Goal: Information Seeking & Learning: Find specific fact

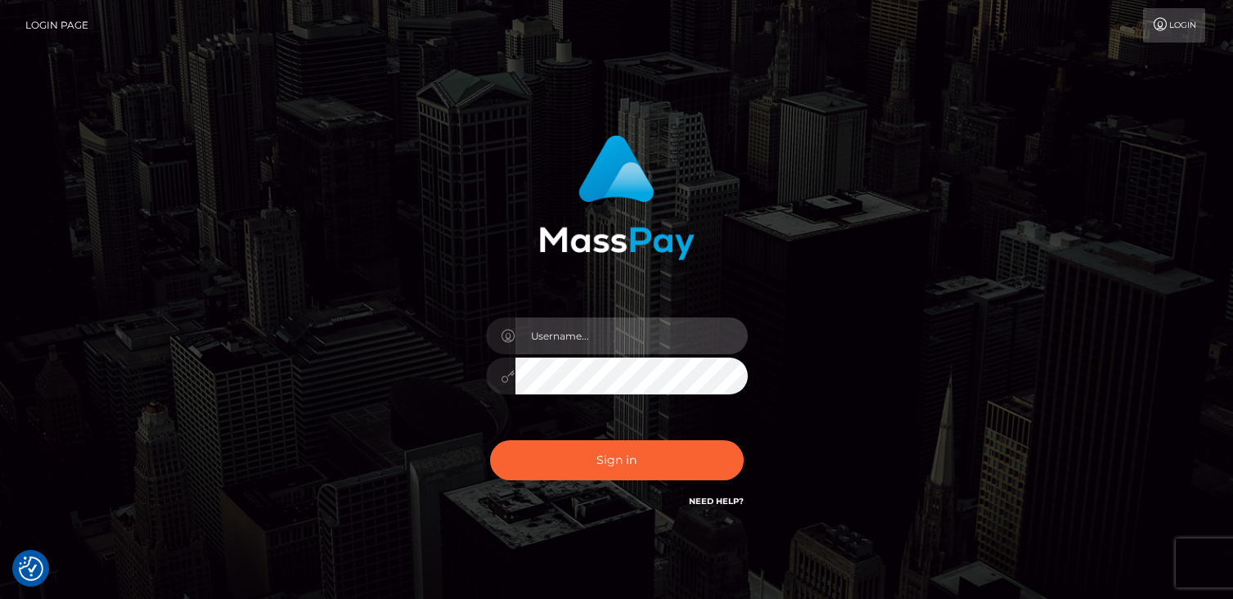
type input "catalinad"
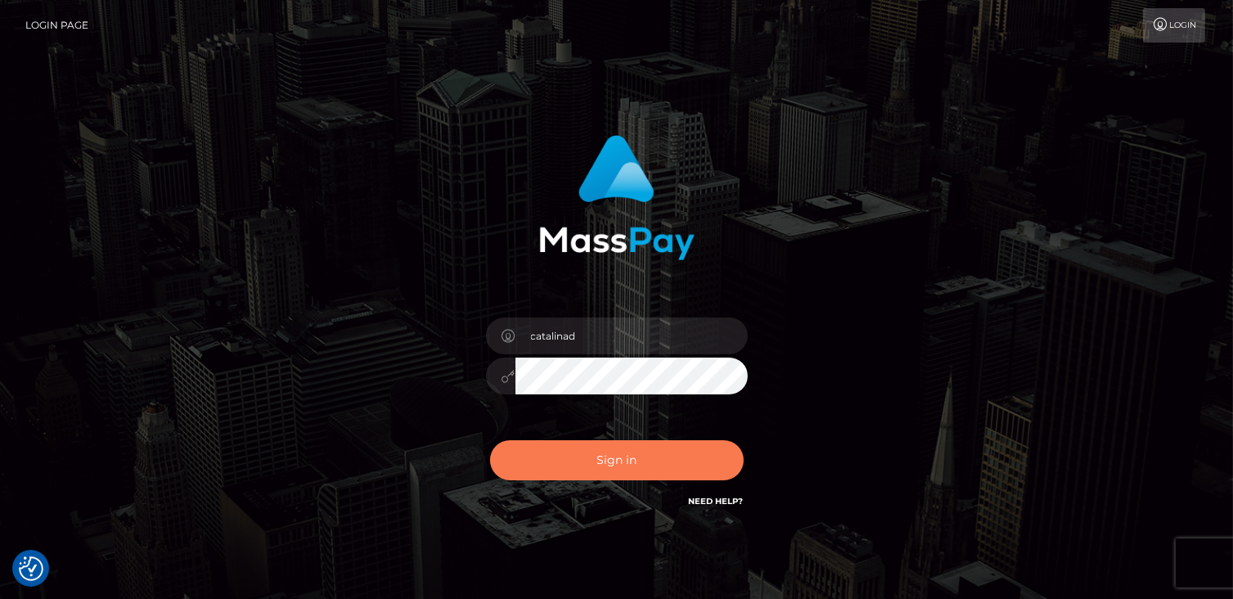
drag, startPoint x: 0, startPoint y: 0, endPoint x: 606, endPoint y: 468, distance: 765.7
click at [606, 468] on button "Sign in" at bounding box center [617, 460] width 254 height 40
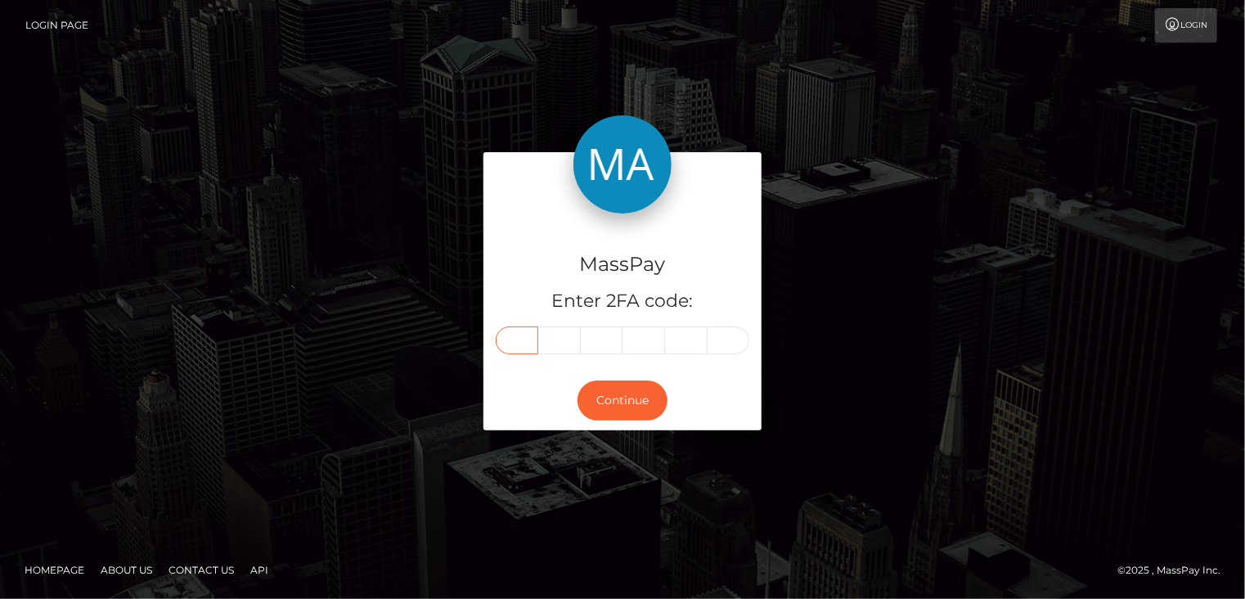
click at [517, 343] on input "text" at bounding box center [517, 340] width 43 height 28
type input "5"
type input "9"
type input "1"
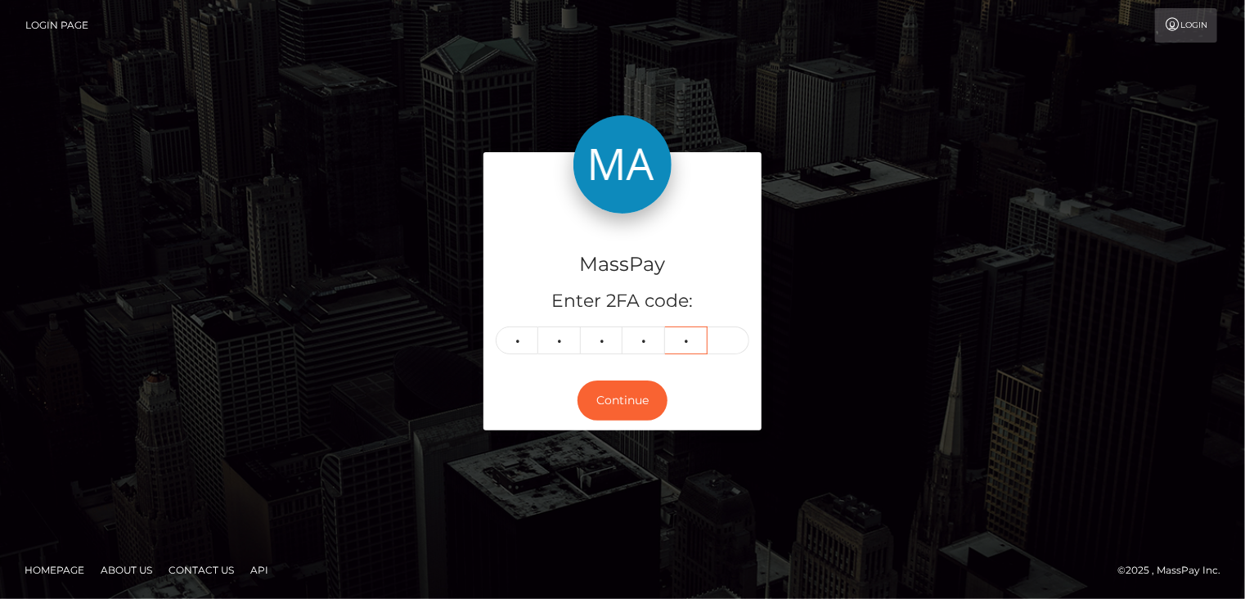
type input "6"
type input "3"
click at [622, 393] on button "Continue" at bounding box center [623, 400] width 90 height 40
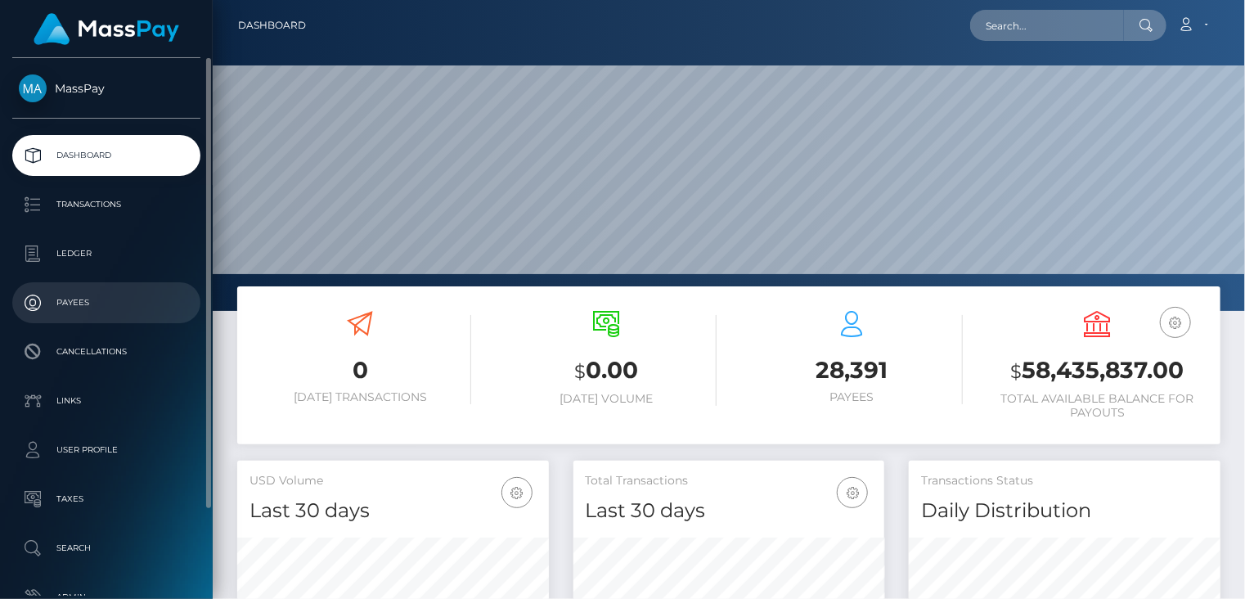
scroll to position [290, 311]
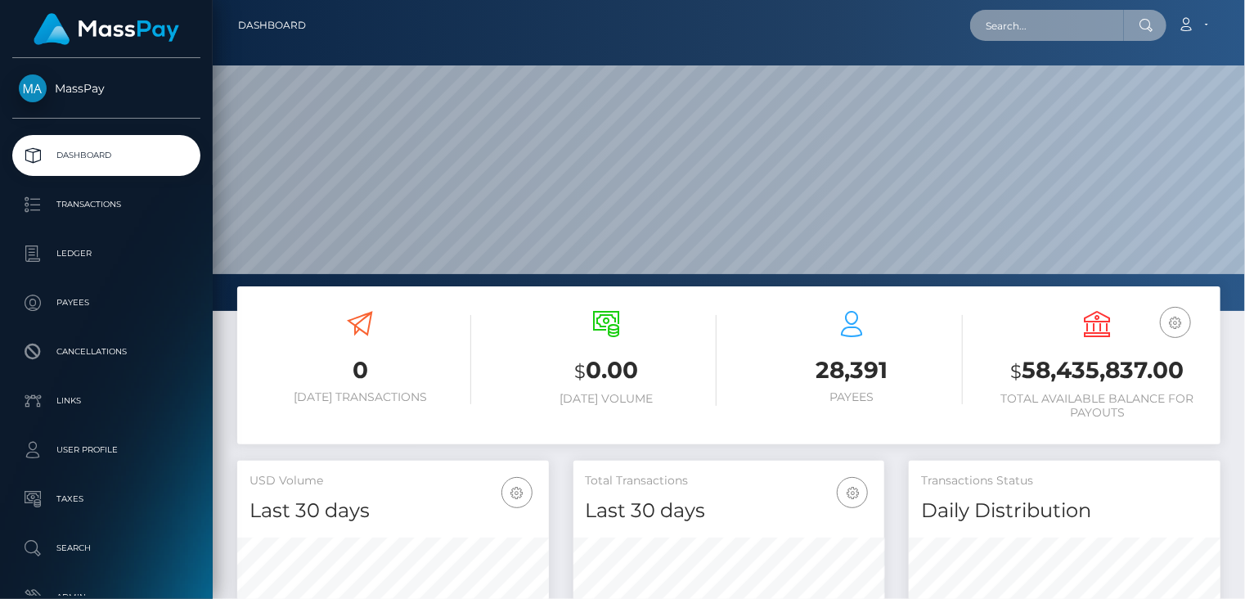
paste input "pout_34Yc3s3QXUm8Q"
type input "pout_34Yc3s3QXUm8Q"
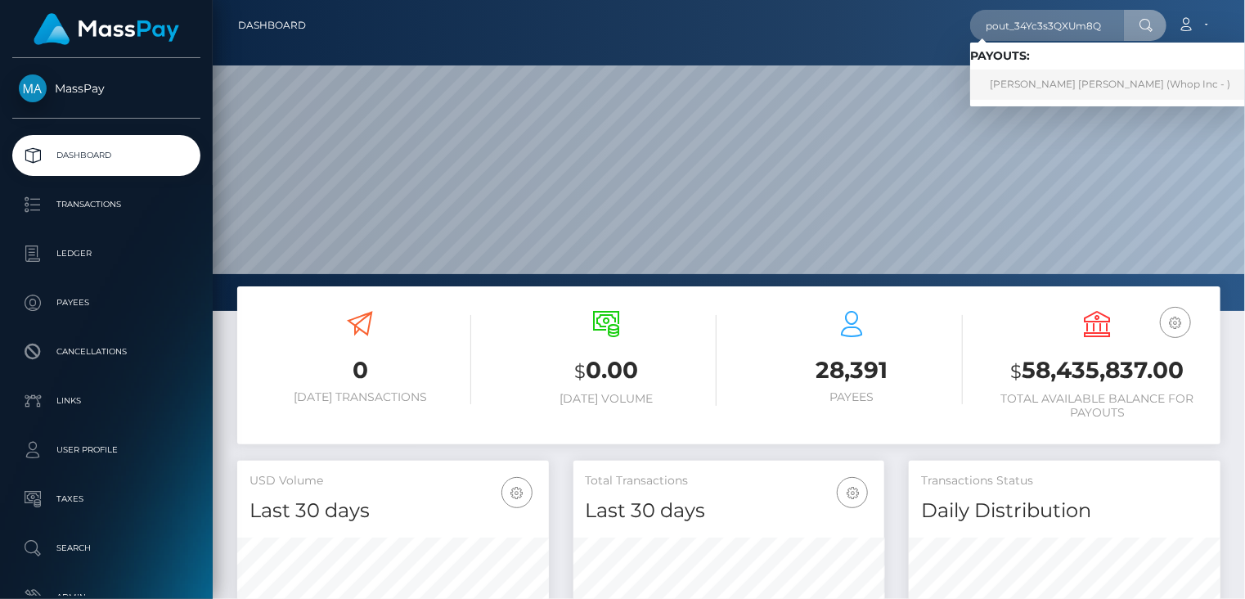
click at [1044, 89] on link "FRANKLIN EDUARDO BETANCOURTH MEDRANO (Whop Inc - )" at bounding box center [1110, 85] width 280 height 30
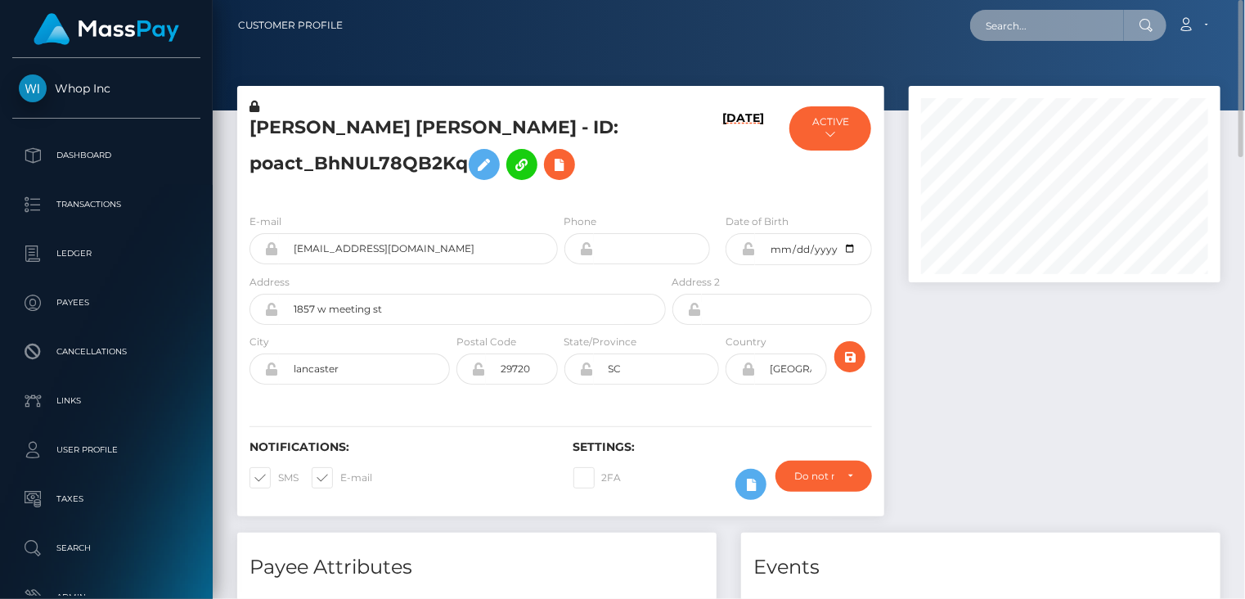
paste input "poact_76dH6fqrXIQv"
type input "poact_76dH6fqrXIQv"
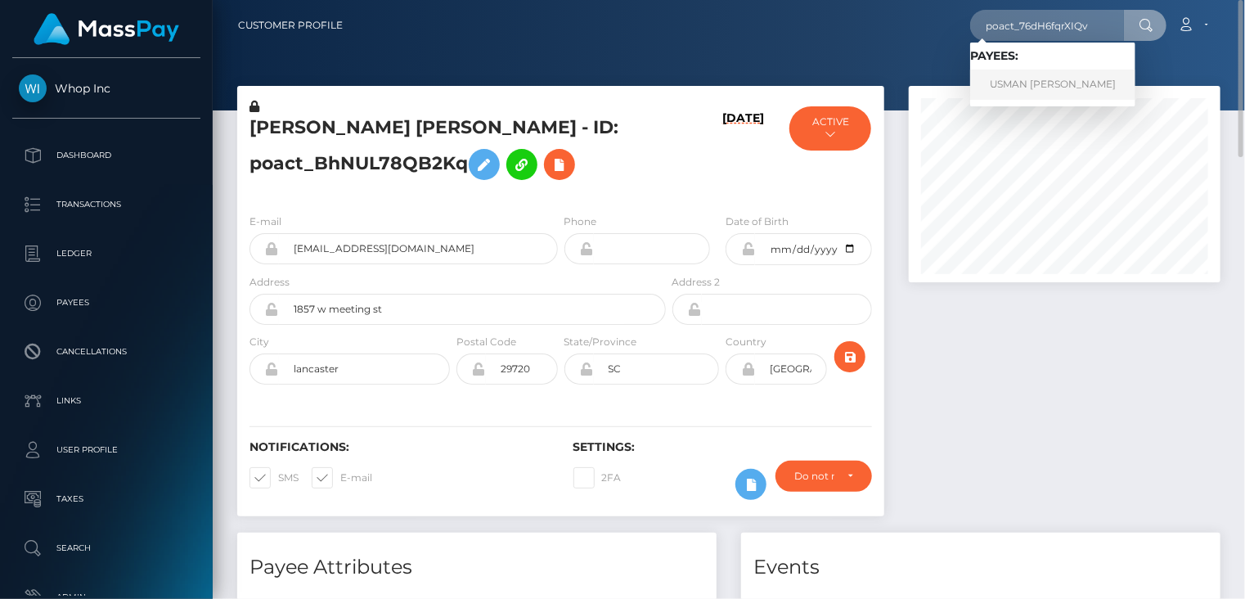
click at [1020, 80] on link "USMAN AHMAD ahmad" at bounding box center [1052, 85] width 165 height 30
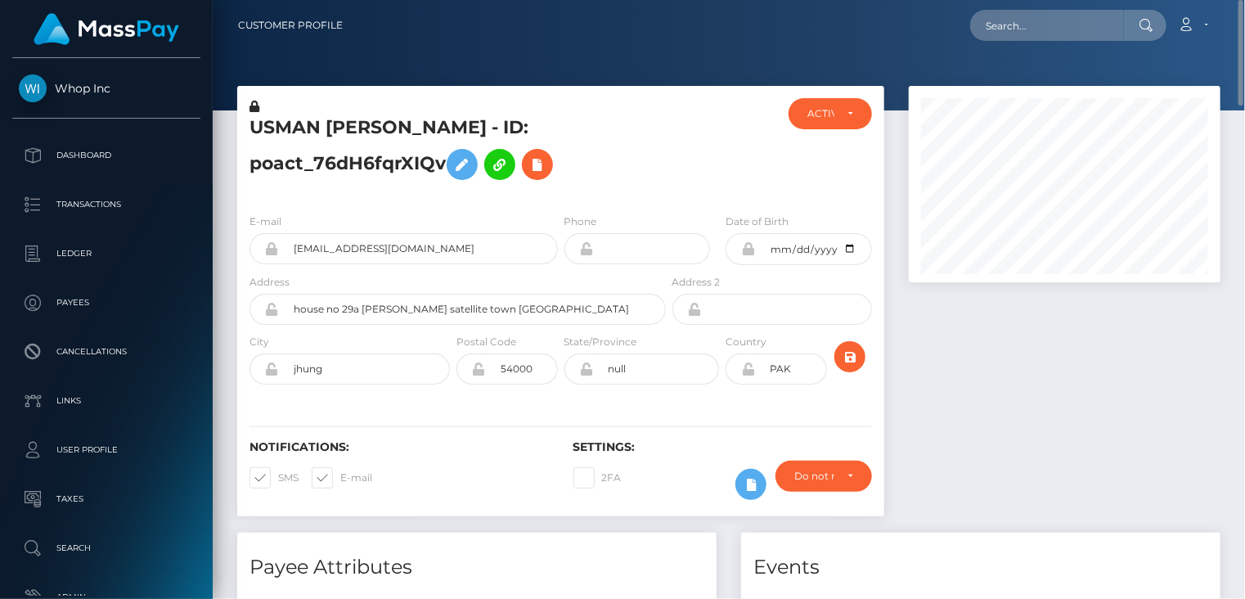
click at [381, 133] on h5 "USMAN AHMAD ahmad - ID: poact_76dH6fqrXIQv" at bounding box center [452, 151] width 407 height 73
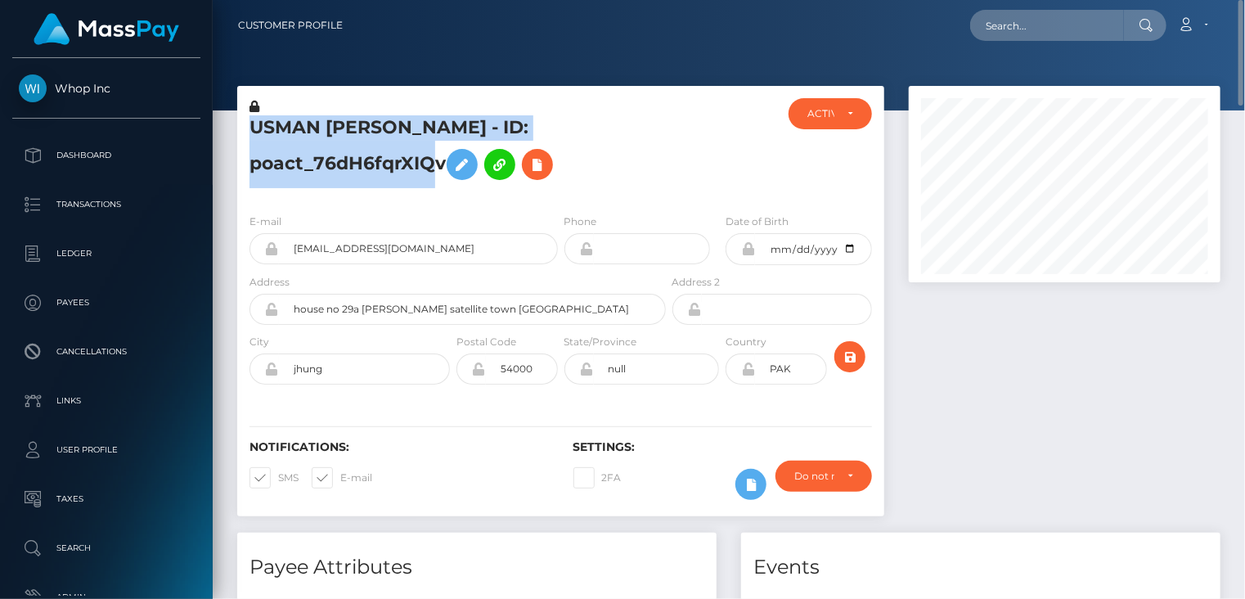
click at [381, 133] on h5 "USMAN AHMAD ahmad - ID: poact_76dH6fqrXIQv" at bounding box center [452, 151] width 407 height 73
copy h5 "USMAN AHMAD ahmad - ID: poact_76dH6fqrXIQv"
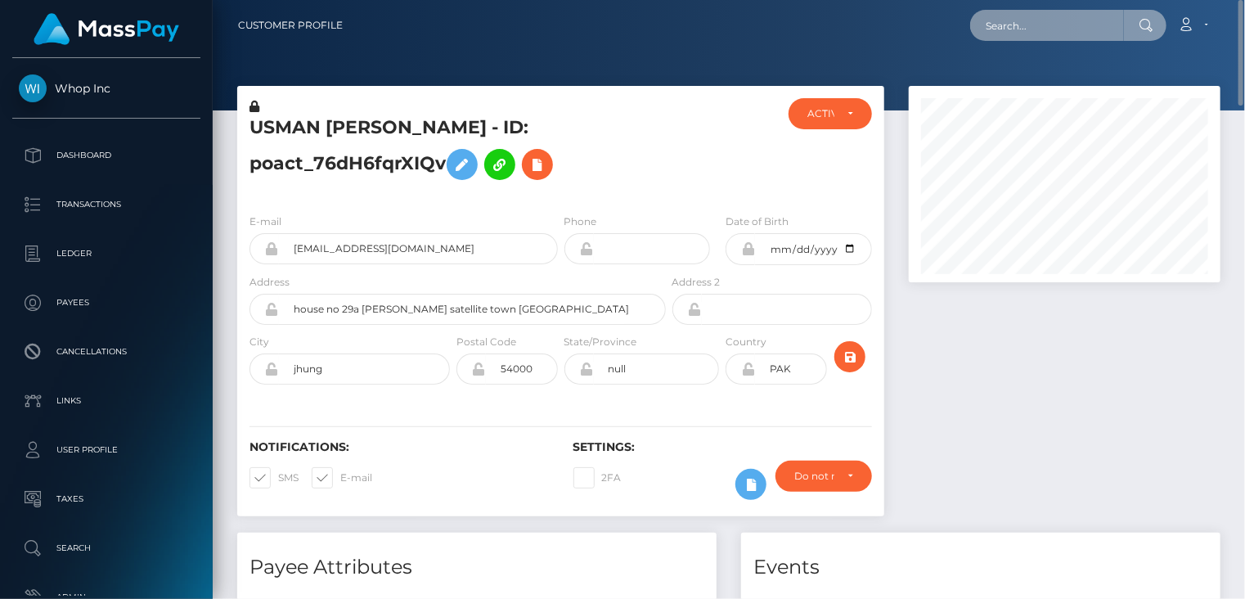
paste input "poact_0tlcpxuBQ3wQ"
type input "poact_0tlcpxuBQ3wQ"
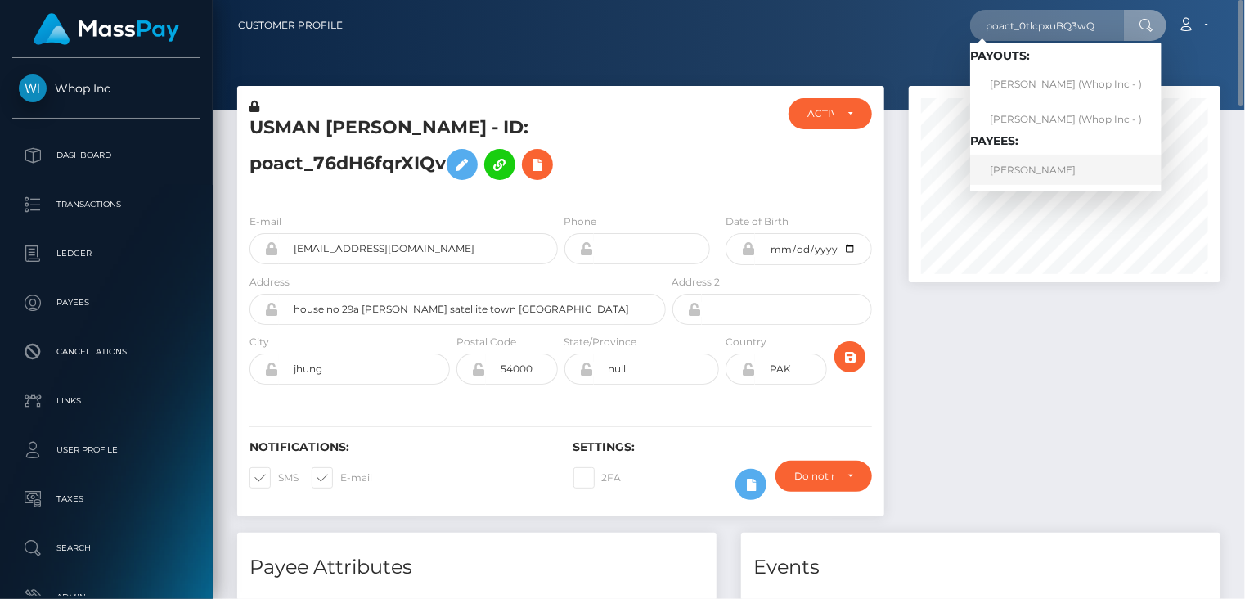
click at [1039, 169] on link "AHMED BIYAT" at bounding box center [1065, 170] width 191 height 30
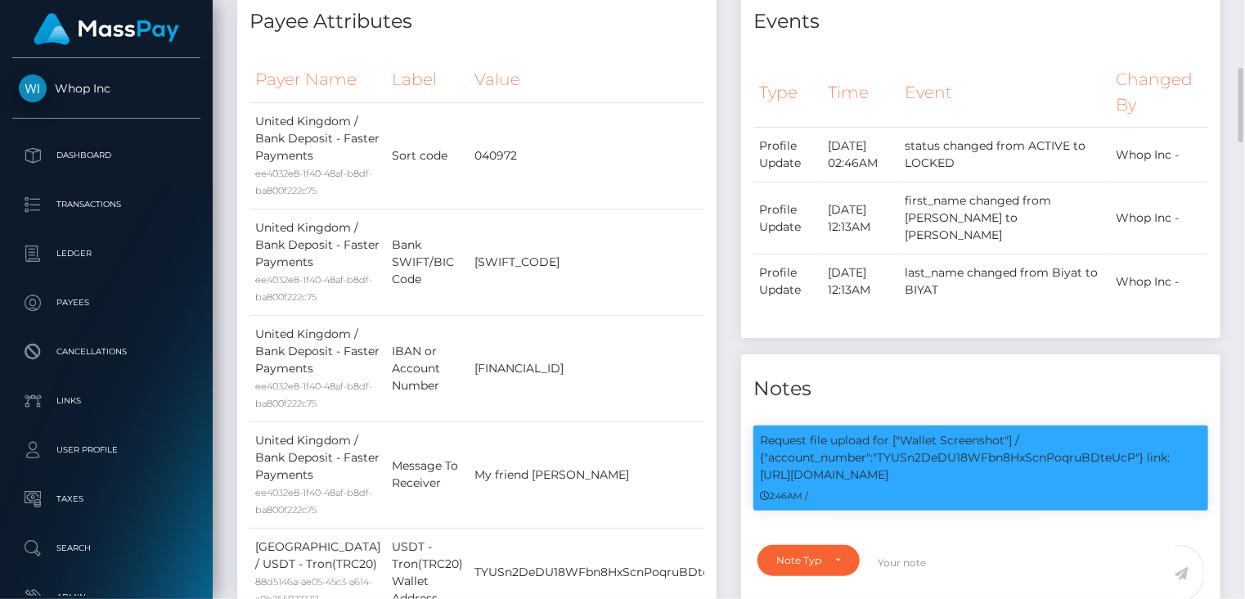
scroll to position [196, 311]
click at [923, 443] on p "Request file upload for ["Wallet Screenshot"] / {"account_number":"TYUSn2DeDU18…" at bounding box center [981, 458] width 442 height 52
copy p "TYUSn2DeDU18WFbn8HxScnPoqruBDteUcP"
drag, startPoint x: 1148, startPoint y: 442, endPoint x: 1165, endPoint y: 449, distance: 18.7
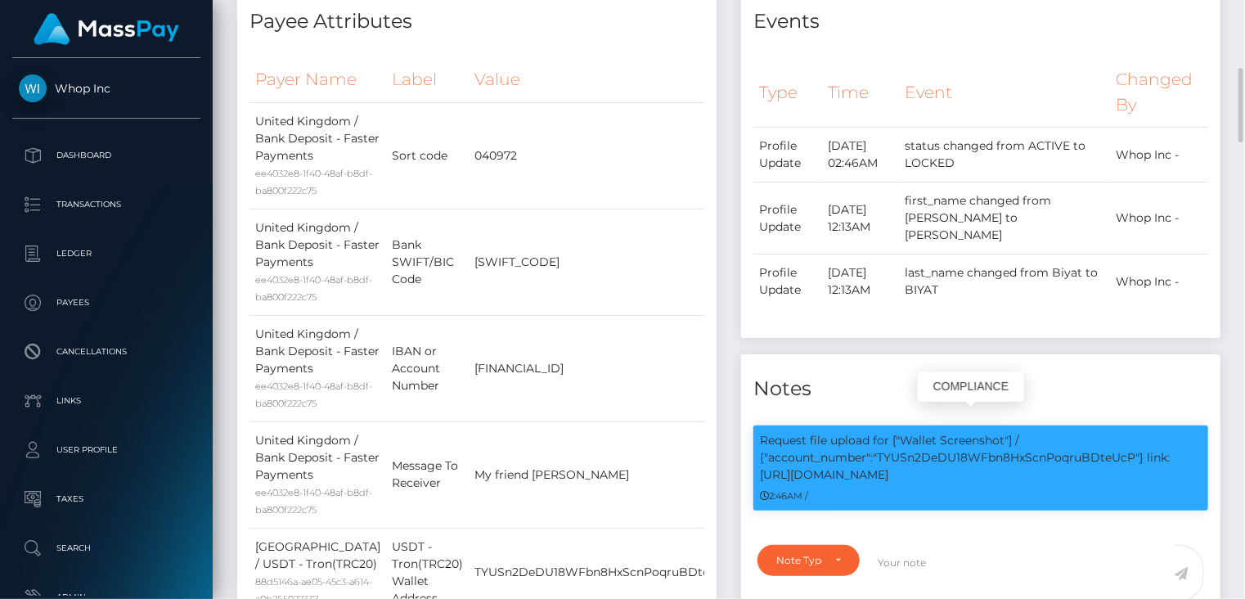
click at [1165, 449] on p "Request file upload for ["Wallet Screenshot"] / {"account_number":"TYUSn2DeDU18…" at bounding box center [981, 458] width 442 height 52
copy p "link: https://l.maspay.io/vkxci"
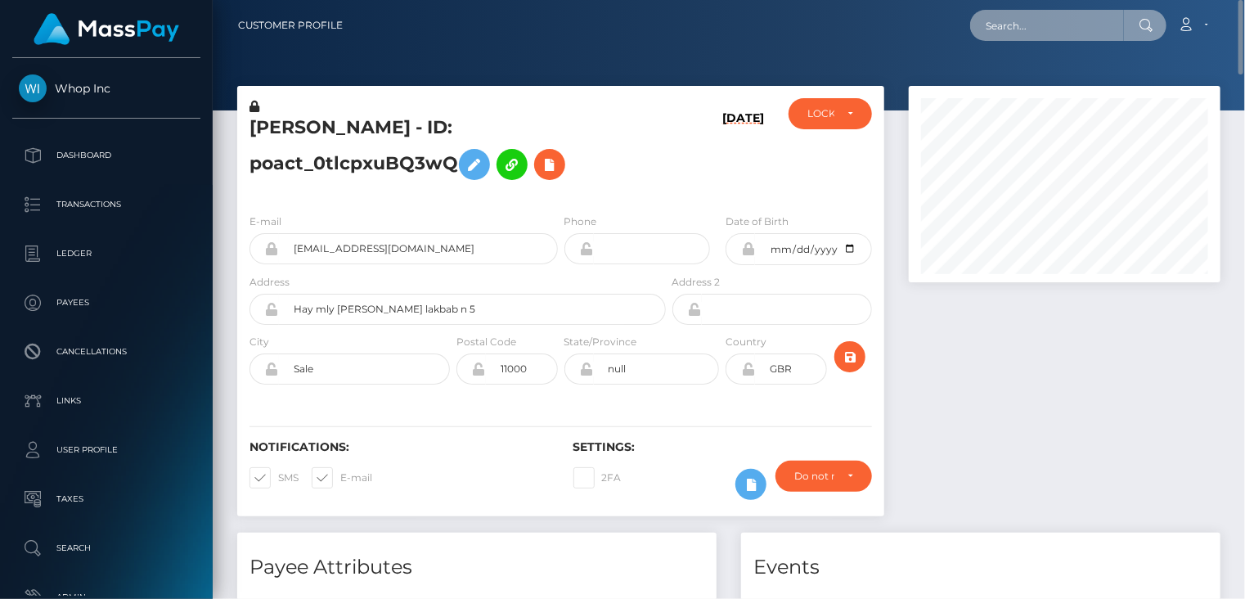
paste input "poact_k0cuBhz9EJep"
type input "poact_k0cuBhz9EJep"
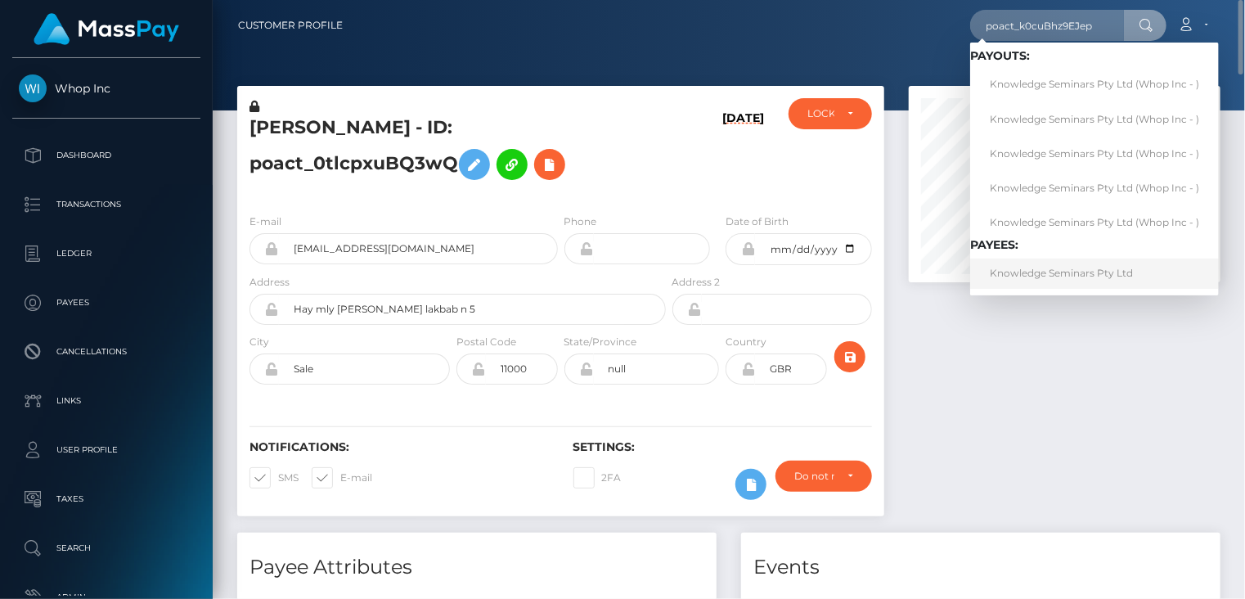
click at [1027, 281] on link "Knowledge Seminars Pty Ltd" at bounding box center [1094, 273] width 249 height 30
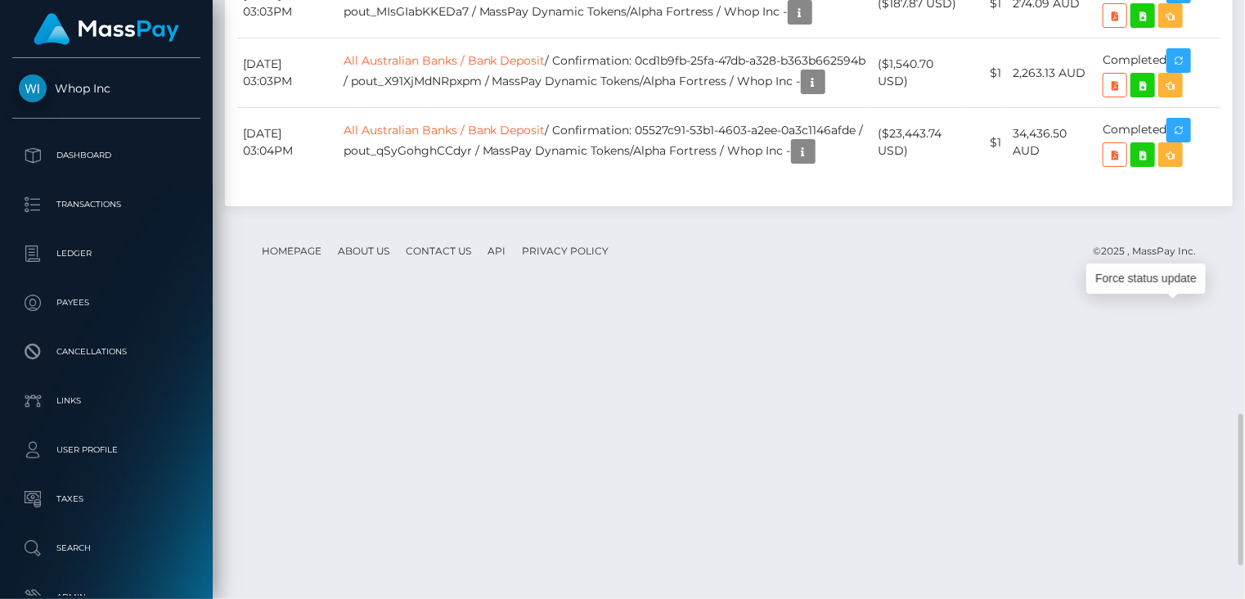
scroll to position [196, 311]
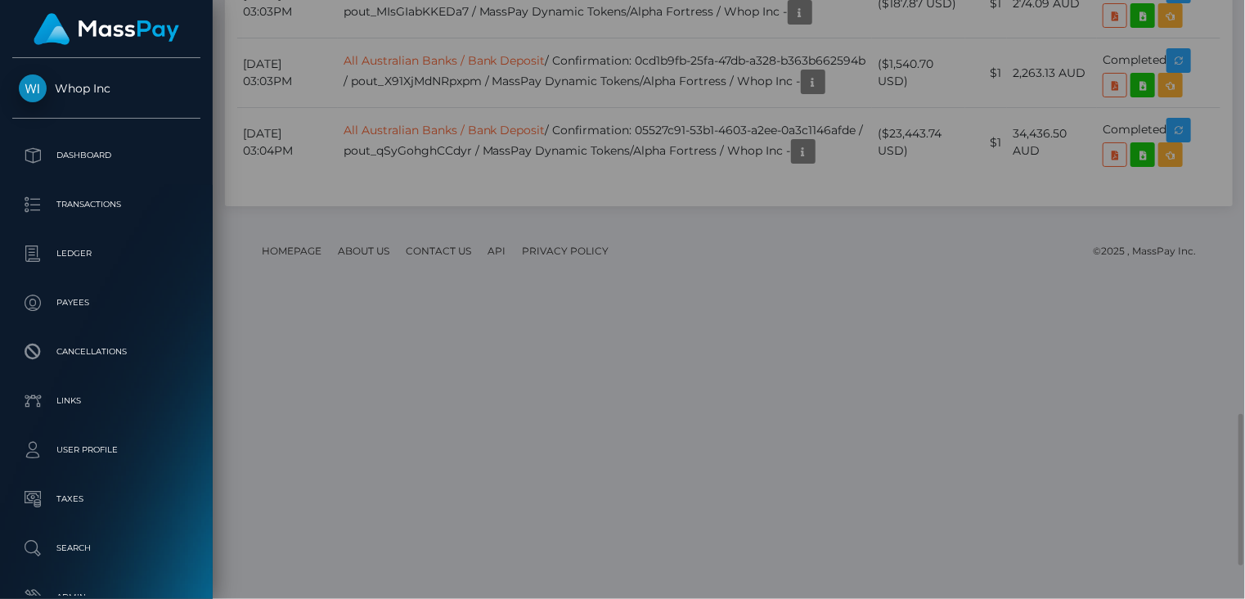
scroll to position [0, 0]
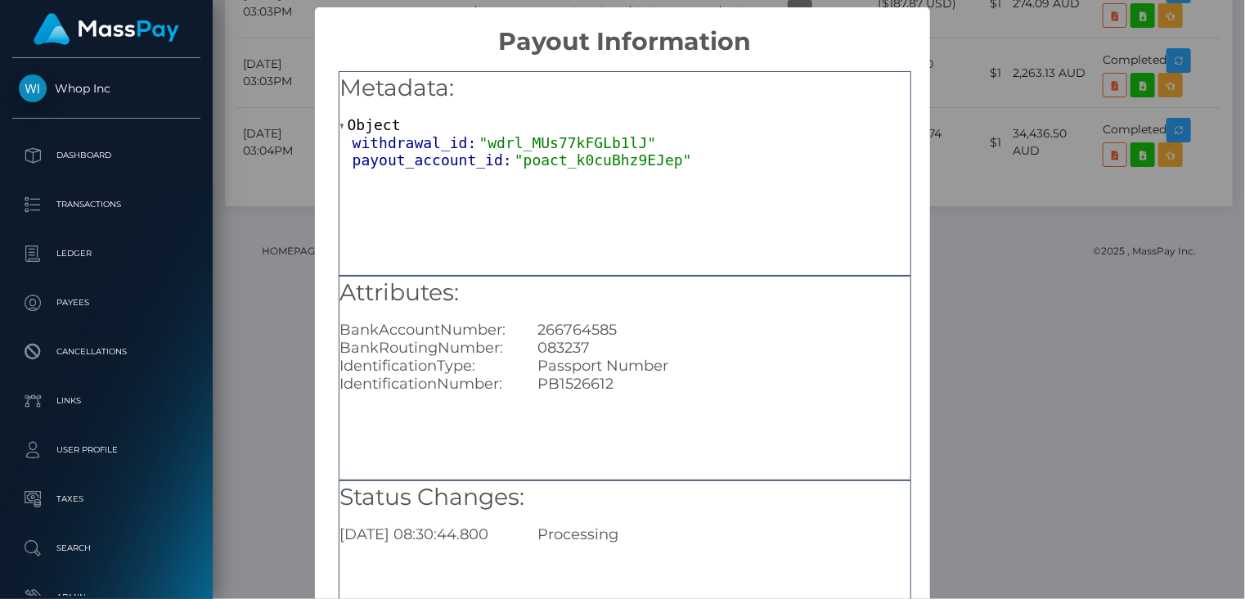
click at [988, 126] on div "× Payout Information Metadata: Object withdrawal_id: "wdrl_MUs77kFGLb1lJ" payou…" at bounding box center [622, 299] width 1245 height 599
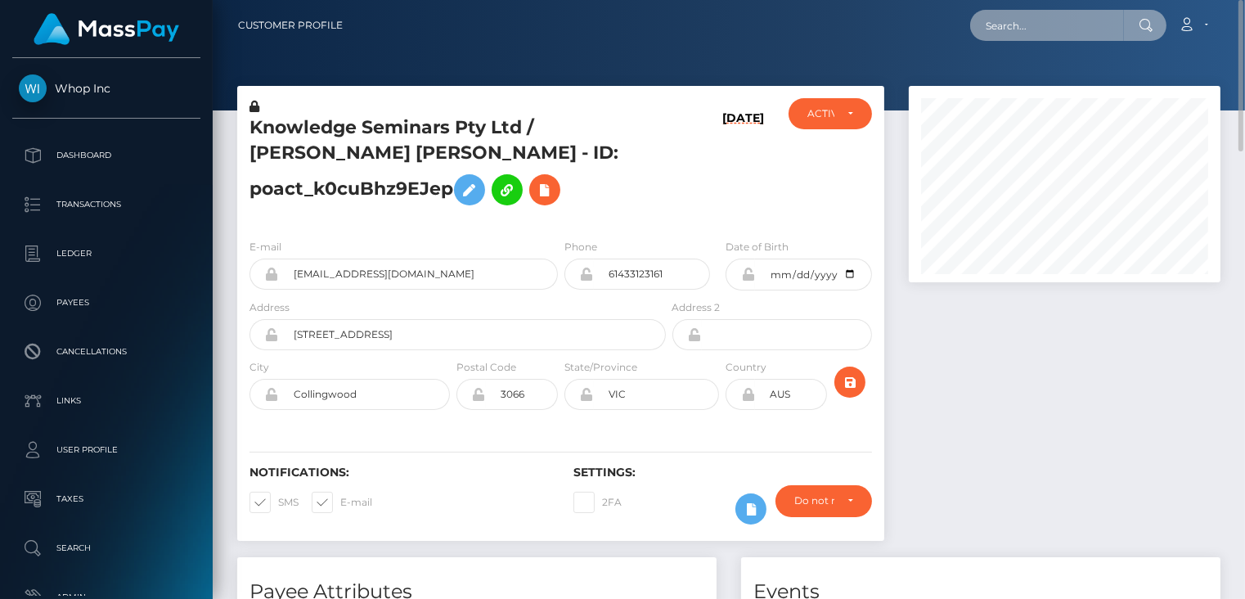
scroll to position [817799, 817683]
paste input "pout_MzKXhicmfwnzP"
type input "pout_MzKXhicmfwnzP"
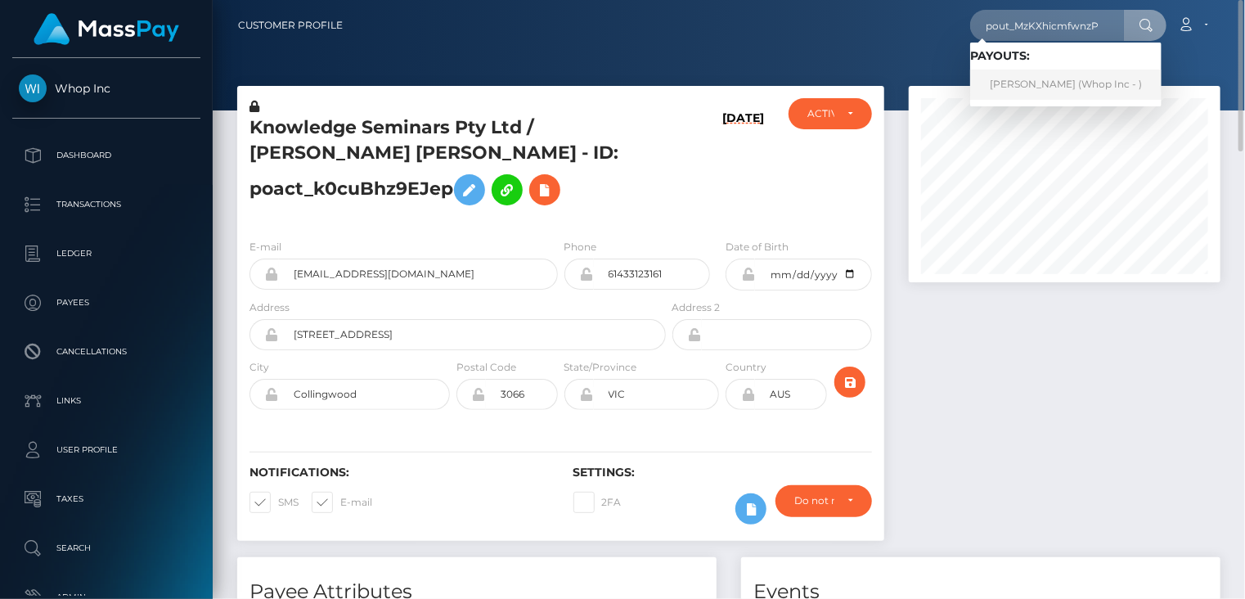
click at [1037, 87] on link "DRAGAN SIMEUNOVIĆ (Whop Inc - )" at bounding box center [1065, 85] width 191 height 30
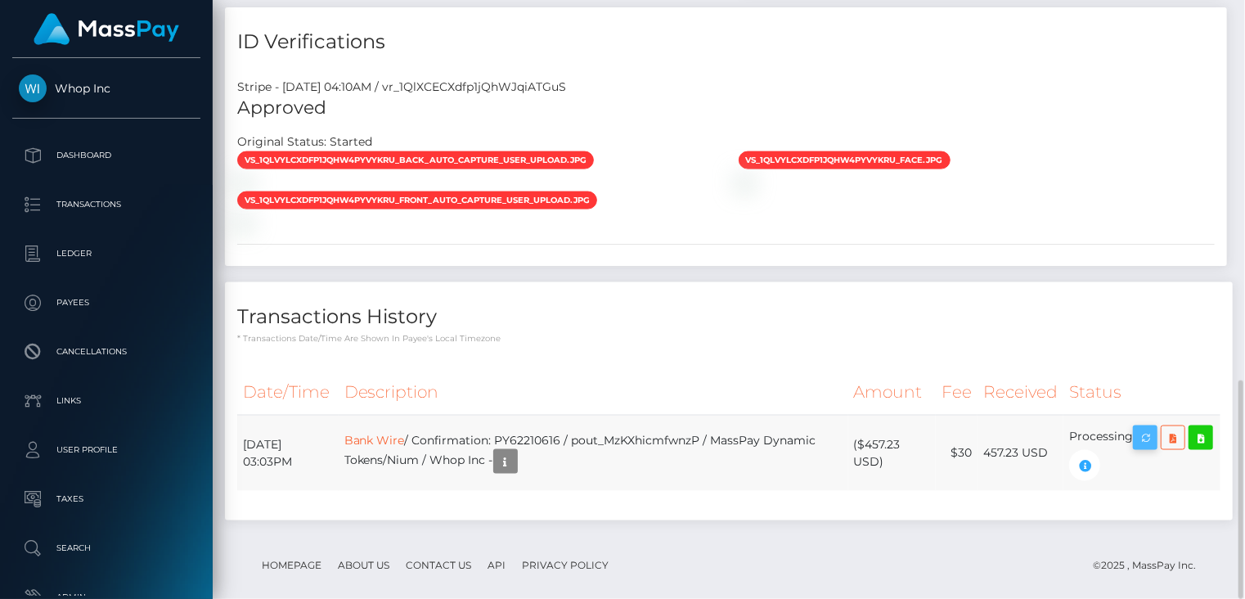
scroll to position [196, 311]
click at [1155, 428] on icon "button" at bounding box center [1145, 438] width 20 height 20
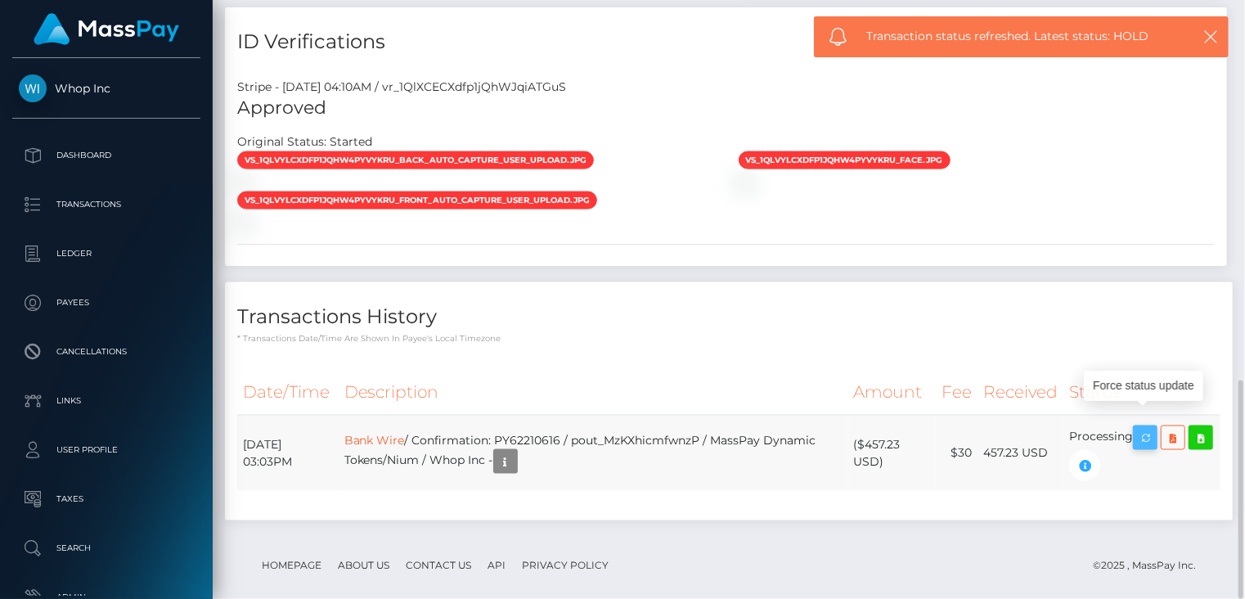
click at [1155, 428] on icon "button" at bounding box center [1145, 438] width 20 height 20
click at [570, 418] on td "Bank Wire / Confirmation: PY62210616 / pout_MzKXhicmfwnzP / MassPay Dynamic Tok…" at bounding box center [594, 453] width 510 height 76
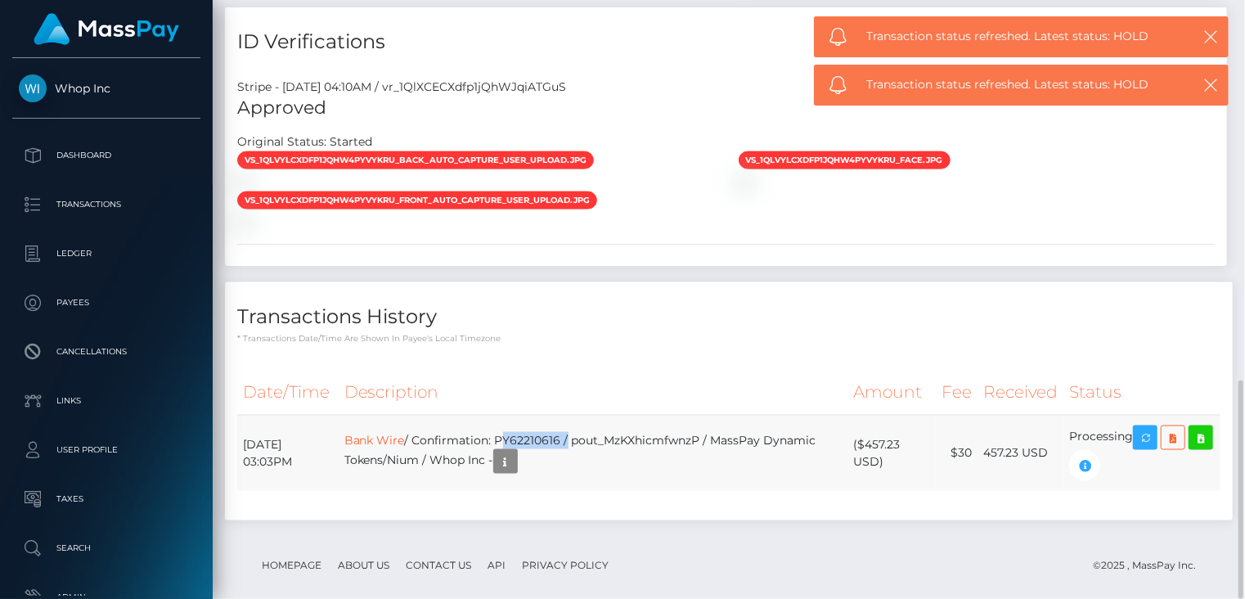
click at [570, 418] on td "Bank Wire / Confirmation: PY62210616 / pout_MzKXhicmfwnzP / MassPay Dynamic Tok…" at bounding box center [594, 453] width 510 height 76
click at [582, 473] on div "Date/Time Description Amount Fee Received Status Bank Wire" at bounding box center [728, 441] width 983 height 142
click at [576, 416] on td "Bank Wire / Confirmation: PY62210616 / pout_MzKXhicmfwnzP / MassPay Dynamic Tok…" at bounding box center [594, 453] width 510 height 76
copy td "PY62210616"
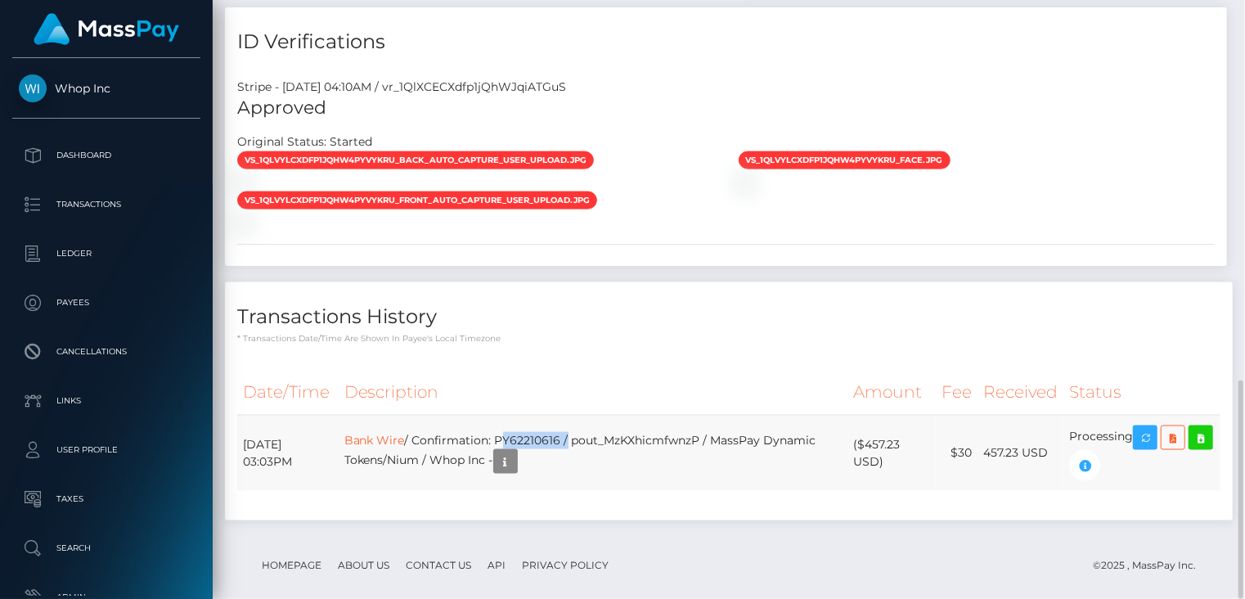
drag, startPoint x: 241, startPoint y: 420, endPoint x: 1093, endPoint y: 423, distance: 851.5
click at [1164, 425] on tr "August 18, 2025 03:03PM Bank Wire / Confirmation: PY62210616 / pout_MzKXhicmfwn…" at bounding box center [728, 453] width 983 height 76
copy tr "August 18, 2025 03:03PM Bank Wire / Confirmation: PY62210616 / pout_MzKXhicmfwn…"
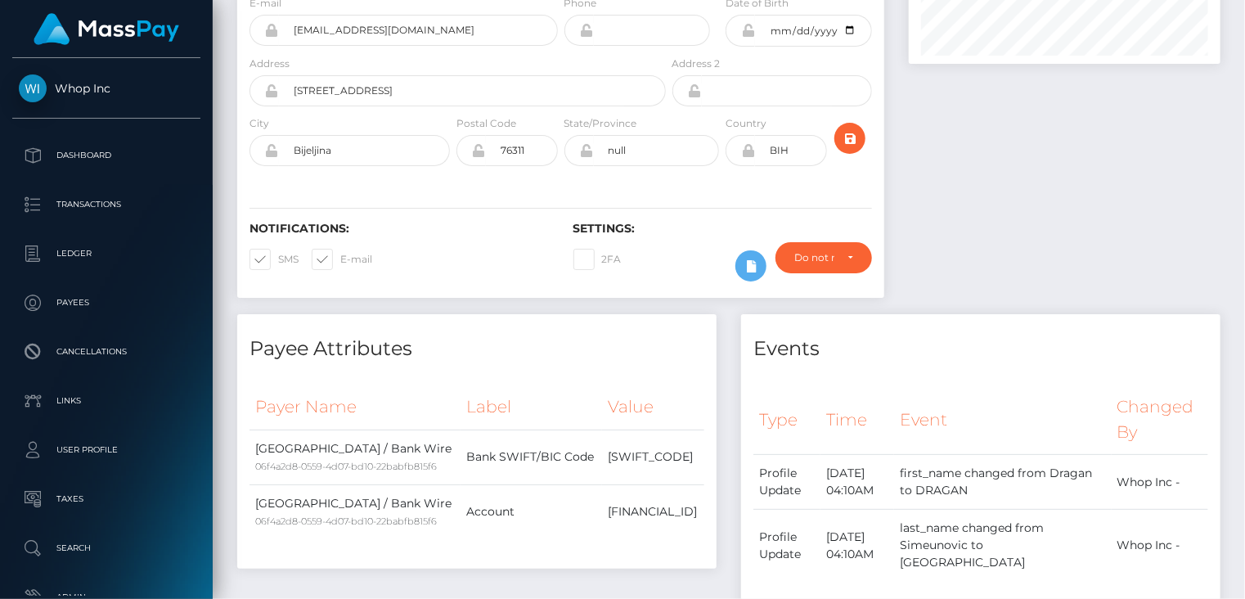
scroll to position [0, 0]
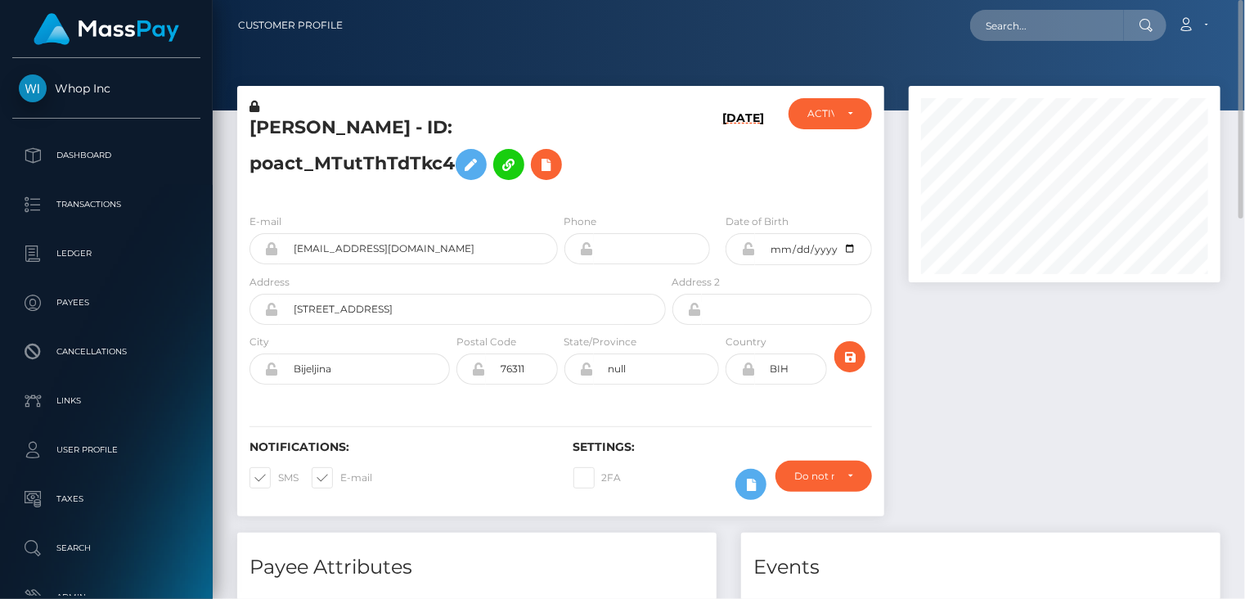
click at [406, 129] on h5 "DRAGAN SIMEUNOVIĆ - ID: poact_MTutThTdTkc4" at bounding box center [452, 151] width 407 height 73
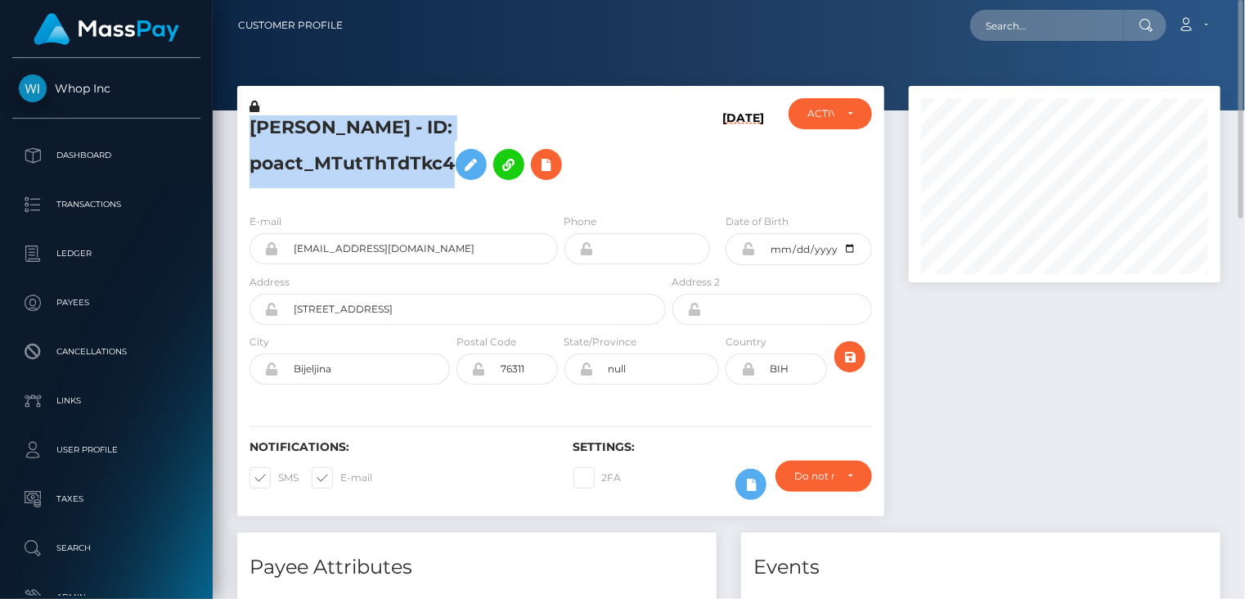
copy h5 "DRAGAN SIMEUNOVIĆ - ID: poact_MTutThTdTkc4"
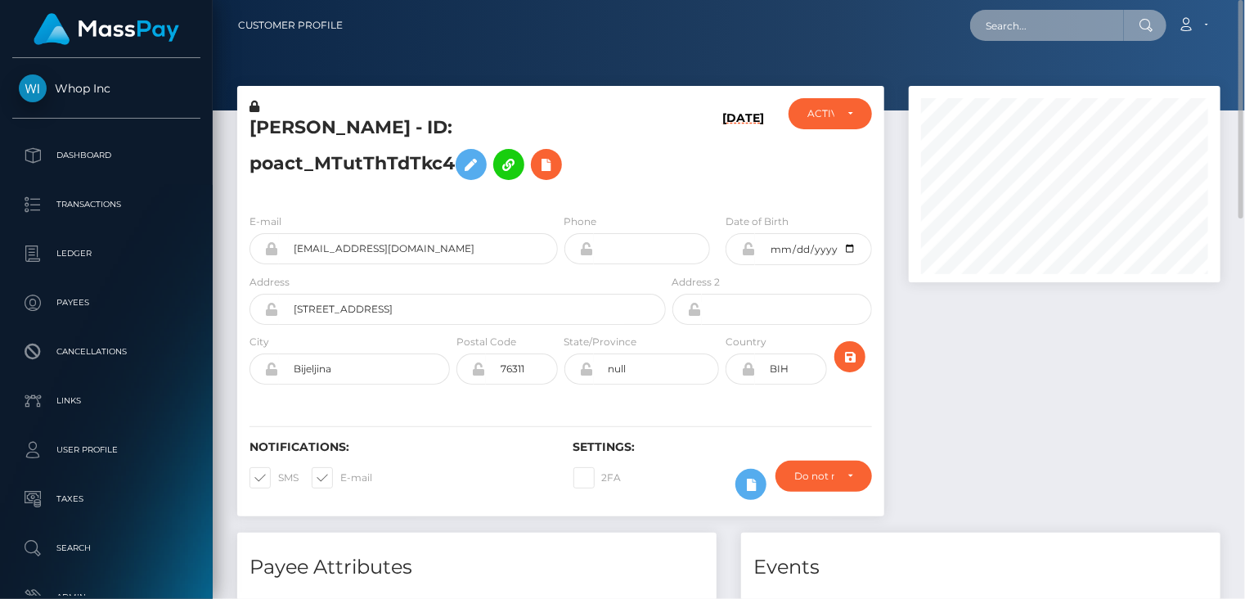
paste input "poact_ejj823iOX4kh"
type input "poact_ejj823iOX4kh"
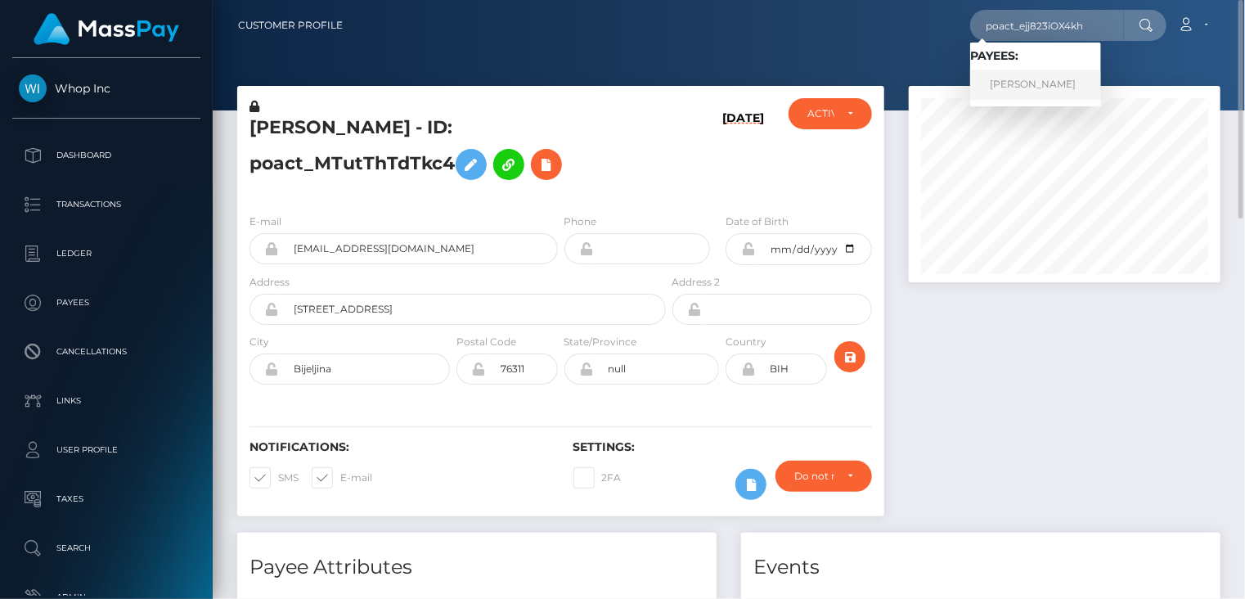
click at [1022, 91] on link "Mike M" at bounding box center [1035, 85] width 131 height 30
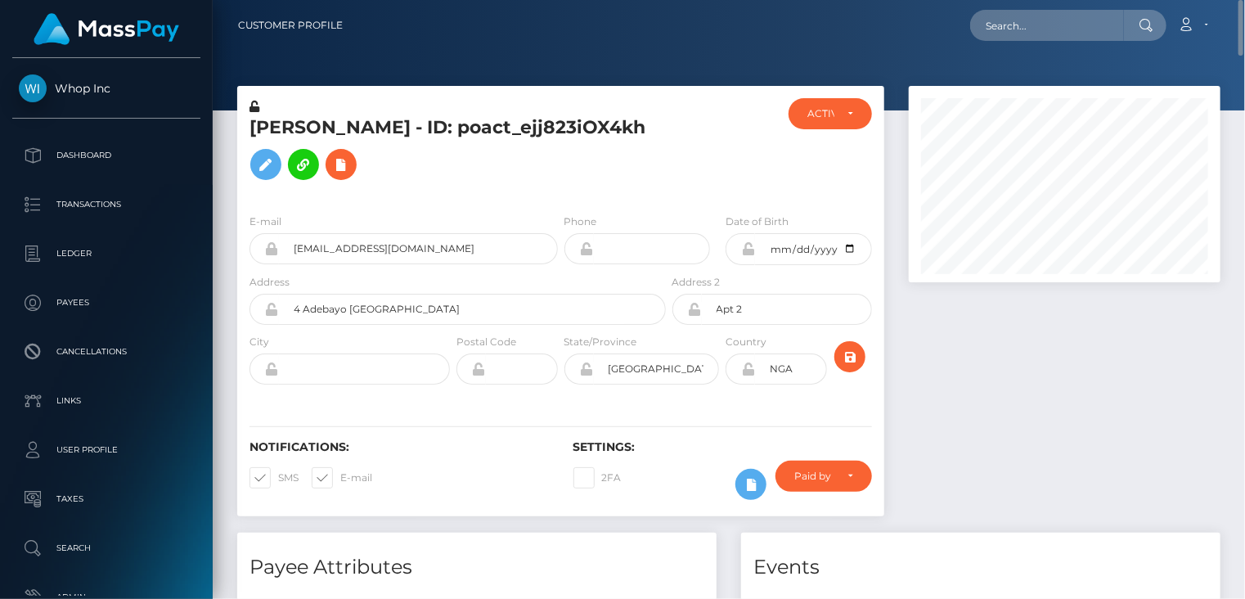
click at [478, 138] on h5 "Mike M - ID: poact_ejj823iOX4kh" at bounding box center [452, 151] width 407 height 73
drag, startPoint x: 478, startPoint y: 138, endPoint x: 363, endPoint y: 186, distance: 124.0
click at [363, 186] on h5 "Mike M - ID: poact_ejj823iOX4kh" at bounding box center [452, 151] width 407 height 73
click at [362, 132] on h5 "Mike M - ID: poact_ejj823iOX4kh" at bounding box center [452, 151] width 407 height 73
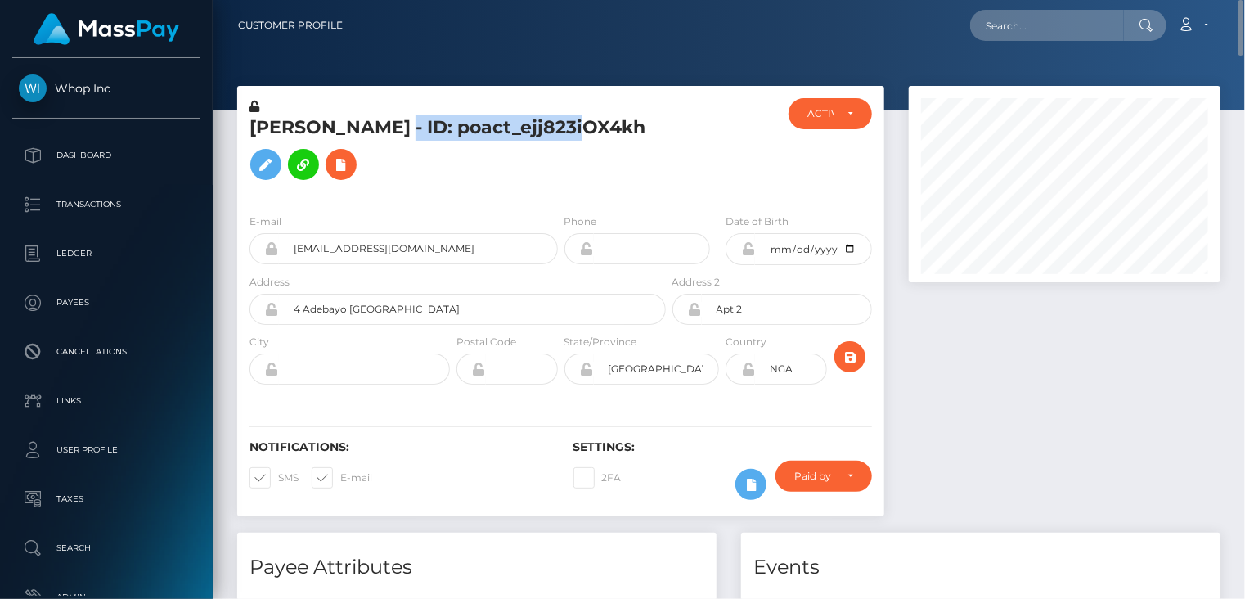
click at [362, 132] on h5 "Mike M - ID: poact_ejj823iOX4kh" at bounding box center [452, 151] width 407 height 73
copy h5 "Mike M - ID: poact_ejj823iOX4kh"
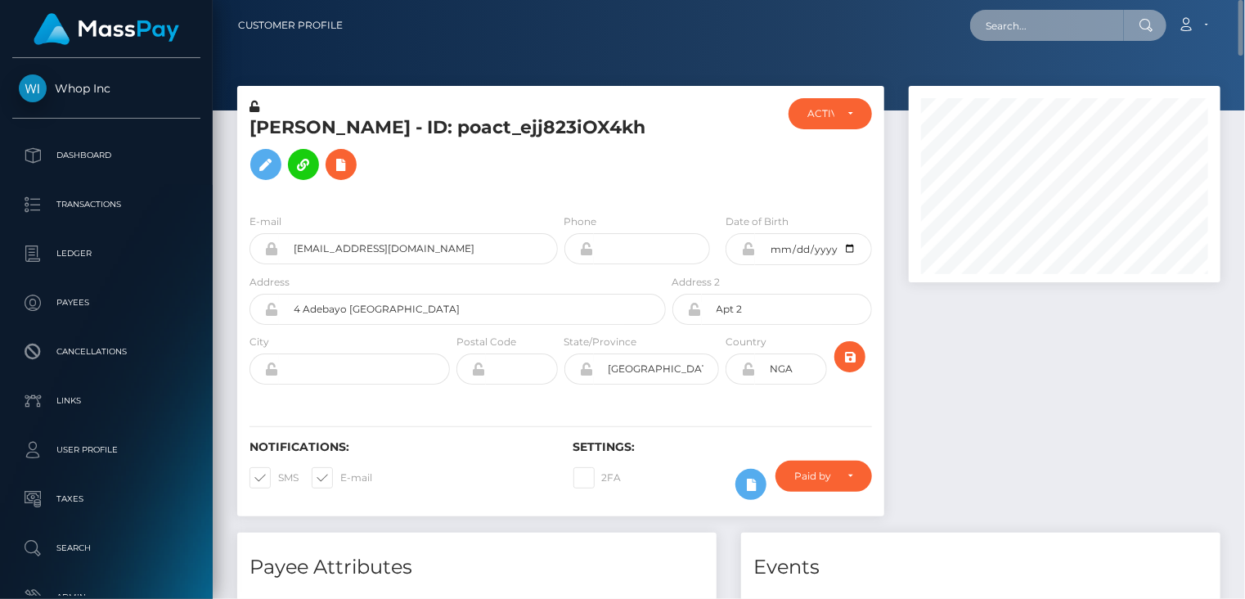
paste input "pout_34Yc3s3QXUm8Q"
type input "pout_34Yc3s3QXUm8Q"
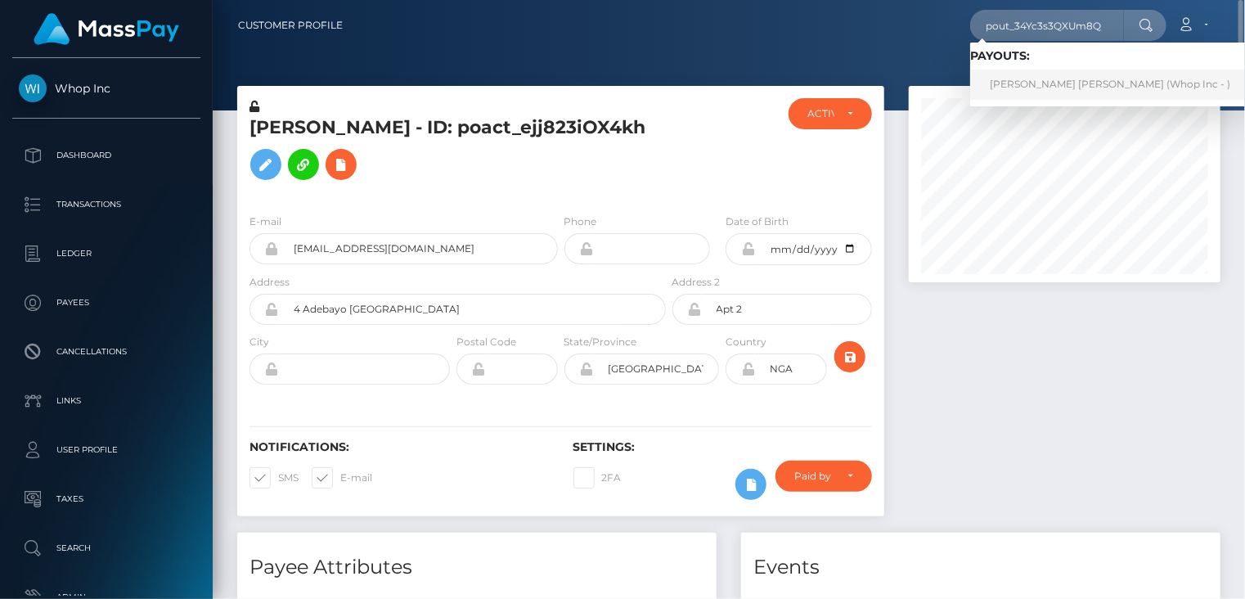
click at [1021, 88] on link "FRANKLIN EDUARDO BETANCOURTH MEDRANO (Whop Inc - )" at bounding box center [1110, 85] width 280 height 30
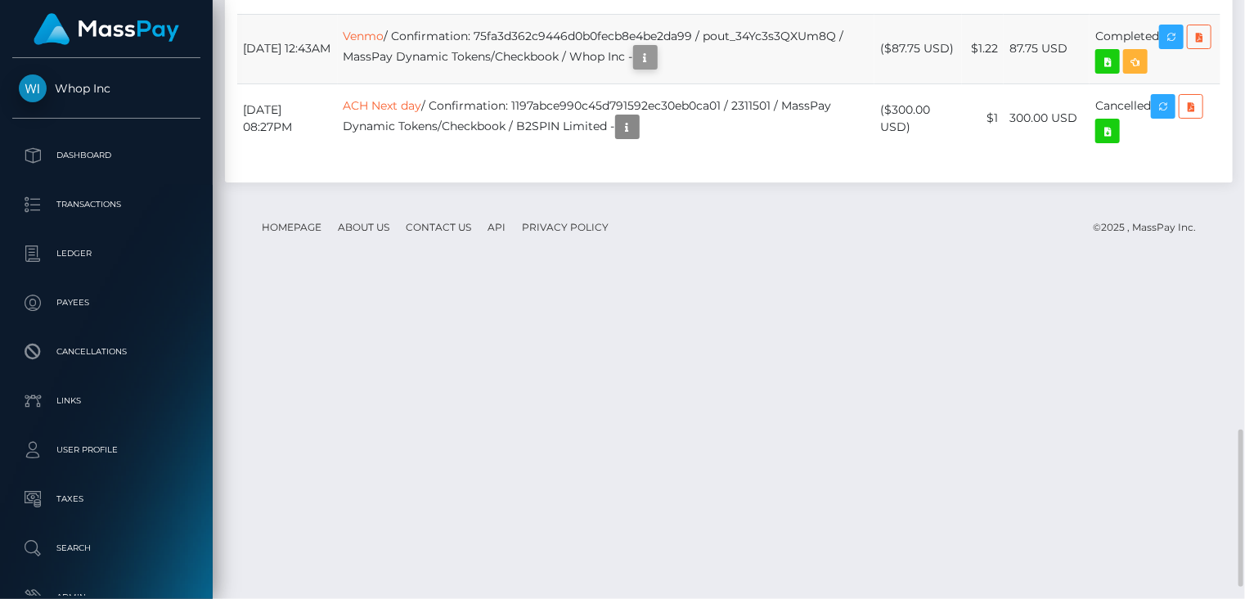
scroll to position [196, 311]
click at [631, 83] on td "Venmo / Confirmation: 75fa3d362c9446d0b0fecb8e4be2da99 / pout_34Yc3s3QXUm8Q / M…" at bounding box center [606, 49] width 537 height 70
copy td "75fa3d362c9446d0b0fecb8e4be2da99"
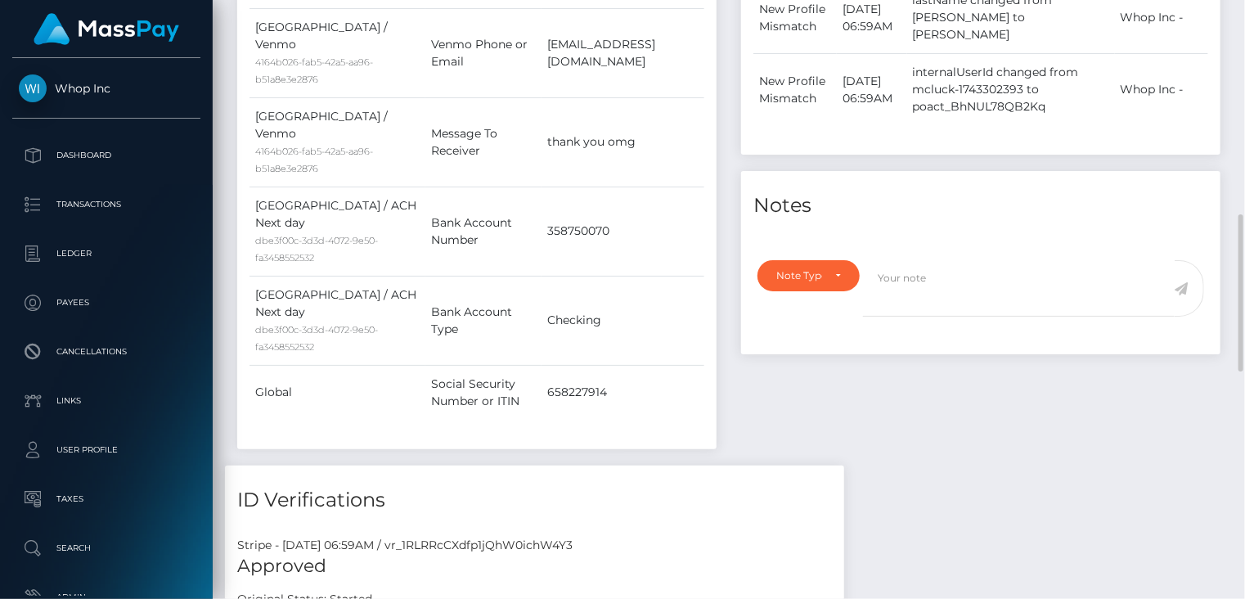
scroll to position [0, 0]
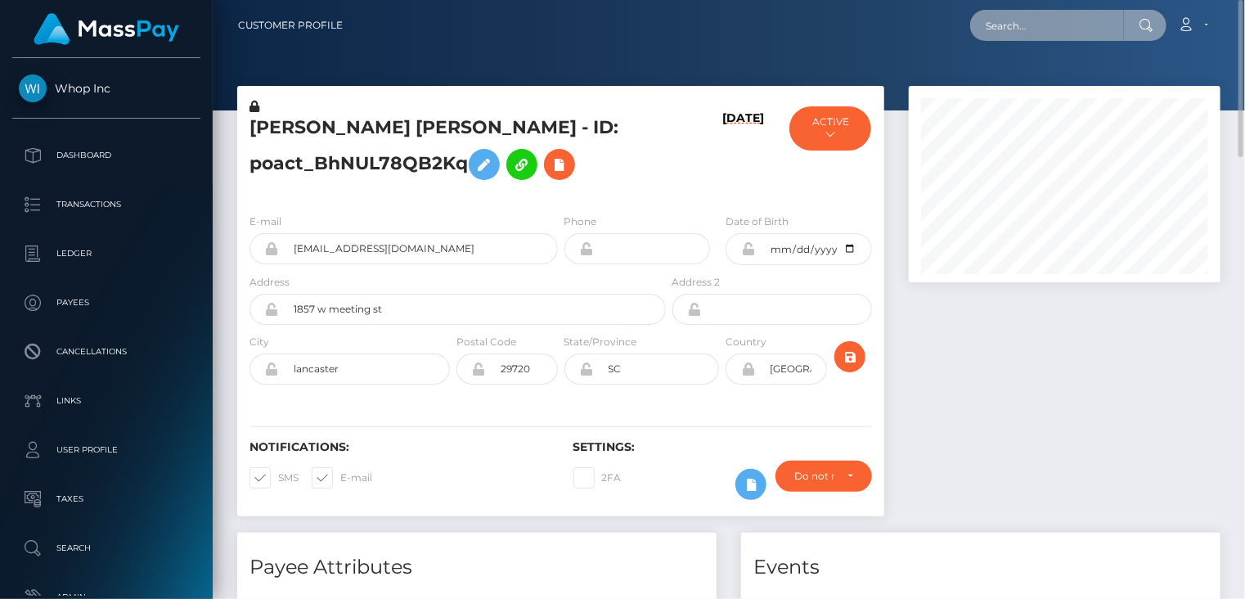
paste input "MSP4f9f380aafdf0ce"
type input "MSP4f9f380aafdf0ce"
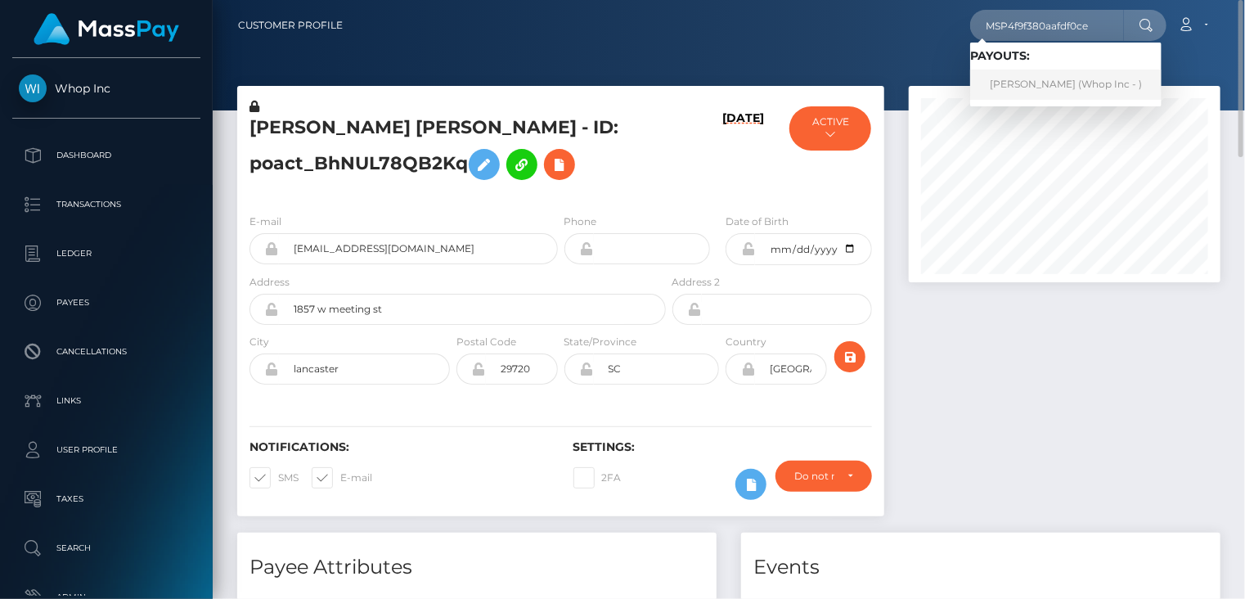
click at [1050, 82] on link "Muhammad Ali Ahmad (Whop Inc - )" at bounding box center [1065, 85] width 191 height 30
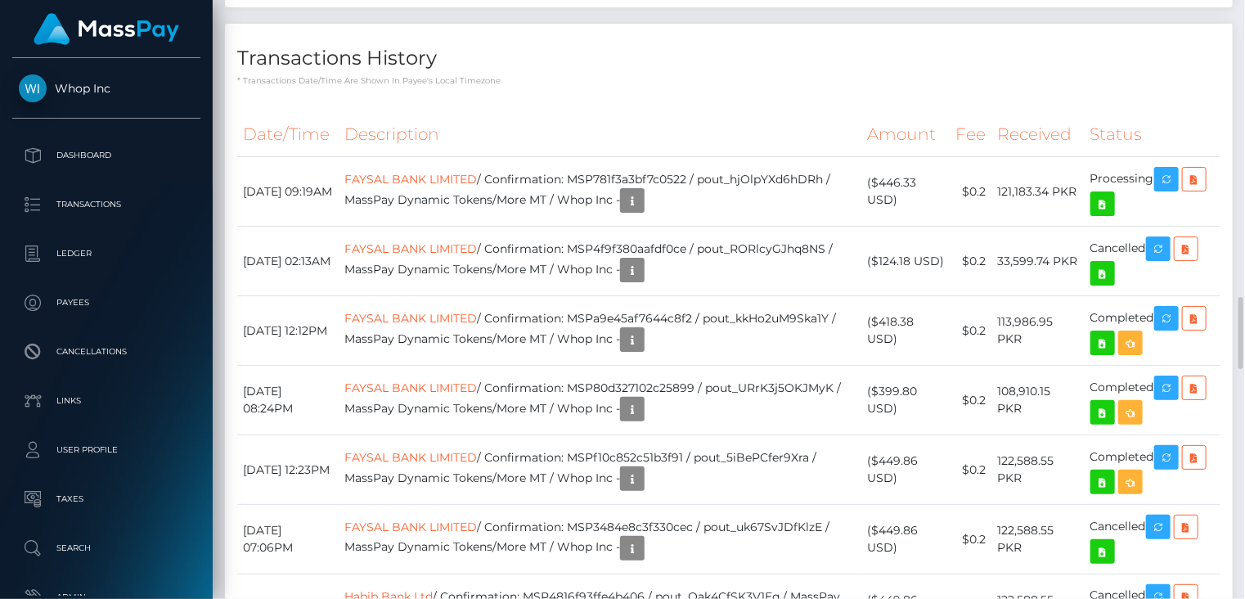
scroll to position [3274, 0]
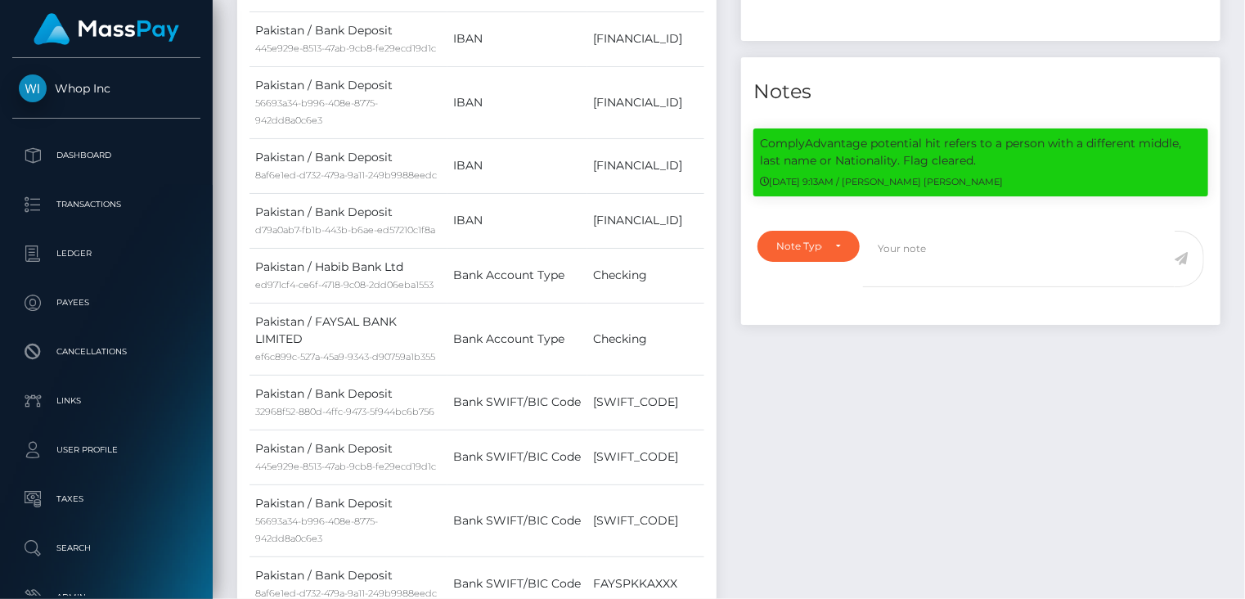
scroll to position [0, 0]
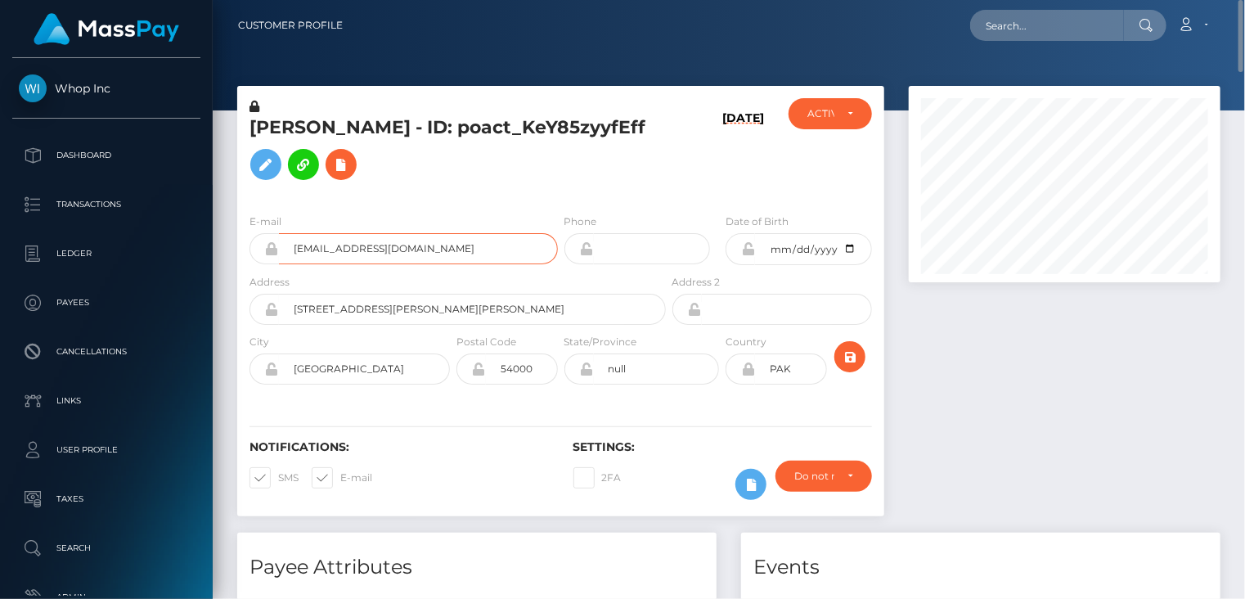
click at [341, 248] on input "[EMAIL_ADDRESS][DOMAIN_NAME]" at bounding box center [418, 248] width 279 height 31
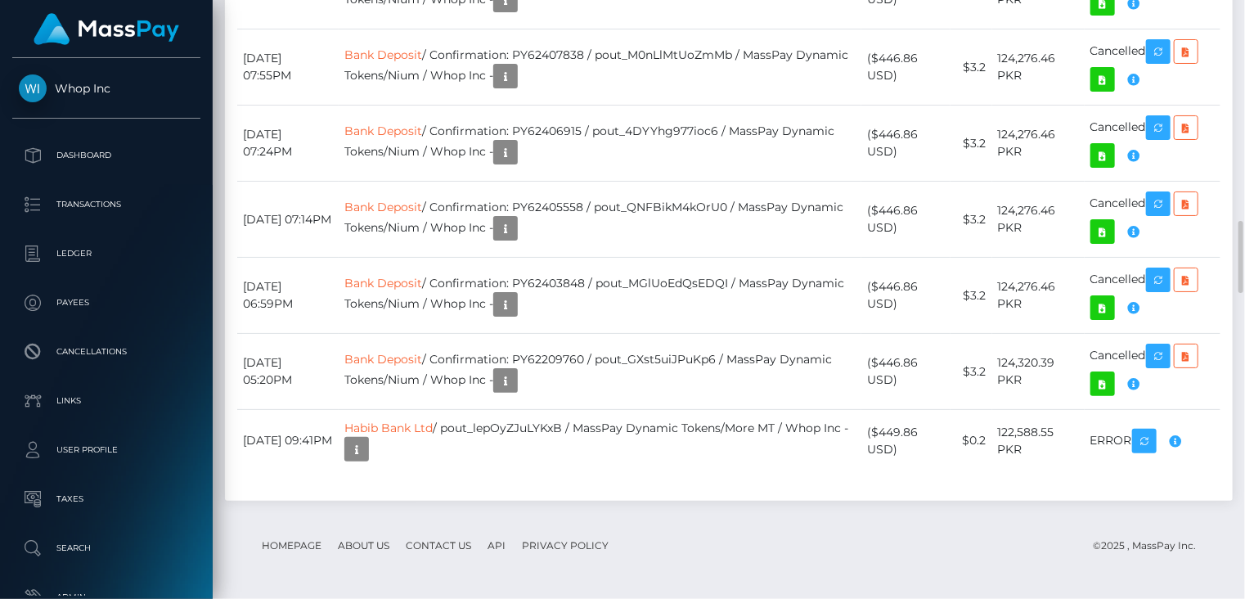
scroll to position [3274, 0]
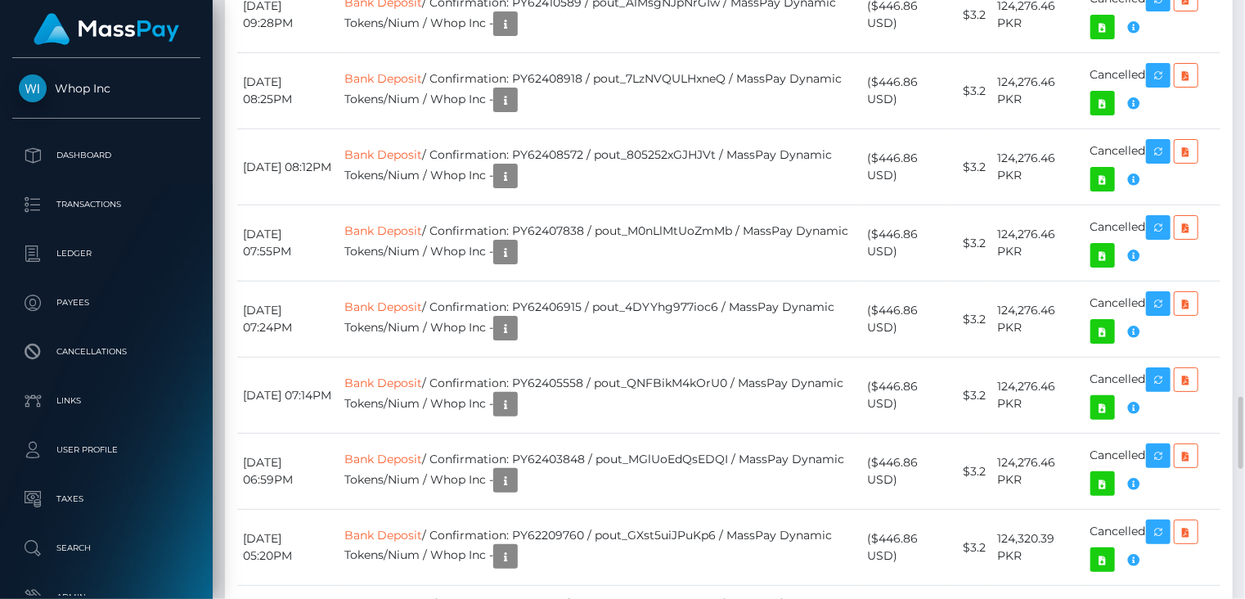
drag, startPoint x: 602, startPoint y: 326, endPoint x: 861, endPoint y: 325, distance: 258.5
copy td "MSP4f9f380aafdf0ce / pout_RORlcyGJhq8NS"
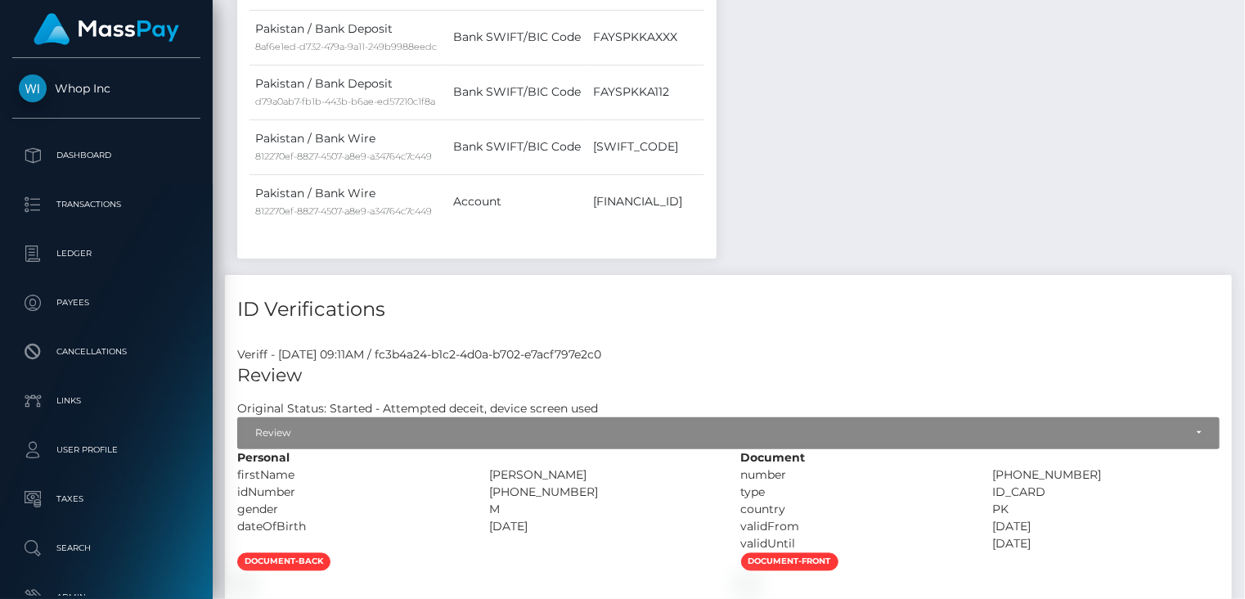
scroll to position [0, 0]
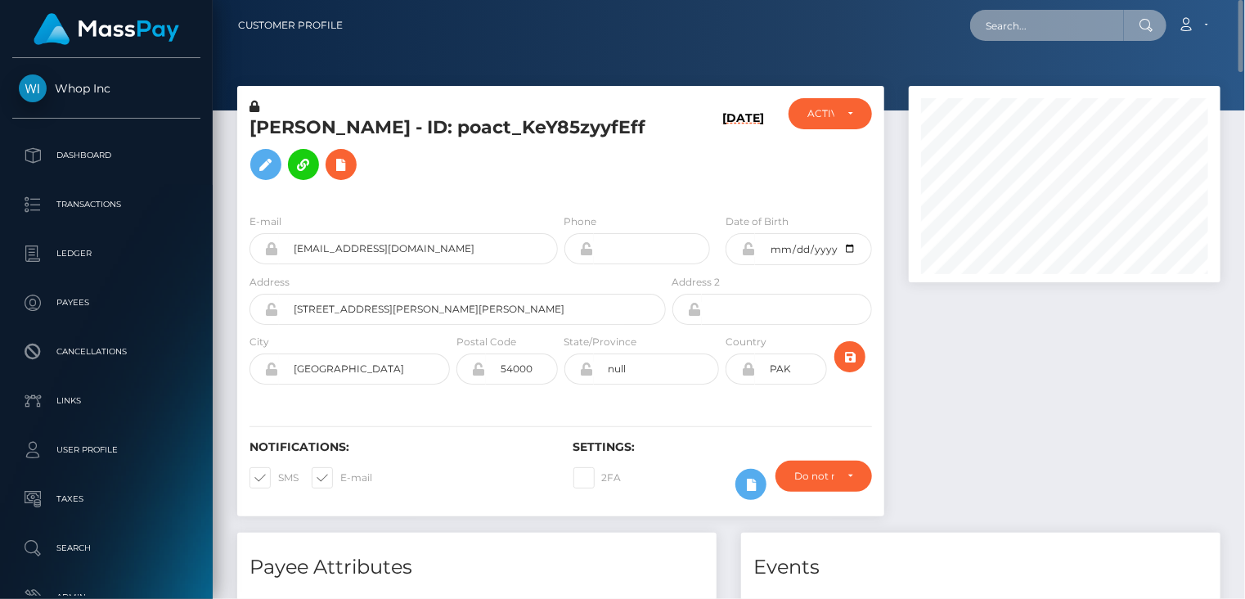
paste input "220498440"
type input "220498440"
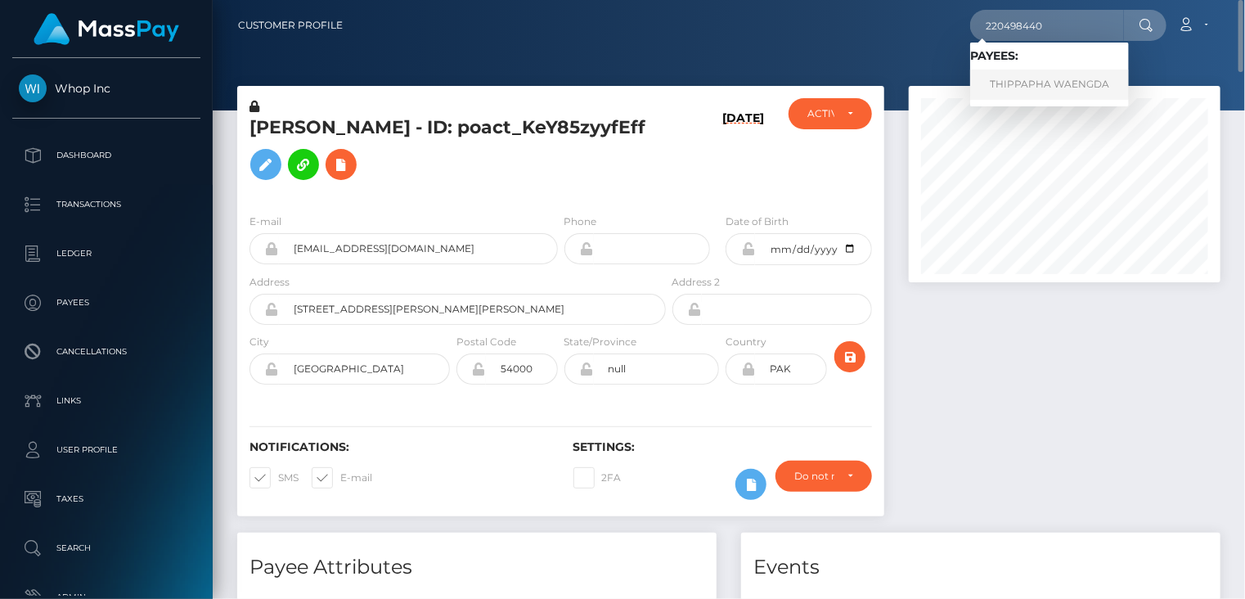
click at [1026, 81] on link "THIPPAPHA WAENGDA" at bounding box center [1049, 85] width 159 height 30
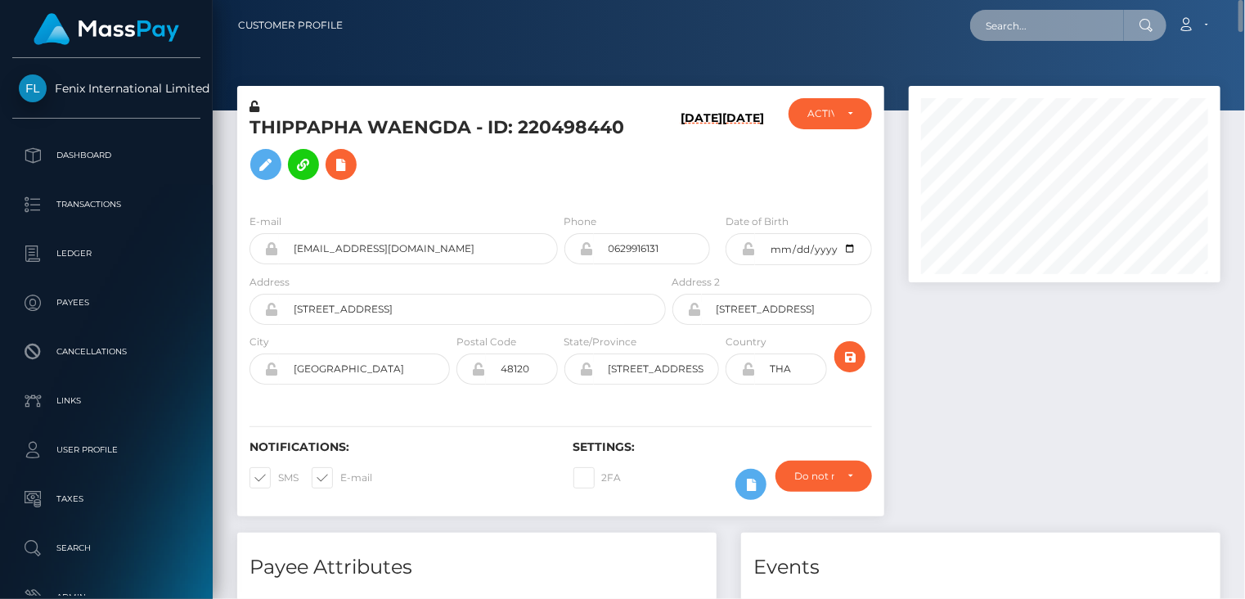
paste input "MSPbd0f089a8150bdb"
type input "MSPbd0f089a8150bdb"
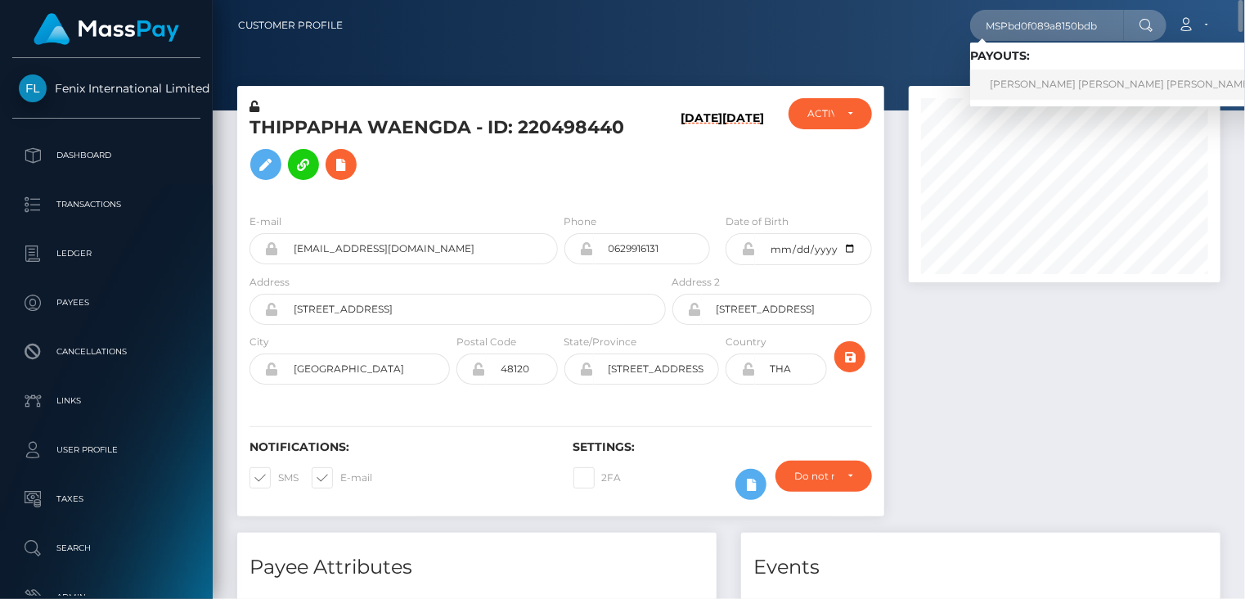
click at [1059, 86] on link "FREDDY JESSIEL MELO SOTO (Whop Inc - )" at bounding box center [1154, 85] width 368 height 30
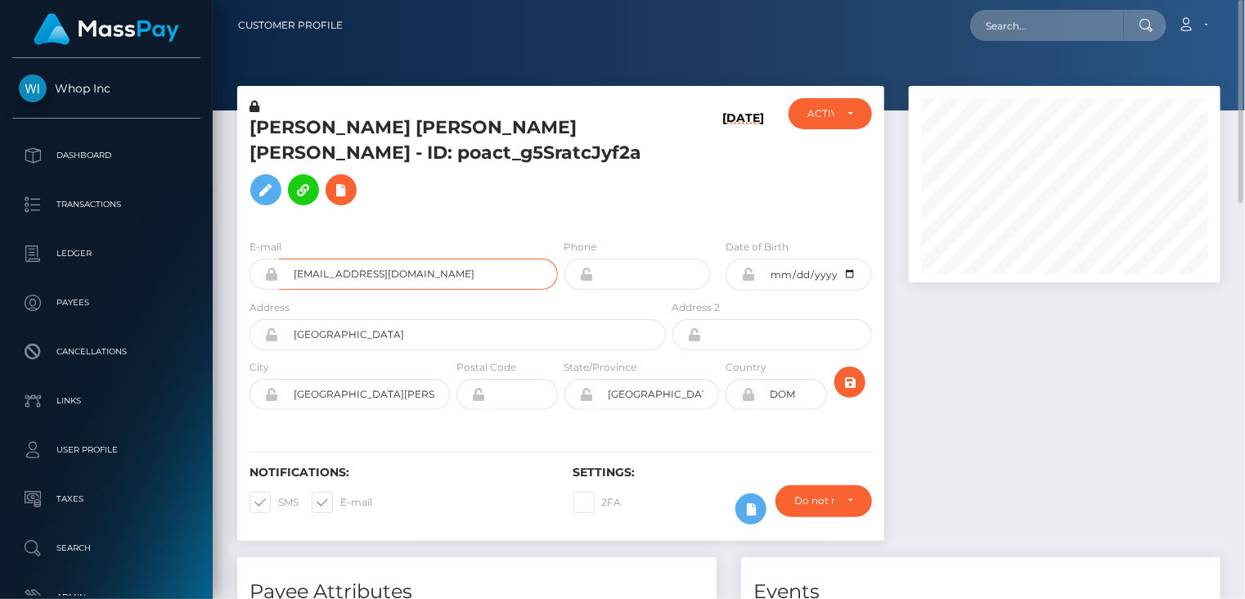
click at [357, 258] on input "[EMAIL_ADDRESS][DOMAIN_NAME]" at bounding box center [418, 273] width 279 height 31
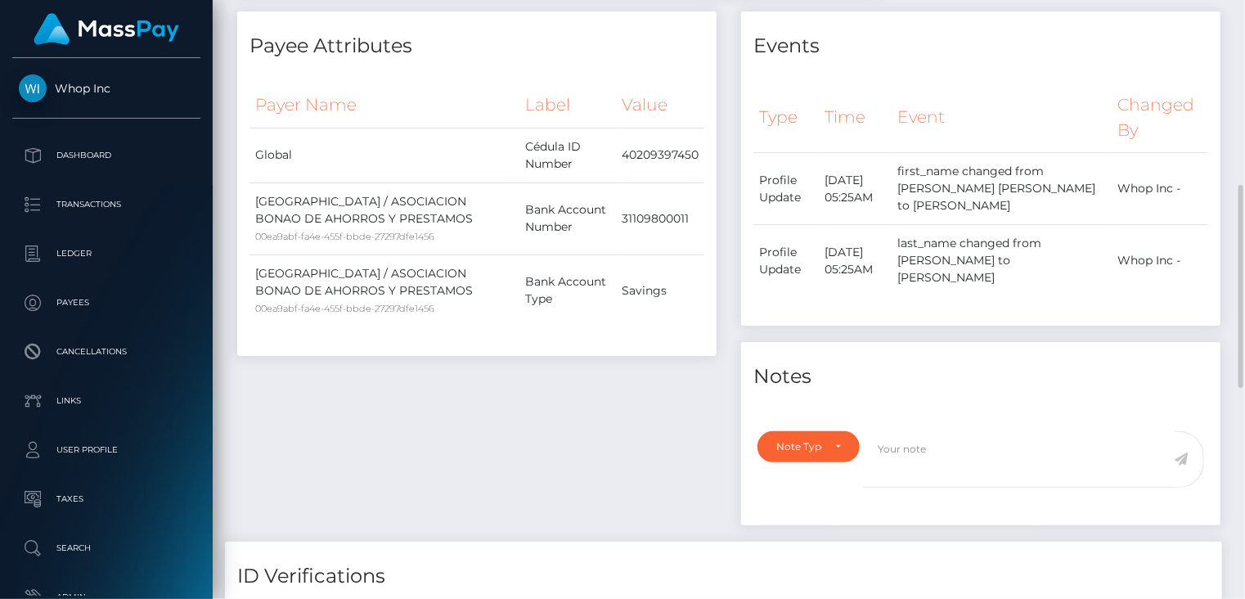
scroll to position [1168, 0]
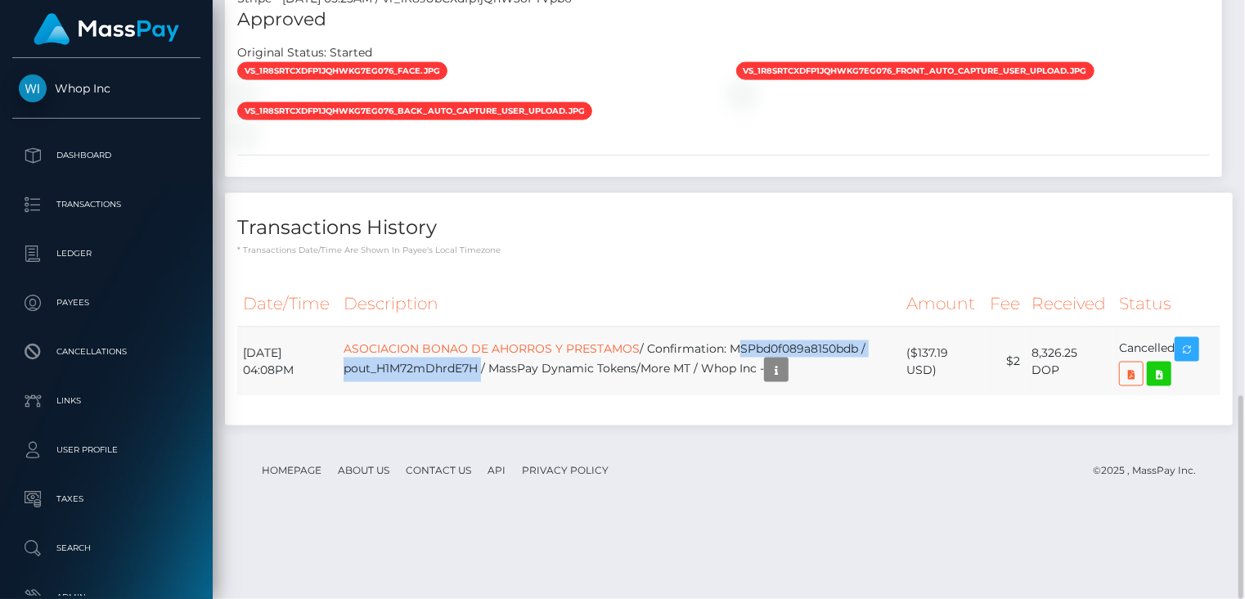
drag, startPoint x: 764, startPoint y: 425, endPoint x: 510, endPoint y: 443, distance: 254.3
click at [510, 396] on td "ASOCIACION BONAO DE AHORROS Y PRESTAMOS / Confirmation: MSPbd0f089a8150bdb / po…" at bounding box center [619, 361] width 563 height 70
copy td "MSPbd0f089a8150bdb / pout_H1M72mDhrdE7H"
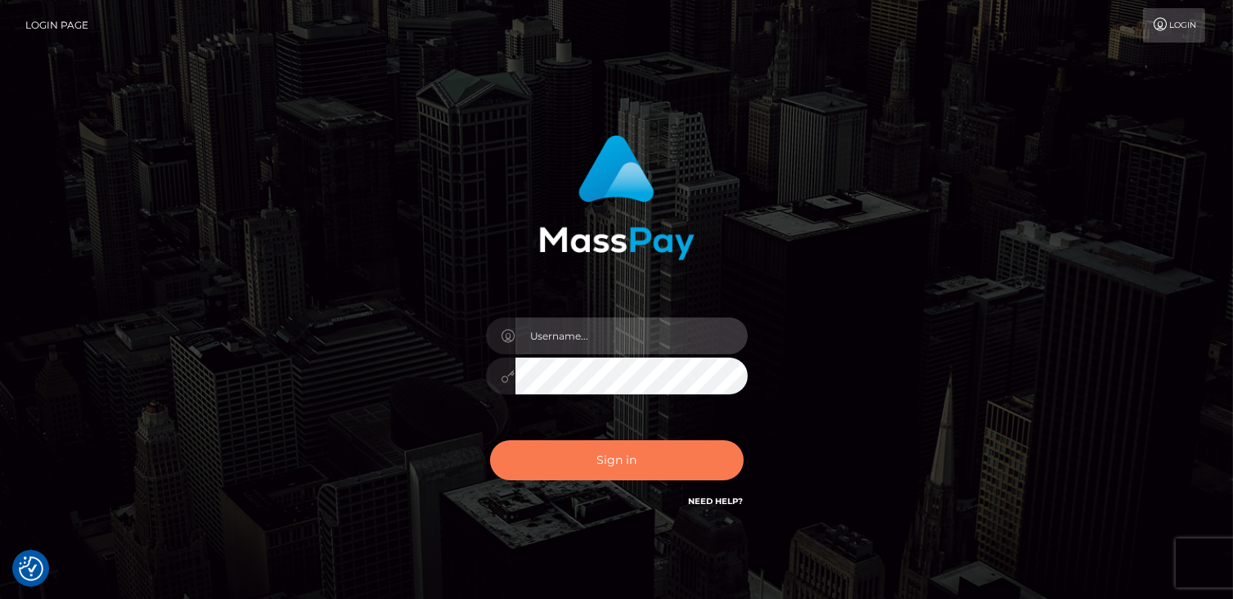
type input "catalinad"
click at [554, 460] on button "Sign in" at bounding box center [617, 460] width 254 height 40
type input "catalinad"
click at [656, 463] on button "Sign in" at bounding box center [617, 460] width 254 height 40
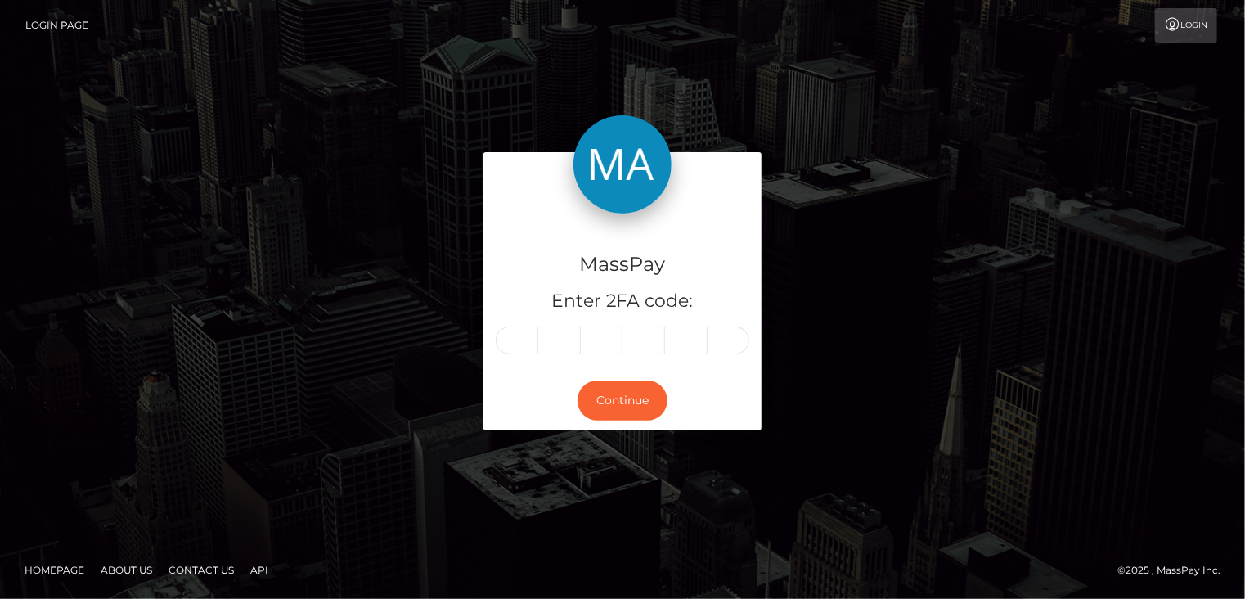
click at [497, 347] on div at bounding box center [623, 340] width 254 height 28
click at [520, 339] on input "text" at bounding box center [517, 340] width 43 height 28
type input "1"
type input "9"
type input "0"
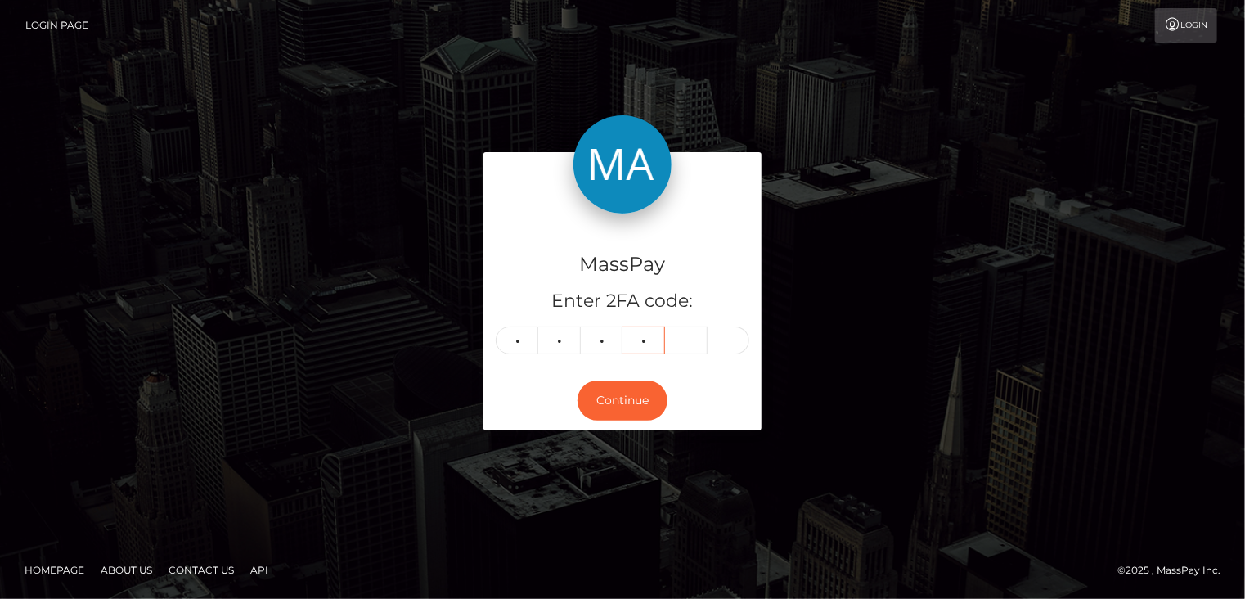
type input "6"
type input "8"
type input "3"
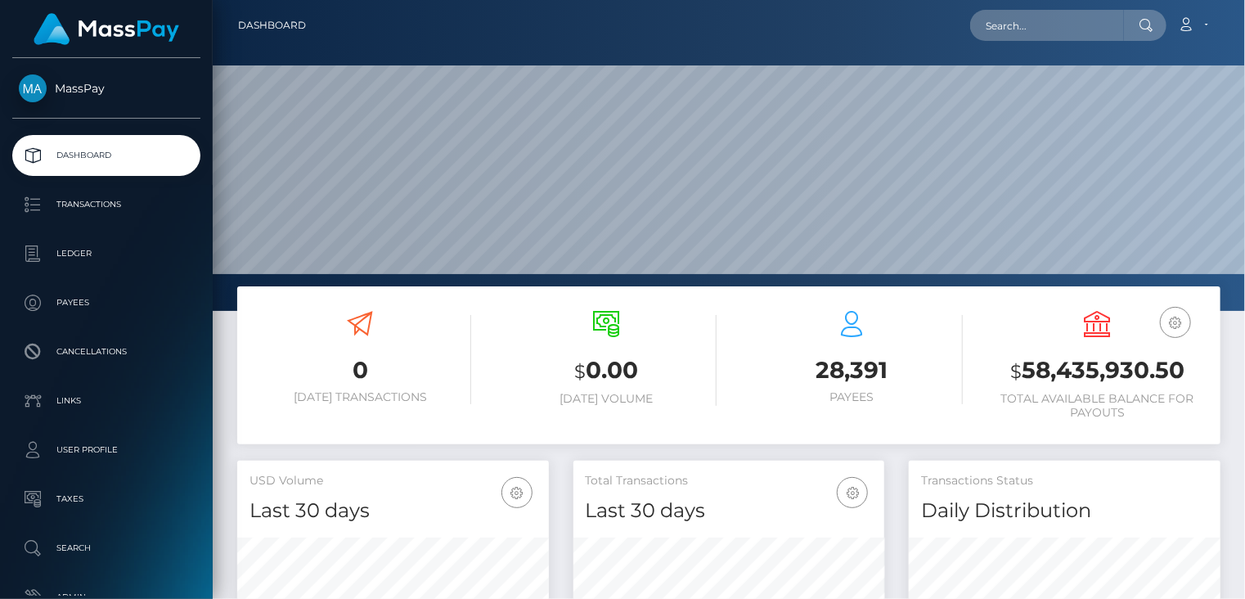
scroll to position [290, 311]
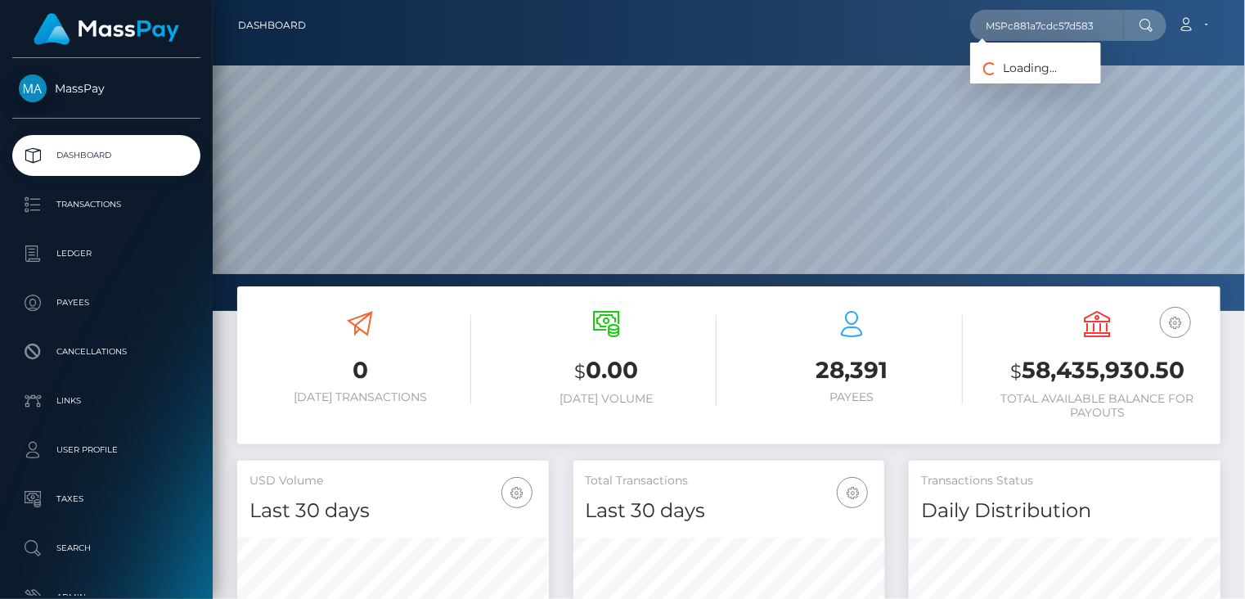
type input "MSPc881a7cdc57d583"
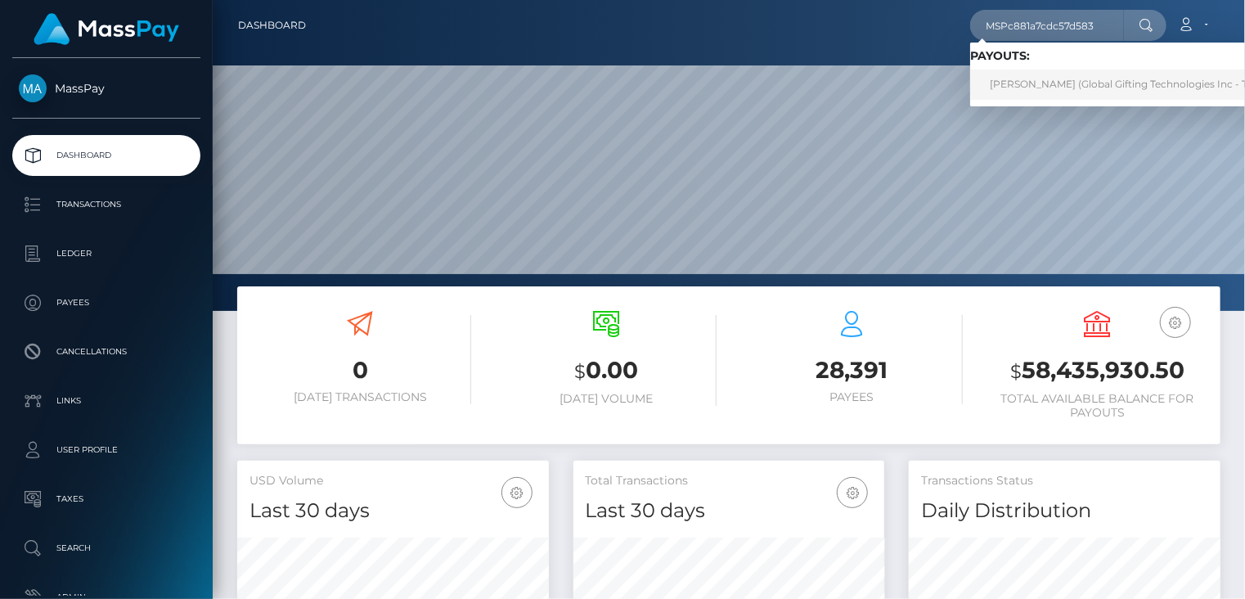
click at [1040, 84] on link "NISSETTE MARIE LUCERO QUIAPON (Global Gifting Technologies Inc - Throne)" at bounding box center [1135, 85] width 330 height 30
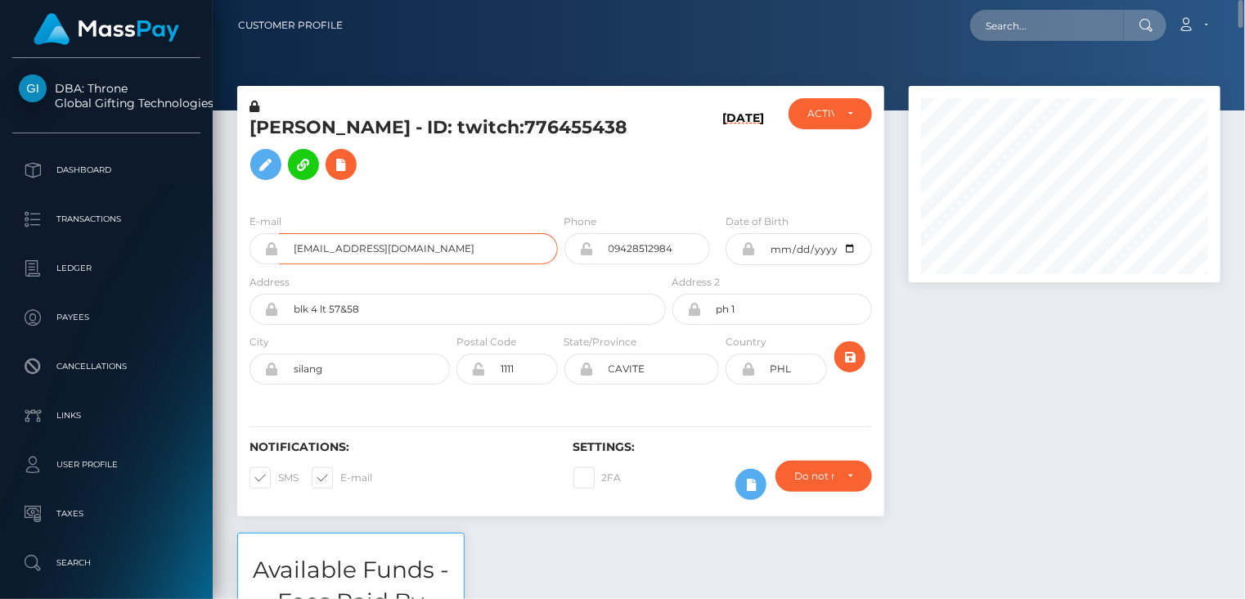
click at [326, 252] on input "[EMAIL_ADDRESS][DOMAIN_NAME]" at bounding box center [418, 248] width 279 height 31
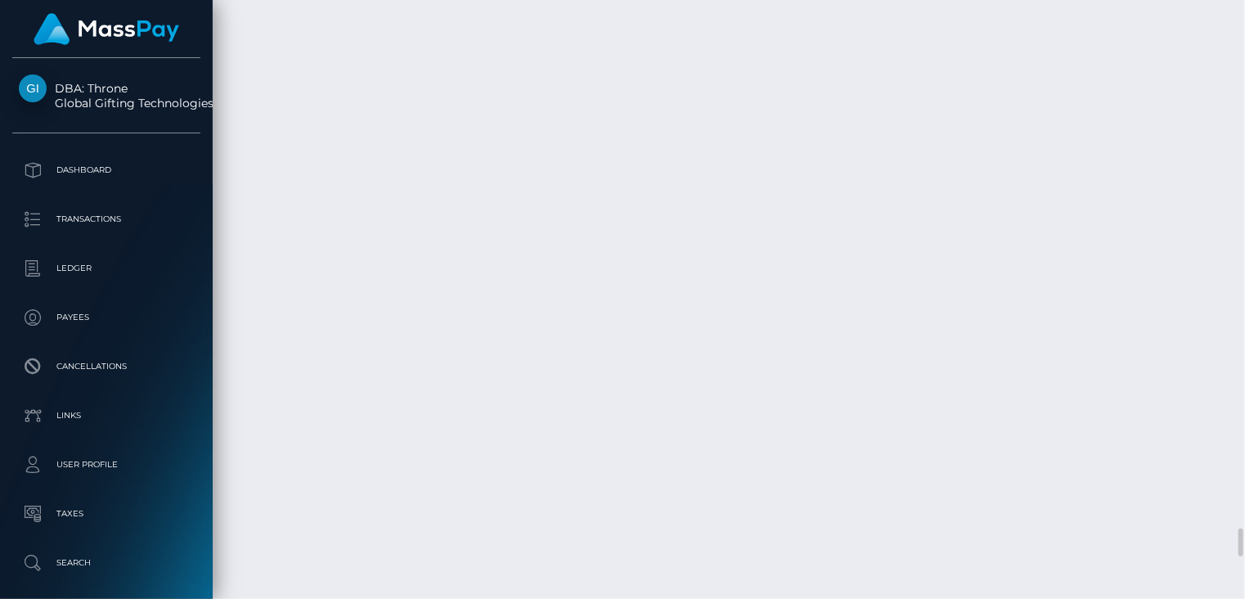
scroll to position [196, 311]
drag, startPoint x: 582, startPoint y: 112, endPoint x: 805, endPoint y: 113, distance: 222.5
copy td "MSPc881a7cdc57d583 / 68c8b94ea027"
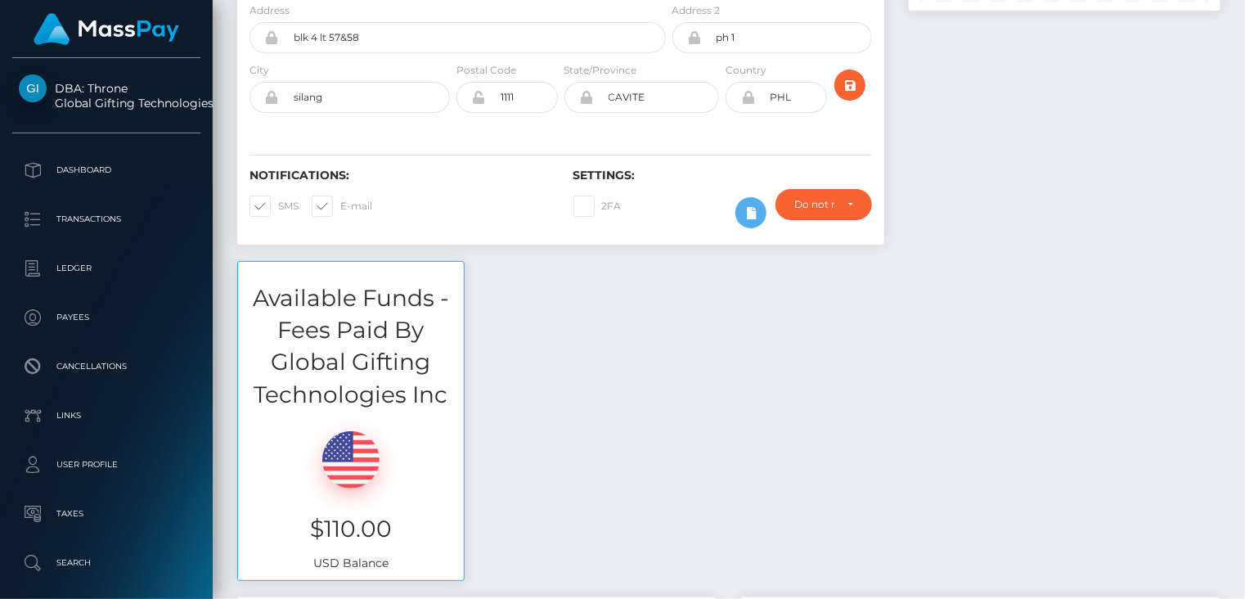
scroll to position [0, 0]
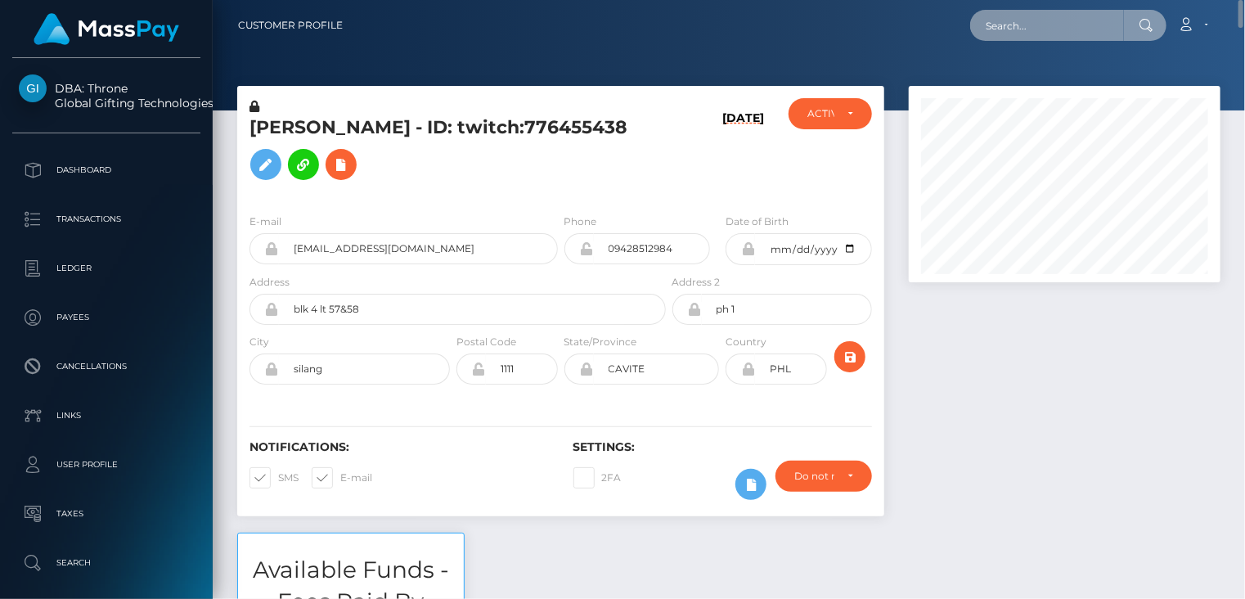
paste input "MSPe85ffc4fdef760b"
type input "MSPe85ffc4fdef760b"
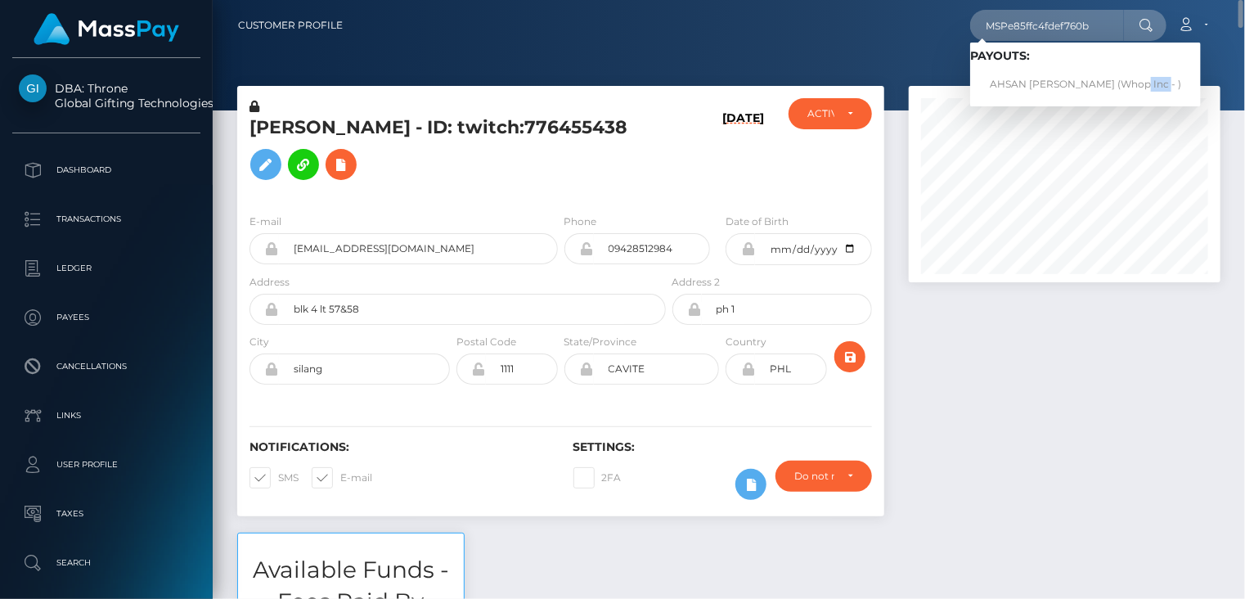
drag, startPoint x: 1151, startPoint y: 103, endPoint x: 1133, endPoint y: 96, distance: 19.4
click at [1150, 103] on div "Loading... Loading... Payouts: AHSAN JAMIL Jamil (Whop Inc - )" at bounding box center [1085, 75] width 231 height 64
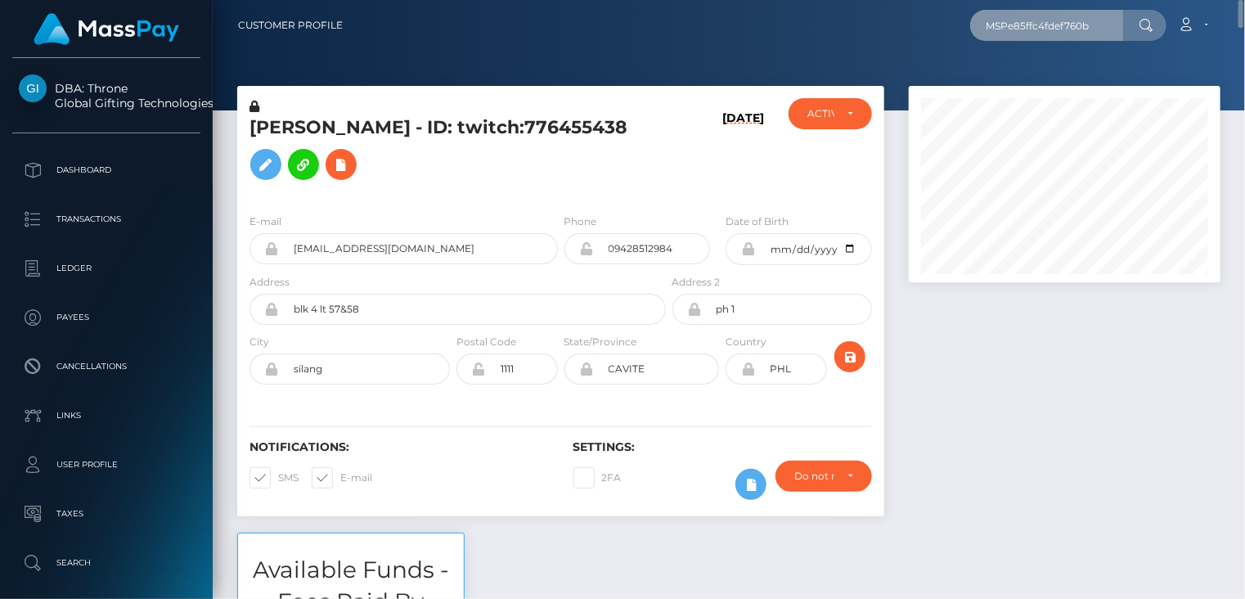
click at [1086, 25] on input "MSPe85ffc4fdef760b" at bounding box center [1047, 25] width 154 height 31
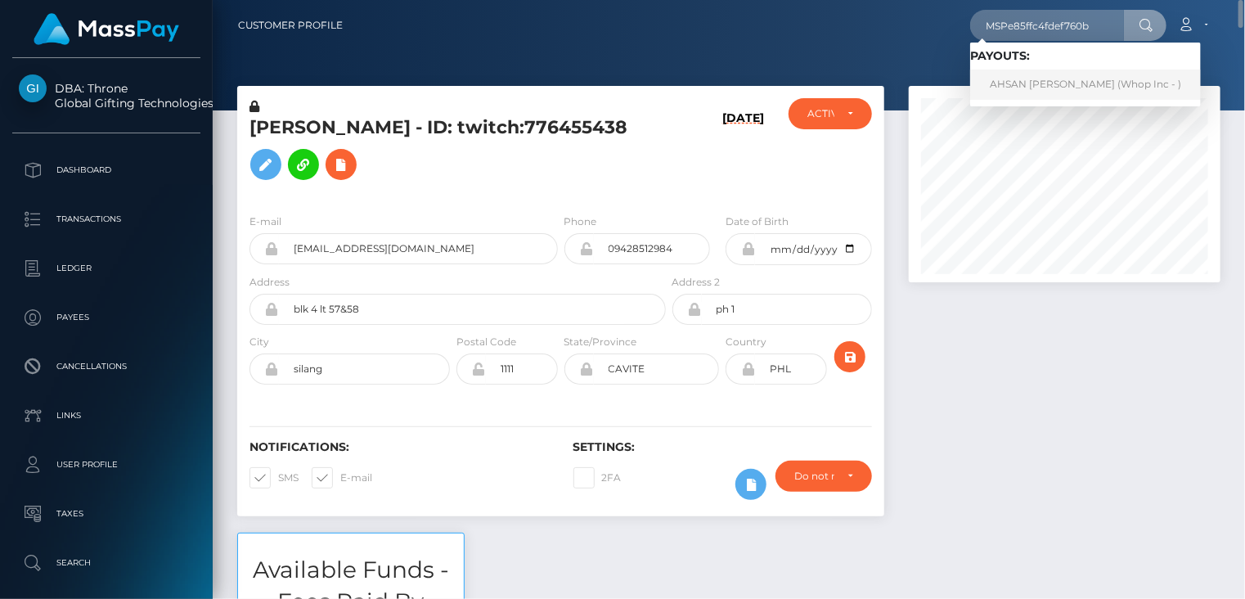
click at [1011, 92] on link "AHSAN JAMIL Jamil (Whop Inc - )" at bounding box center [1085, 85] width 231 height 30
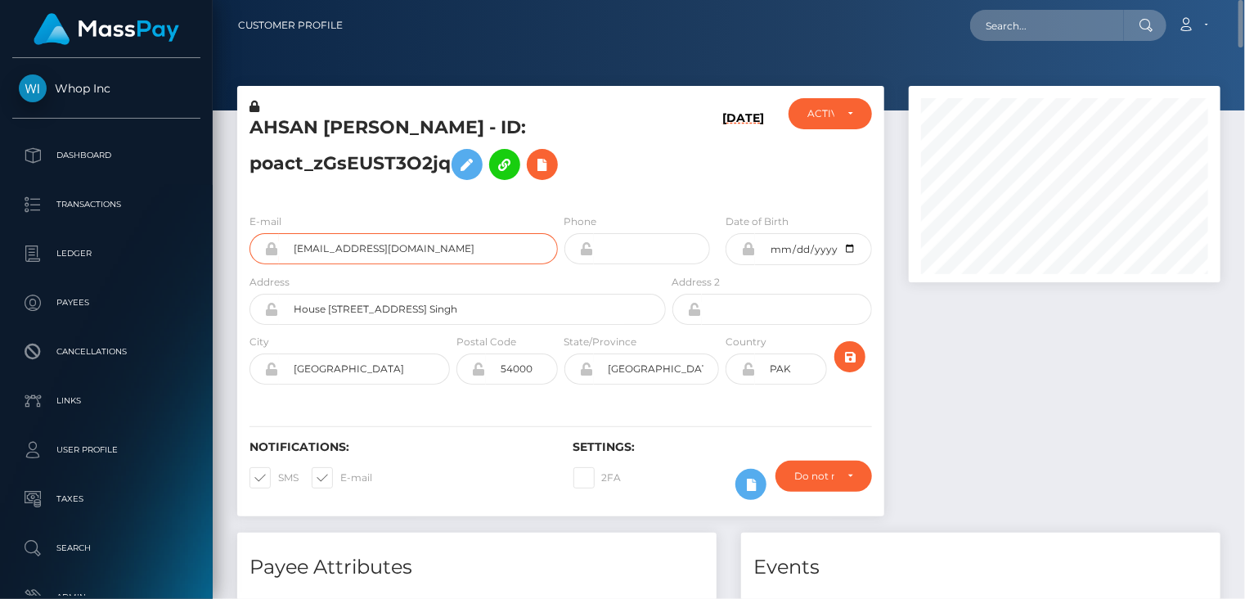
click at [402, 254] on input "[EMAIL_ADDRESS][DOMAIN_NAME]" at bounding box center [418, 248] width 279 height 31
click at [402, 254] on input "aahsanjamil+1d0e67001d@gmail.com" at bounding box center [418, 248] width 279 height 31
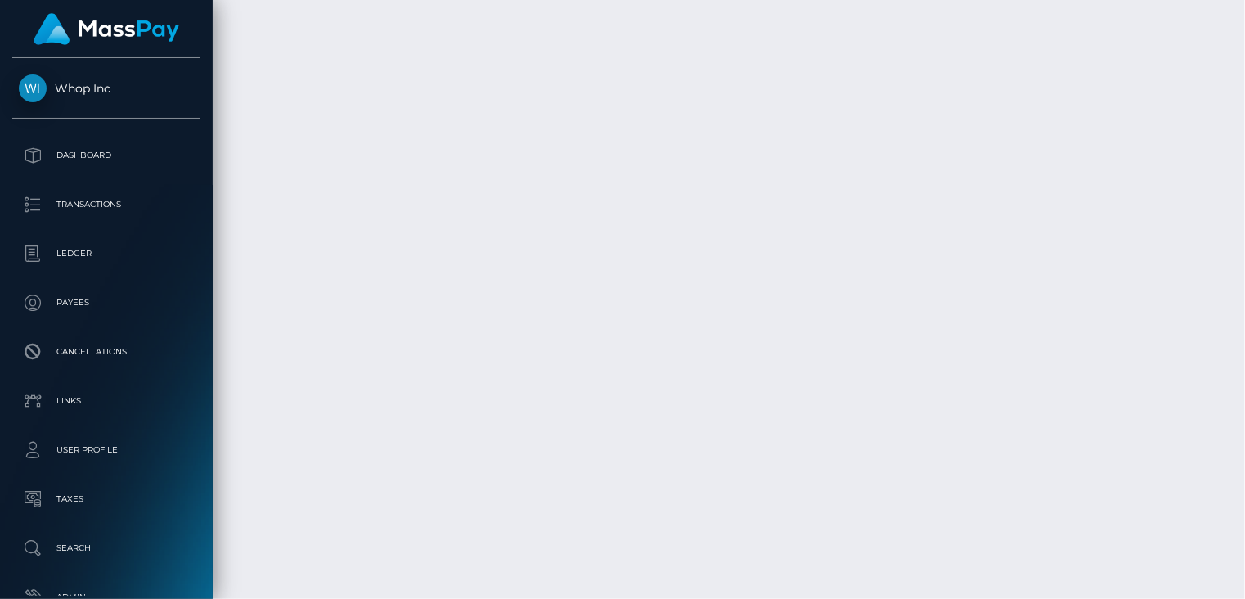
scroll to position [6928, 0]
drag, startPoint x: 615, startPoint y: 422, endPoint x: 877, endPoint y: 420, distance: 261.8
copy td "MSPe85ffc4fdef760b / pout_mAwlzw26SbG3g"
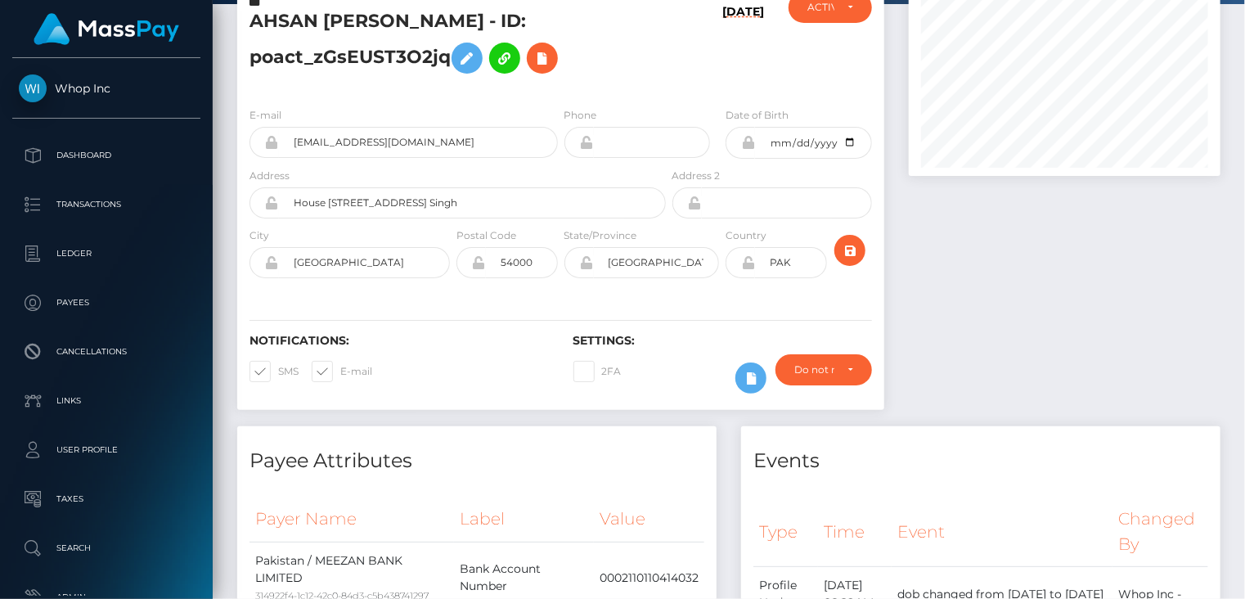
scroll to position [0, 0]
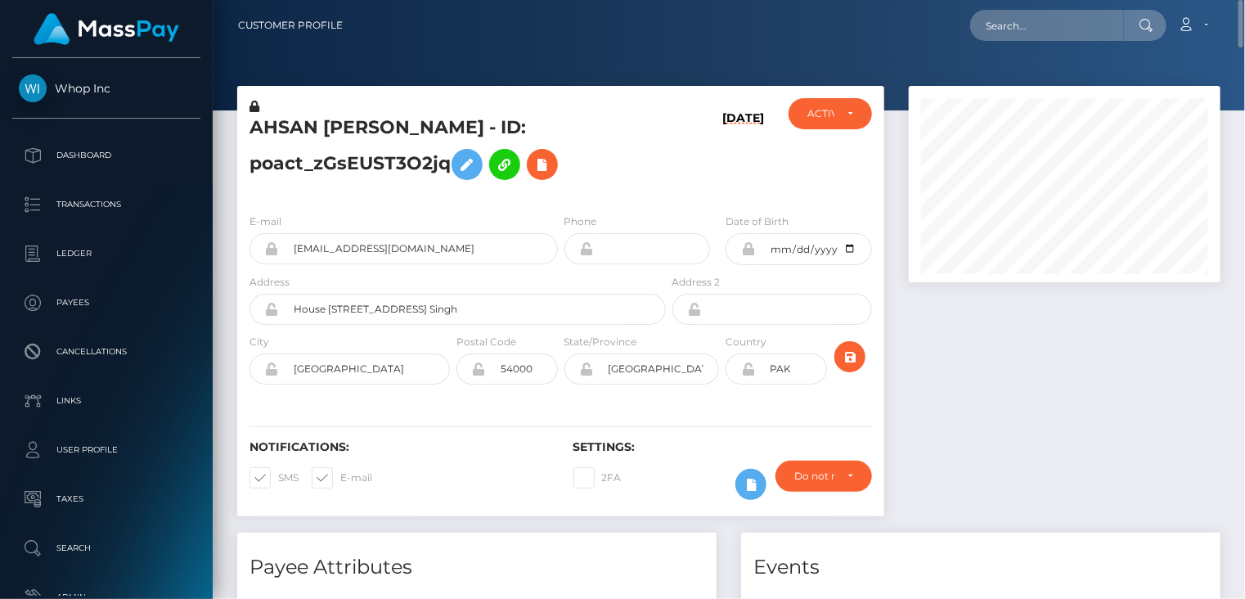
click at [340, 128] on h5 "AHSAN JAMIL Jamil - ID: poact_zGsEUST3O2jq" at bounding box center [452, 151] width 407 height 73
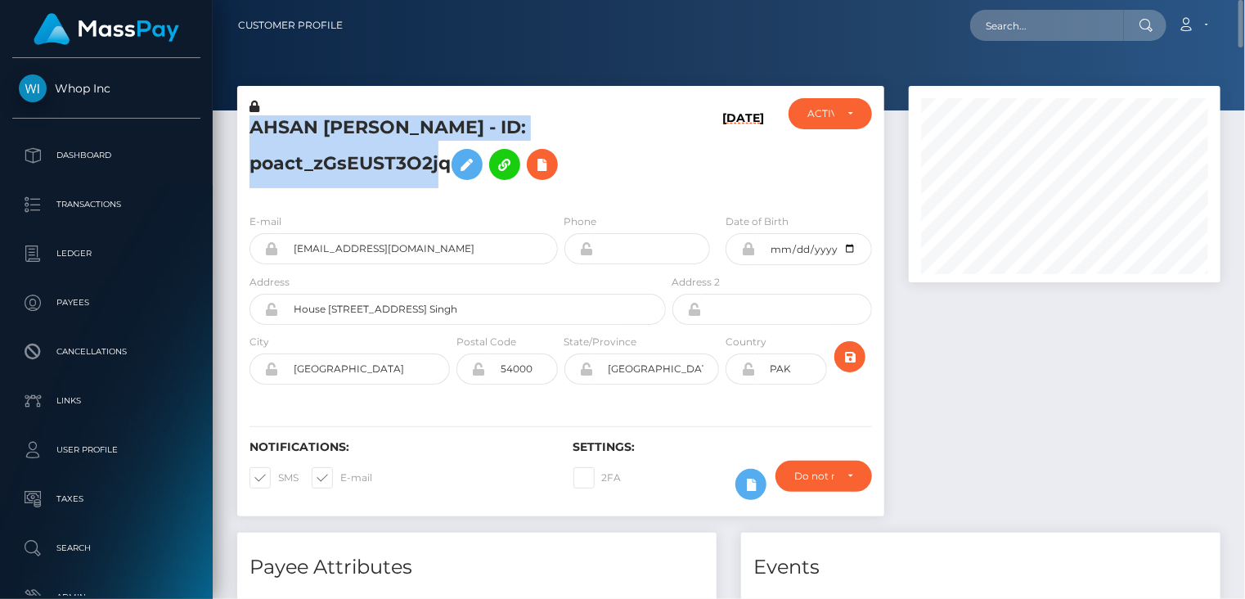
click at [340, 128] on h5 "AHSAN JAMIL Jamil - ID: poact_zGsEUST3O2jq" at bounding box center [452, 151] width 407 height 73
copy h5 "AHSAN JAMIL Jamil - ID: poact_zGsEUST3O2jq"
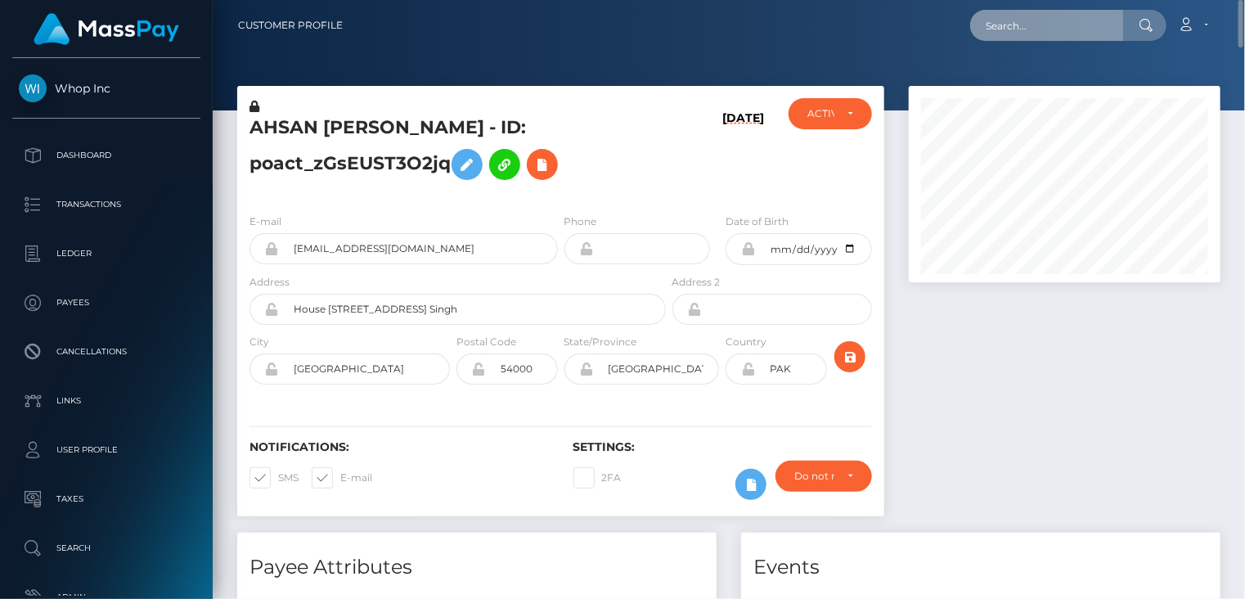
click at [1042, 25] on input "text" at bounding box center [1047, 25] width 154 height 31
paste input "MSP8432756032e36ae"
type input "MSP8432756032e36ae"
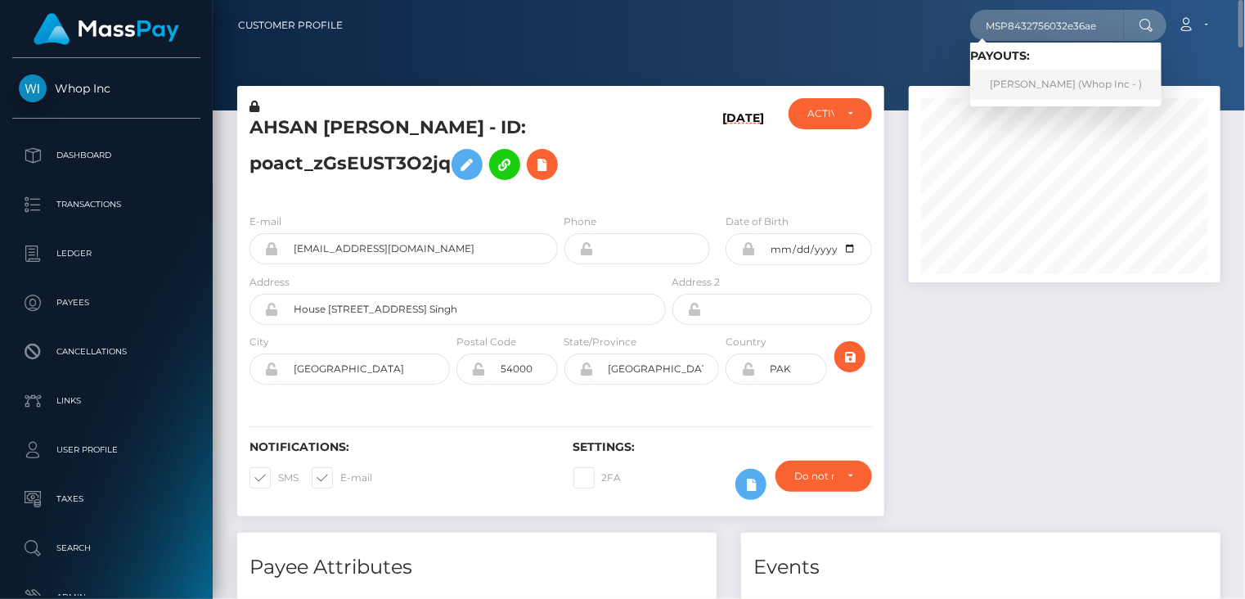
click at [1050, 90] on link "FAIZAN RASOOL Rasool (Whop Inc - )" at bounding box center [1065, 85] width 191 height 30
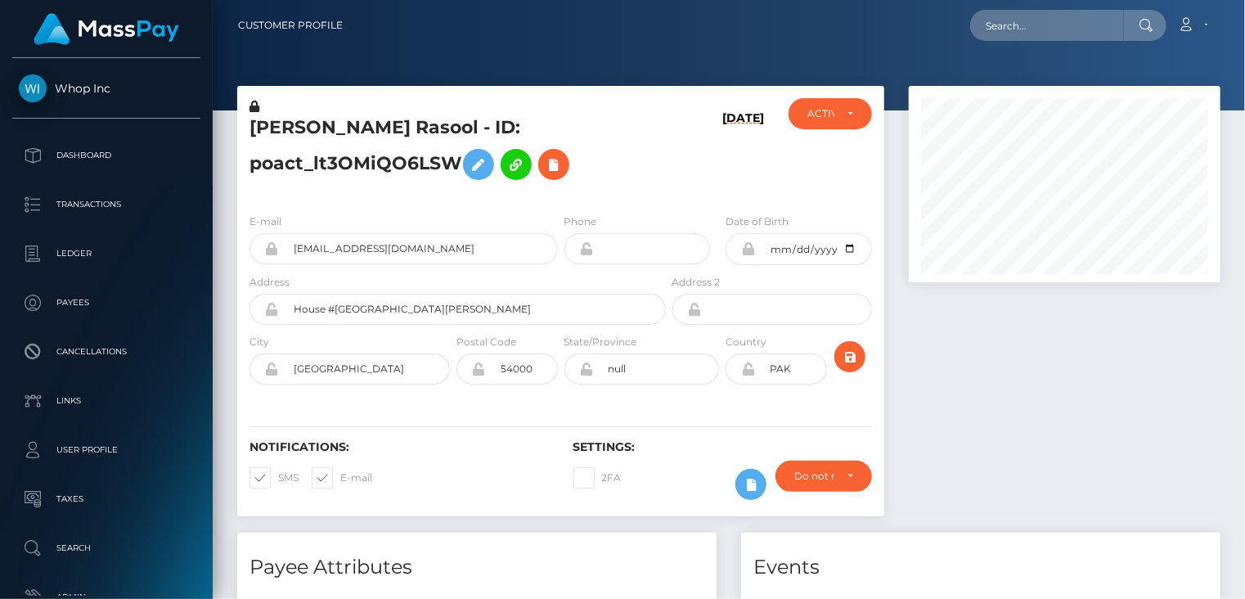
scroll to position [196, 311]
click at [347, 250] on input "contactwithofficials@gmail.com" at bounding box center [418, 248] width 279 height 31
click at [292, 119] on h5 "FAIZAN RASOOL Rasool - ID: poact_lt3OMiQO6LSW" at bounding box center [452, 151] width 407 height 73
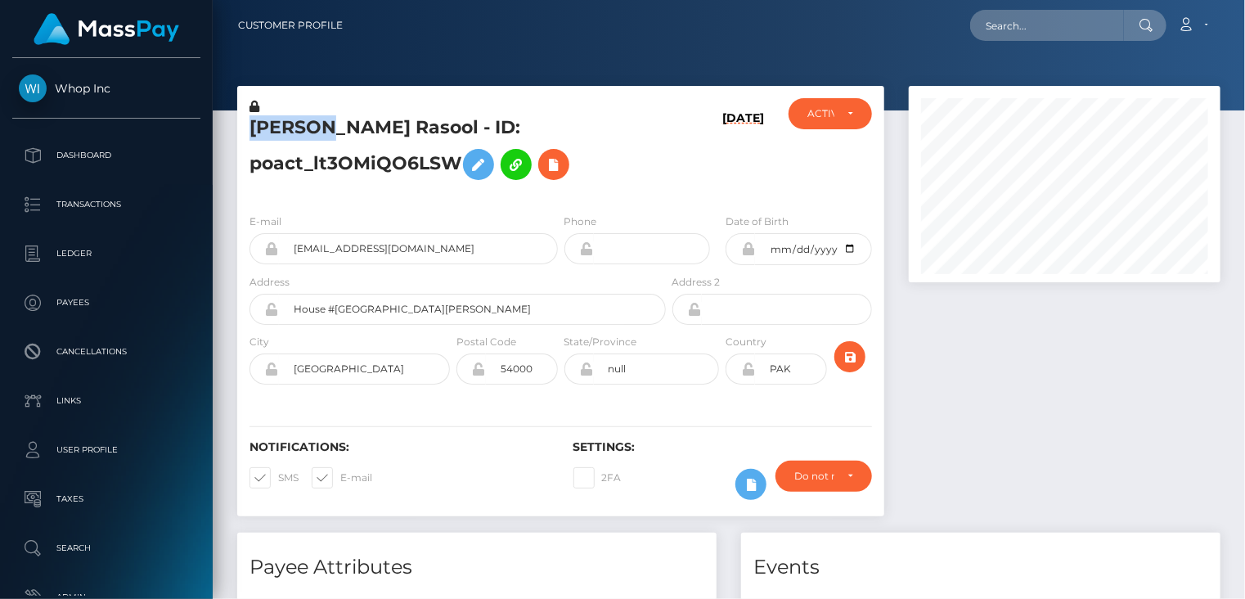
click at [292, 119] on h5 "FAIZAN RASOOL Rasool - ID: poact_lt3OMiQO6LSW" at bounding box center [452, 151] width 407 height 73
copy h5 "FAIZAN"
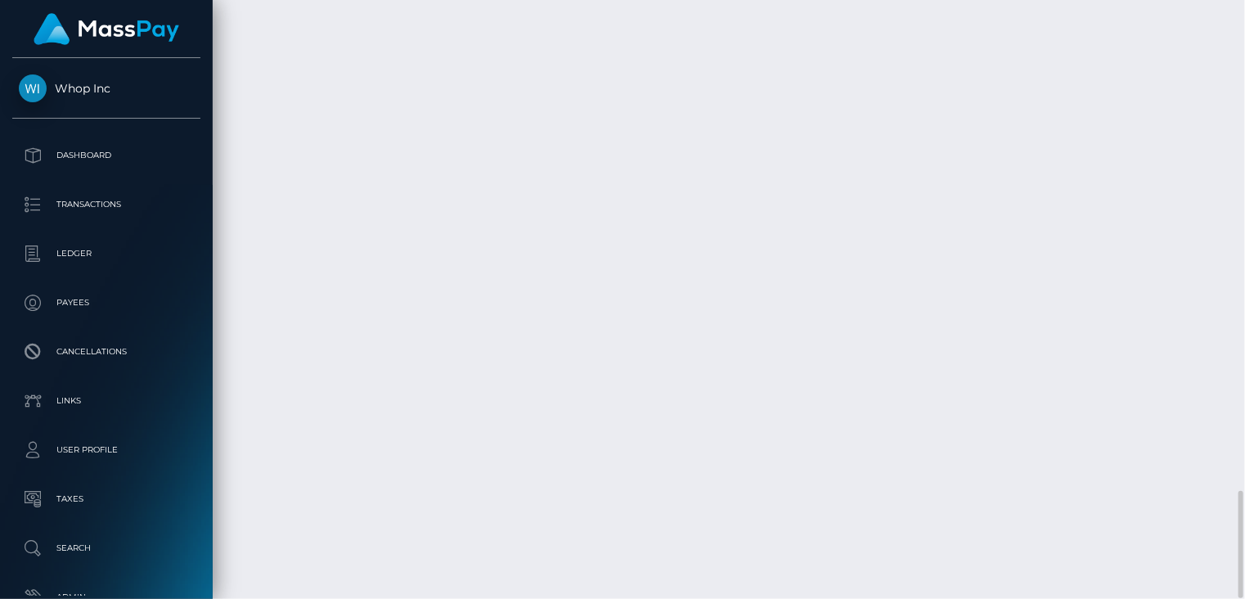
drag, startPoint x: 615, startPoint y: 425, endPoint x: 852, endPoint y: 430, distance: 237.3
copy td "MSP8432756032e36ae / pout_nSdxHrCjZdu84"
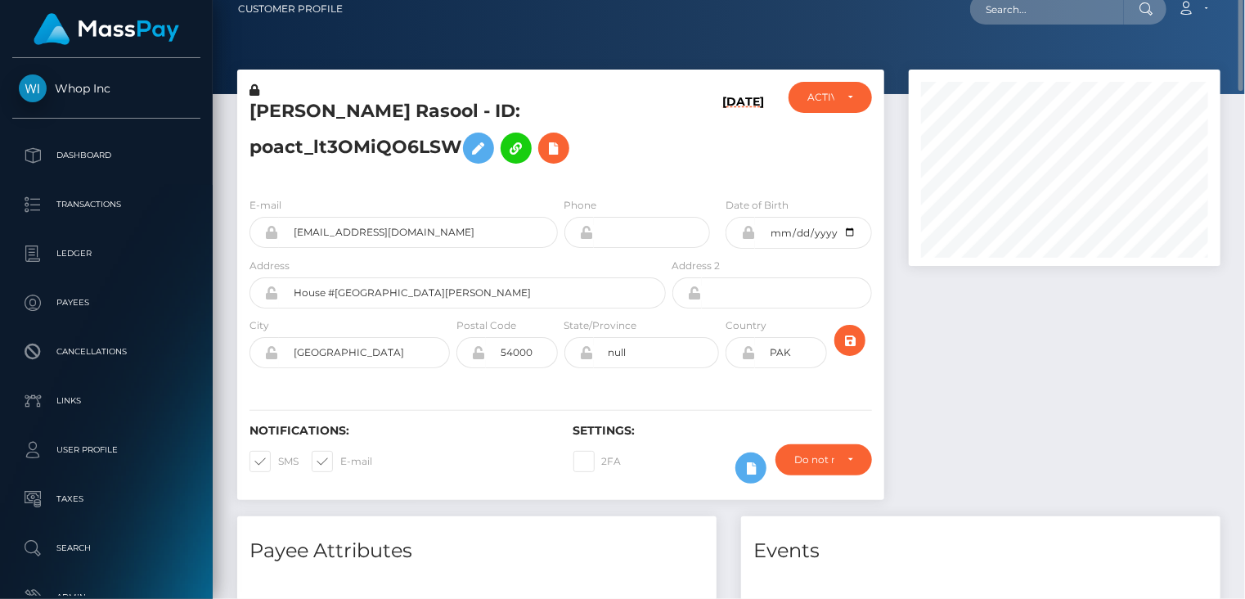
scroll to position [0, 0]
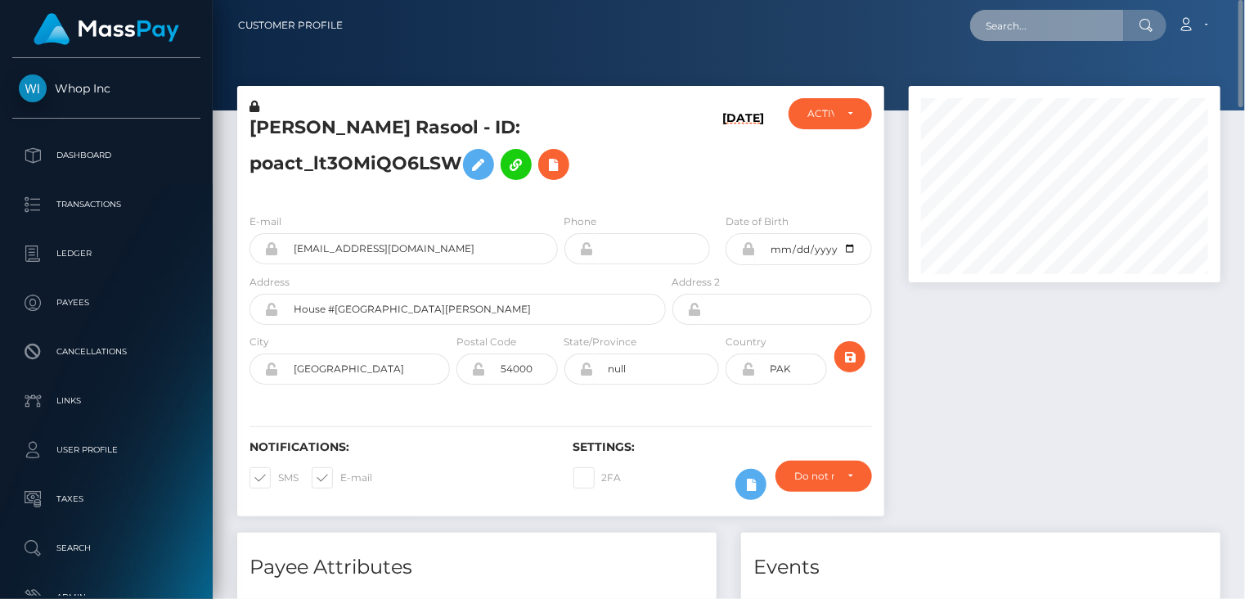
click at [1062, 34] on input "text" at bounding box center [1047, 25] width 154 height 31
paste input "MSP32faa54cd7da399"
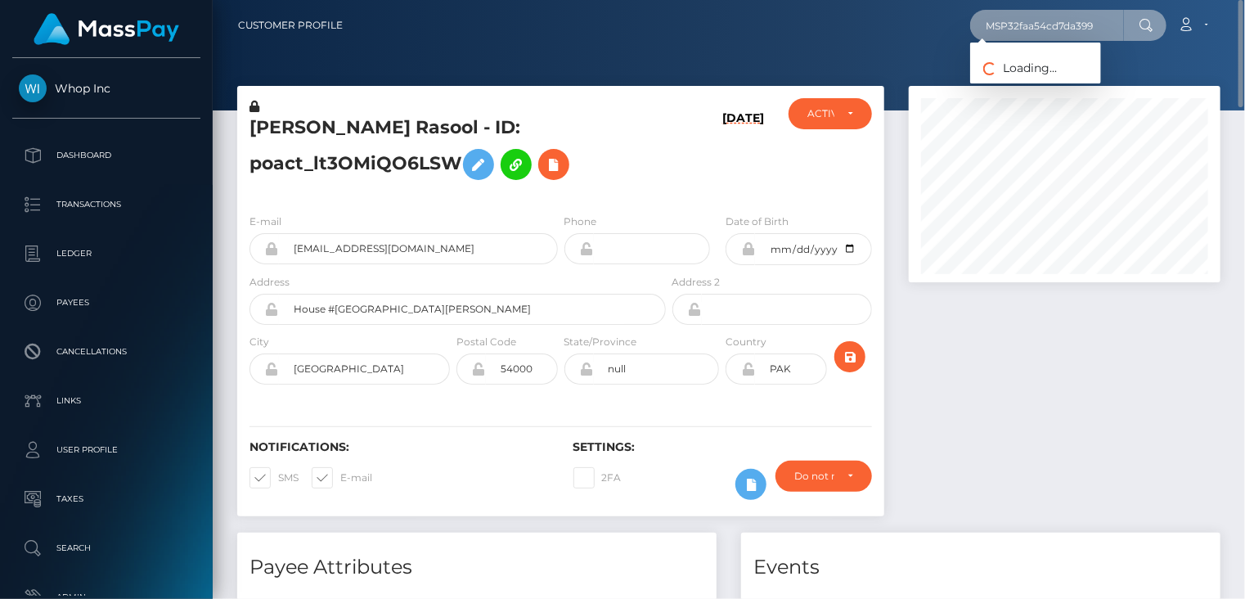
type input "MSP32faa54cd7da399"
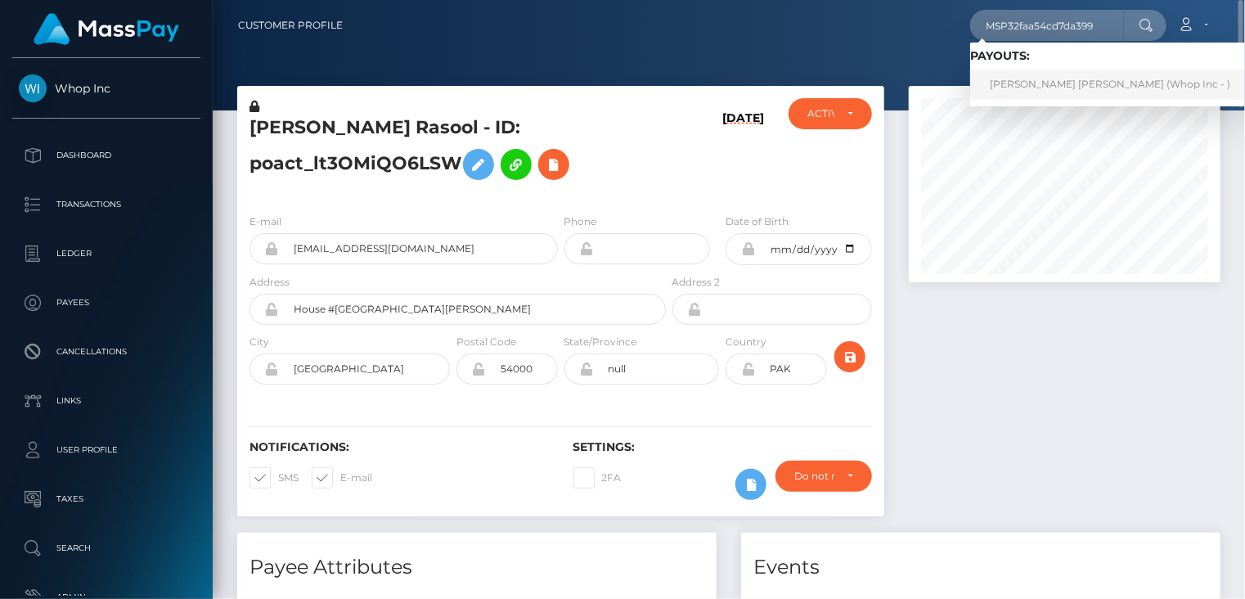
click at [1053, 91] on link "SHERAZ AHMAD ahmad (Whop Inc - )" at bounding box center [1110, 85] width 280 height 30
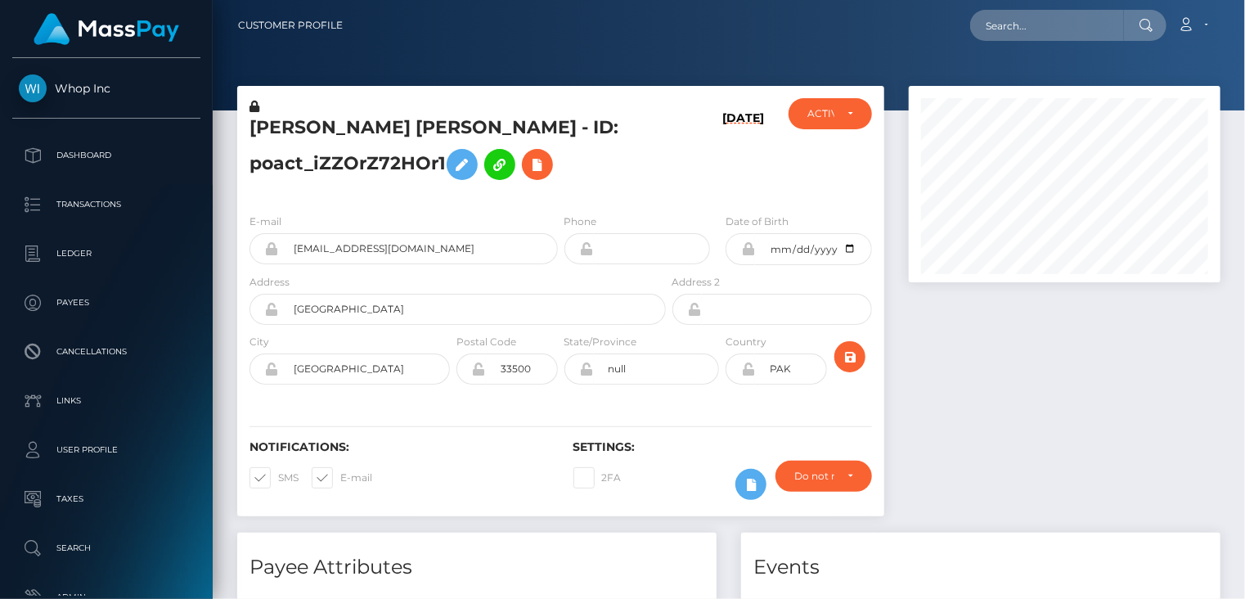
scroll to position [196, 311]
click at [381, 249] on input "[EMAIL_ADDRESS][DOMAIN_NAME]" at bounding box center [418, 248] width 279 height 31
drag, startPoint x: 381, startPoint y: 249, endPoint x: 368, endPoint y: 245, distance: 13.7
click at [368, 245] on input "[EMAIL_ADDRESS][DOMAIN_NAME]" at bounding box center [418, 248] width 279 height 31
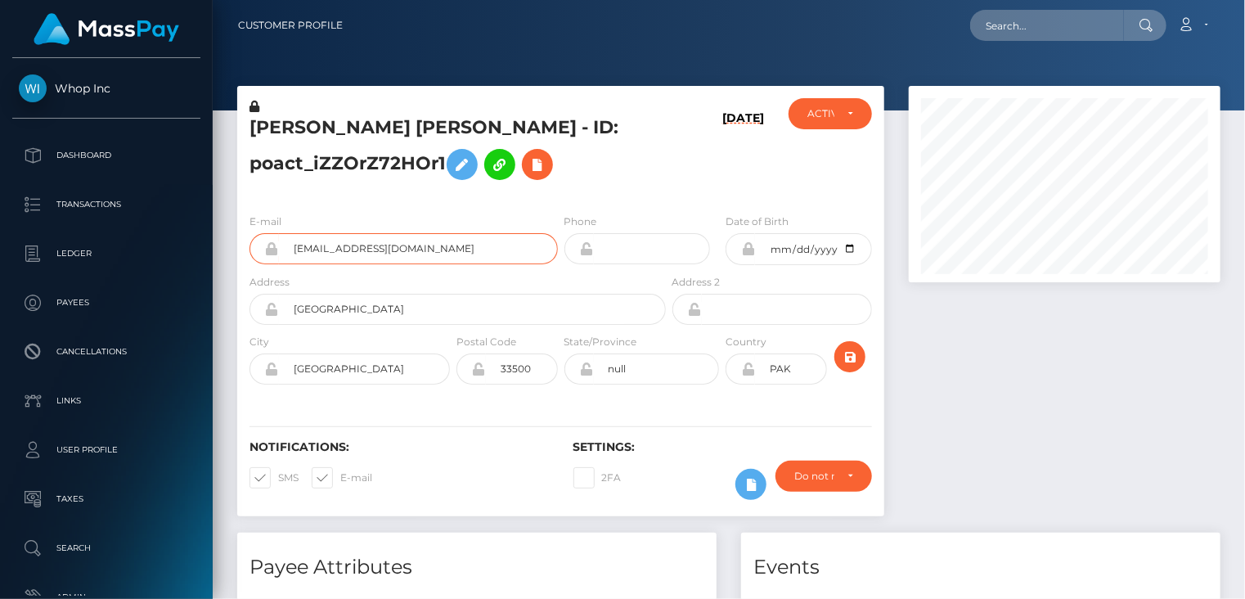
click at [368, 245] on input "[EMAIL_ADDRESS][DOMAIN_NAME]" at bounding box center [418, 248] width 279 height 31
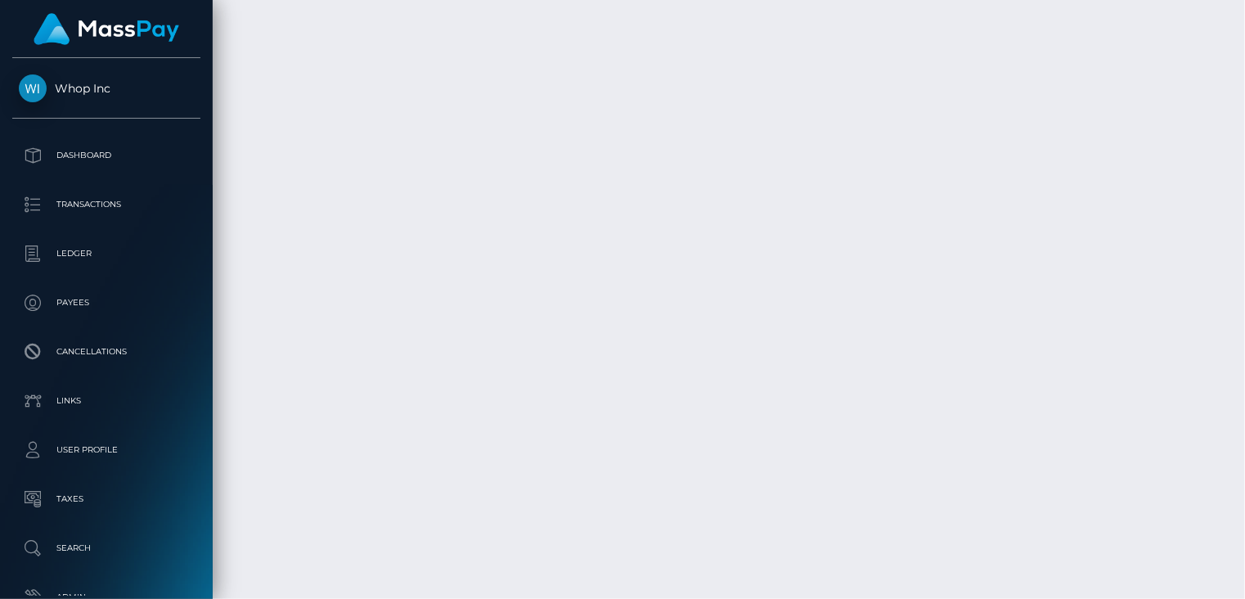
scroll to position [2815, 0]
copy td "MSP6d41fda59b66014"
drag, startPoint x: 661, startPoint y: 352, endPoint x: 509, endPoint y: 380, distance: 154.7
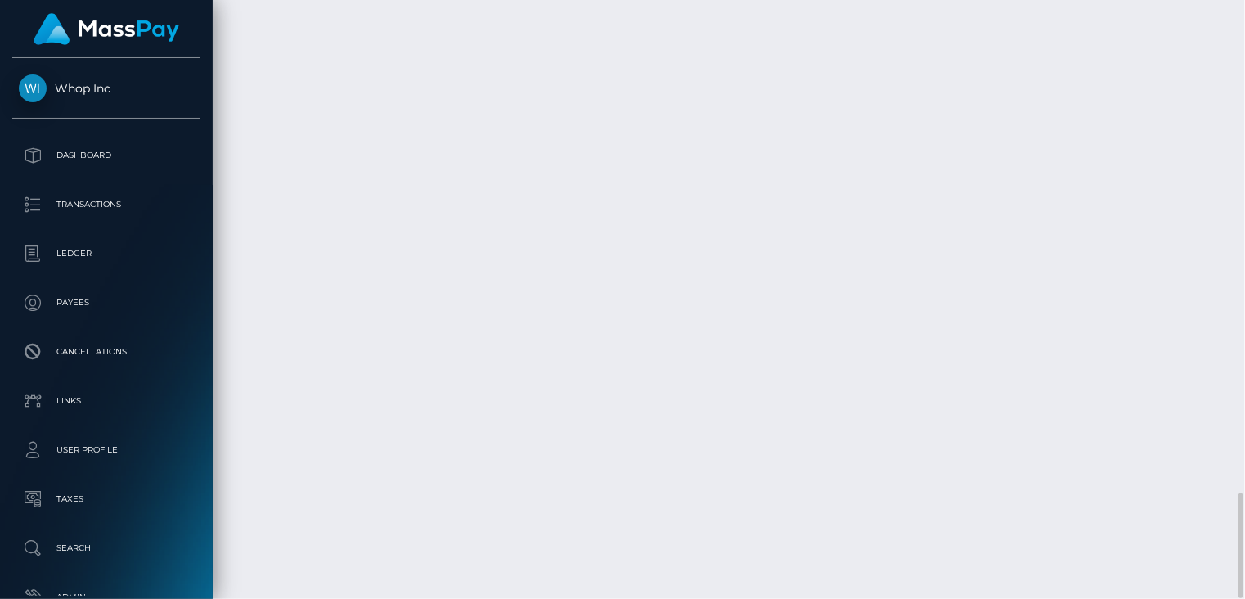
drag, startPoint x: 509, startPoint y: 380, endPoint x: 460, endPoint y: 398, distance: 52.3
drag, startPoint x: 661, startPoint y: 353, endPoint x: 507, endPoint y: 371, distance: 154.8
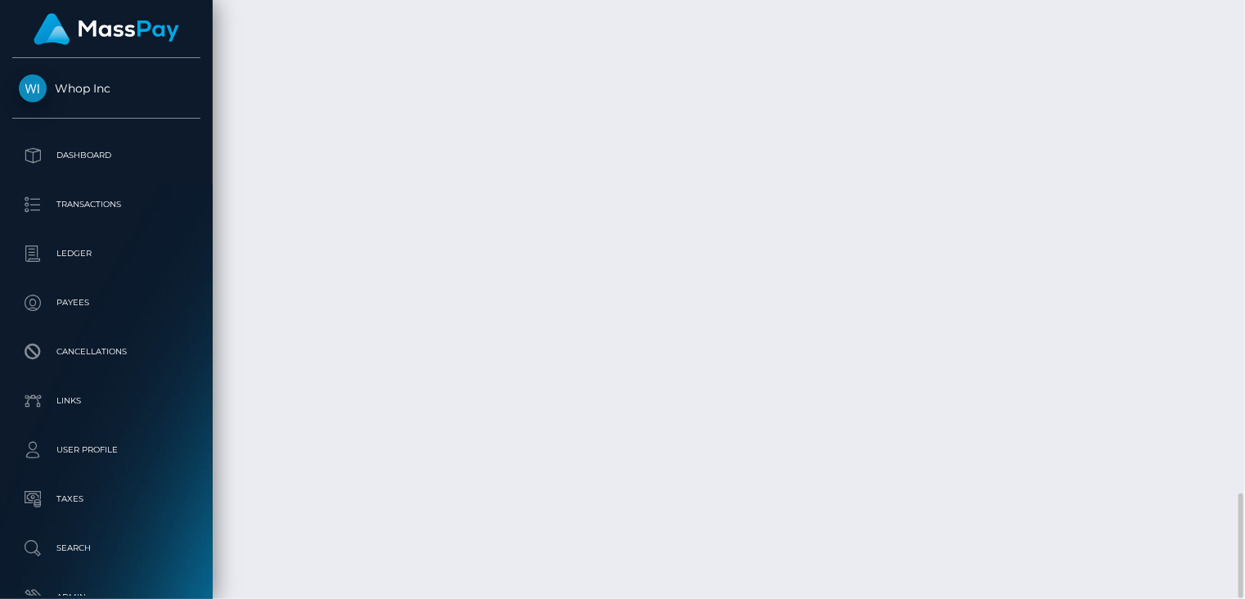
copy td "MSP32faa54cd7da399 / pout_bIsVvK4WvuxAd"
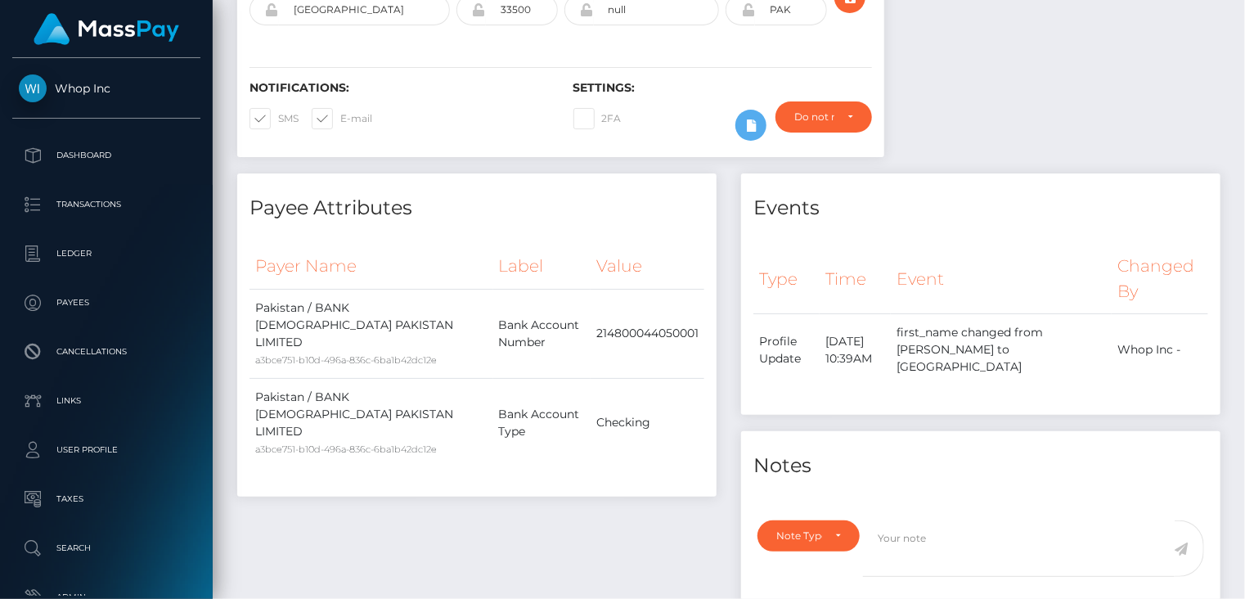
scroll to position [0, 0]
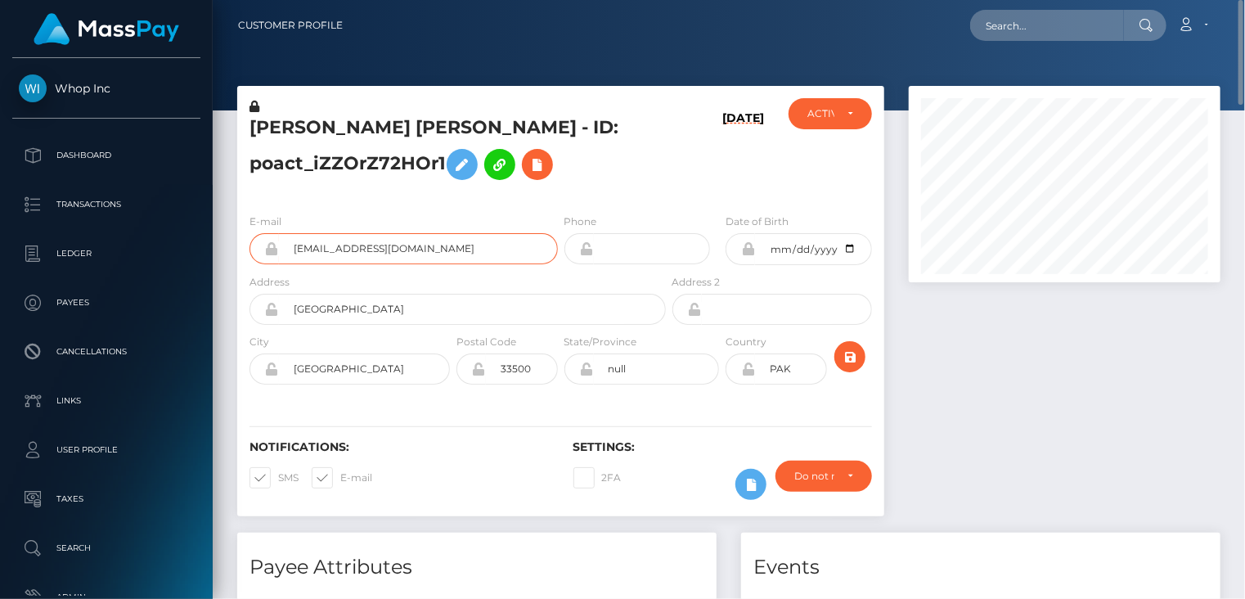
click at [383, 246] on input "[EMAIL_ADDRESS][DOMAIN_NAME]" at bounding box center [418, 248] width 279 height 31
click at [383, 246] on input "cafeemberofficial@gmail.com" at bounding box center [418, 248] width 279 height 31
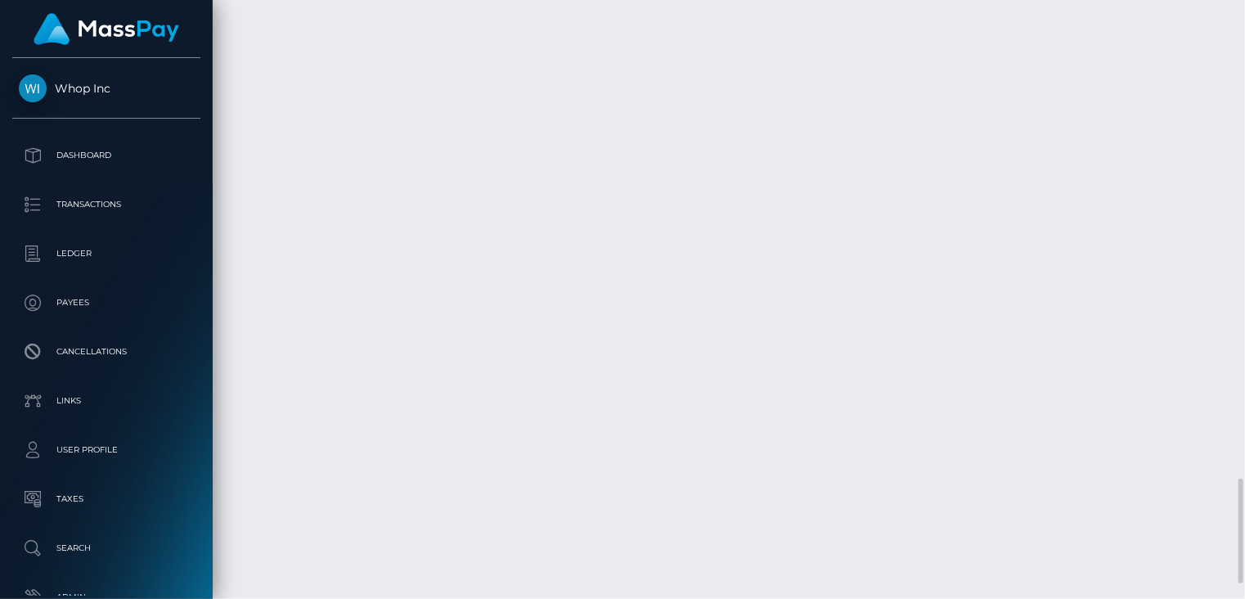
scroll to position [196, 311]
drag, startPoint x: 660, startPoint y: 510, endPoint x: 516, endPoint y: 524, distance: 144.6
drag, startPoint x: 515, startPoint y: 524, endPoint x: 488, endPoint y: 580, distance: 62.2
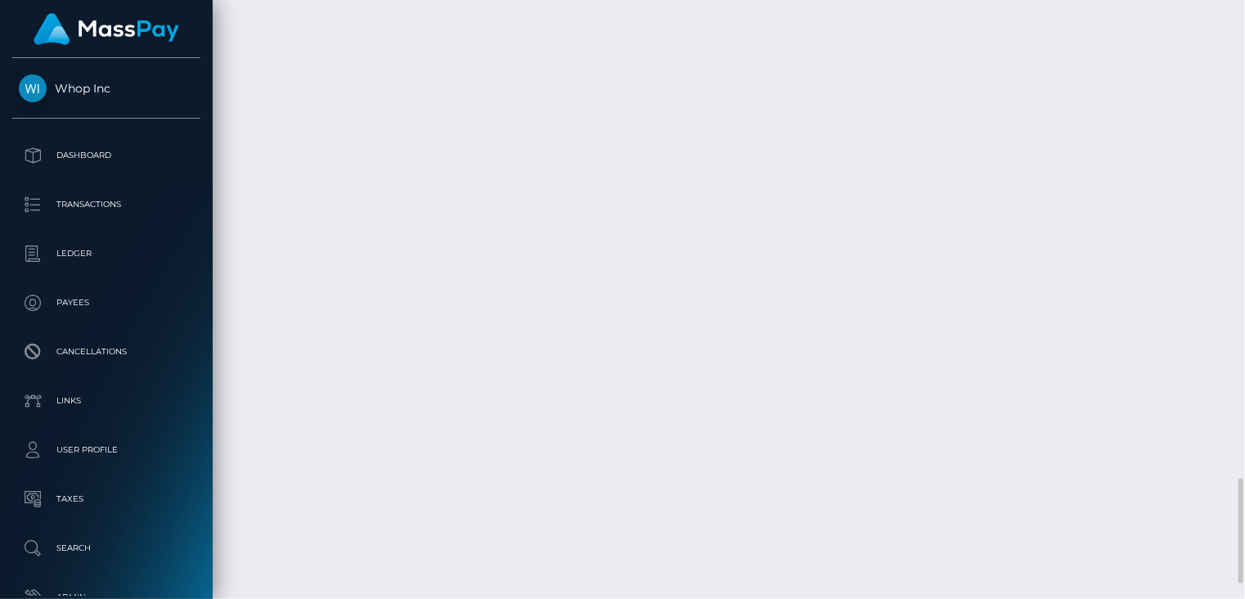
drag, startPoint x: 661, startPoint y: 510, endPoint x: 514, endPoint y: 531, distance: 148.7
copy td "MSP6d41fda59b66014 / pout_JKlx7JQLWDOLH"
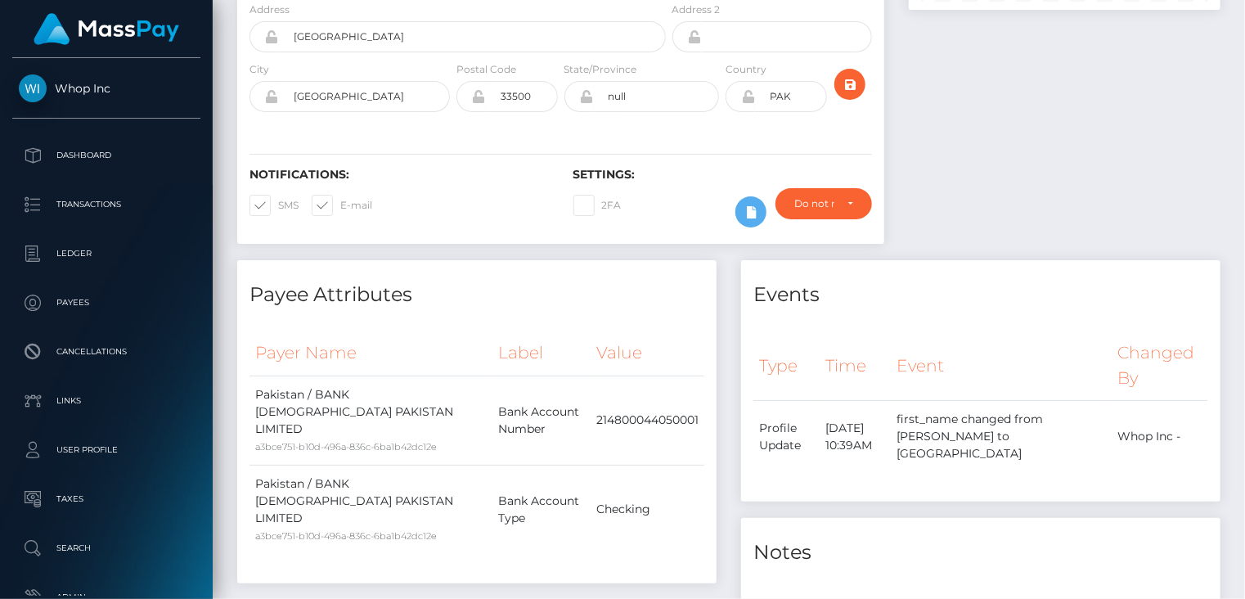
scroll to position [0, 0]
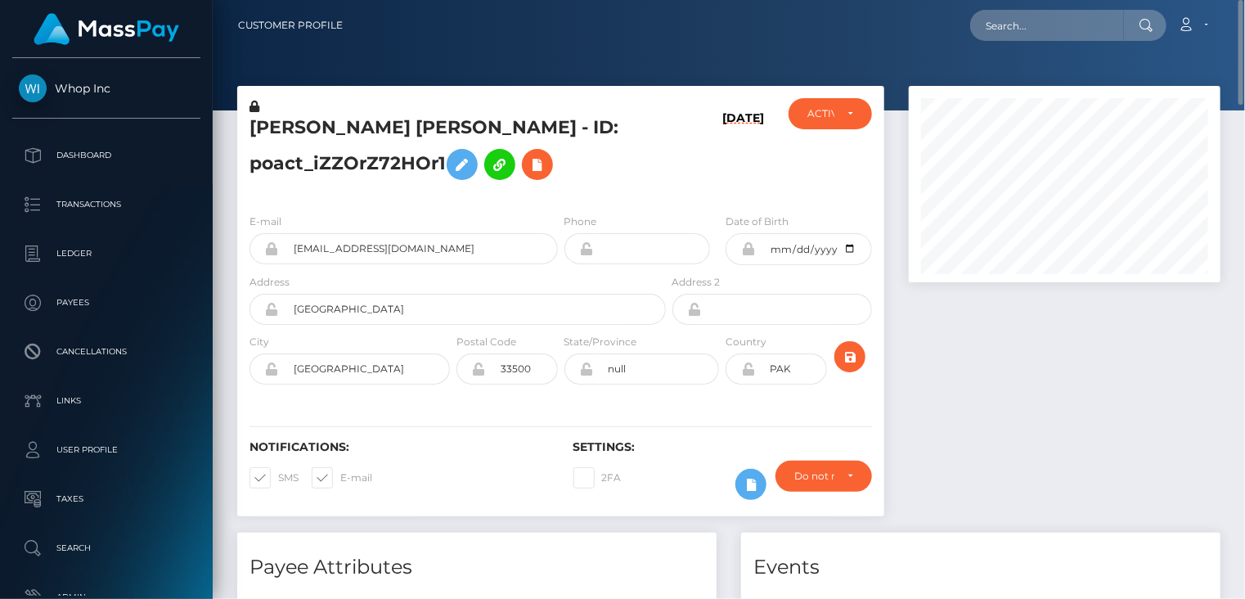
click at [347, 128] on h5 "SHERAZ AHMAD ahmad - ID: poact_iZZOrZ72HOr1" at bounding box center [452, 151] width 407 height 73
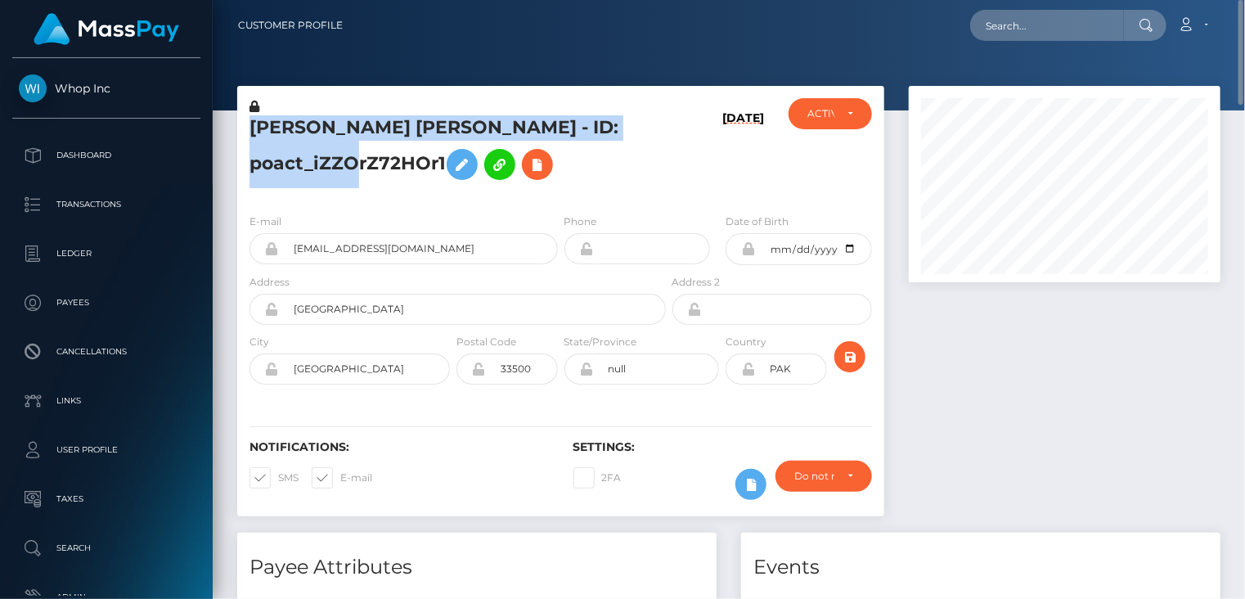
click at [347, 128] on h5 "SHERAZ AHMAD ahmad - ID: poact_iZZOrZ72HOr1" at bounding box center [452, 151] width 407 height 73
copy h5 "SHERAZ AHMAD ahmad - ID: poact_iZZOrZ72HOr1"
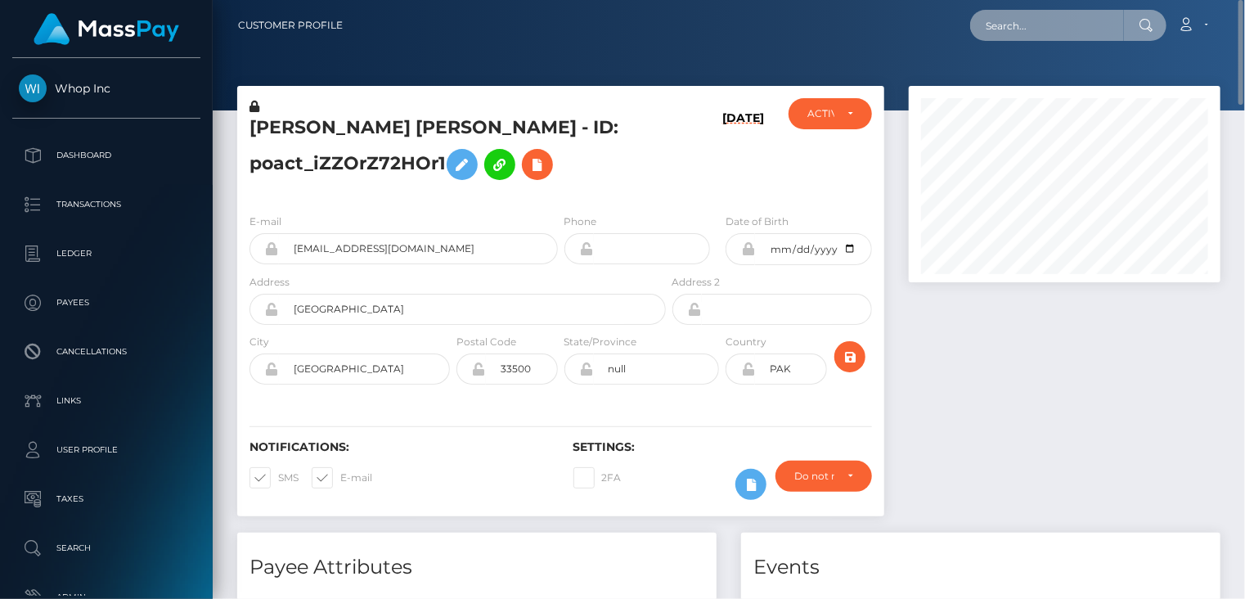
paste input "MSP0a80d6d9788ed89"
type input "MSP0a80d6d9788ed89"
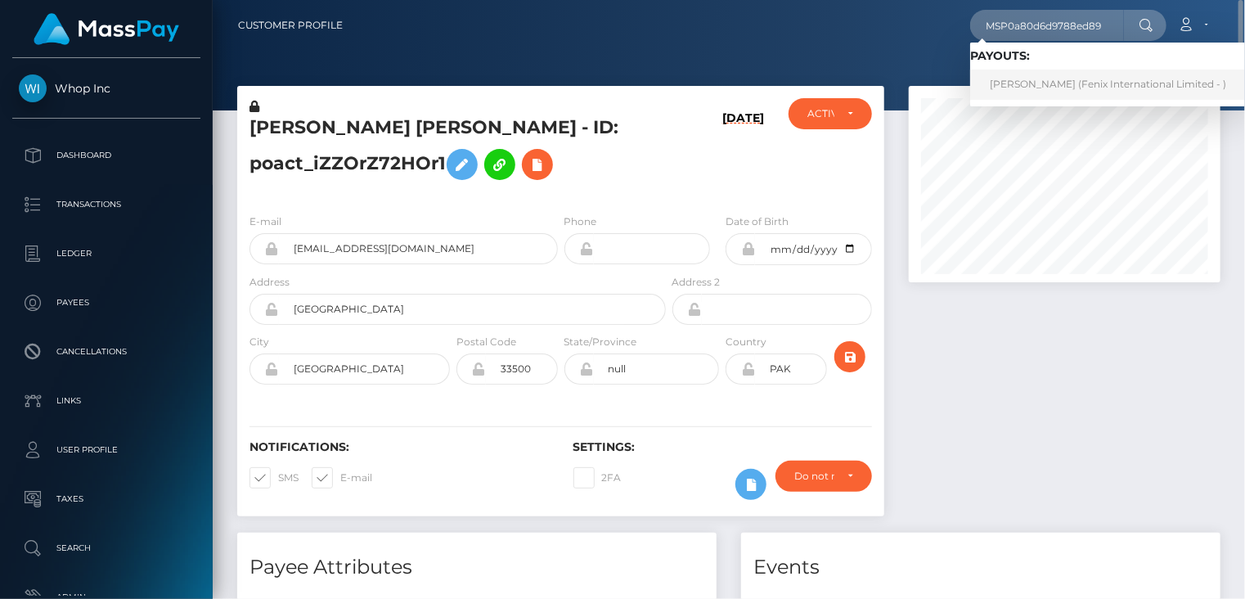
click at [1051, 81] on link "Syamsul Bahri (Fenix International Limited - )" at bounding box center [1108, 85] width 276 height 30
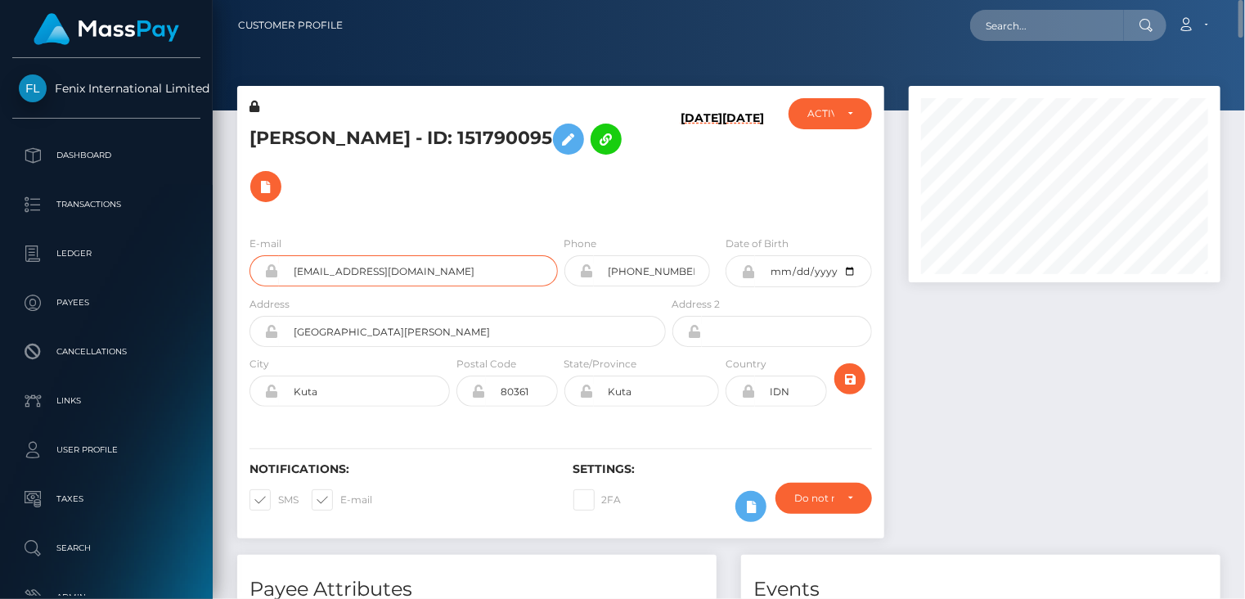
click at [347, 255] on input "[EMAIL_ADDRESS][DOMAIN_NAME]" at bounding box center [418, 270] width 279 height 31
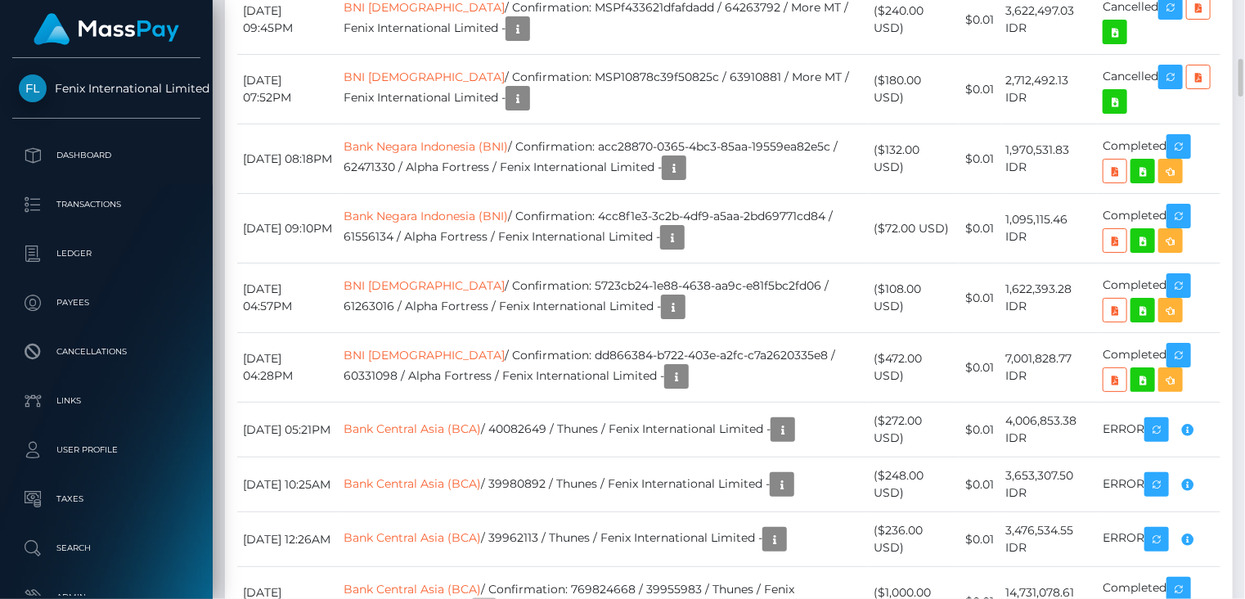
scroll to position [5183, 0]
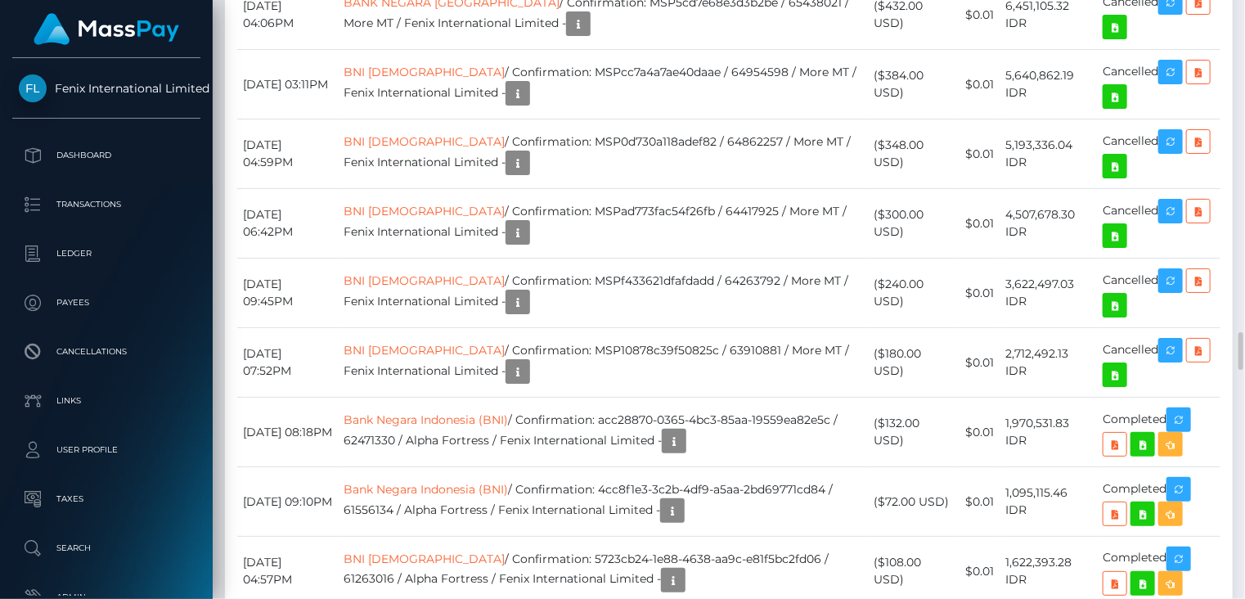
drag, startPoint x: 633, startPoint y: 207, endPoint x: 832, endPoint y: 207, distance: 198.8
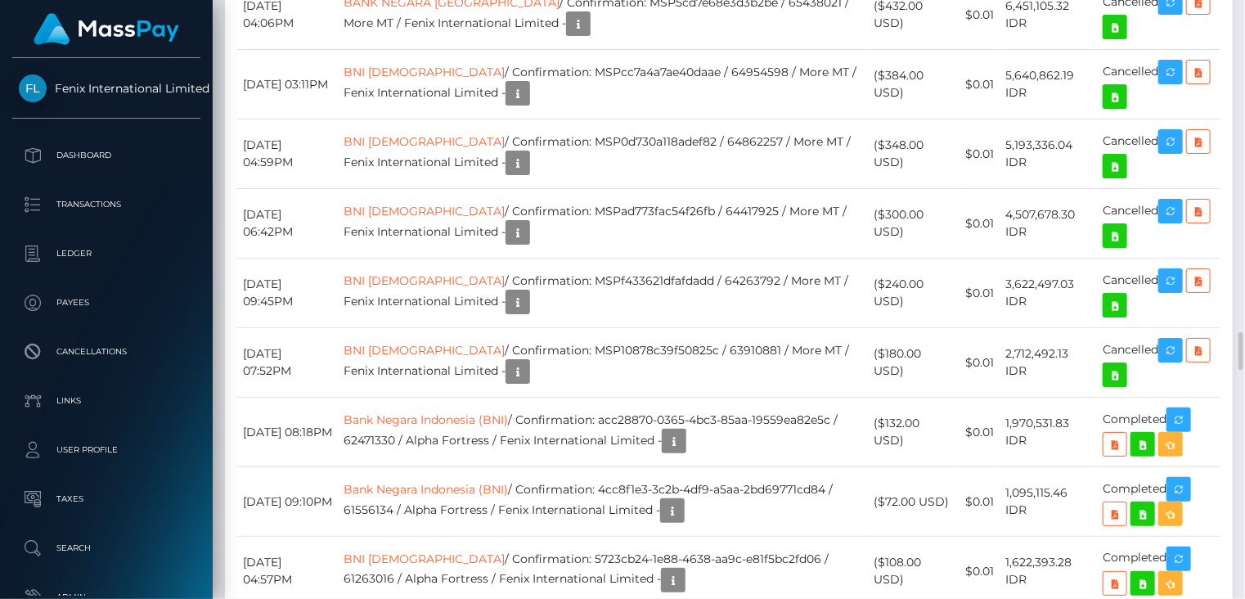
copy td "MSPee4d48e010267a0"
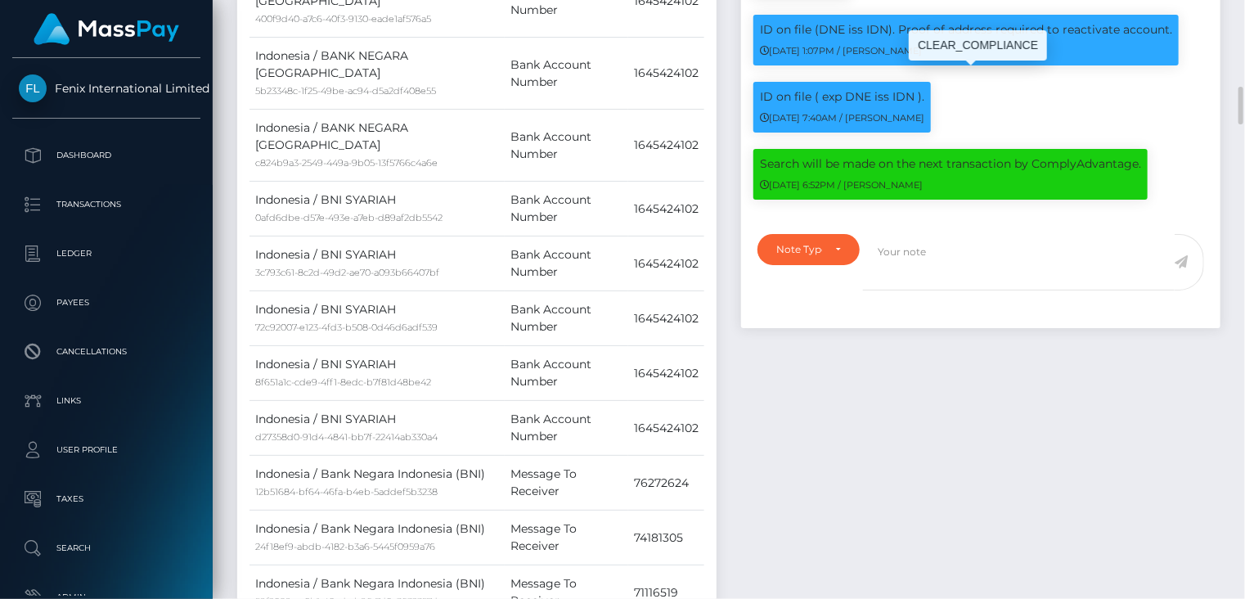
scroll to position [0, 0]
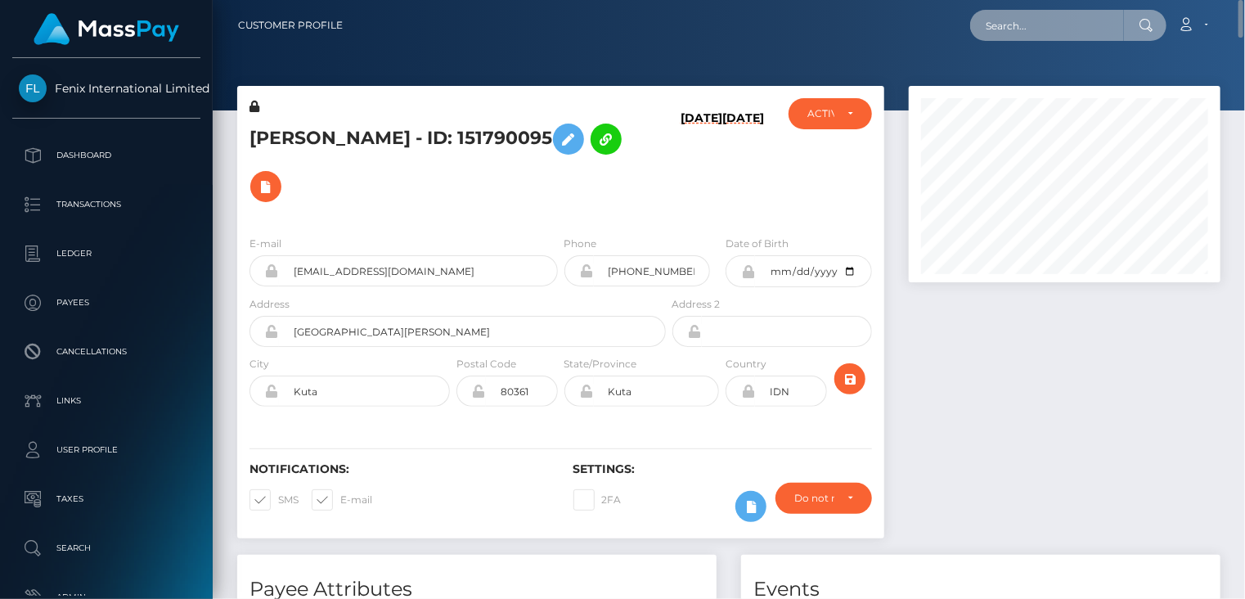
paste input "MSP781f3a3bf7c0522"
type input "MSP781f3a3bf7c0522"
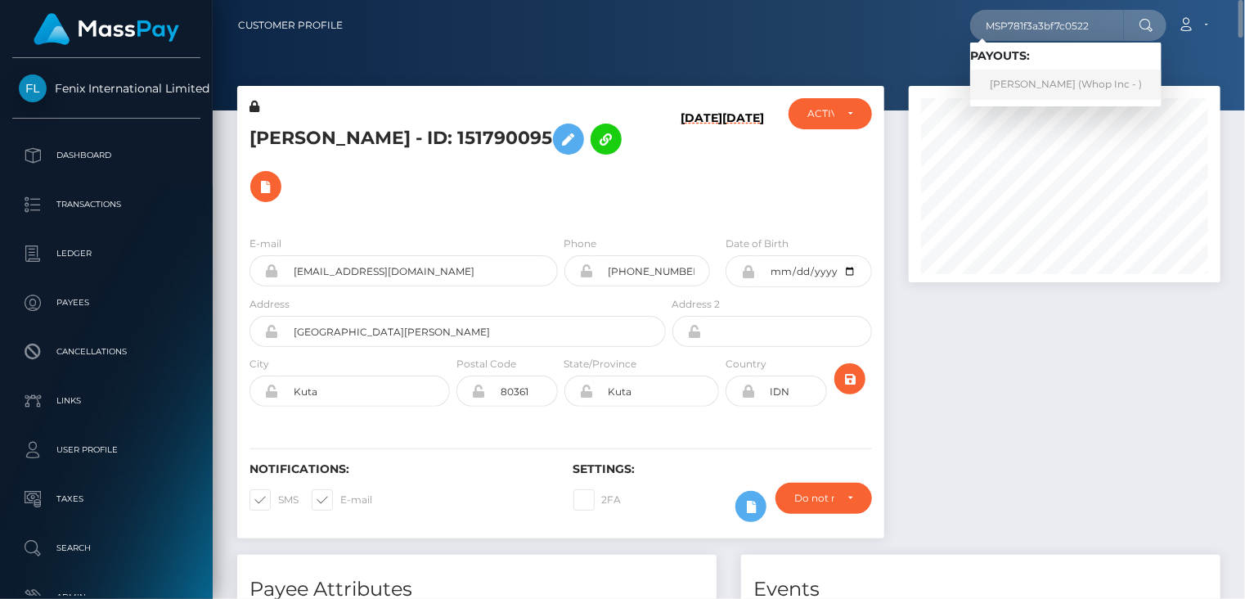
click at [1045, 92] on link "Muhammad Ali Ahmad (Whop Inc - )" at bounding box center [1065, 85] width 191 height 30
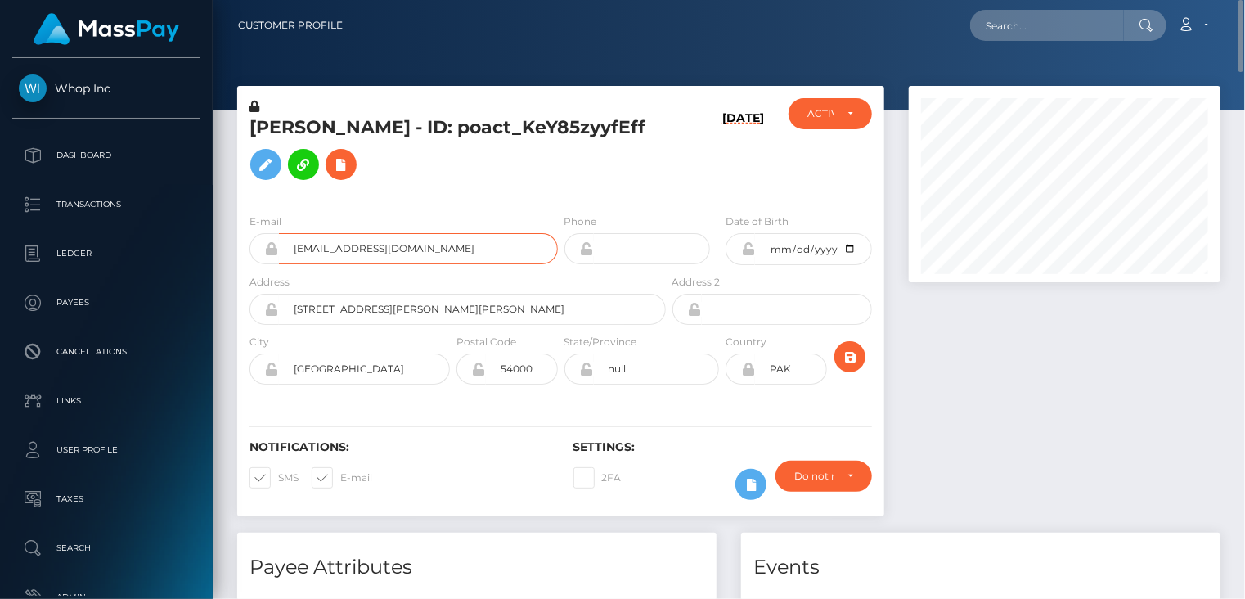
click at [354, 244] on input "[EMAIL_ADDRESS][DOMAIN_NAME]" at bounding box center [418, 248] width 279 height 31
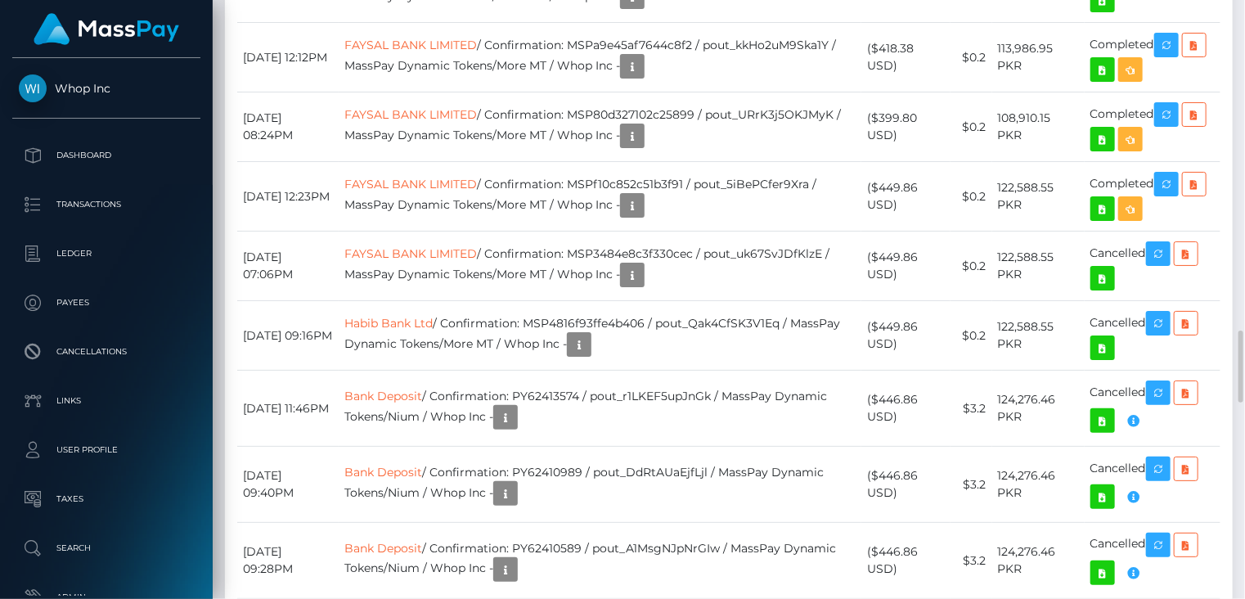
scroll to position [3274, 0]
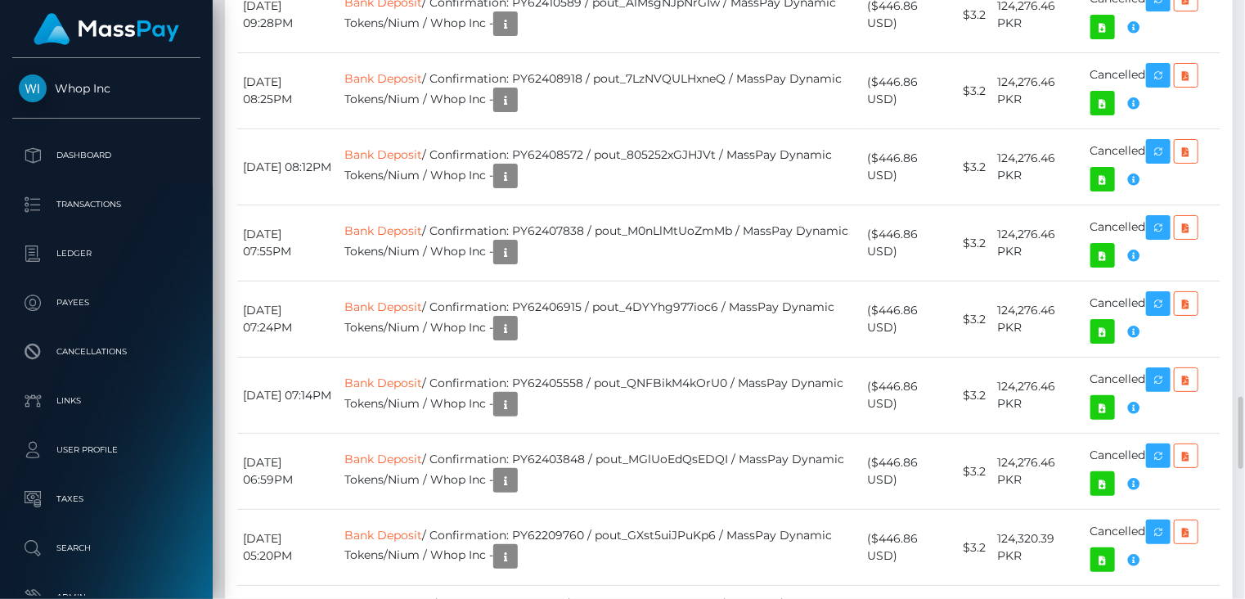
drag, startPoint x: 245, startPoint y: 263, endPoint x: 316, endPoint y: 263, distance: 71.2
drag, startPoint x: 603, startPoint y: 257, endPoint x: 857, endPoint y: 253, distance: 254.4
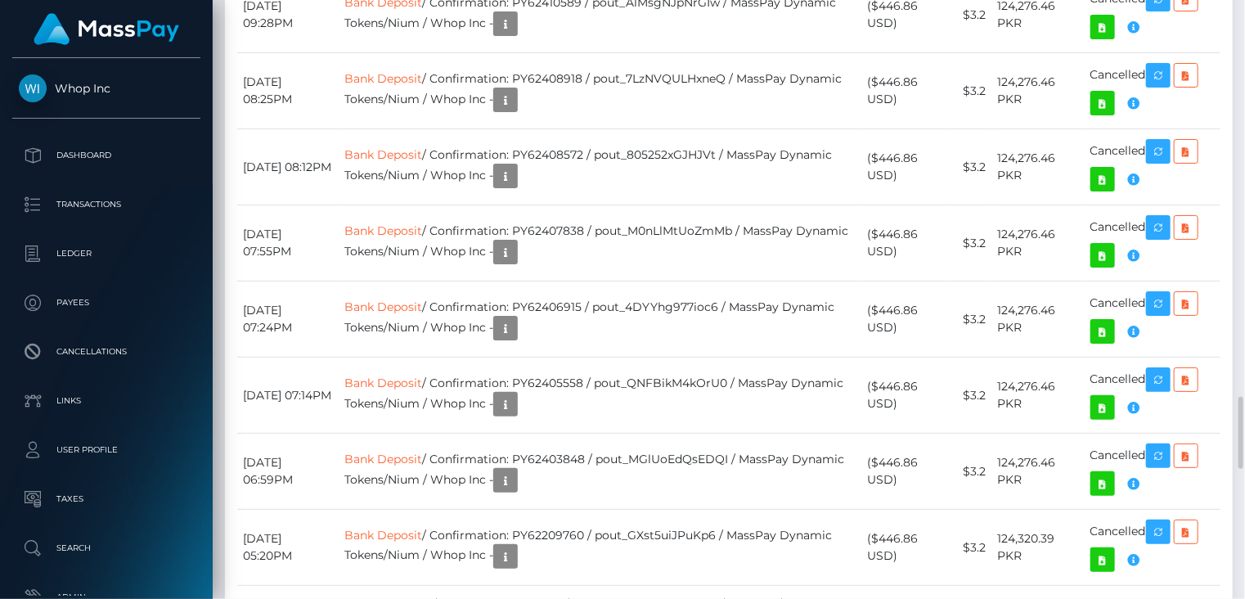
copy td "MSP781f3a3bf7c0522 / pout_hjOlpYXd6hDRh"
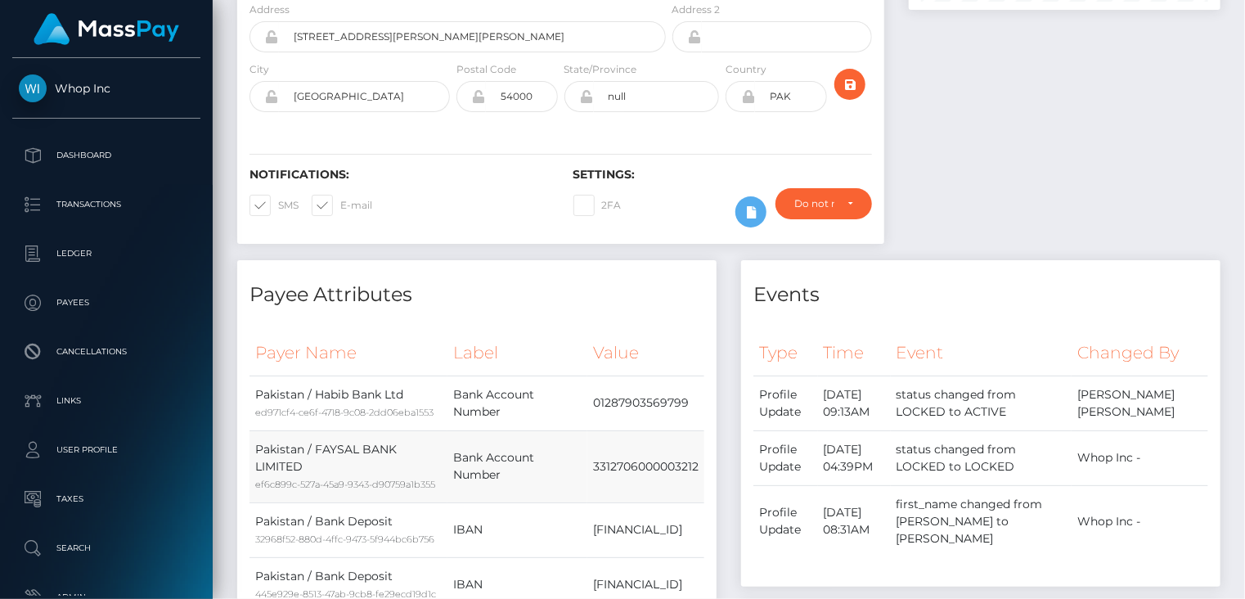
scroll to position [0, 0]
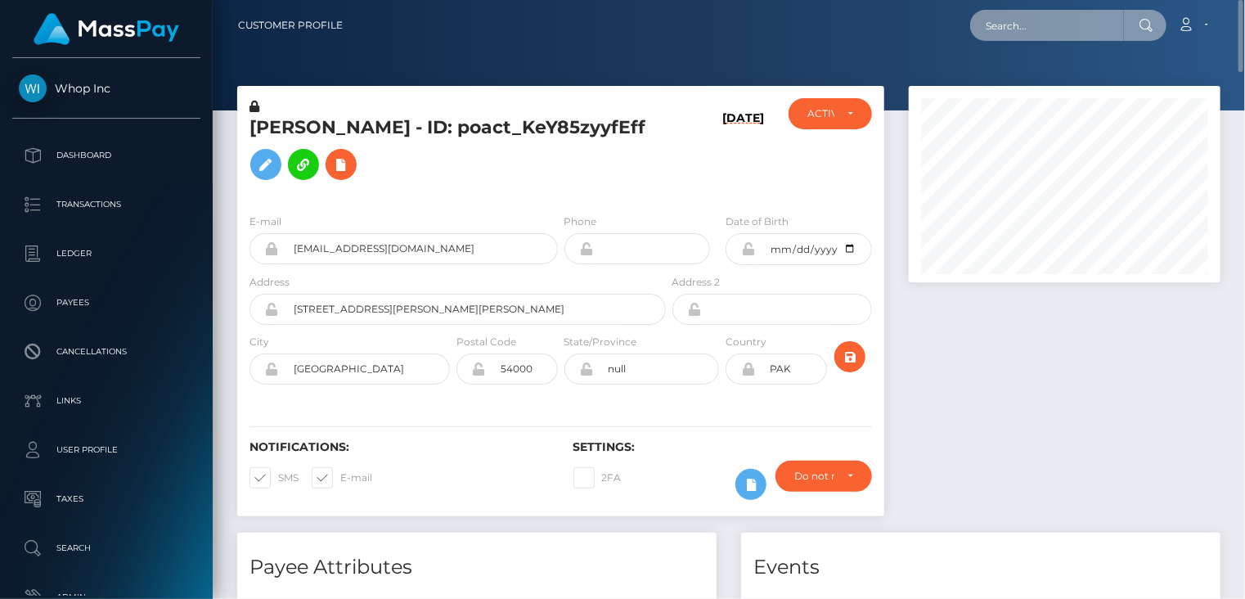
paste input "pout_KVGeL1GJiPTTw"
click at [1102, 26] on input "pout_KVGeL1GJiPTTw" at bounding box center [1047, 25] width 154 height 31
drag, startPoint x: 1101, startPoint y: 26, endPoint x: 958, endPoint y: 34, distance: 143.3
click at [958, 34] on div "pout_KVGeL1GJiPTTw Loading... Loading... Account Edit Profile Logout" at bounding box center [788, 25] width 864 height 34
paste input "act_h4Rrjtz4c1uO"
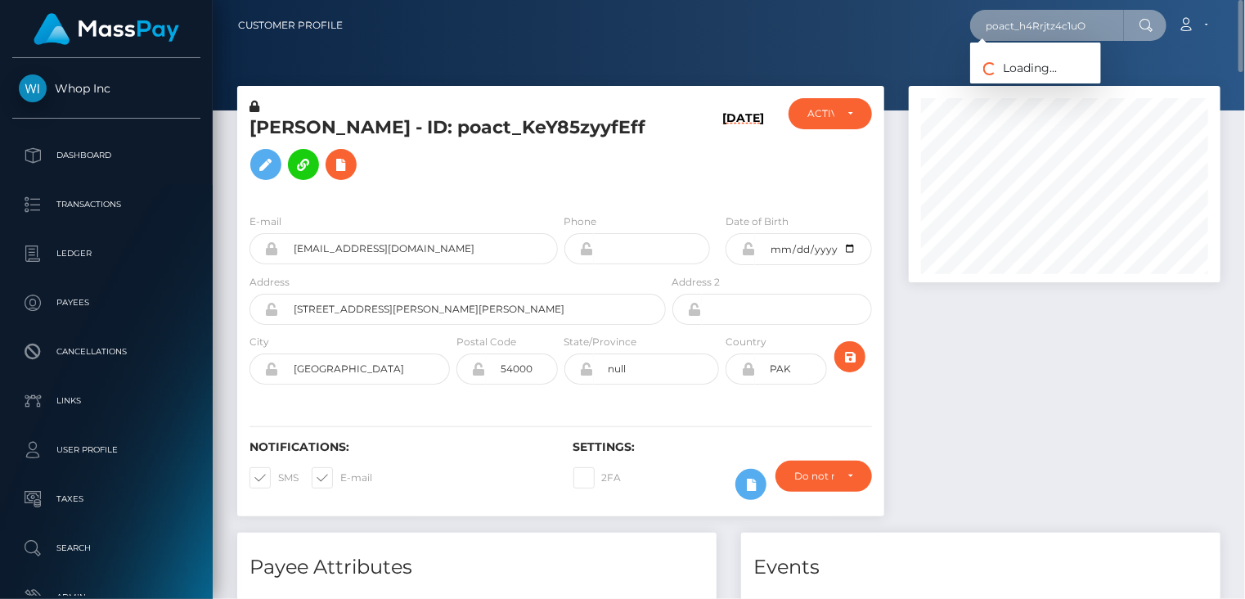
type input "poact_h4Rrjtz4c1uO"
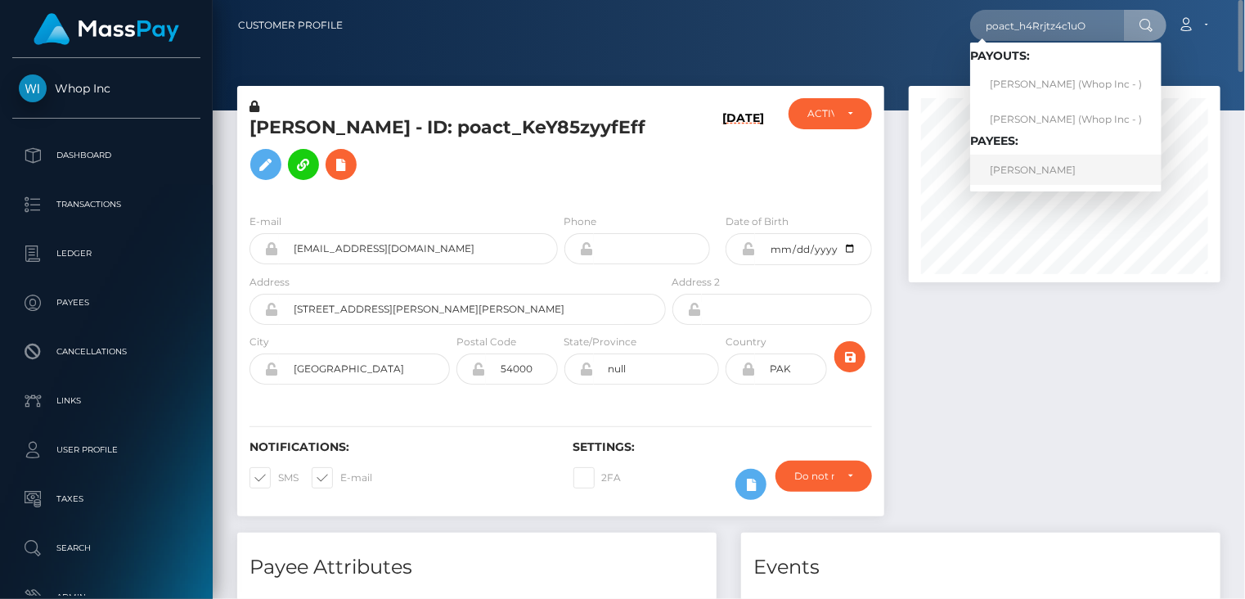
click at [1058, 173] on link "NIZAR AMIOUR" at bounding box center [1065, 170] width 191 height 30
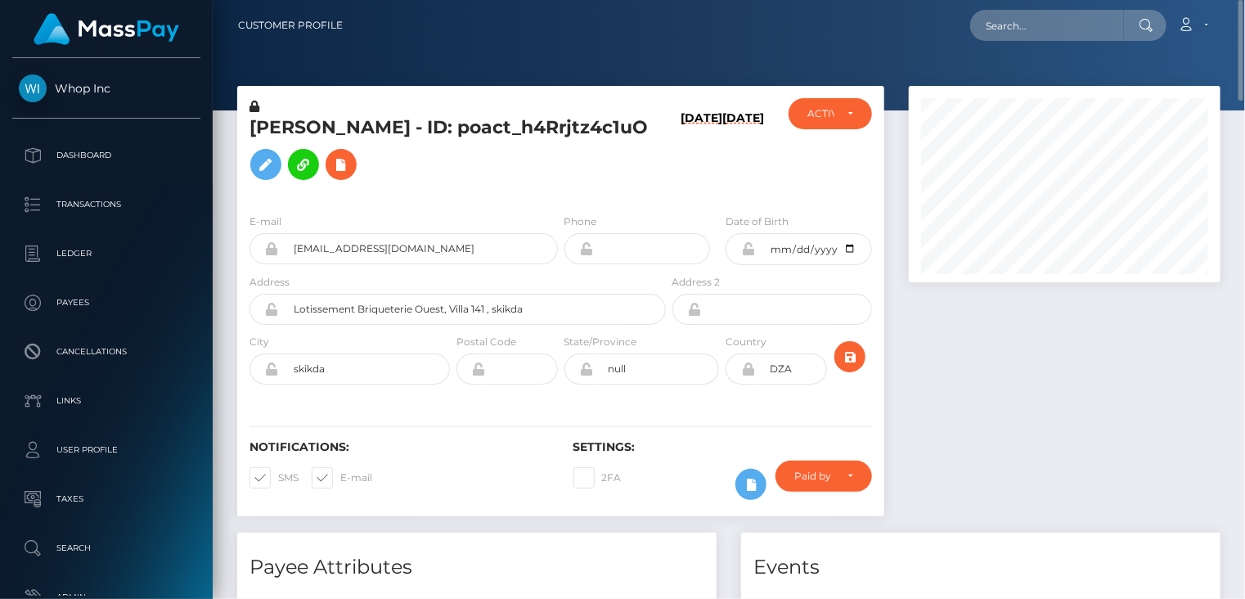
click at [480, 125] on h5 "NIZAR AMIOUR - ID: poact_h4Rrjtz4c1uO" at bounding box center [452, 151] width 407 height 73
copy h5 "NIZAR AMIOUR - ID: poact_h4Rrjtz4c1uO"
paste input "poact_AfndgPRvTEOs"
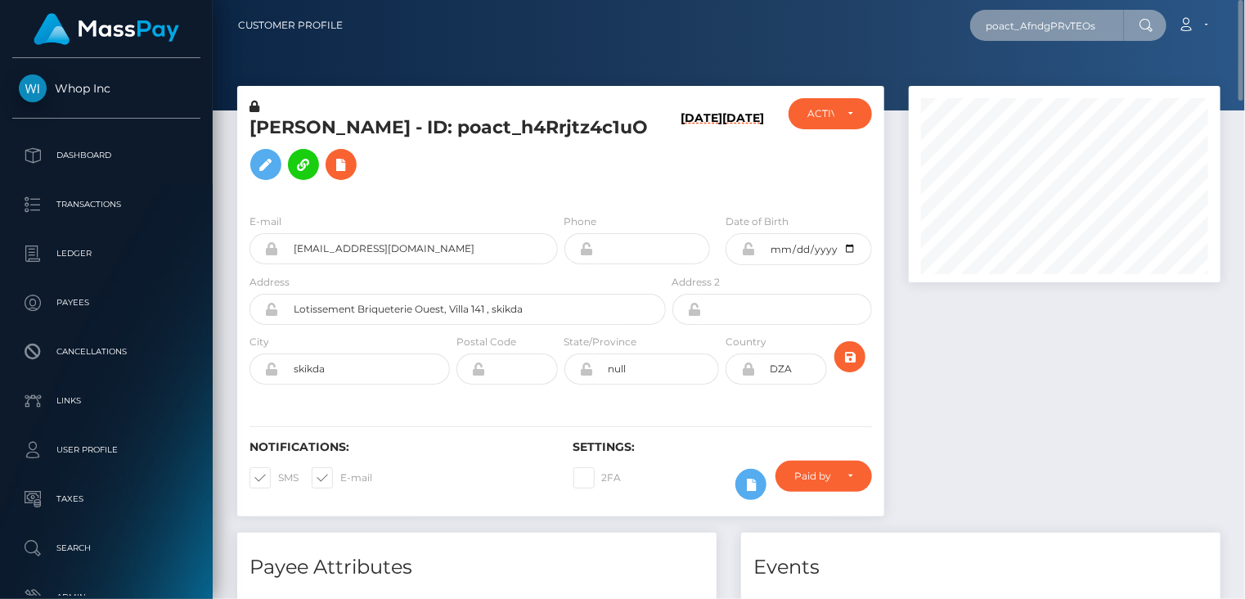
type input "poact_AfndgPRvTEOs"
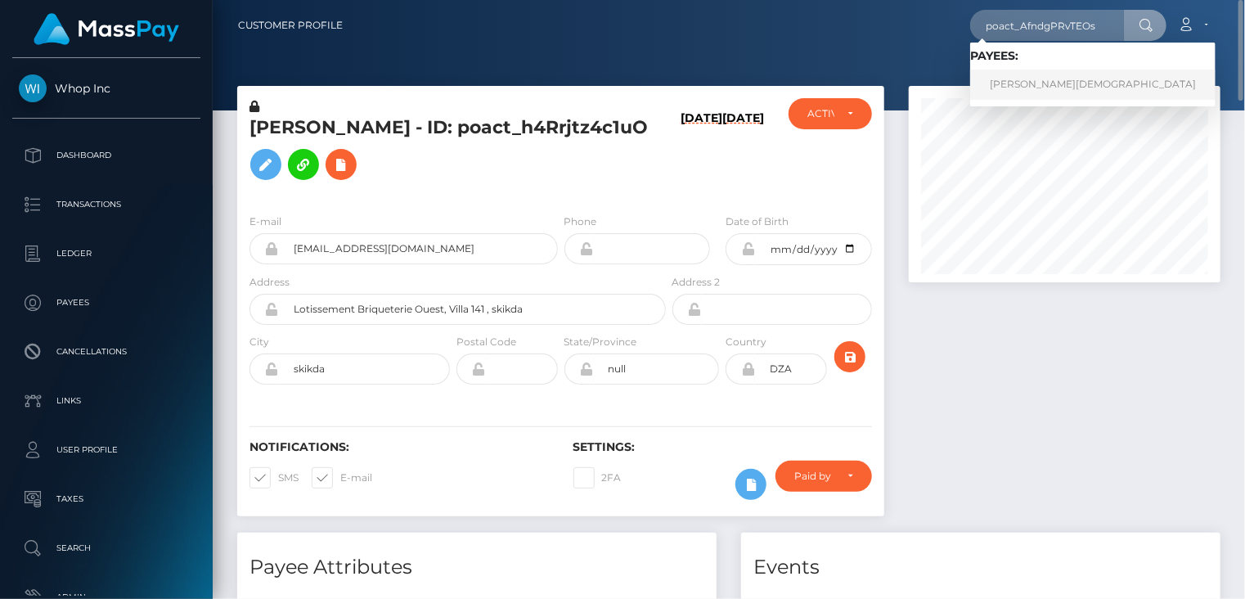
click at [1050, 89] on link "ADAM CHAHMI" at bounding box center [1092, 85] width 245 height 30
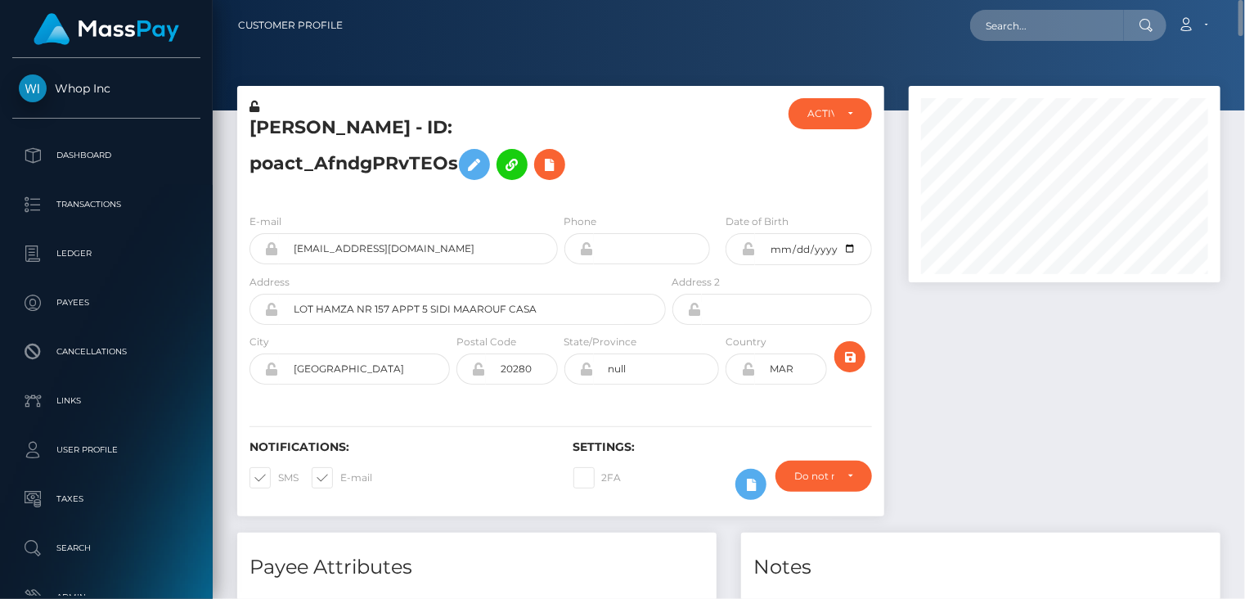
click at [388, 121] on h5 "ADAM CHAHMI - ID: poact_AfndgPRvTEOs" at bounding box center [452, 151] width 407 height 73
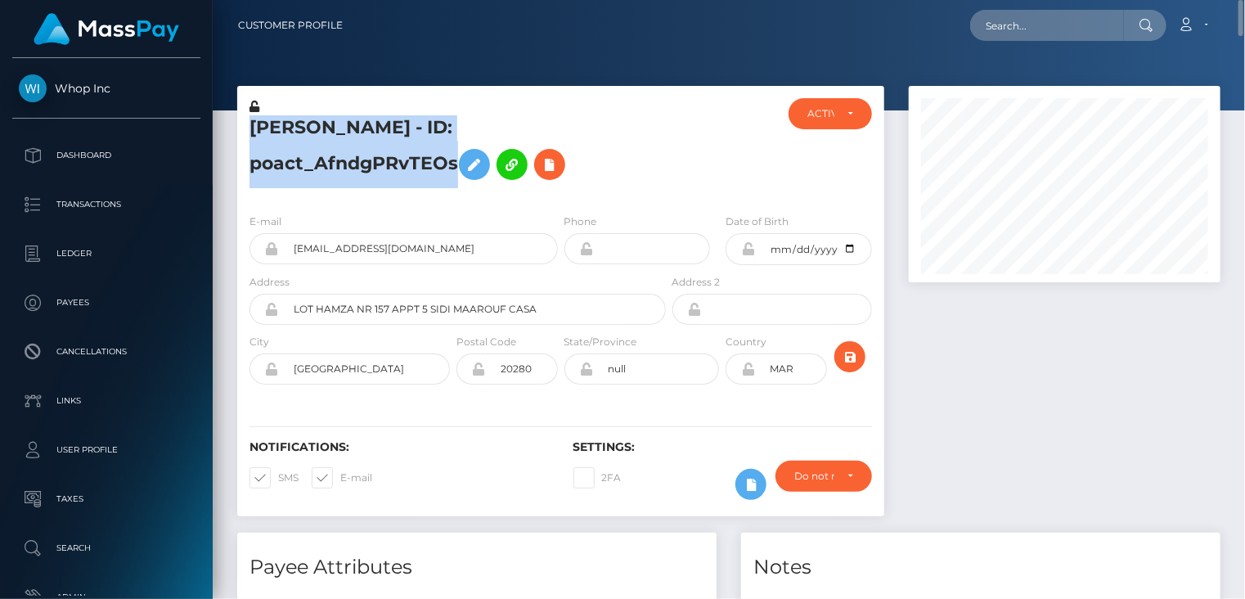
click at [388, 121] on h5 "ADAM CHAHMI - ID: poact_AfndgPRvTEOs" at bounding box center [452, 151] width 407 height 73
copy h5 "ADAM CHAHMI - ID: poact_AfndgPRvTEOs"
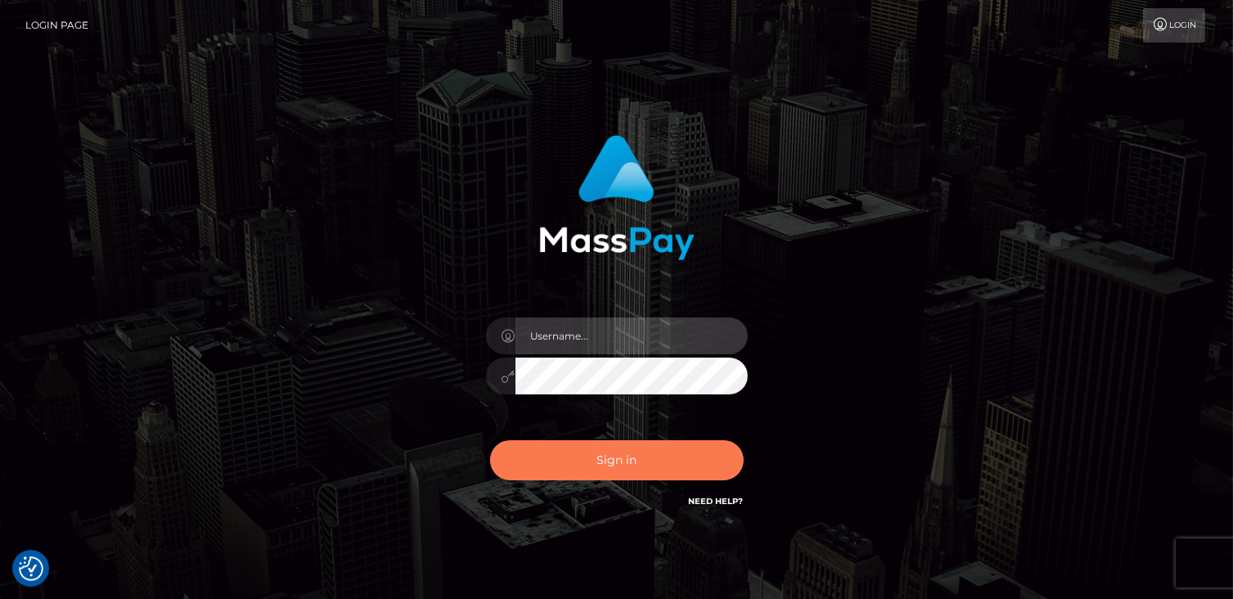
type input "catalinad"
click at [606, 470] on button "Sign in" at bounding box center [617, 460] width 254 height 40
type input "catalinad"
click at [681, 459] on button "Sign in" at bounding box center [617, 460] width 254 height 40
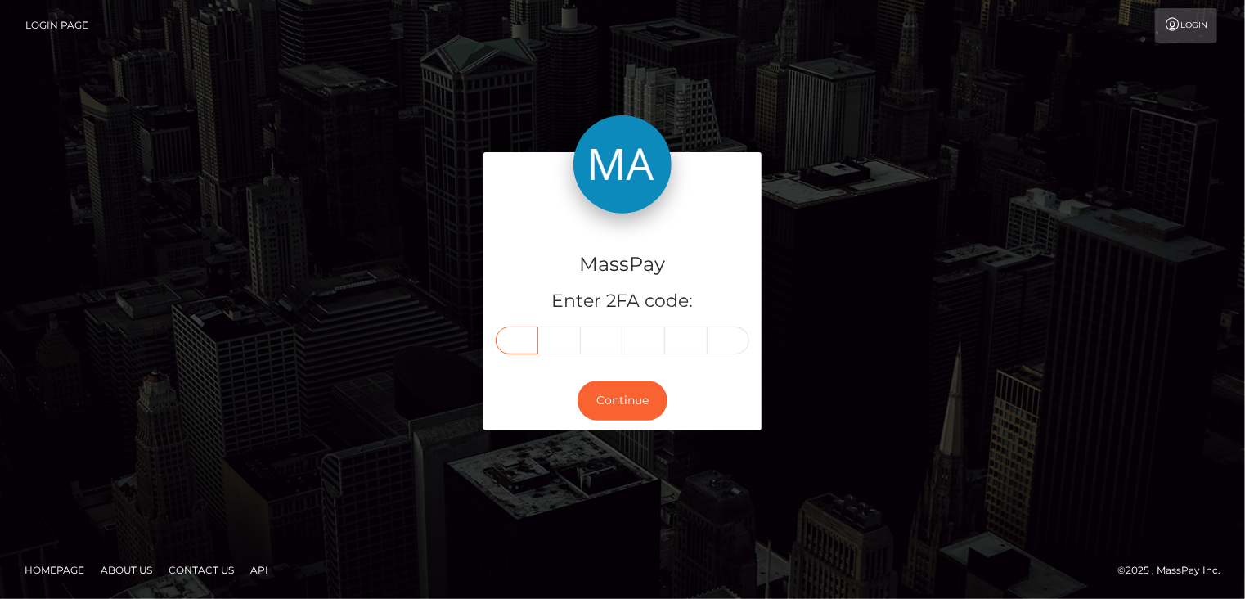
click at [516, 335] on input "text" at bounding box center [517, 340] width 43 height 28
type input "0"
type input "6"
type input "8"
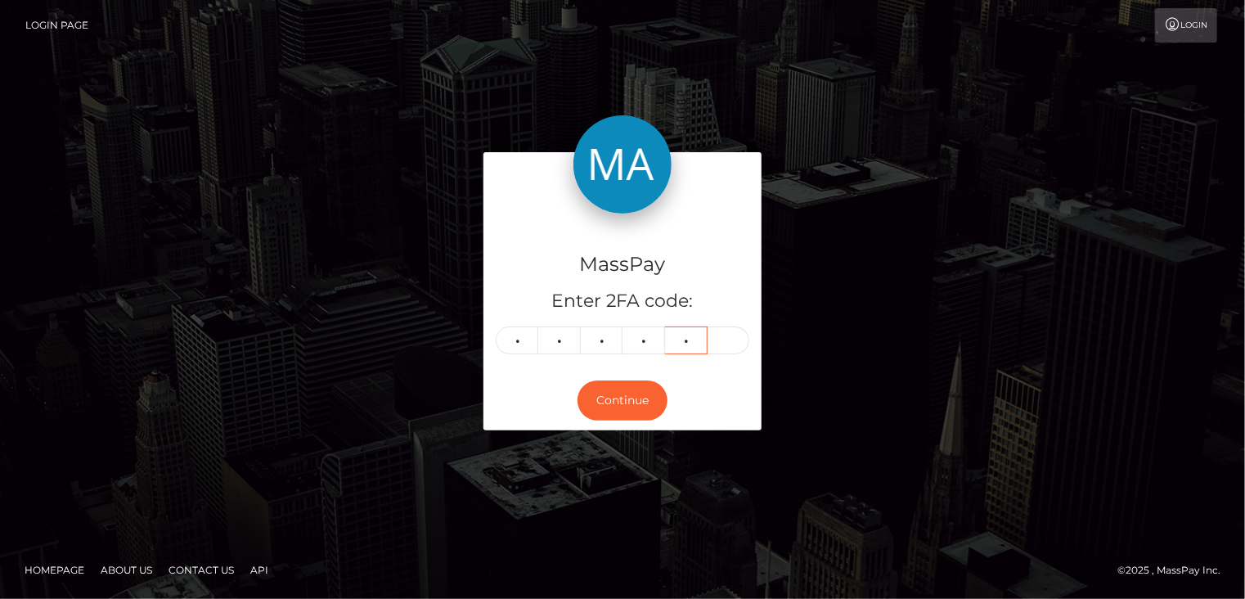
type input "7"
type input "2"
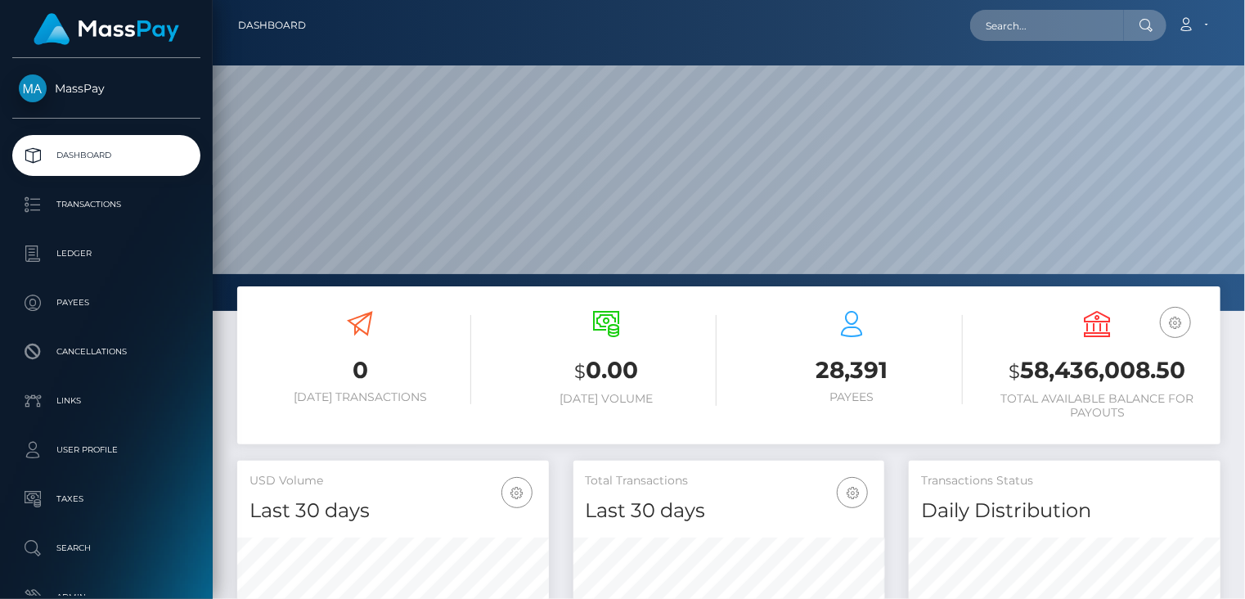
scroll to position [290, 311]
paste input "poact_0AIX1ddj427t"
type input "poact_0AIX1ddj427t"
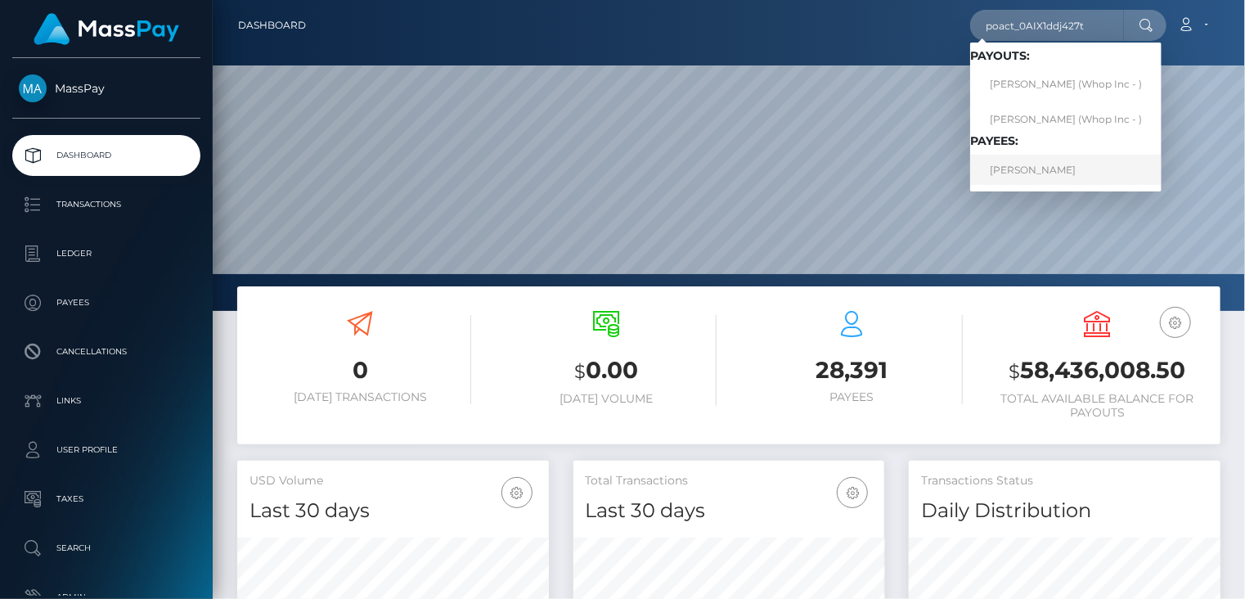
click at [1071, 178] on link "[PERSON_NAME]" at bounding box center [1065, 170] width 191 height 30
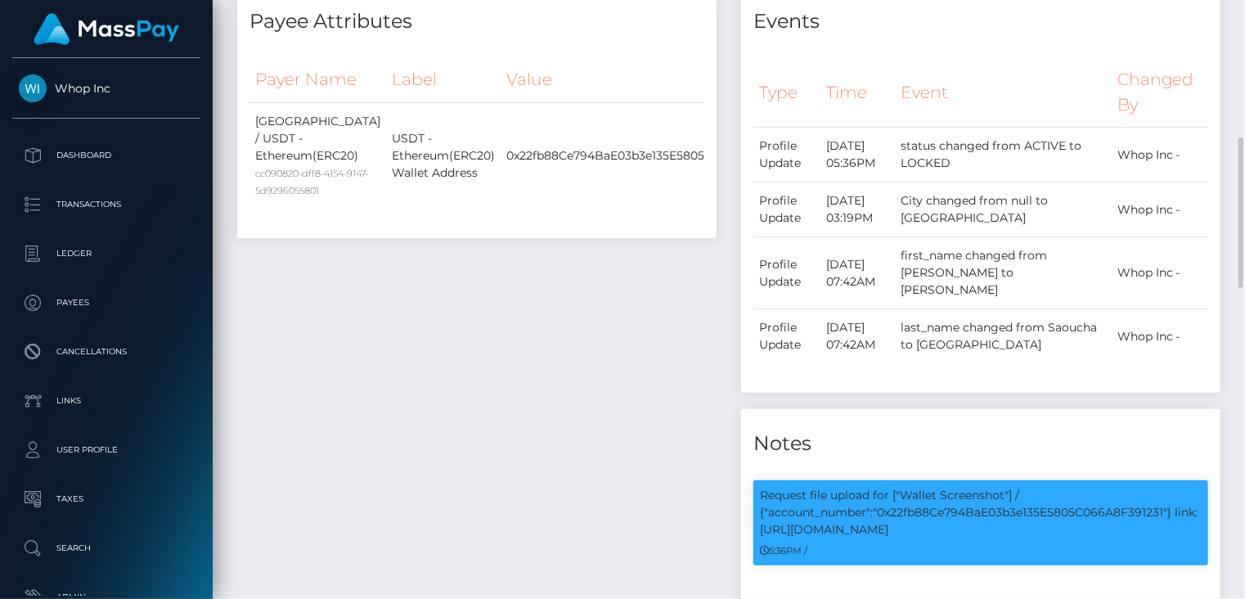
scroll to position [196, 311]
click at [946, 506] on p "Request file upload for ["Wallet Screenshot"] / {"account_number":"0x22fb88Ce79…" at bounding box center [981, 513] width 442 height 52
copy p "0x22fb88Ce794BaE03b3e135E5805C066A8F391231"
drag, startPoint x: 1175, startPoint y: 511, endPoint x: 1108, endPoint y: 524, distance: 69.1
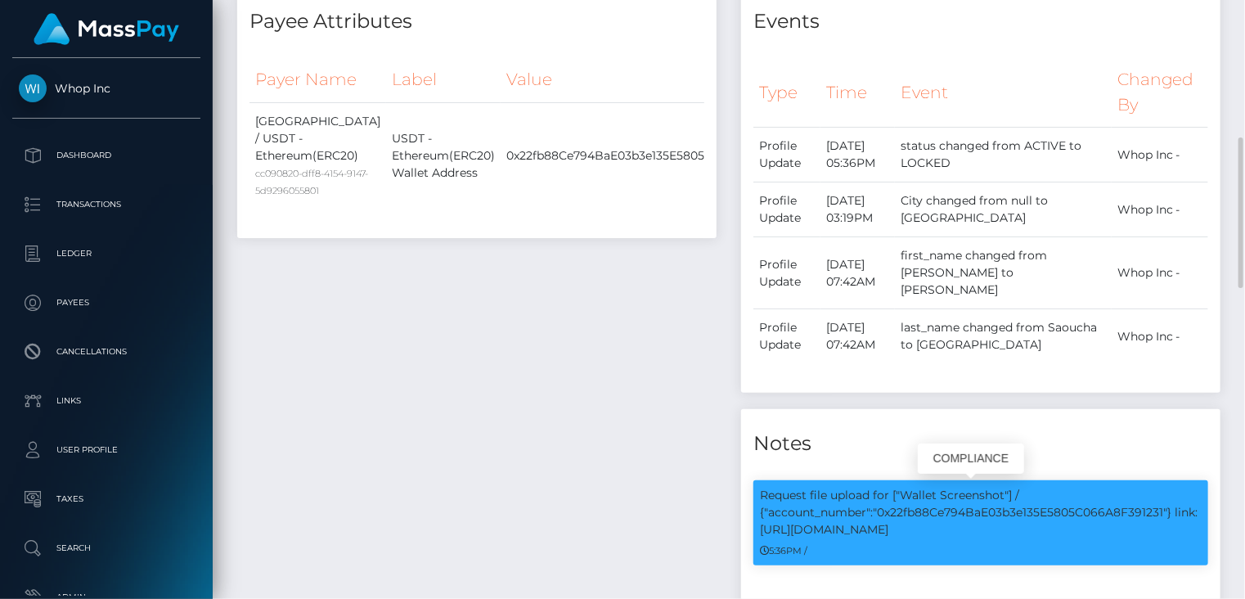
click at [1182, 524] on p "Request file upload for ["Wallet Screenshot"] / {"account_number":"0x22fb88Ce79…" at bounding box center [981, 513] width 442 height 52
copy p "link: [URL][DOMAIN_NAME]"
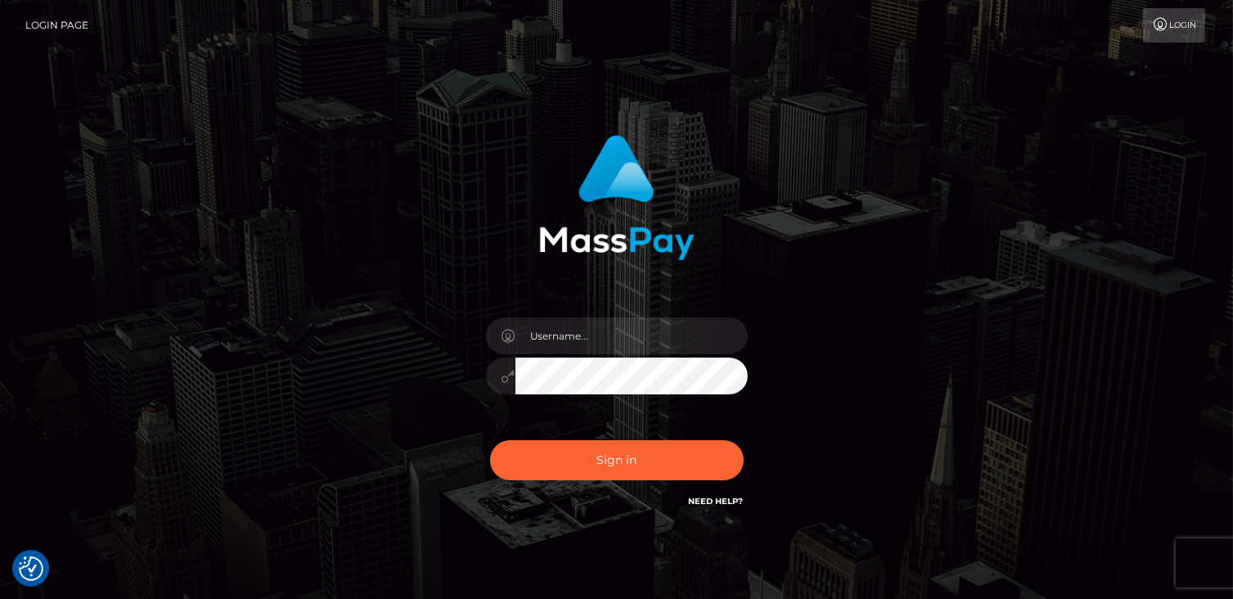
checkbox input "true"
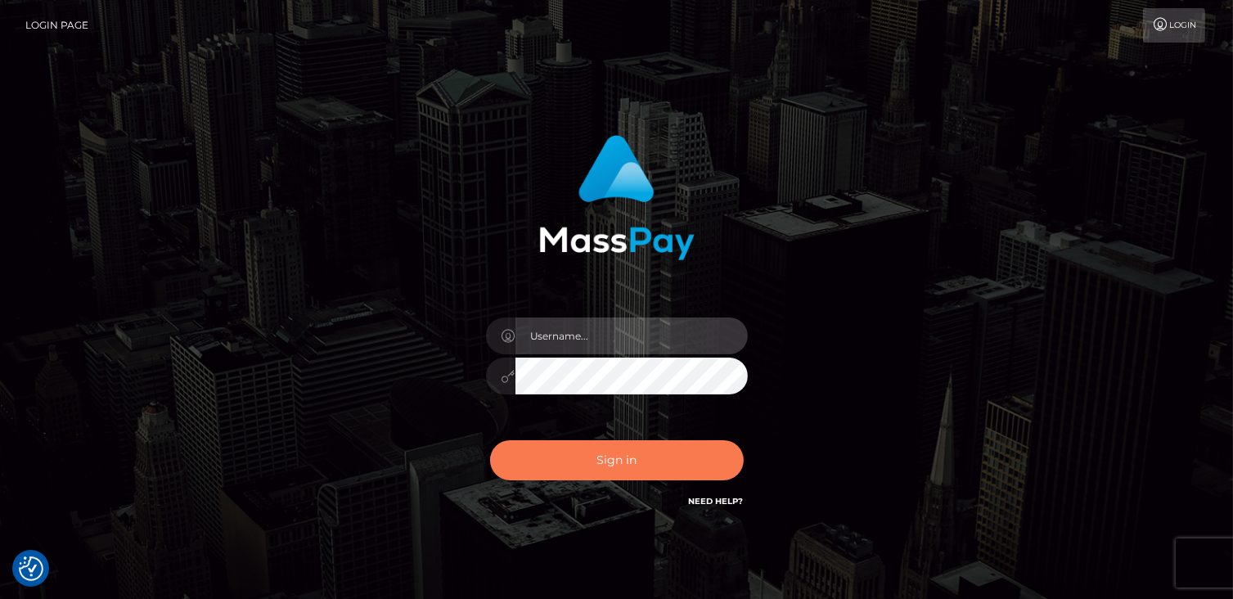
type input "catalinad"
drag, startPoint x: 649, startPoint y: 460, endPoint x: 623, endPoint y: 456, distance: 26.5
click at [649, 460] on button "Sign in" at bounding box center [617, 460] width 254 height 40
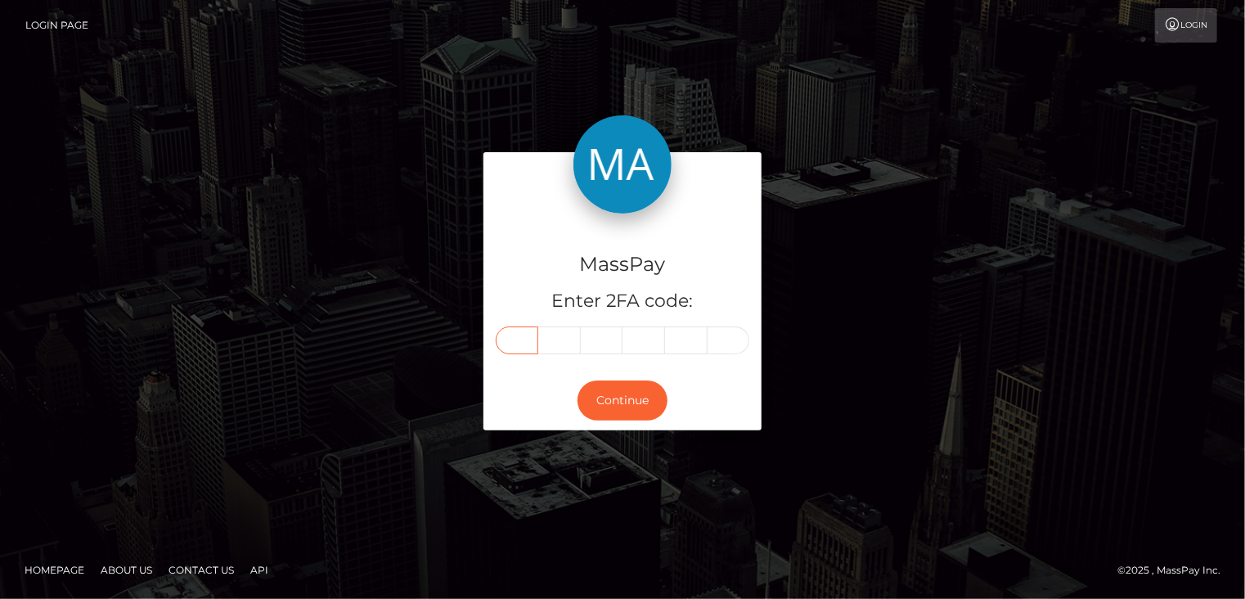
click at [522, 348] on input "text" at bounding box center [517, 340] width 43 height 28
type input "7"
type input "2"
type input "0"
type input "1"
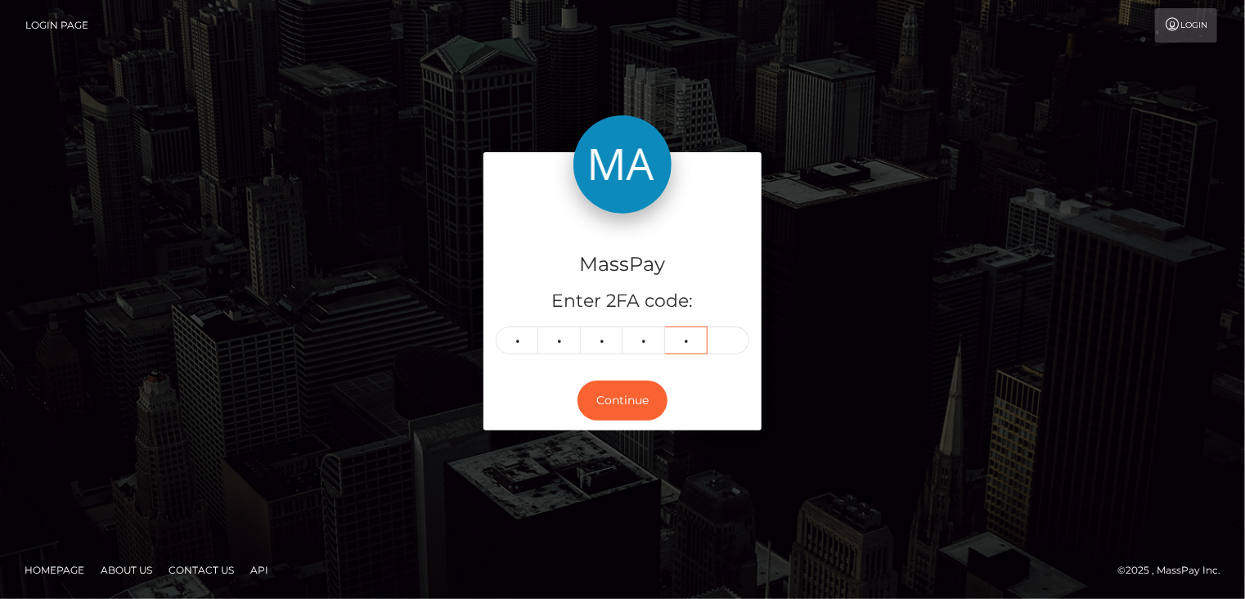
type input "6"
type input "4"
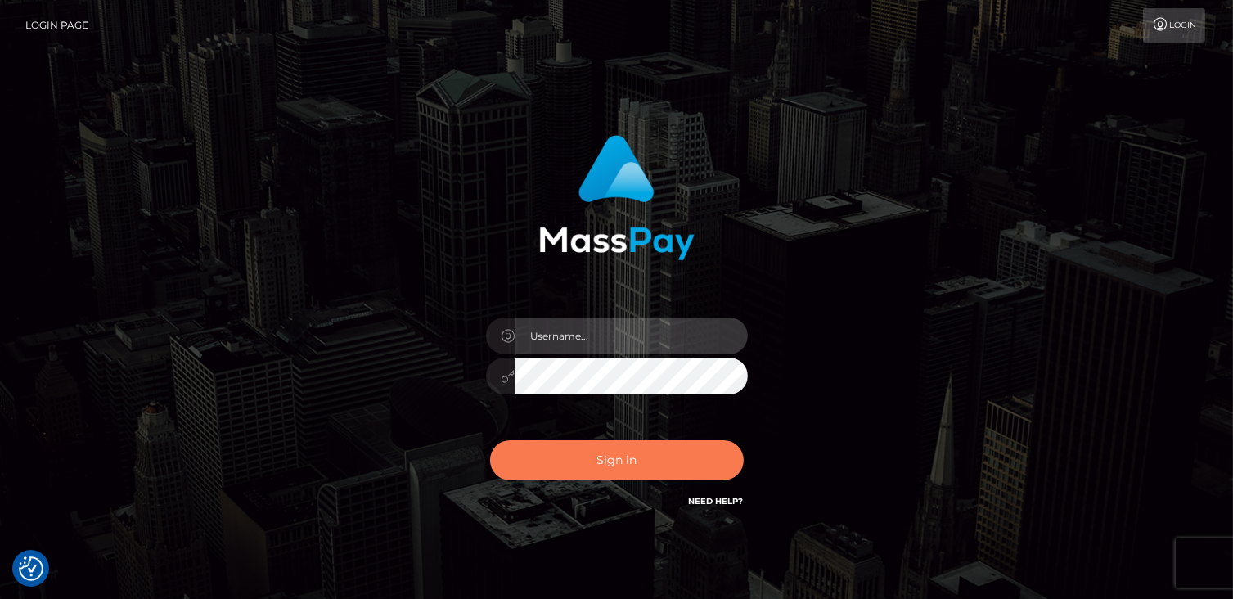
type input "catalinad"
click at [596, 456] on button "Sign in" at bounding box center [617, 460] width 254 height 40
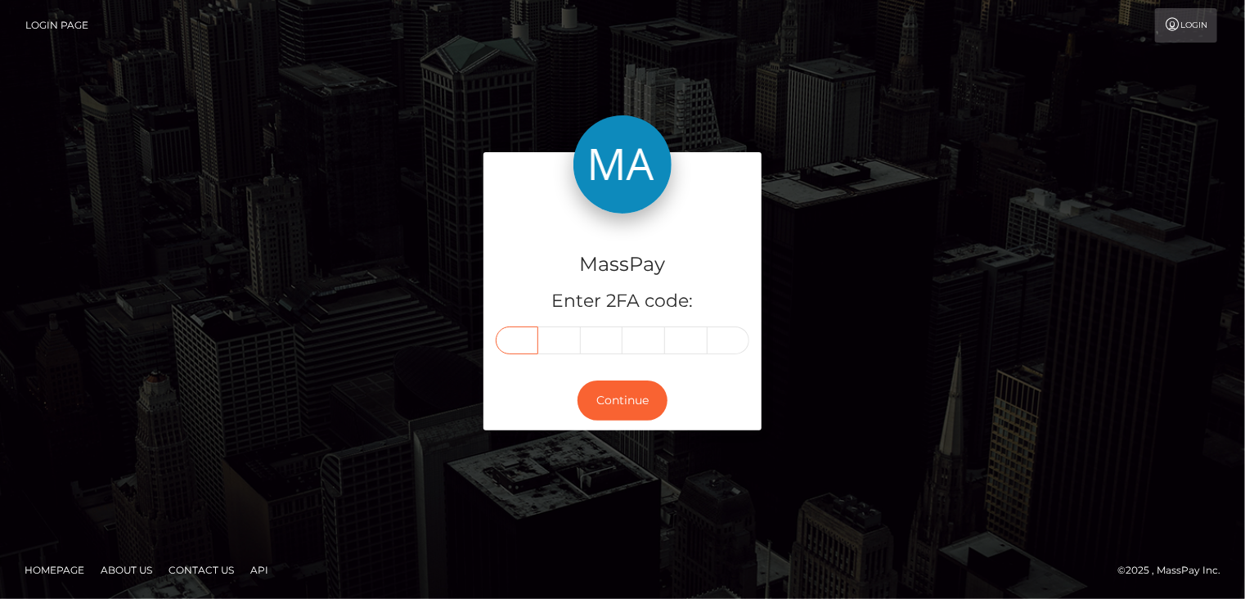
click at [534, 336] on input "text" at bounding box center [517, 340] width 43 height 28
type input "7"
type input "2"
type input "0"
type input "1"
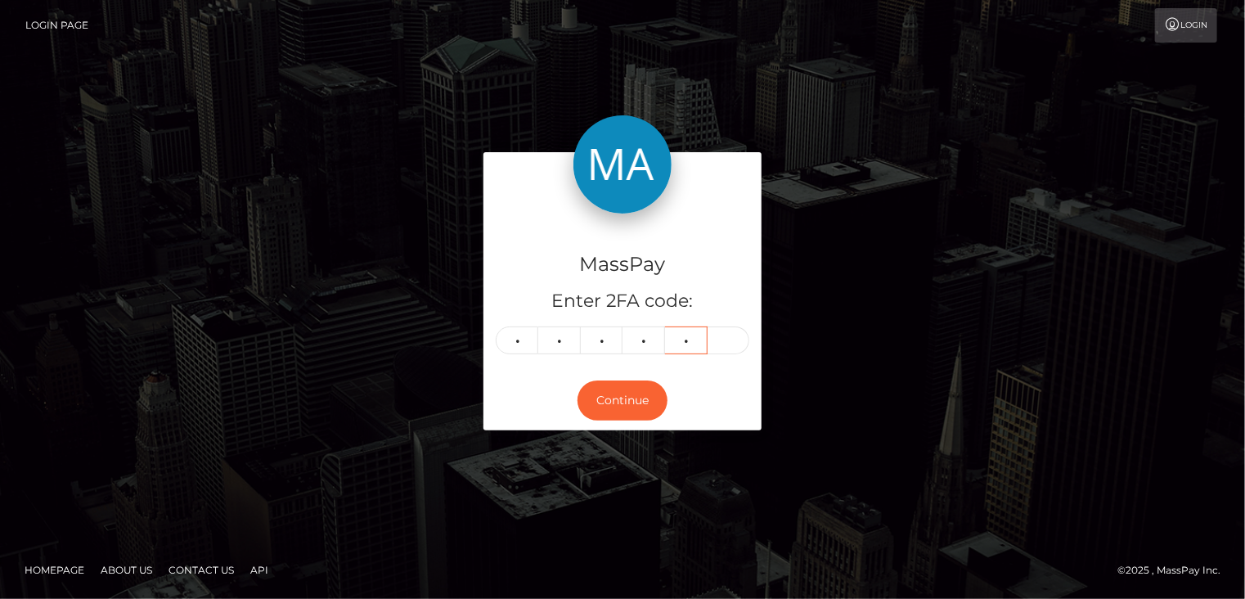
type input "6"
type input "4"
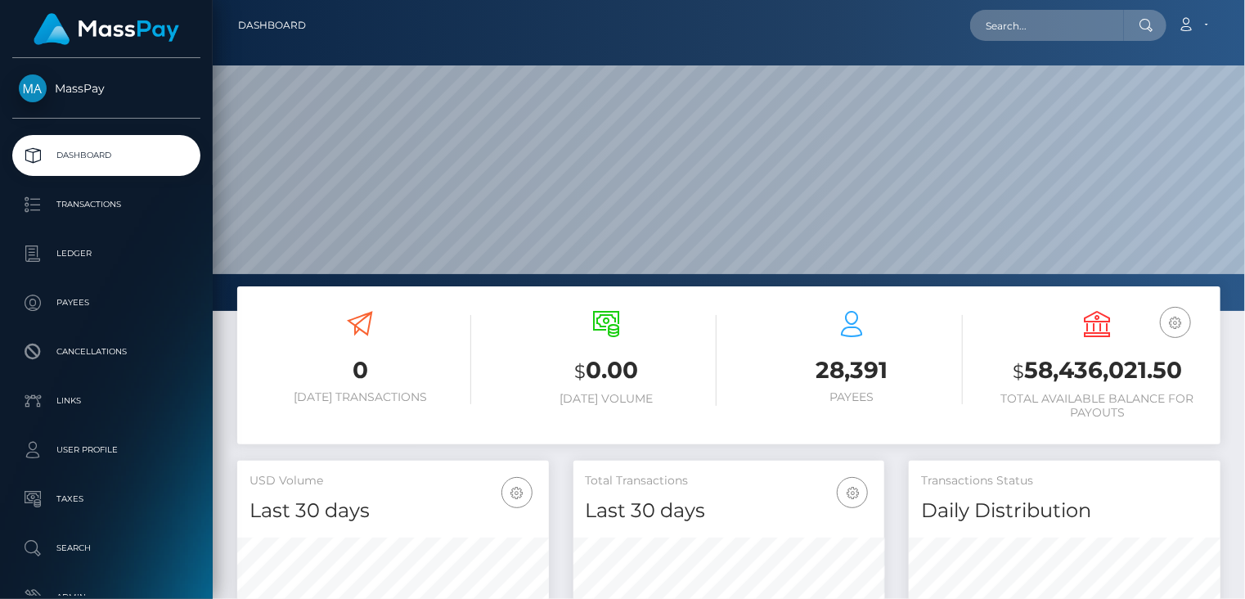
scroll to position [290, 311]
paste input "poact_0AIX1ddj427t"
type input "poact_0AIX1ddj427t"
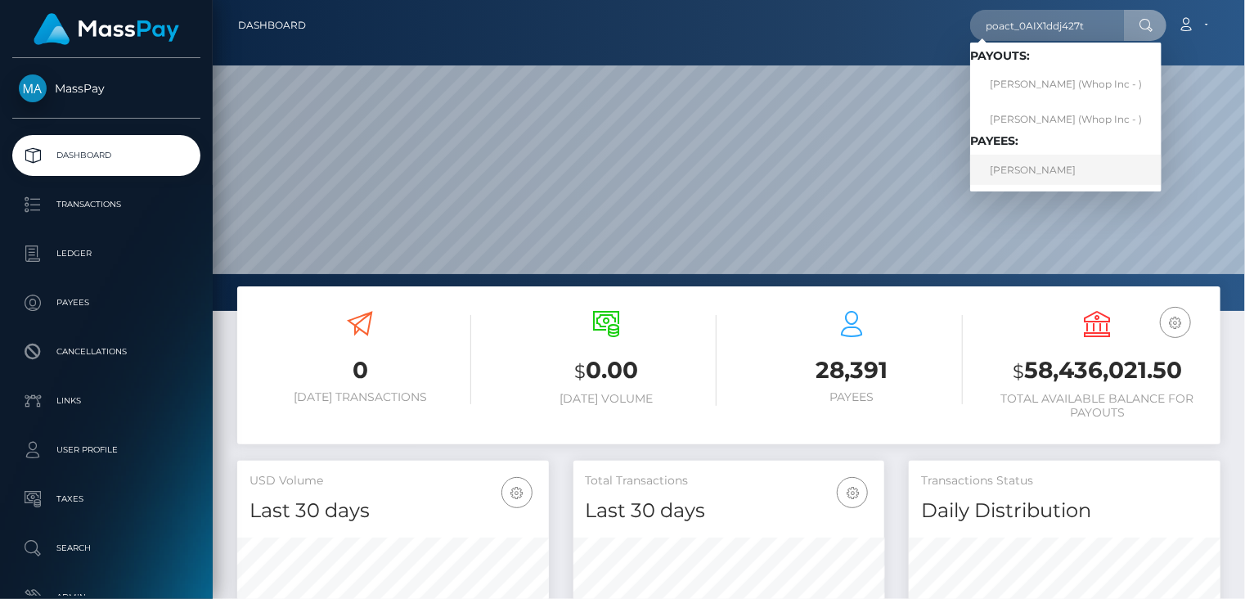
click at [1102, 184] on link "[PERSON_NAME]" at bounding box center [1065, 170] width 191 height 30
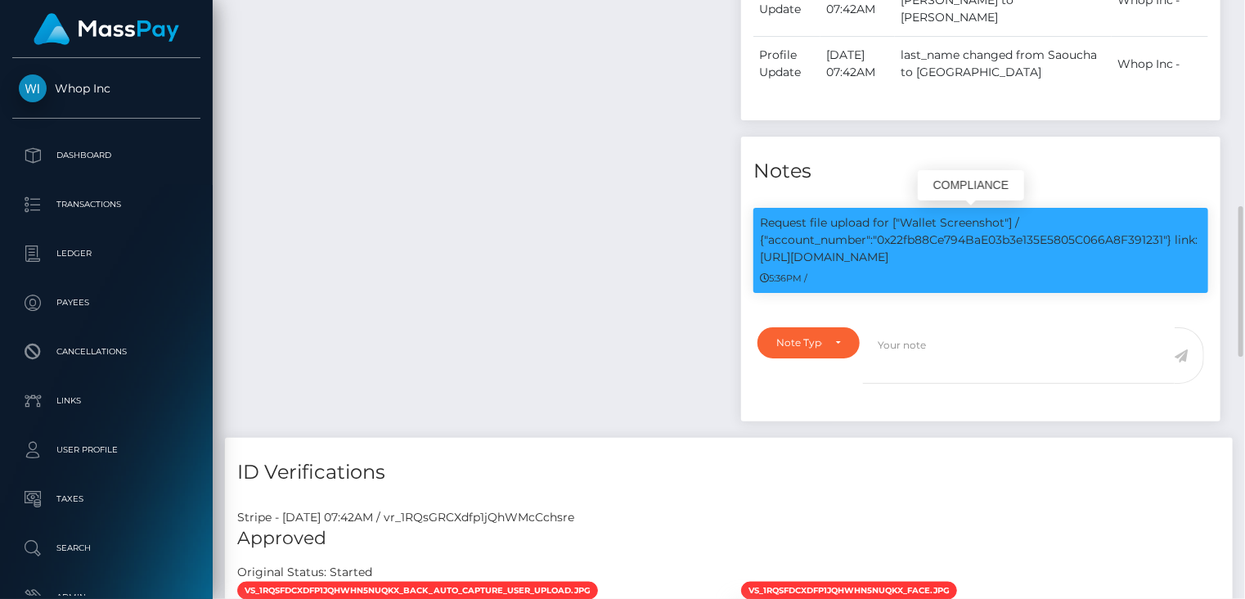
scroll to position [196, 311]
click at [1044, 227] on p "Request file upload for ["Wallet Screenshot"] / {"account_number":"0x22fb88Ce79…" at bounding box center [981, 240] width 442 height 52
click at [1038, 245] on p "Request file upload for ["Wallet Screenshot"] / {"account_number":"0x22fb88Ce79…" at bounding box center [981, 240] width 442 height 52
click at [1037, 240] on p "Request file upload for ["Wallet Screenshot"] / {"account_number":"0x22fb88Ce79…" at bounding box center [981, 240] width 442 height 52
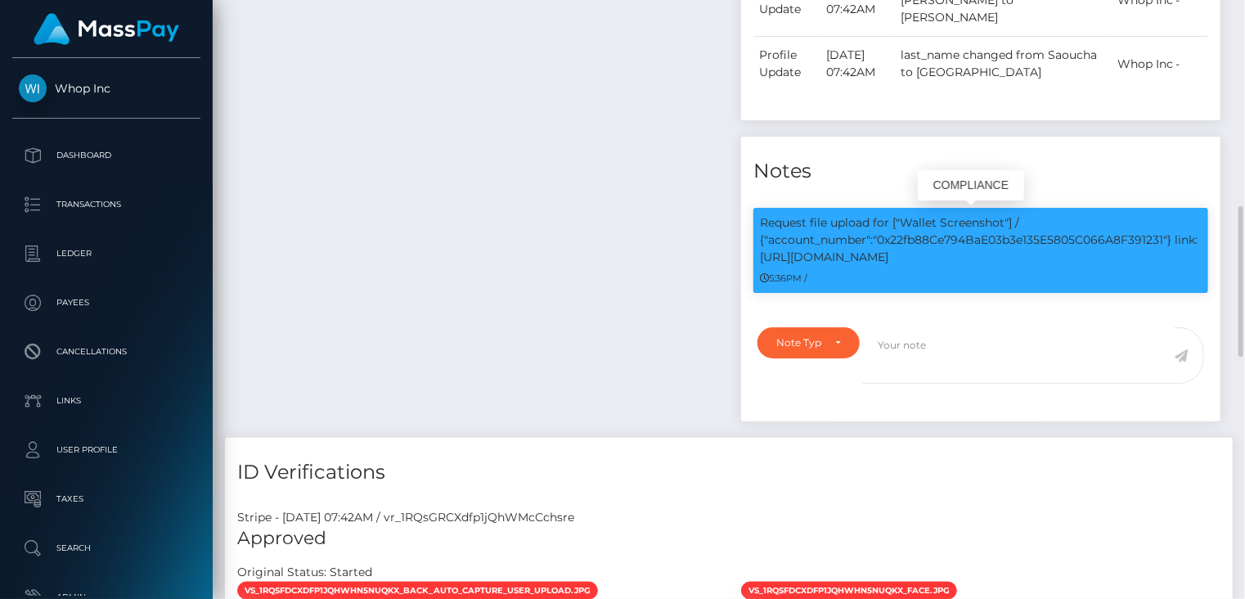
copy p "0x22fb88Ce794BaE03b3e135E5805C066A8F391231"
drag, startPoint x: 1174, startPoint y: 241, endPoint x: 1184, endPoint y: 250, distance: 13.3
click at [1184, 250] on p "Request file upload for ["Wallet Screenshot"] / {"account_number":"0x22fb88Ce79…" at bounding box center [981, 240] width 442 height 52
copy p "link: https://l.maspay.io/QkU45"
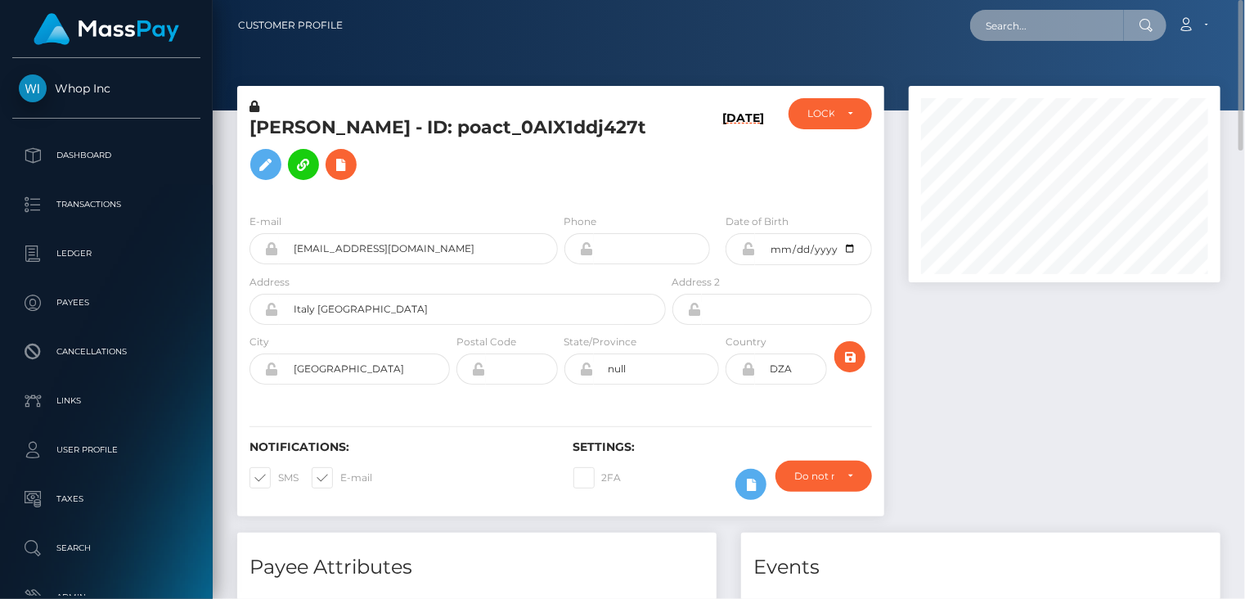
paste input "MSP7b9a383efa94966"
type input "MSP7b9a383efa94966"
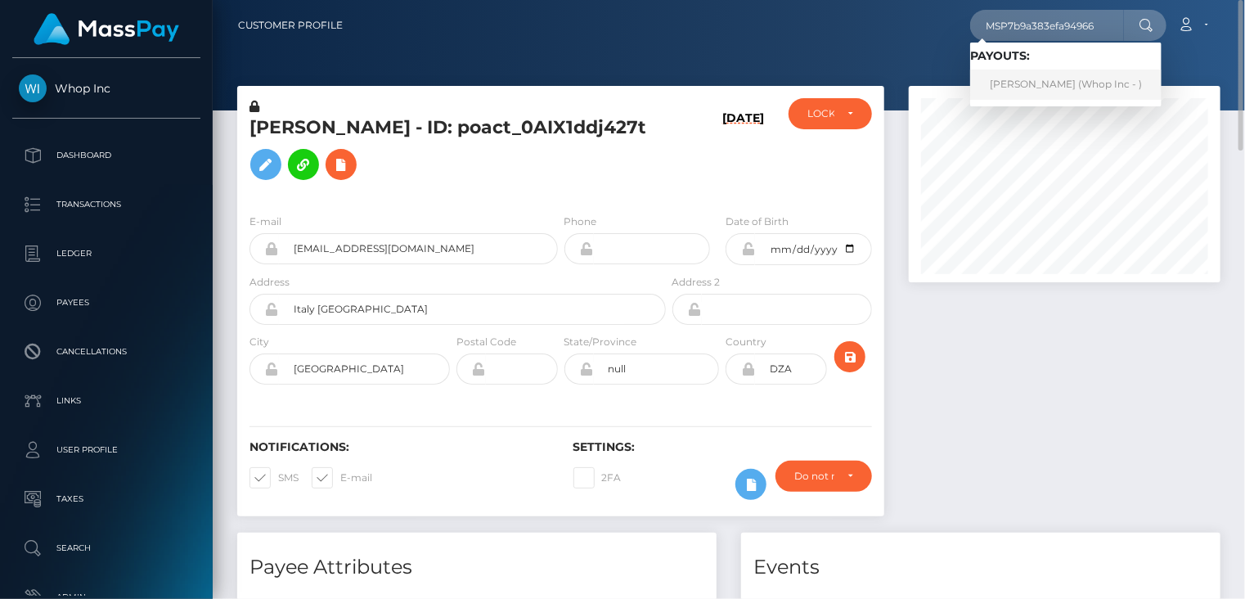
click at [1029, 83] on link "SALIK AHMED (Whop Inc - )" at bounding box center [1065, 85] width 191 height 30
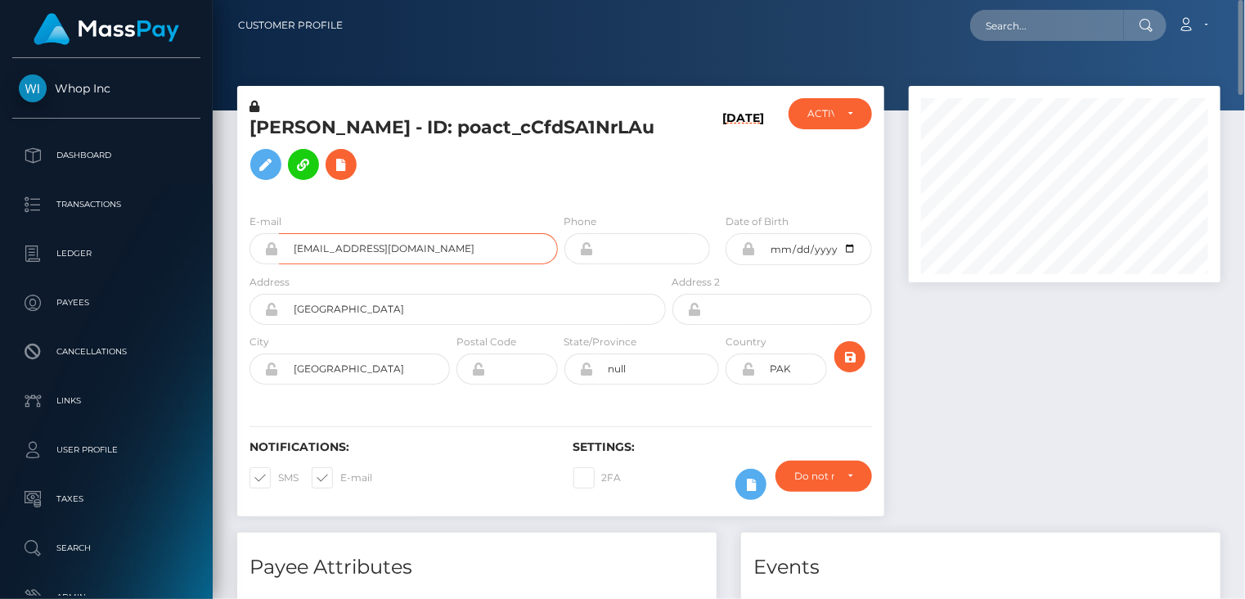
click at [357, 249] on input "pagani0014@gmail.com" at bounding box center [418, 248] width 279 height 31
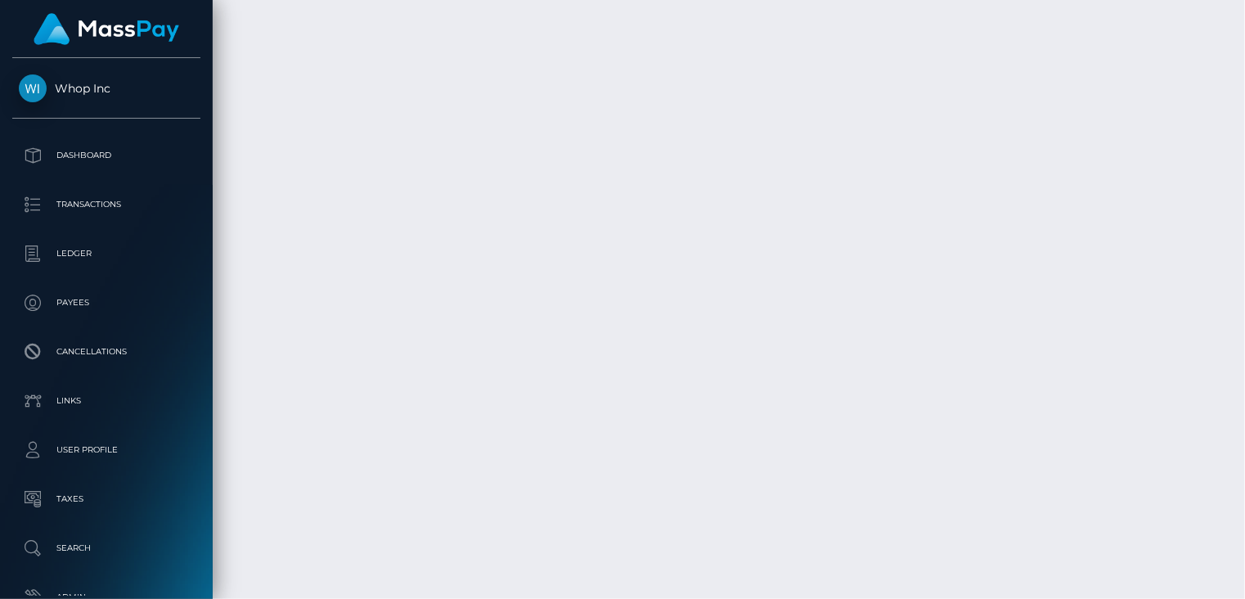
scroll to position [3001, 0]
drag, startPoint x: 652, startPoint y: 437, endPoint x: 512, endPoint y: 463, distance: 142.3
copy td "MSP7b9a383efa94966 / pout_JgbQAFQVdNFYI"
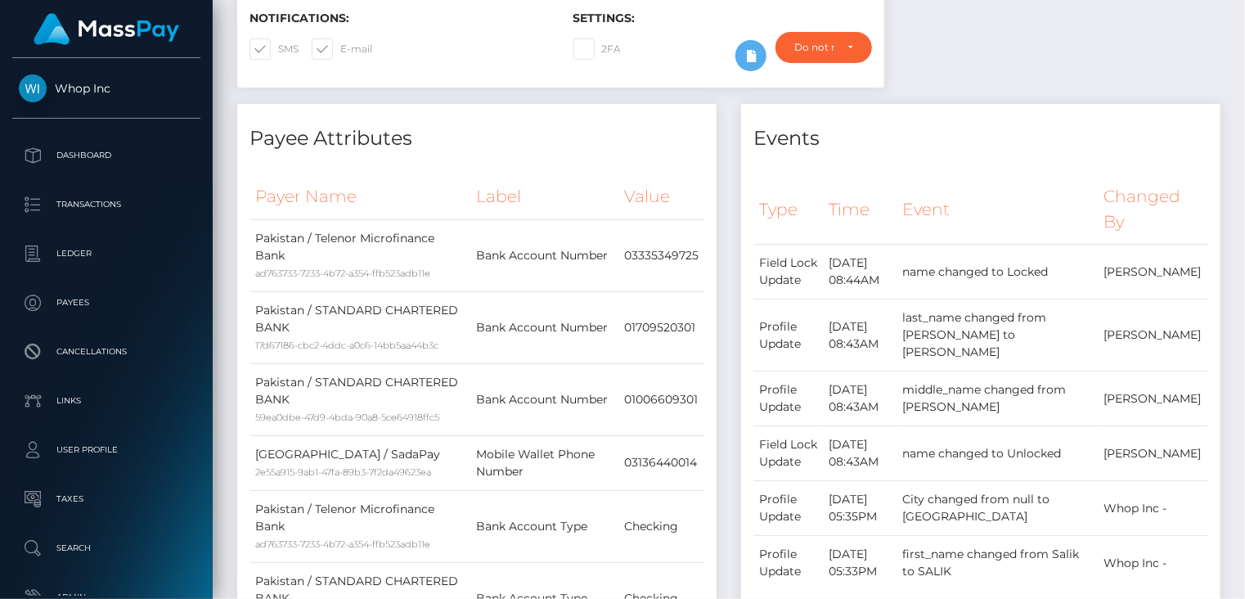
scroll to position [0, 0]
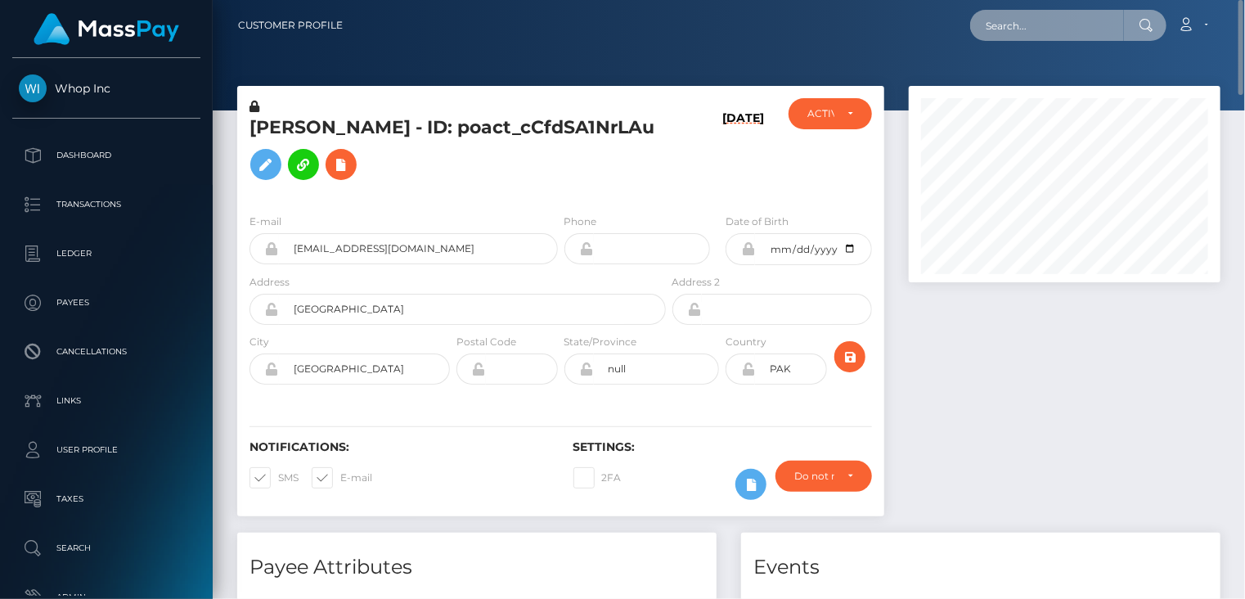
paste input "MSP9389e41e4c71503"
type input "MSP9389e41e4c71503"
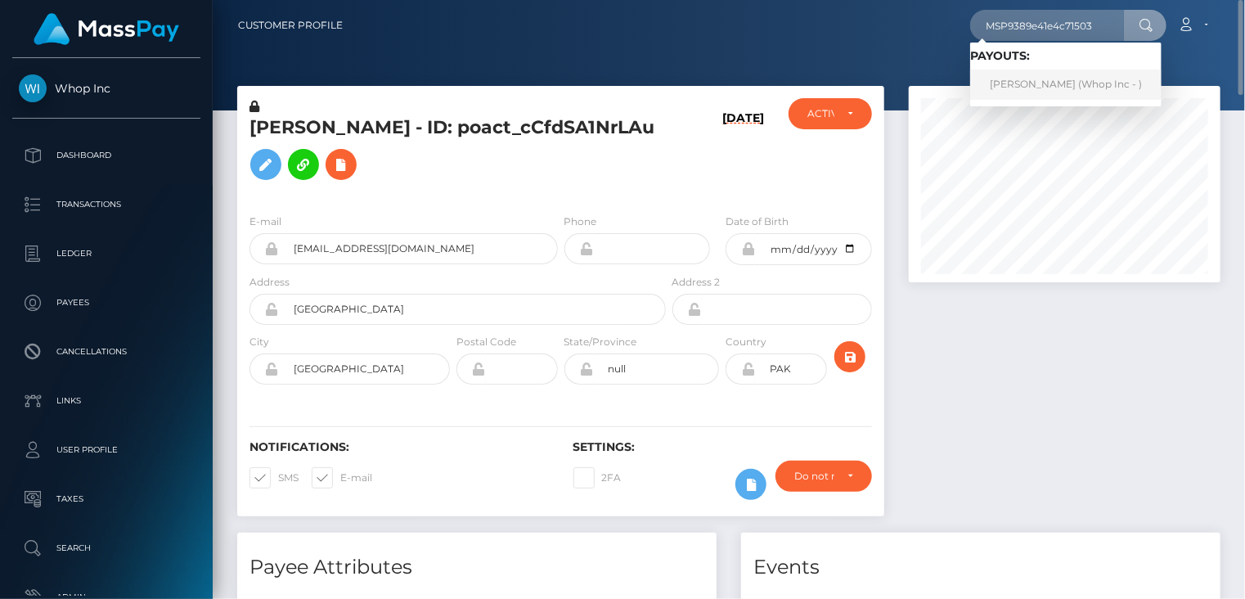
click at [1046, 86] on link "MUHAMMAD TALHA Khalil (Whop Inc - )" at bounding box center [1065, 85] width 191 height 30
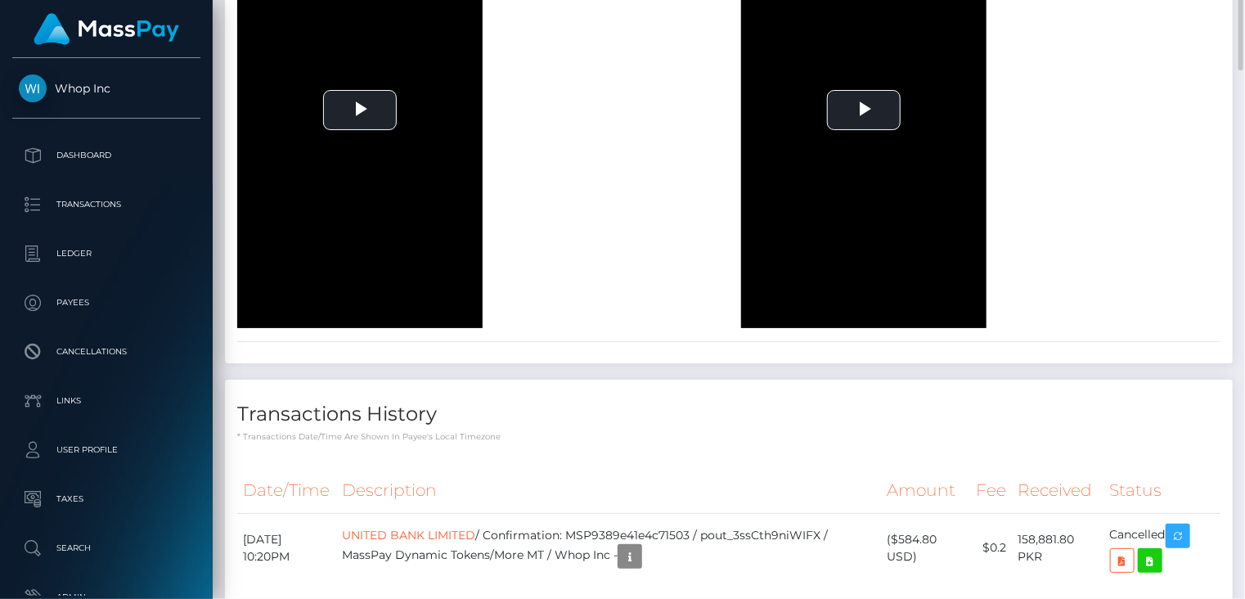
scroll to position [1621, 0]
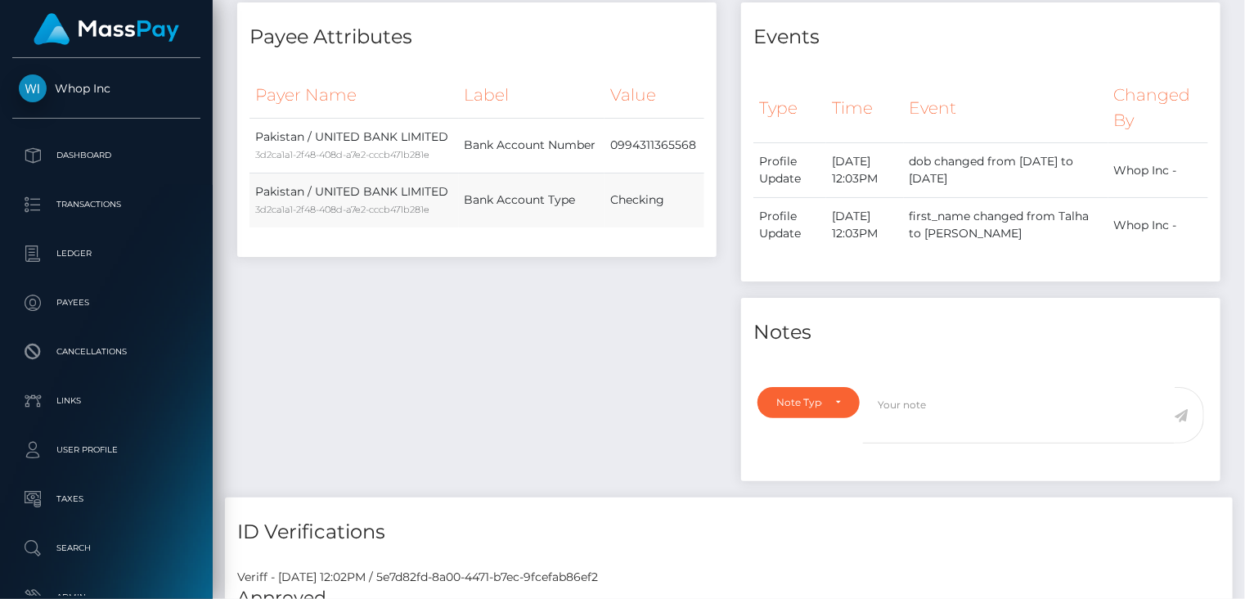
scroll to position [0, 0]
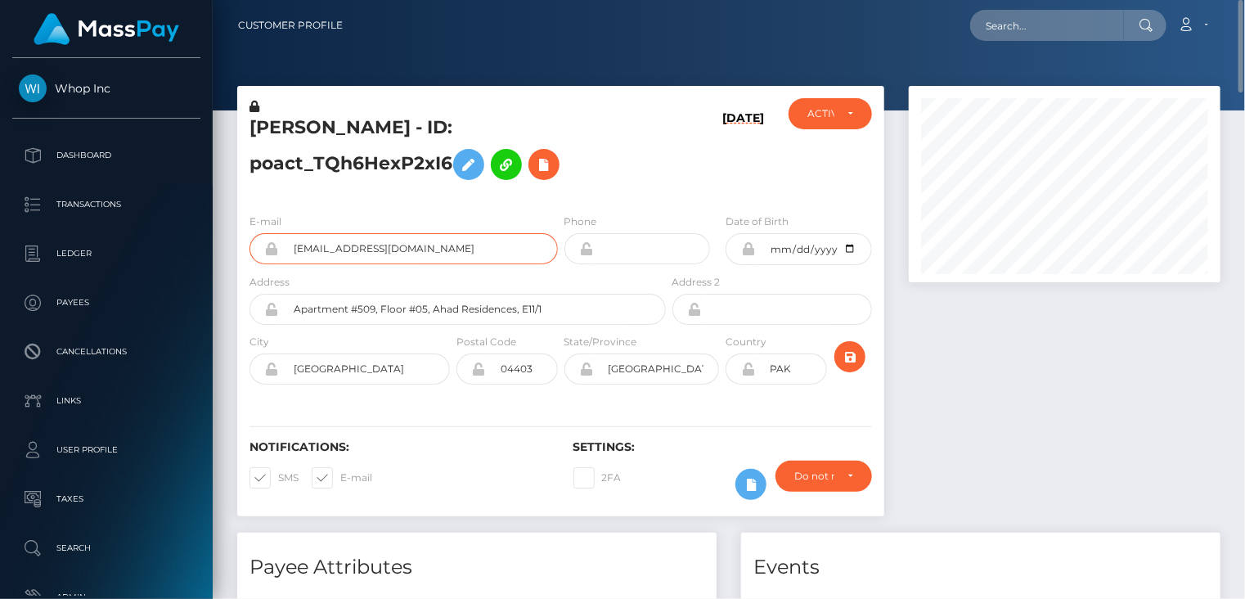
click at [326, 243] on input "[EMAIL_ADDRESS][DOMAIN_NAME]" at bounding box center [418, 248] width 279 height 31
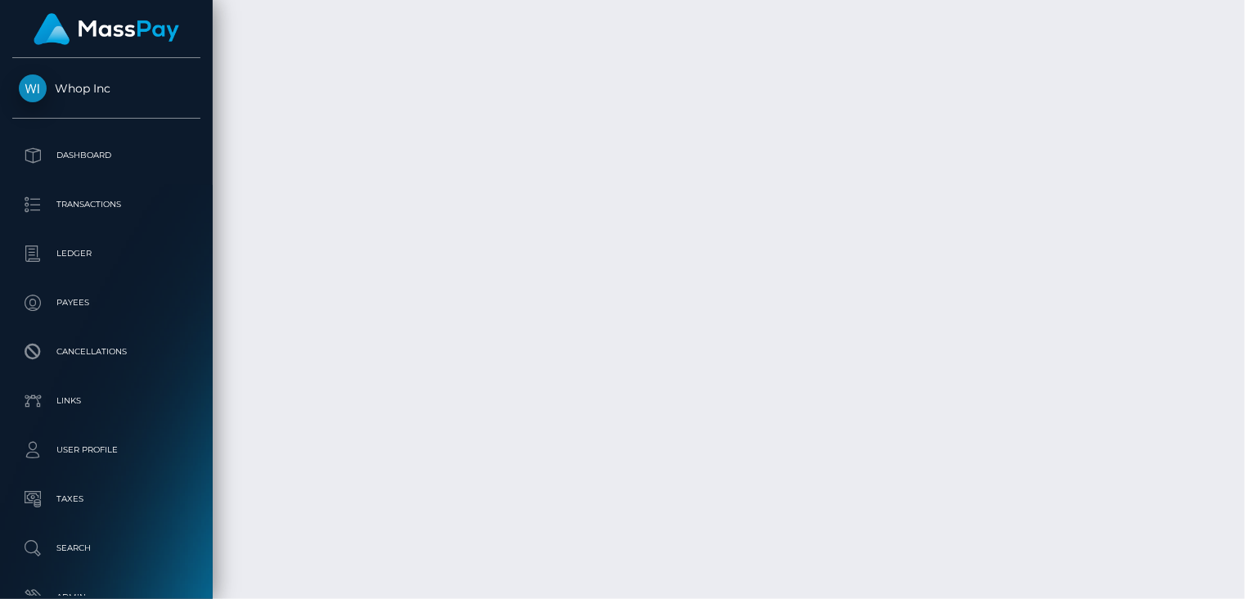
scroll to position [3259, 0]
drag, startPoint x: 609, startPoint y: 423, endPoint x: 864, endPoint y: 425, distance: 255.2
copy td "MSP9389e41e4c71503 / pout_3ssCth9niWIFX"
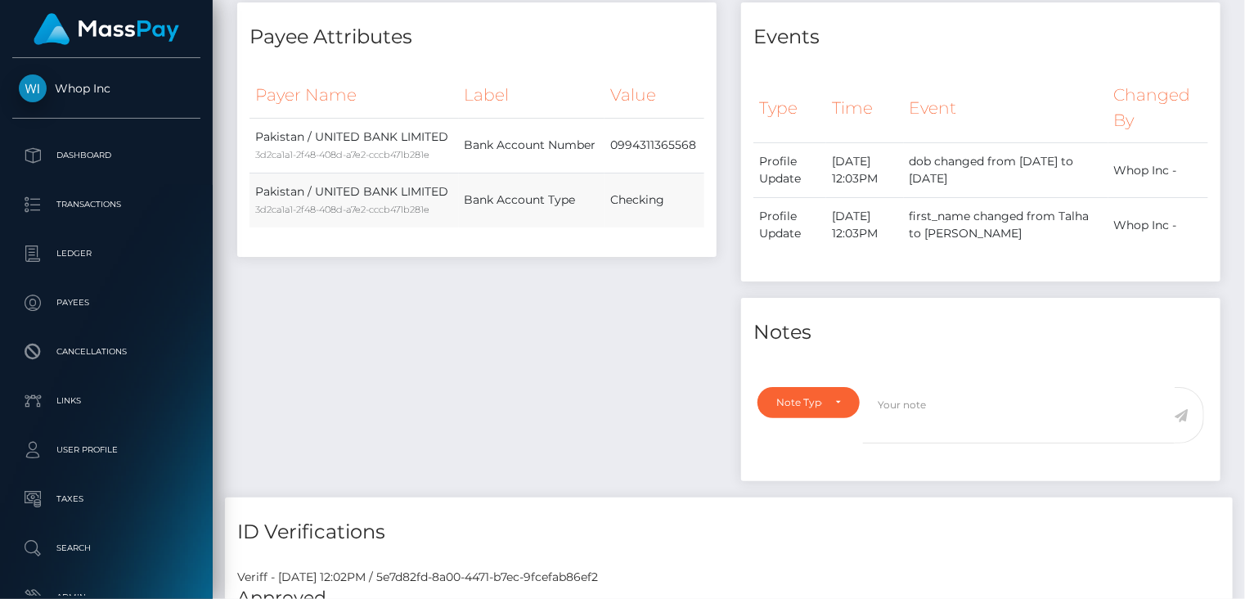
scroll to position [0, 0]
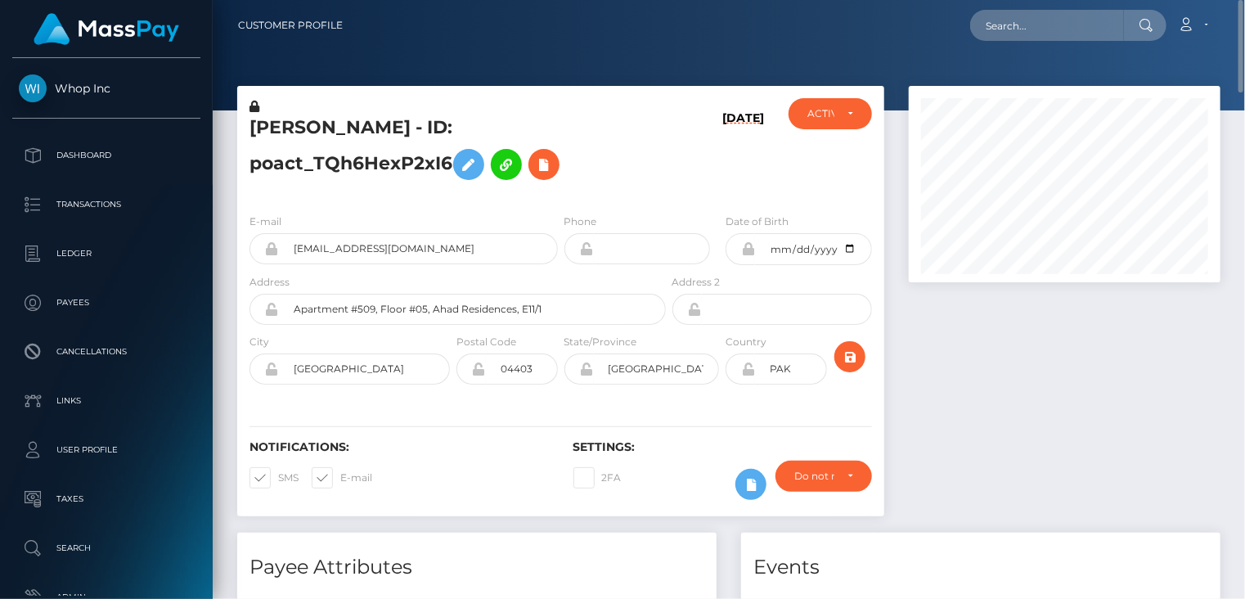
click at [359, 128] on h5 "[PERSON_NAME] - ID: poact_TQh6HexP2xI6" at bounding box center [452, 151] width 407 height 73
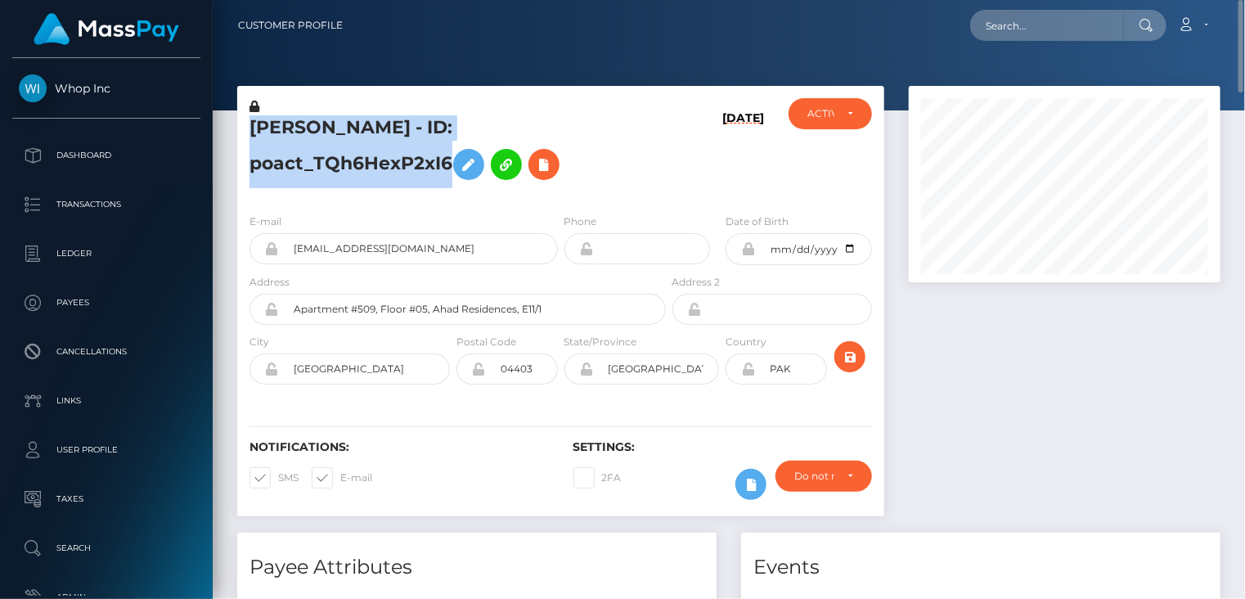
copy h5 "MUHAMMAD TALHA Khalil - ID: poact_TQh6HexP2xI6"
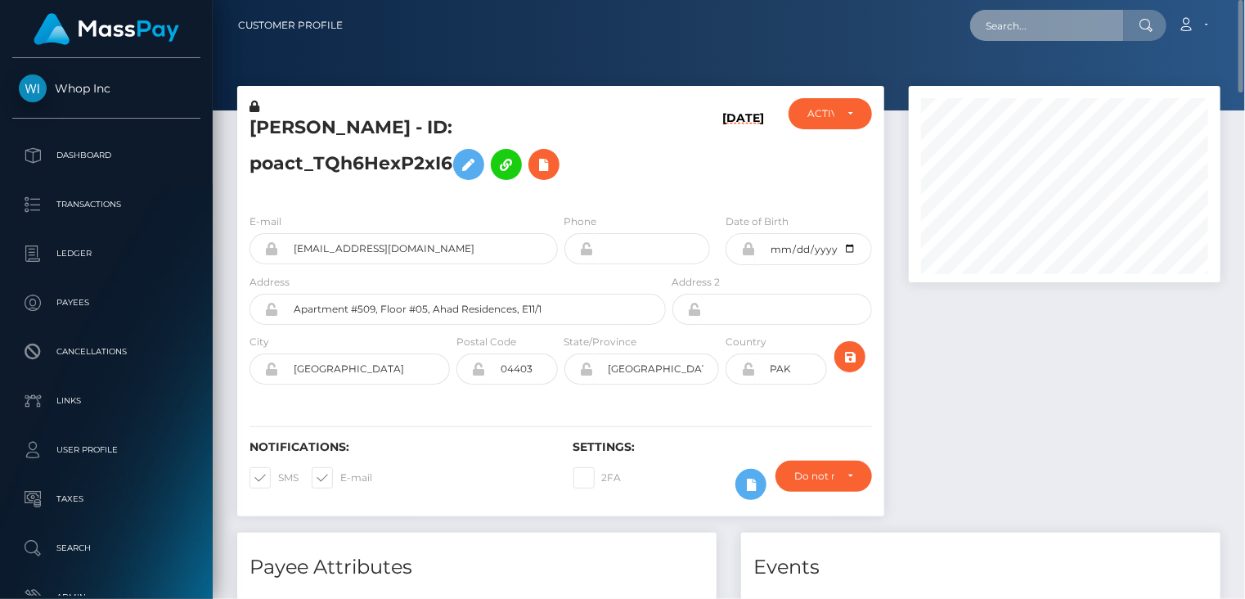
click at [1015, 27] on input "text" at bounding box center [1047, 25] width 154 height 31
paste input "poact_umnbKRfdGGYM"
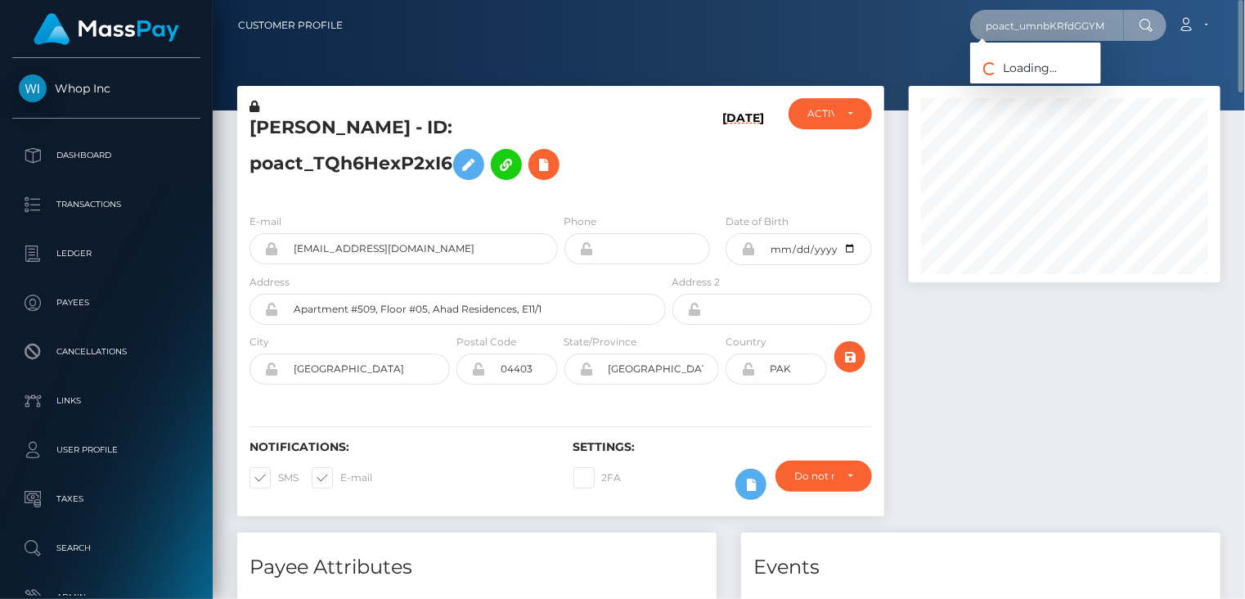
type input "poact_umnbKRfdGGYM"
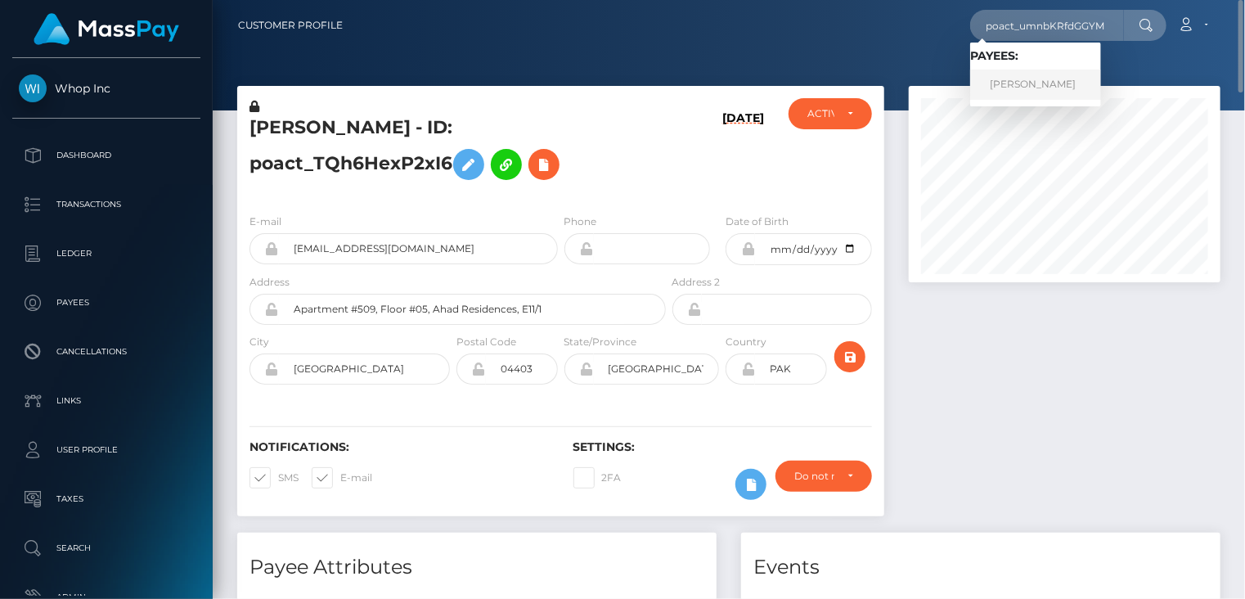
click at [1014, 97] on link "joe helou" at bounding box center [1035, 85] width 131 height 30
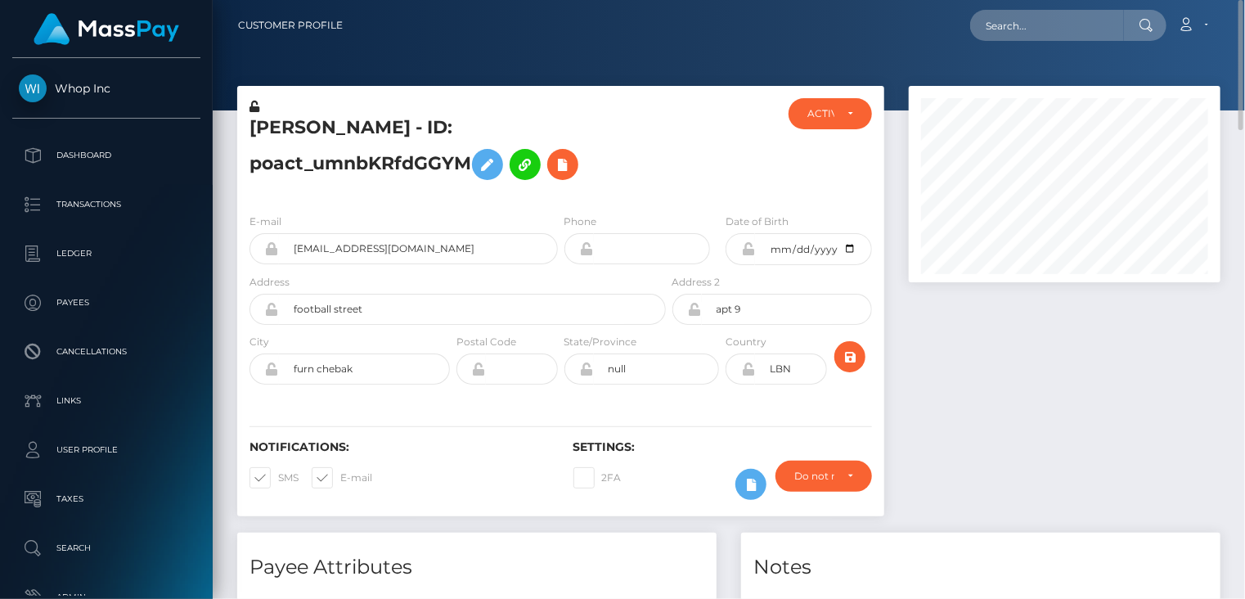
click at [393, 129] on h5 "[PERSON_NAME] - ID: poact_umnbKRfdGGYM" at bounding box center [452, 151] width 407 height 73
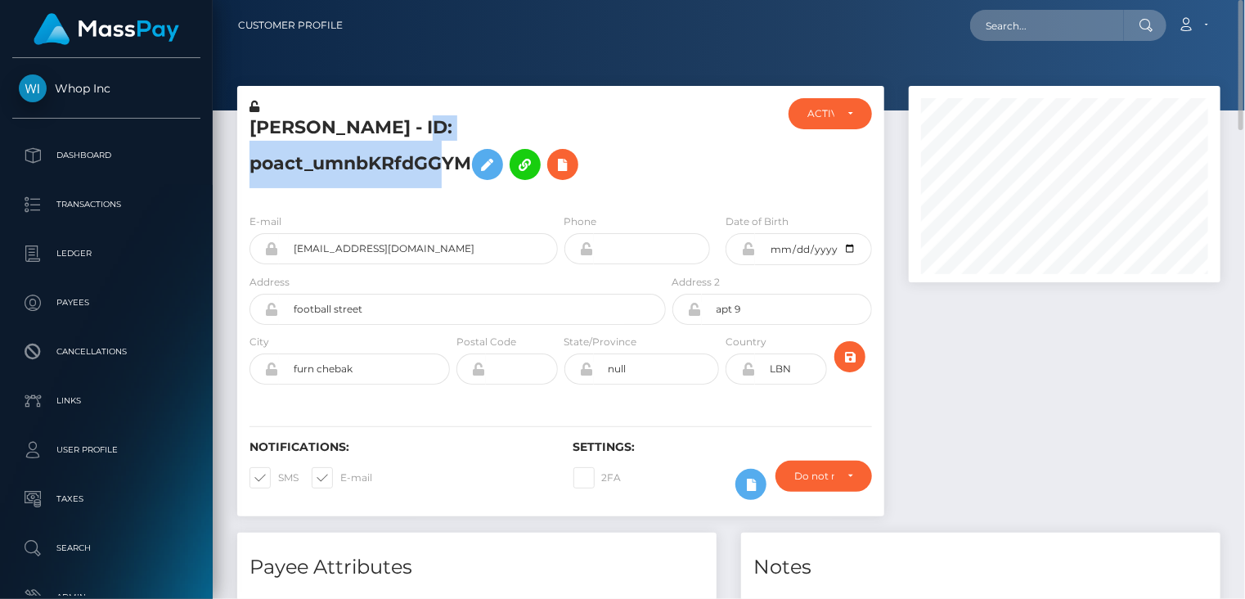
click at [393, 129] on h5 "joe helou - ID: poact_umnbKRfdGGYM" at bounding box center [452, 151] width 407 height 73
copy h5 "joe helou - ID: poact_umnbKRfdGGYM"
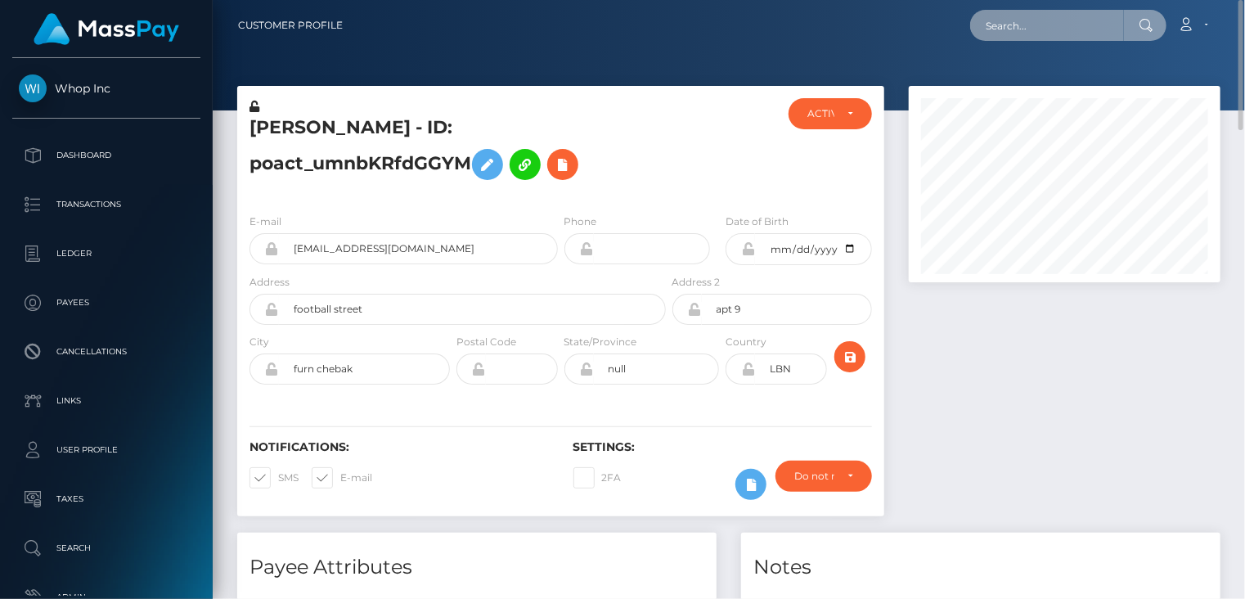
paste input "MSP4ea073658af463d"
type input "MSP4ea073658af463d"
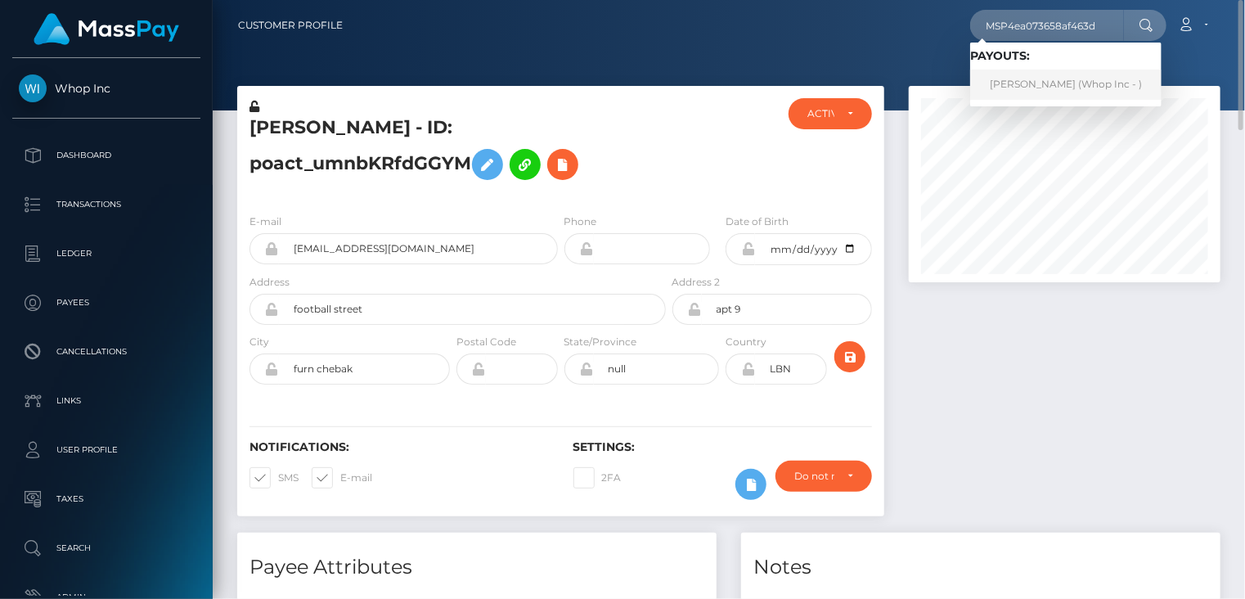
click at [1008, 82] on link "IBRAHIMA BANN (Whop Inc - )" at bounding box center [1065, 85] width 191 height 30
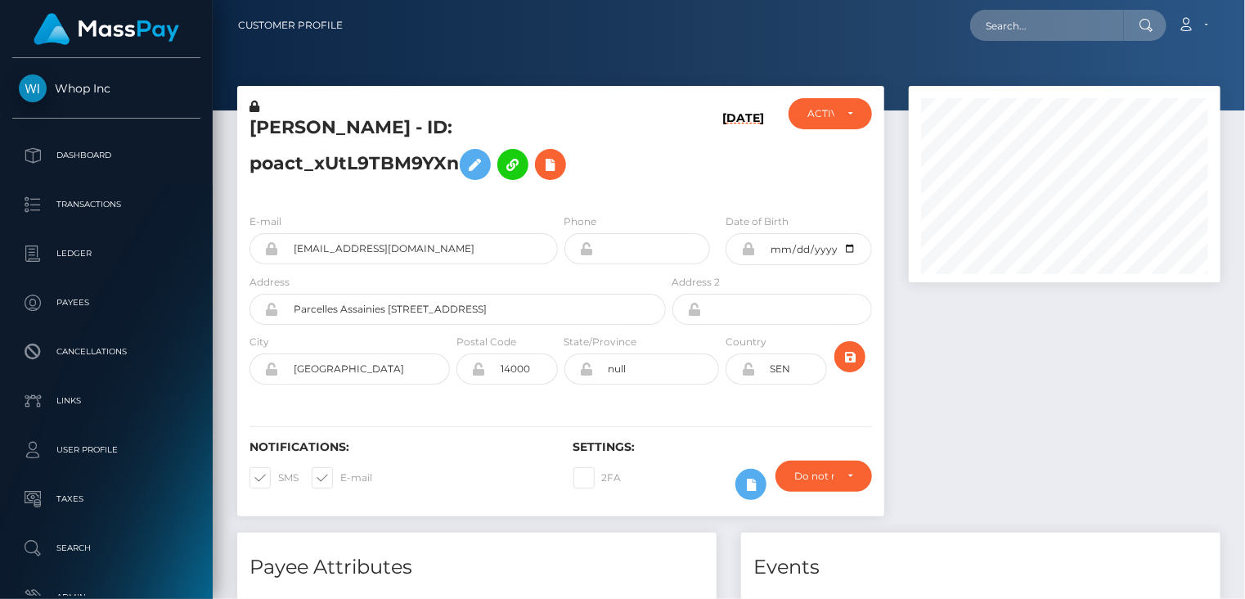
scroll to position [196, 311]
click at [363, 249] on input "[EMAIL_ADDRESS][DOMAIN_NAME]" at bounding box center [418, 248] width 279 height 31
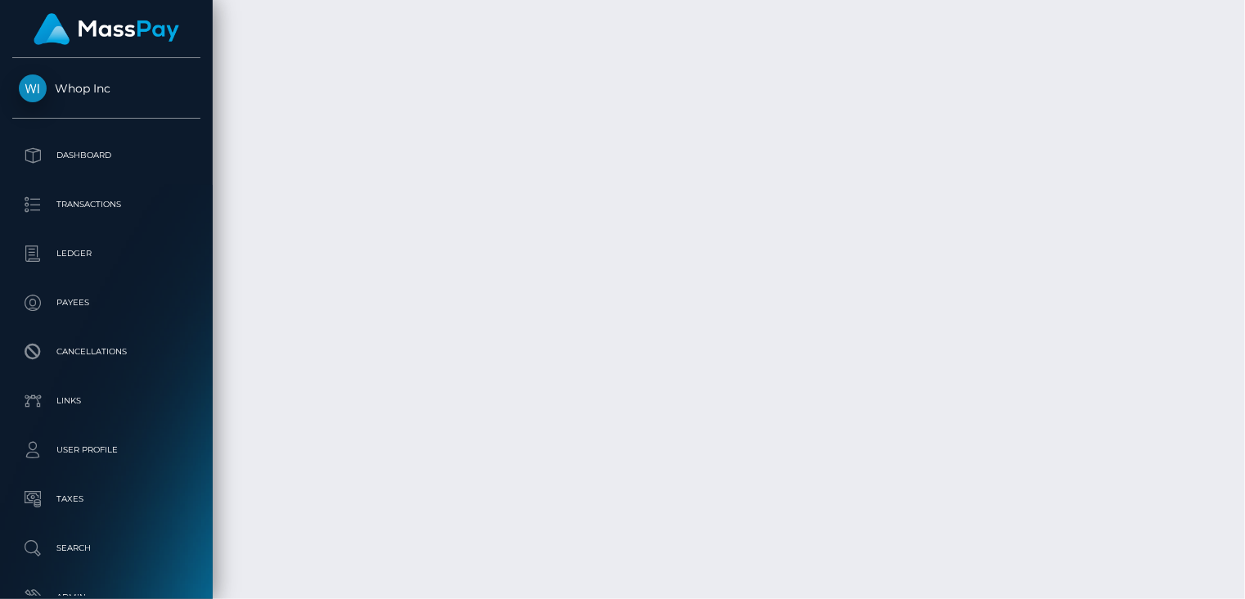
scroll to position [2893, 0]
drag, startPoint x: 576, startPoint y: 345, endPoint x: 834, endPoint y: 334, distance: 258.7
copy td "MSP4ea073658af463d / pout_BYOcyIFyuE9Oh"
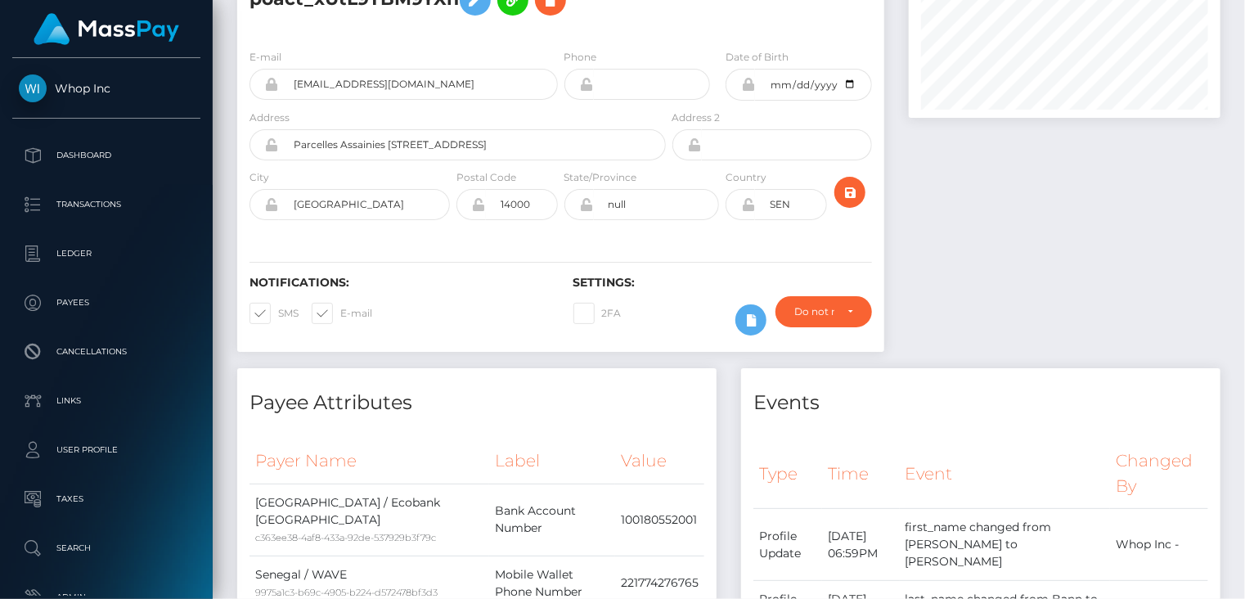
scroll to position [0, 0]
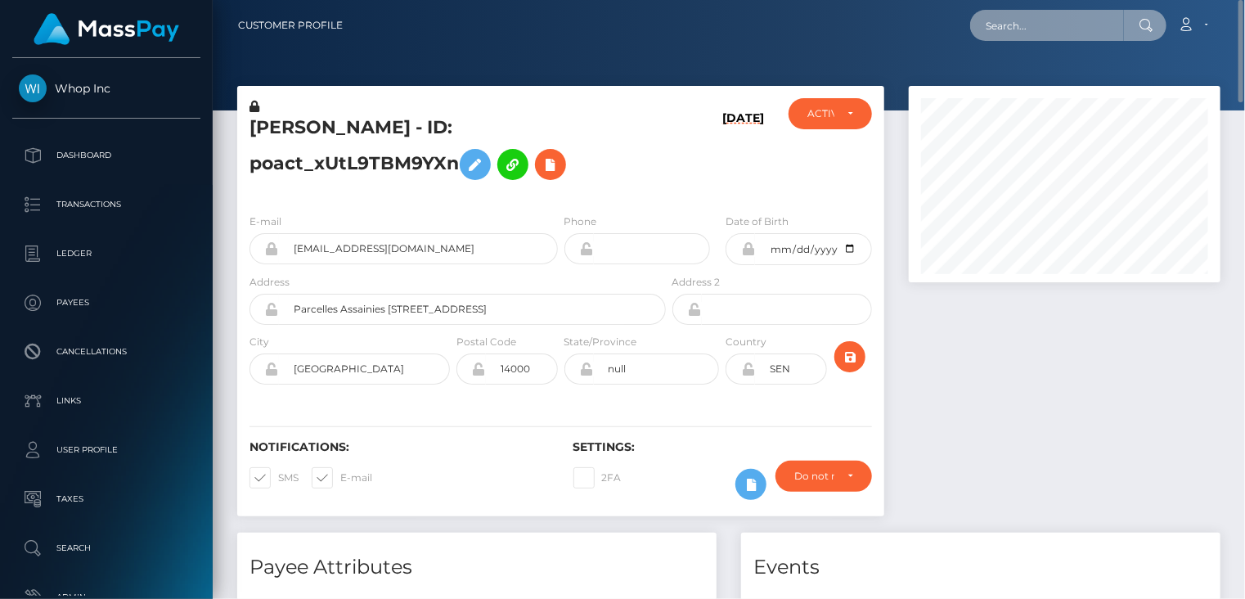
paste input "MSP7a0e5b1f9502edb"
type input "MSP7a0e5b1f9502edb"
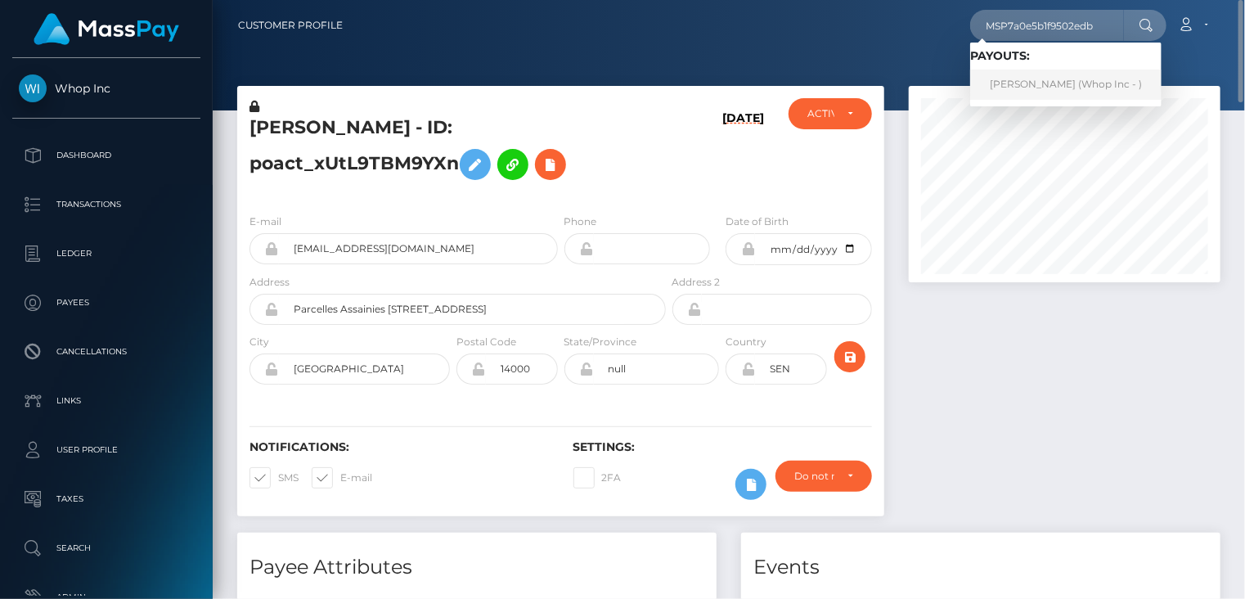
click at [1040, 83] on link "[PERSON_NAME] (Whop Inc - )" at bounding box center [1065, 85] width 191 height 30
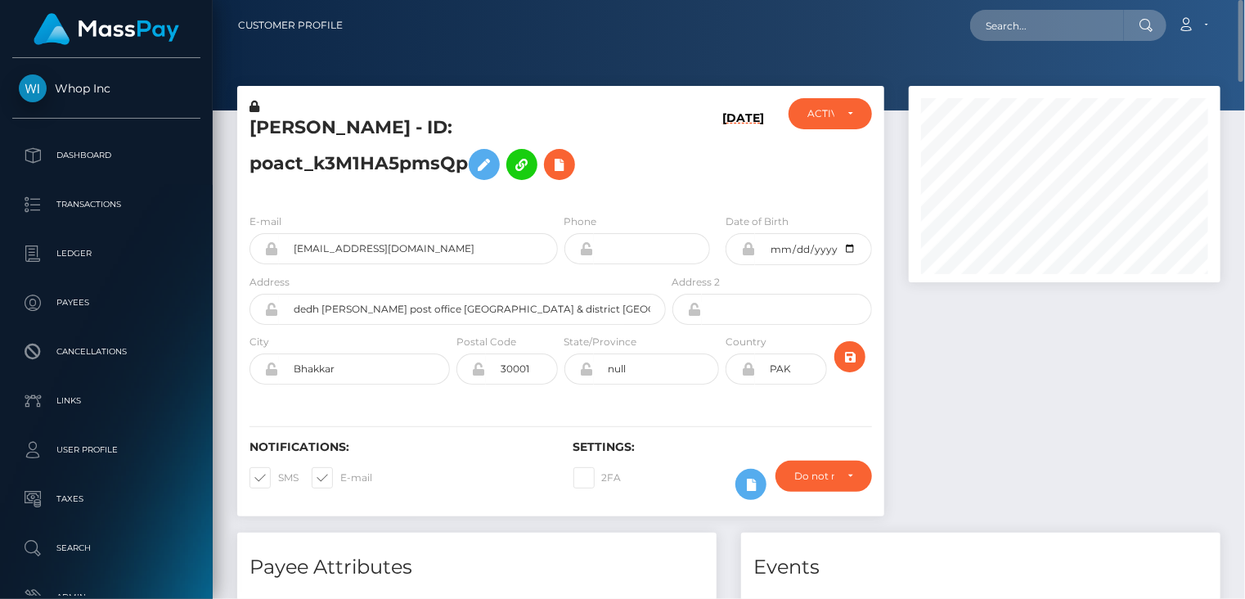
click at [1145, 392] on div at bounding box center [1065, 309] width 336 height 447
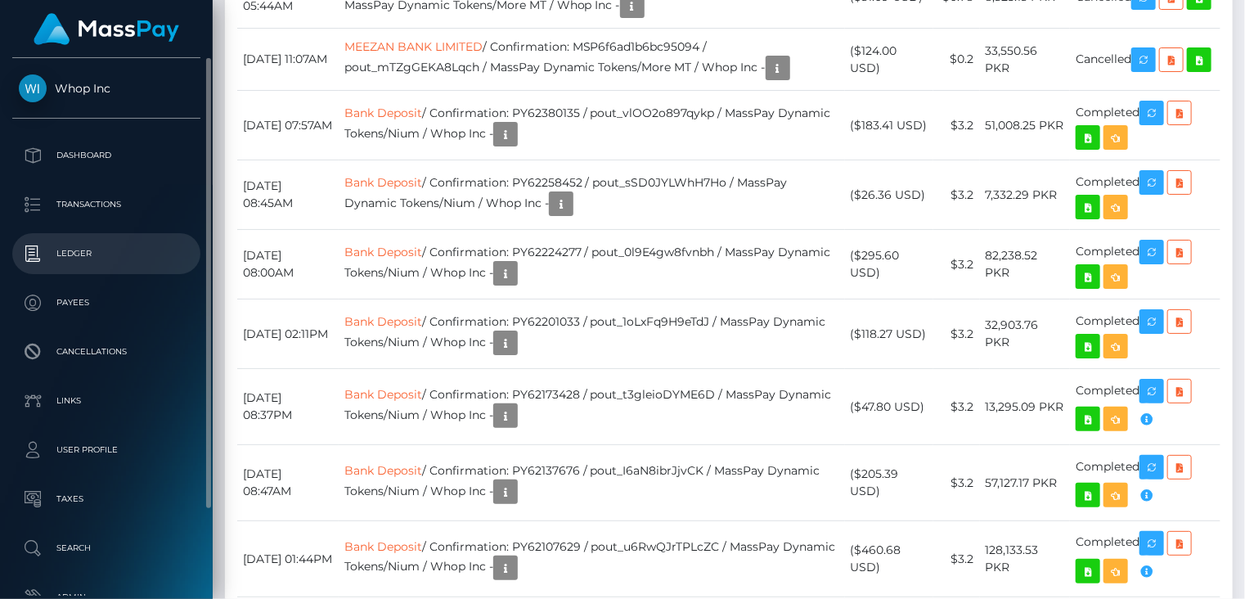
scroll to position [196, 311]
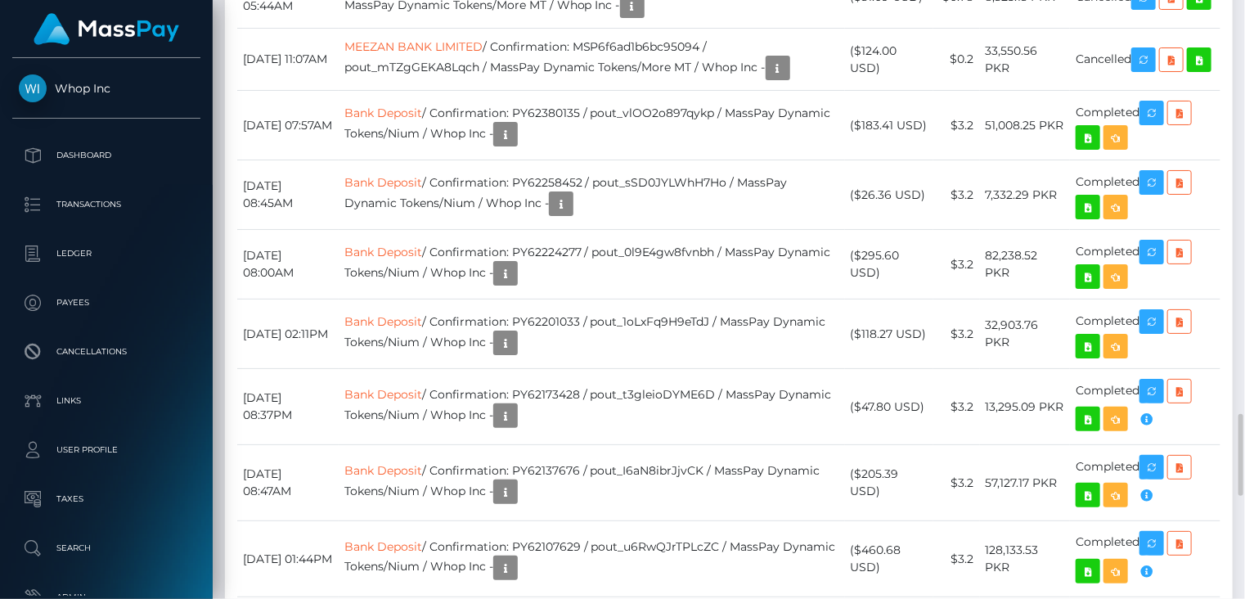
drag, startPoint x: 646, startPoint y: 393, endPoint x: 629, endPoint y: 393, distance: 17.2
copy td "MSP7a0e5b1f9502edb"
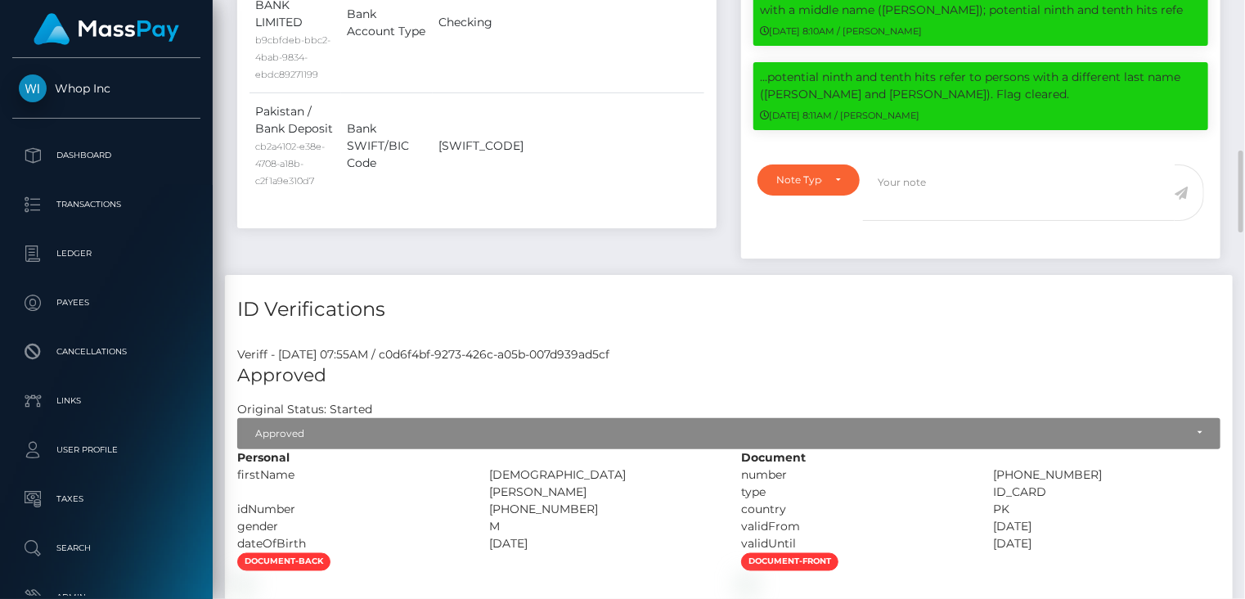
scroll to position [0, 0]
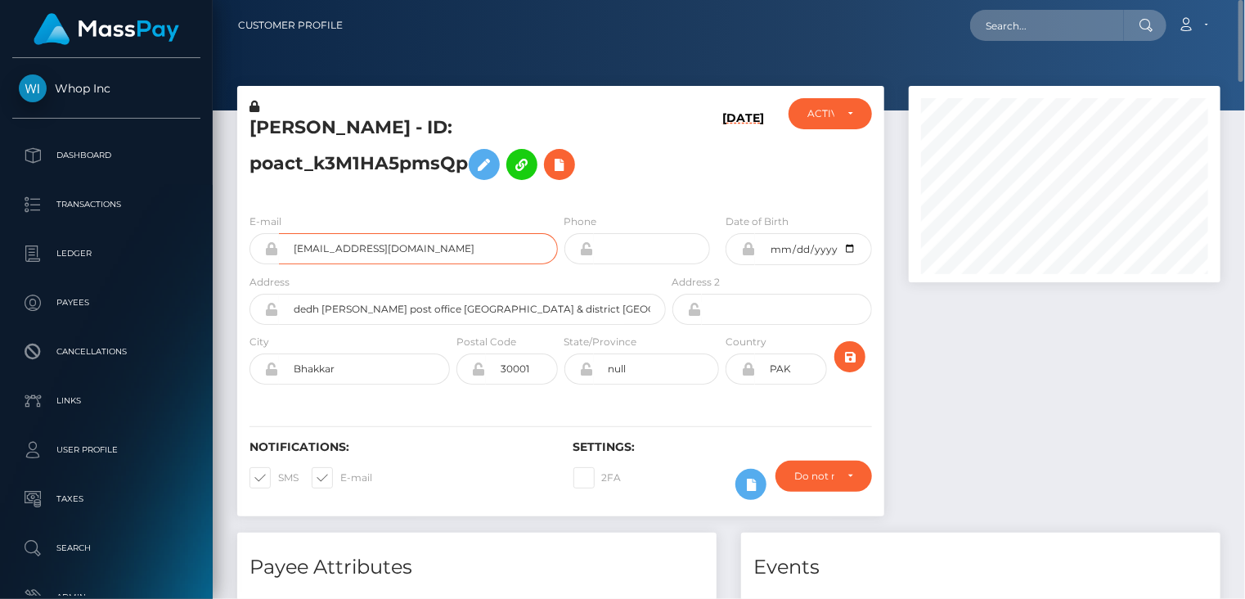
click at [366, 254] on input "executionovertime@gmail.com" at bounding box center [418, 248] width 279 height 31
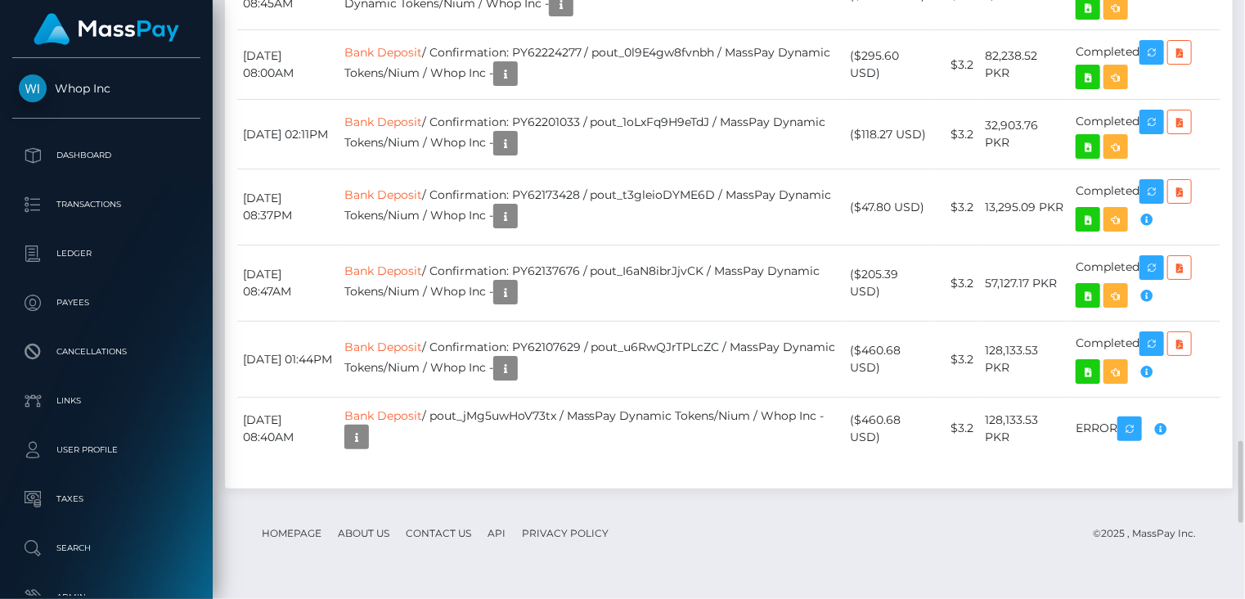
scroll to position [2928, 0]
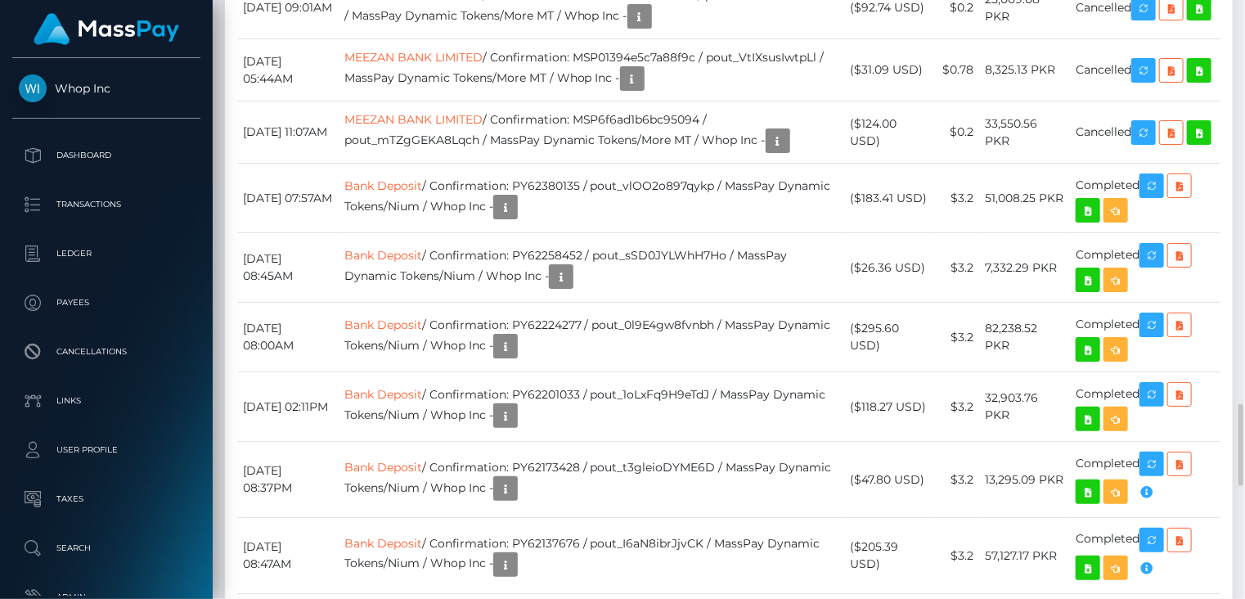
drag, startPoint x: 610, startPoint y: 469, endPoint x: 499, endPoint y: 485, distance: 112.4
drag, startPoint x: 498, startPoint y: 485, endPoint x: 499, endPoint y: 497, distance: 11.5
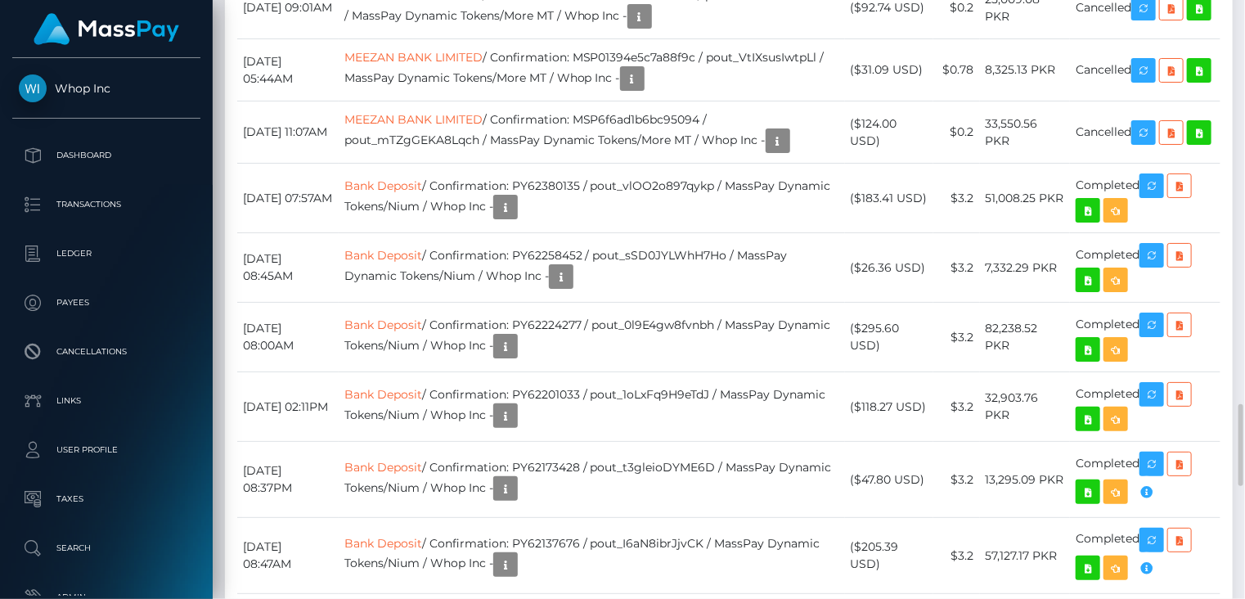
drag, startPoint x: 607, startPoint y: 469, endPoint x: 498, endPoint y: 484, distance: 109.9
copy td "MSP7a0e5b1f9502edb / pout_uAz3kYDyr1Z15"
drag, startPoint x: 242, startPoint y: 470, endPoint x: 347, endPoint y: 475, distance: 104.9
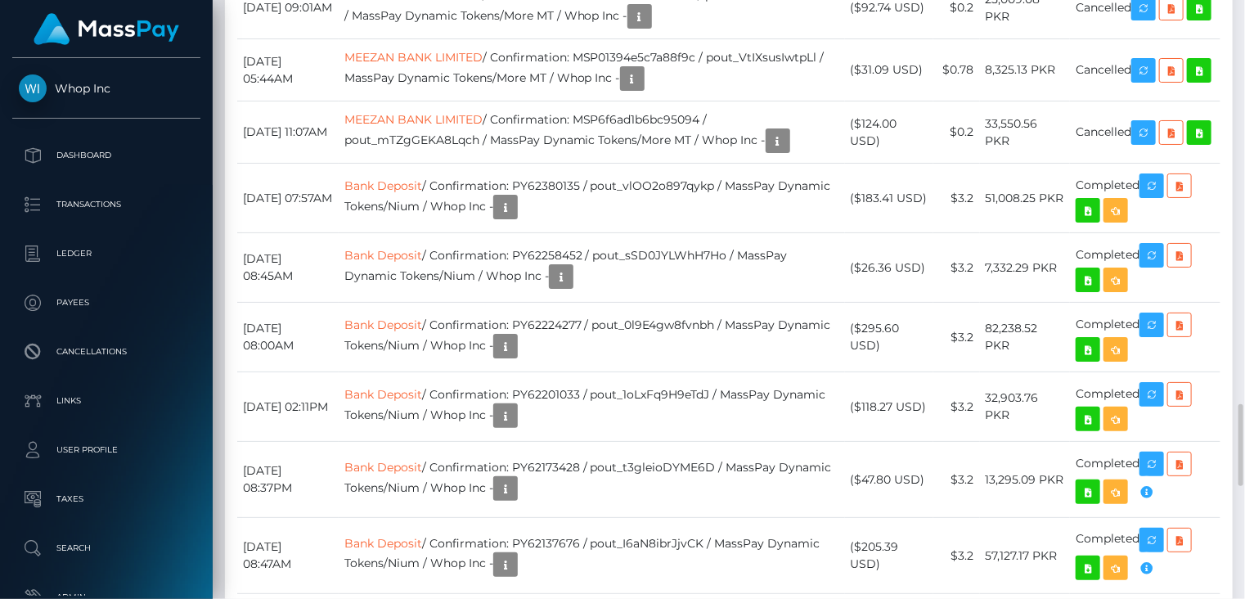
copy td "September 2, 2025"
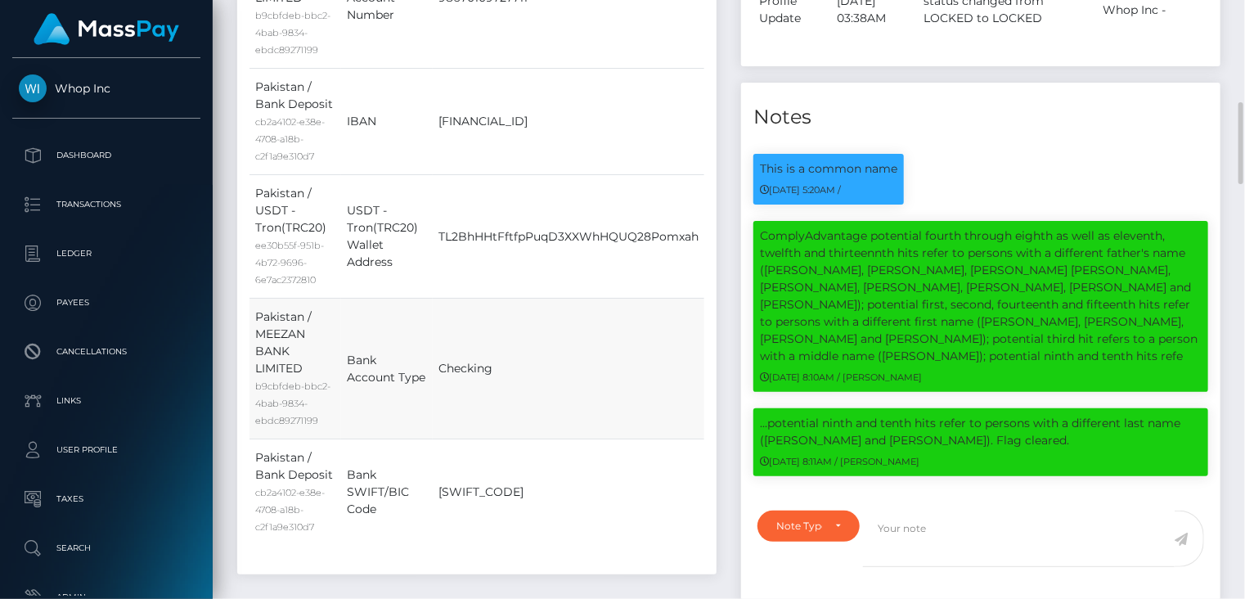
scroll to position [0, 0]
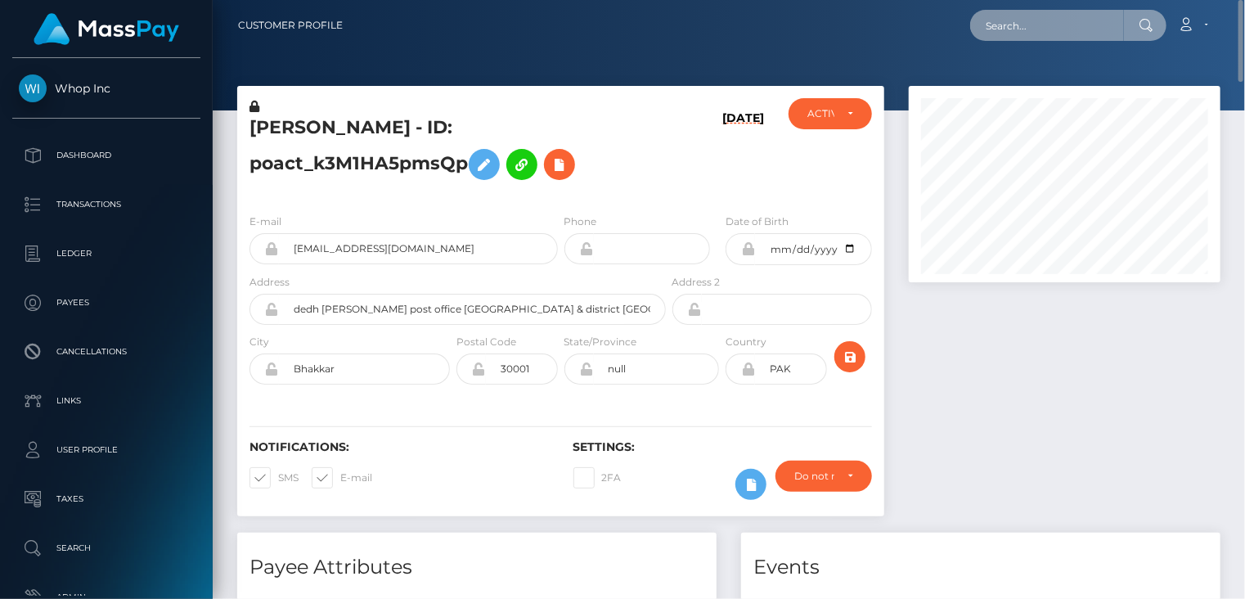
paste input "MSP028868eaca8de1d"
type input "MSP028868eaca8de1d"
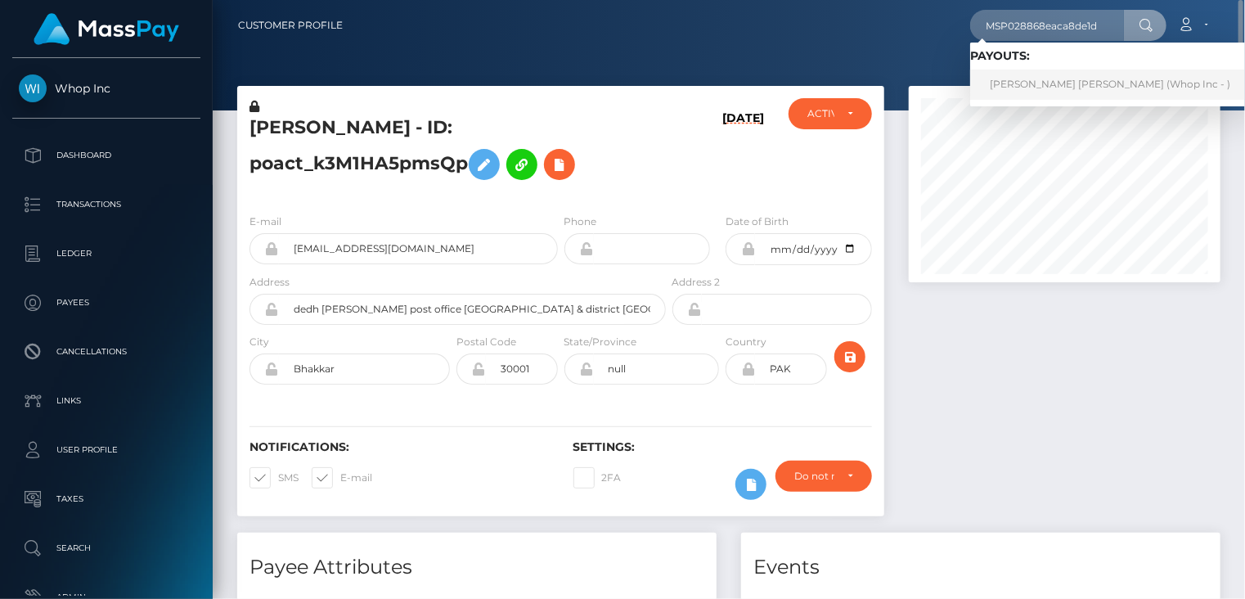
click at [1080, 87] on link "MAMOONA KASHIF Kashif (Whop Inc - )" at bounding box center [1110, 85] width 280 height 30
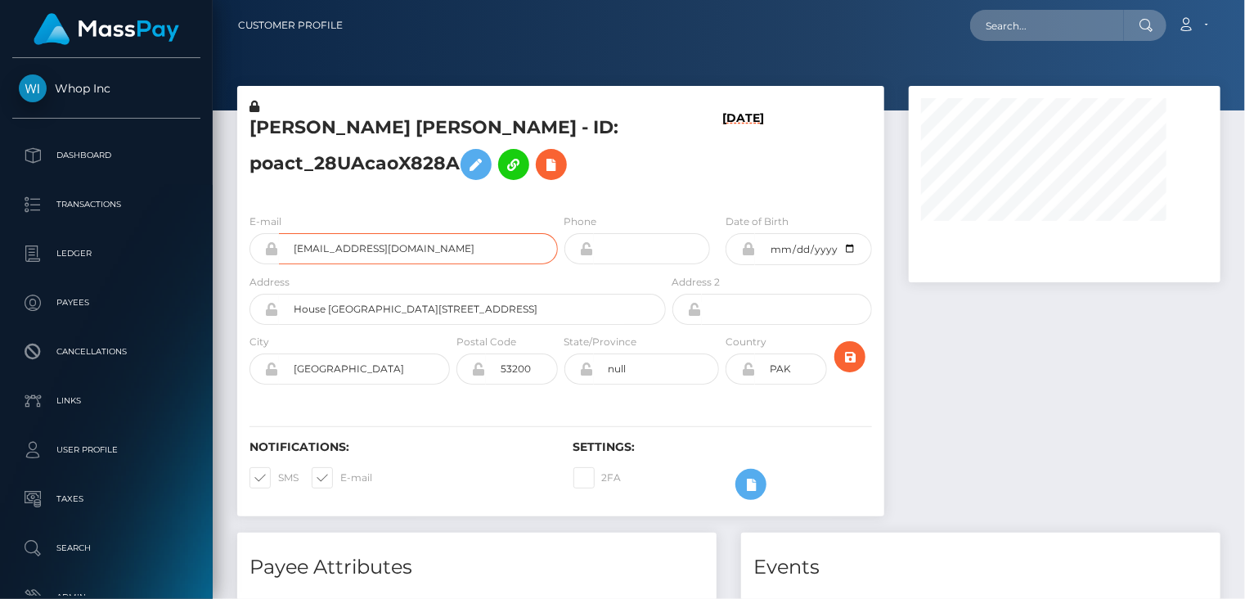
click at [402, 252] on input "[EMAIL_ADDRESS][DOMAIN_NAME]" at bounding box center [418, 248] width 279 height 31
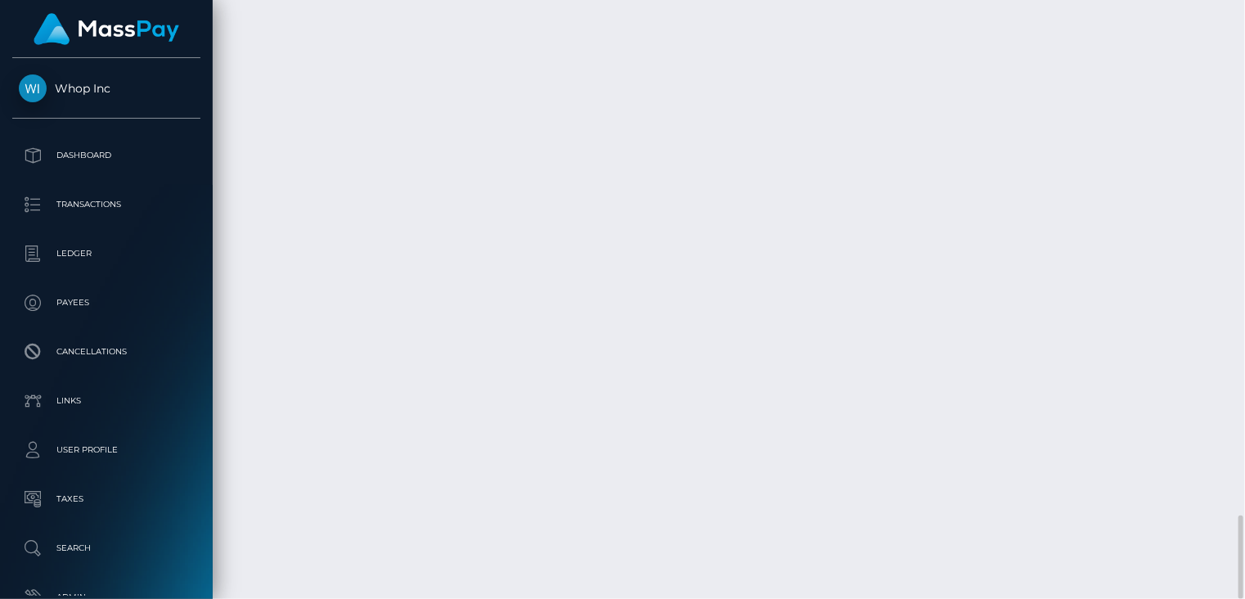
scroll to position [196, 311]
drag, startPoint x: 603, startPoint y: 423, endPoint x: 845, endPoint y: 429, distance: 242.2
copy td "MSP028868eaca8de1d / pout_yxSQF09k7vpE4"
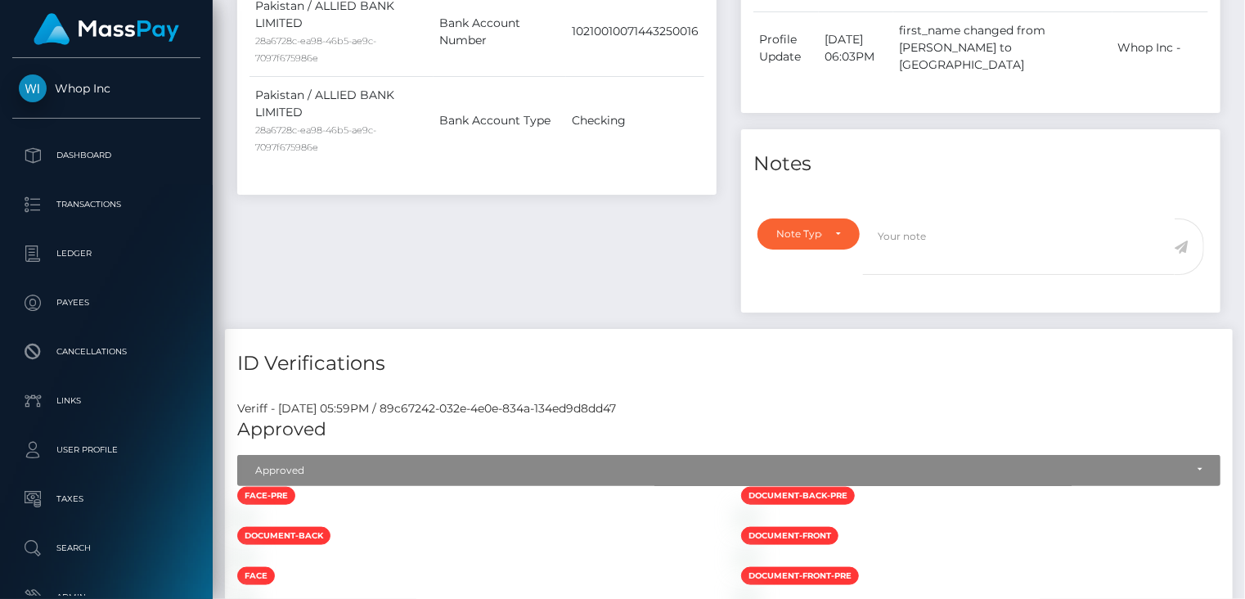
scroll to position [0, 0]
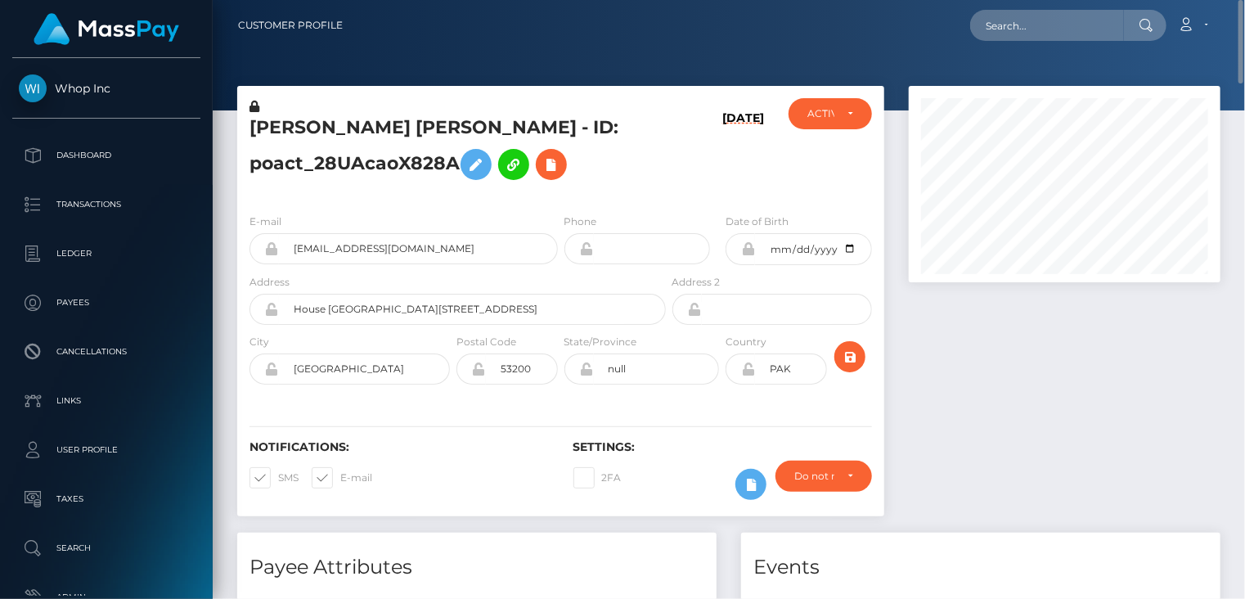
click at [357, 119] on h5 "MAMOONA KASHIF Kashif - ID: poact_28UAcaoX828A" at bounding box center [452, 151] width 407 height 73
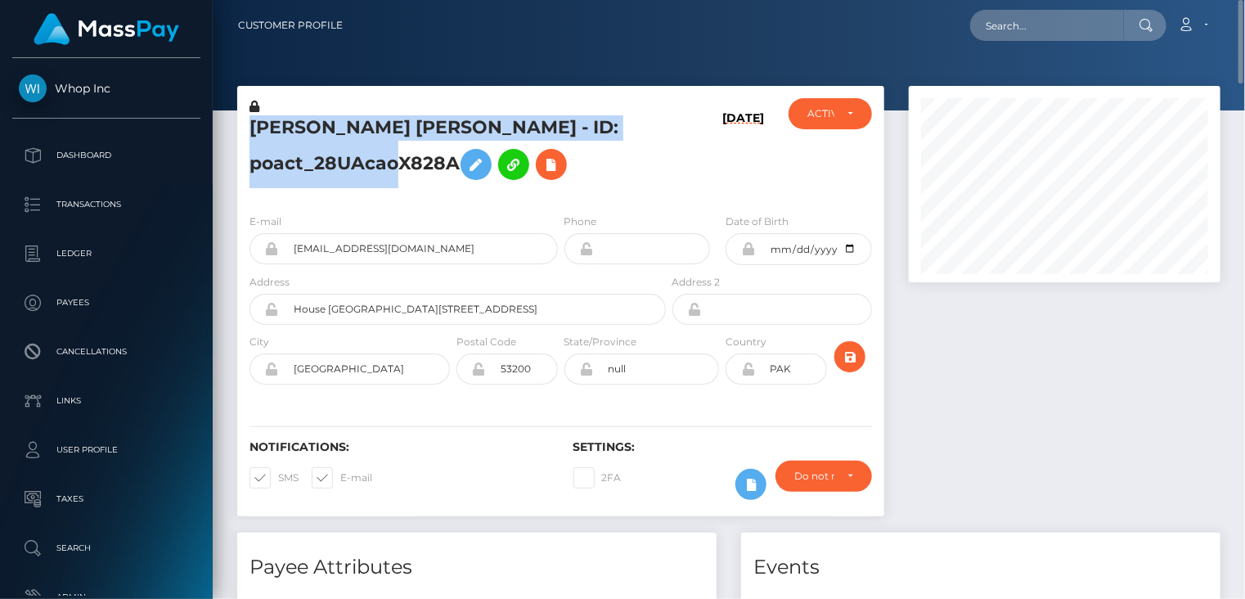
click at [357, 119] on h5 "MAMOONA KASHIF Kashif - ID: poact_28UAcaoX828A" at bounding box center [452, 151] width 407 height 73
copy h5 "MAMOONA KASHIF Kashif - ID: poact_28UAcaoX828A"
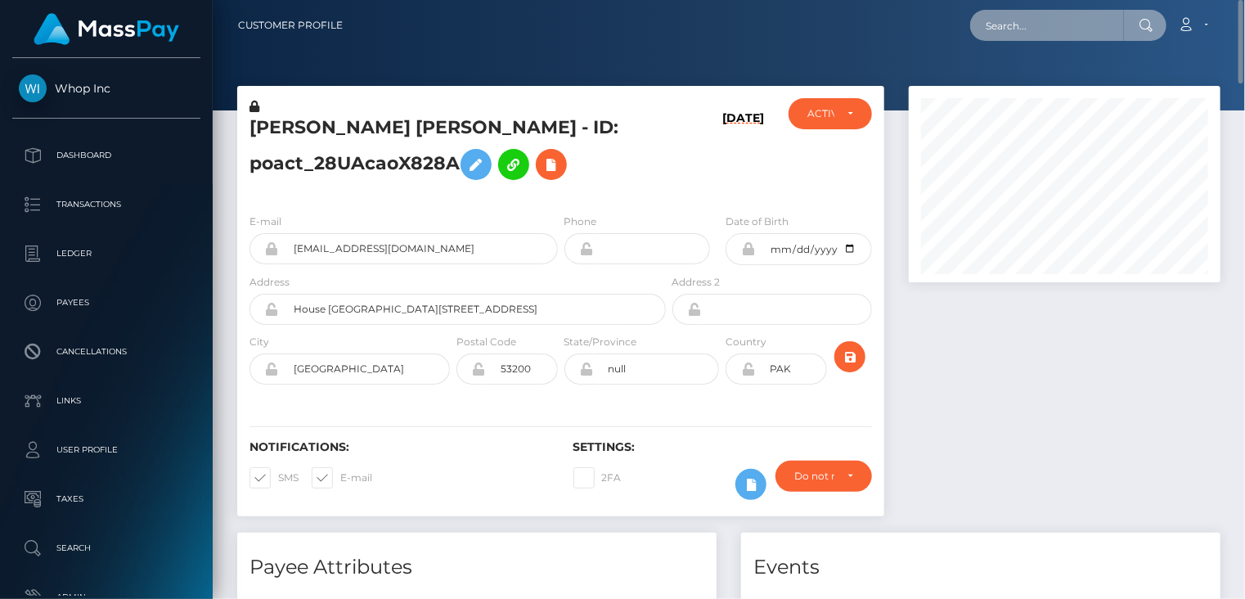
paste input "MSP3531a59dc841c7f"
type input "MSP3531a59dc841c7f"
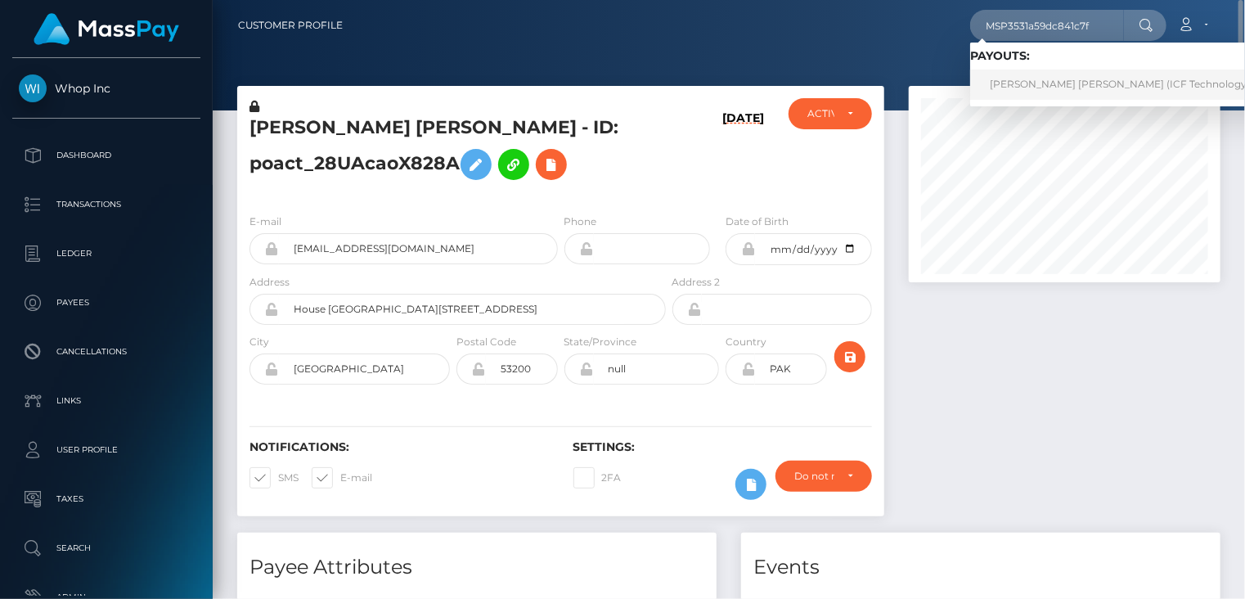
click at [1080, 86] on link "jhon danilo moncada pachon (ICF Technology, Inc. - )" at bounding box center [1135, 85] width 331 height 30
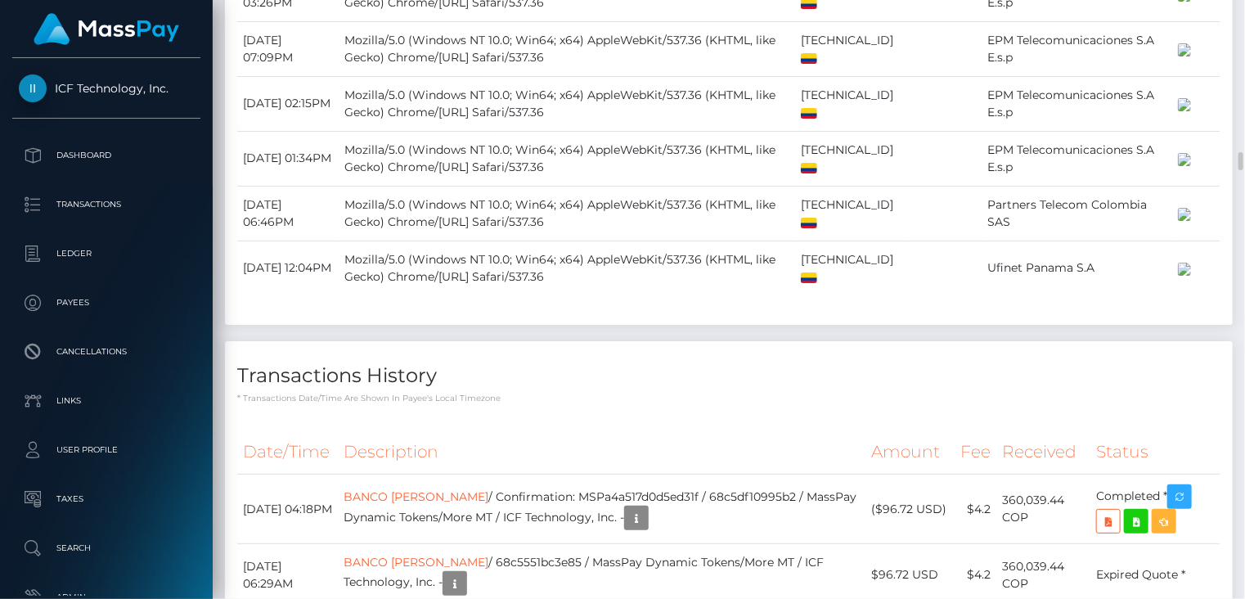
scroll to position [5458, 0]
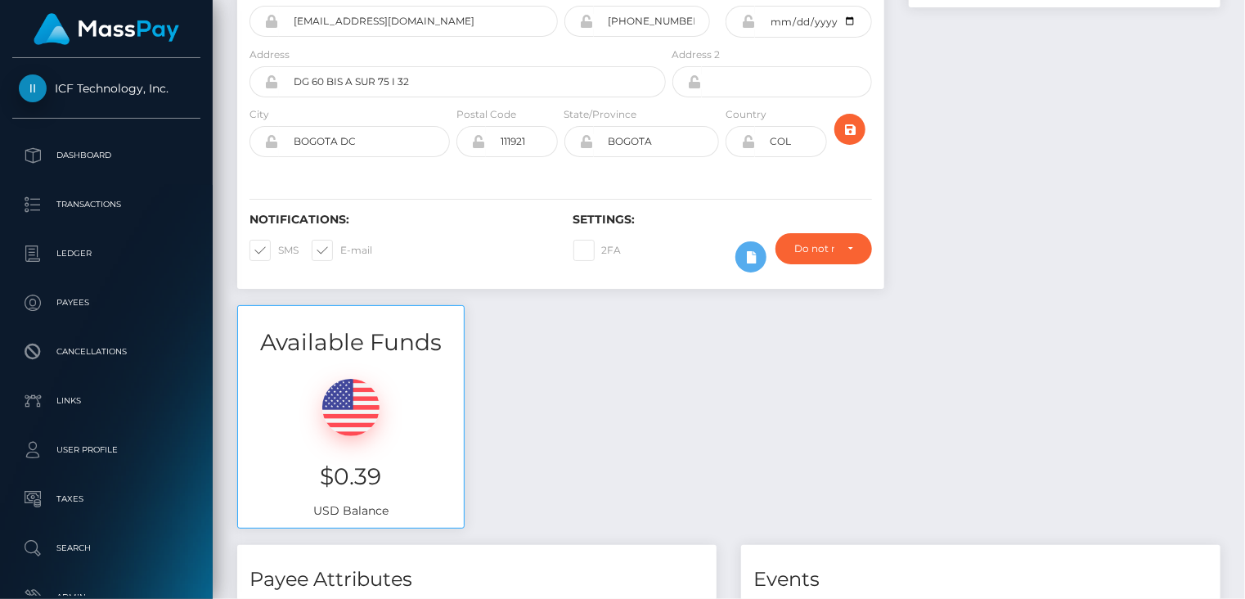
scroll to position [0, 0]
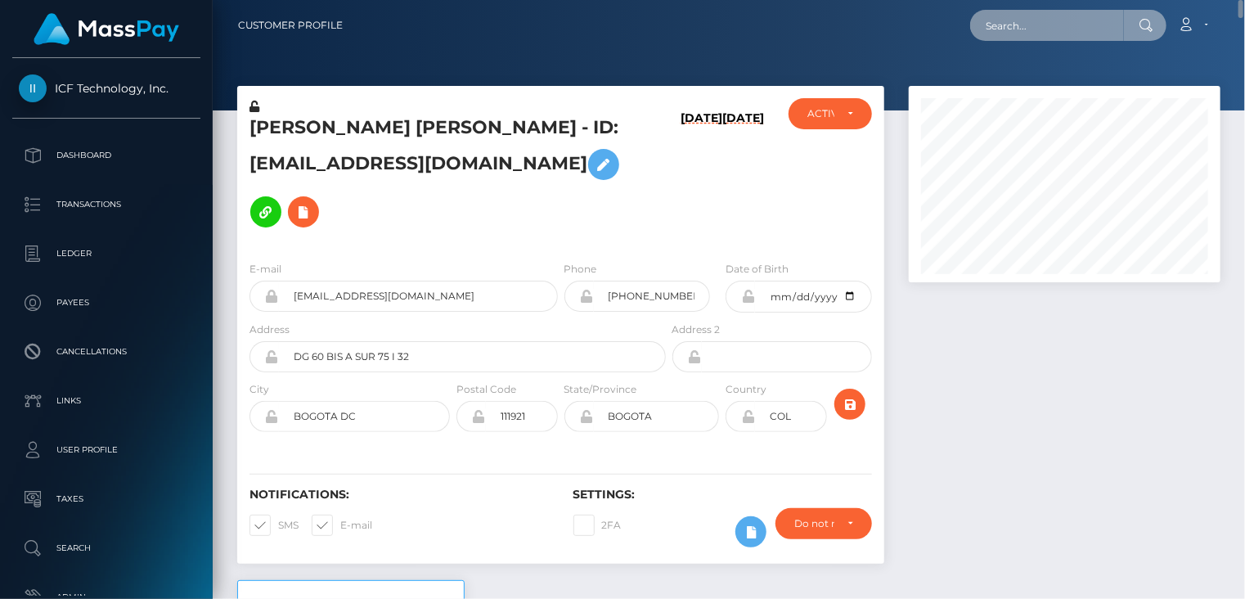
paste input "NDJY4H324MRyxwekC79NFls7ZGH3"
type input "NDJY4H324MRyxwekC79NFls7ZGH3"
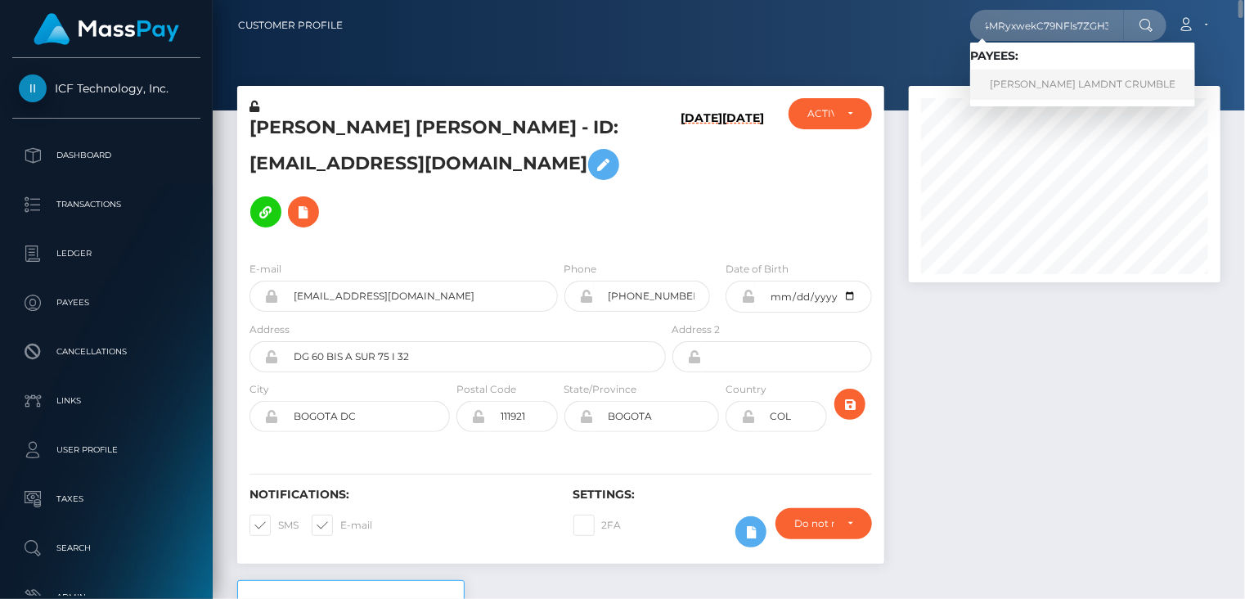
scroll to position [0, 0]
click at [1038, 79] on link "MIKIE COREY LAMDNT CRUMBLE" at bounding box center [1082, 85] width 225 height 30
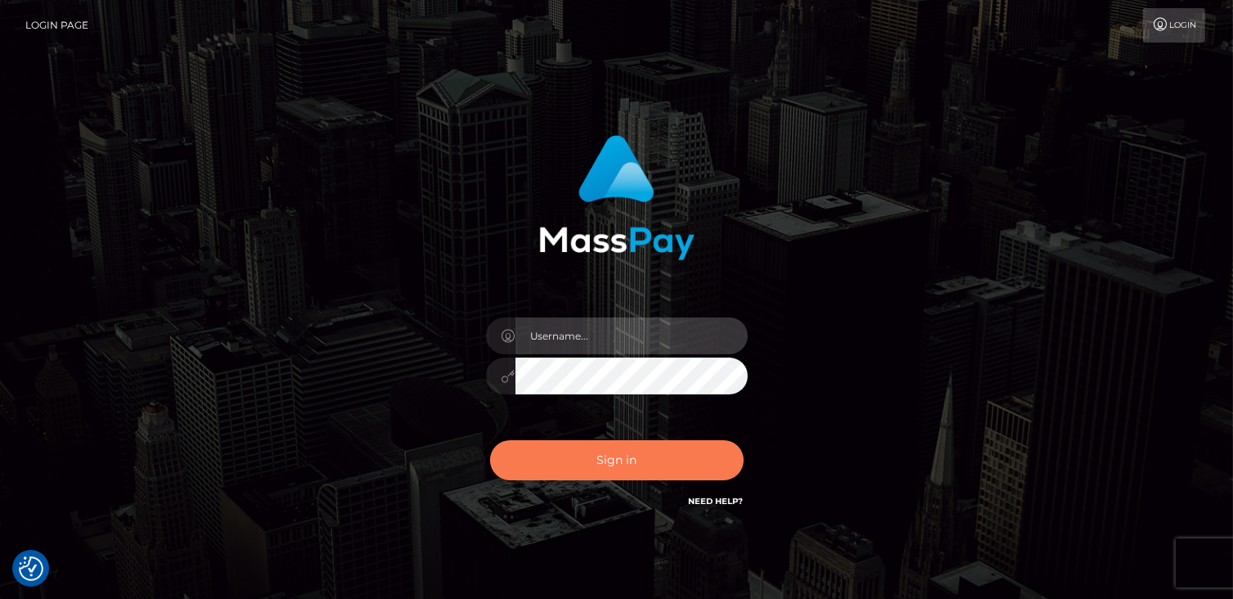
type input "catalinad"
click at [594, 449] on button "Sign in" at bounding box center [617, 460] width 254 height 40
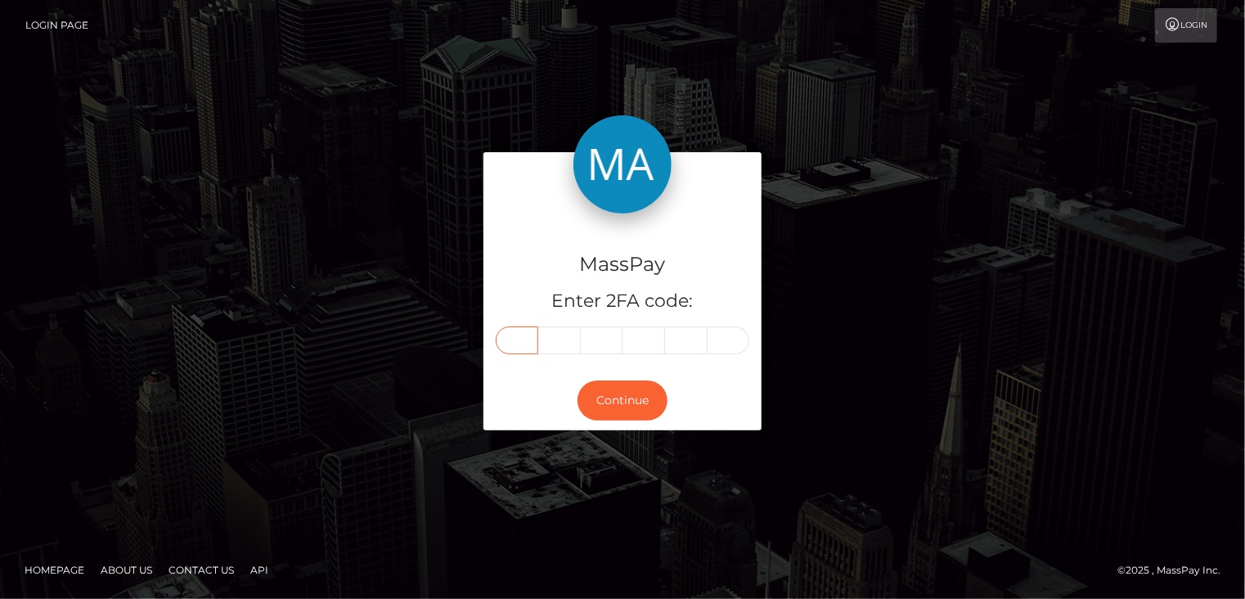
click at [510, 348] on input "text" at bounding box center [517, 340] width 43 height 28
type input "2"
type input "4"
type input "5"
type input "4"
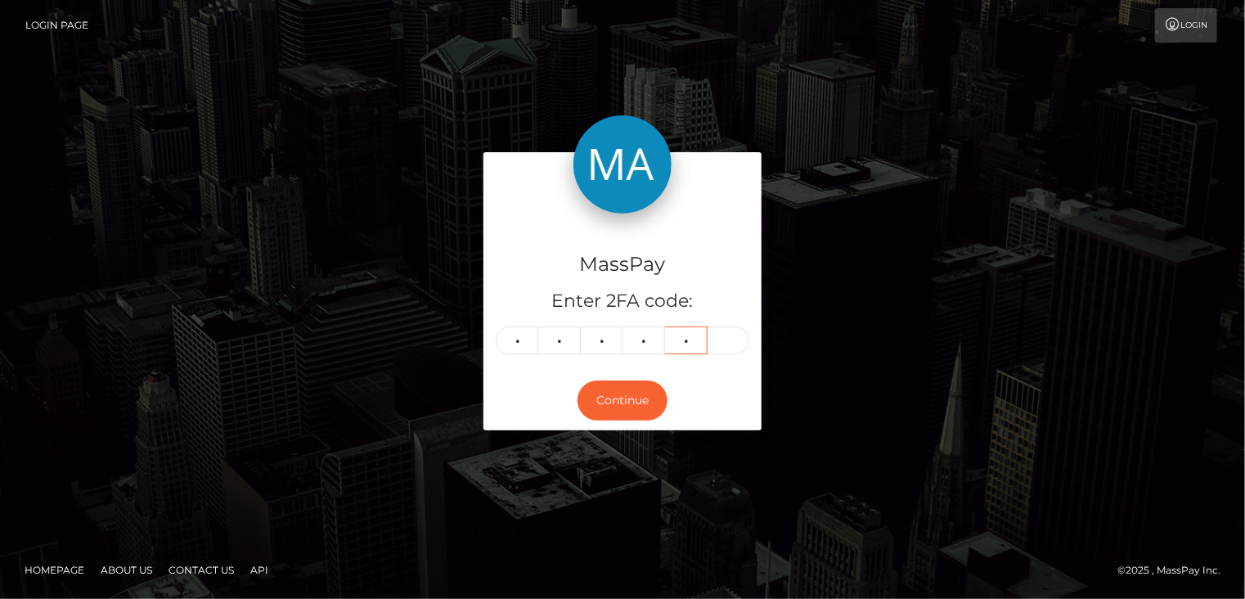
type input "0"
type input "9"
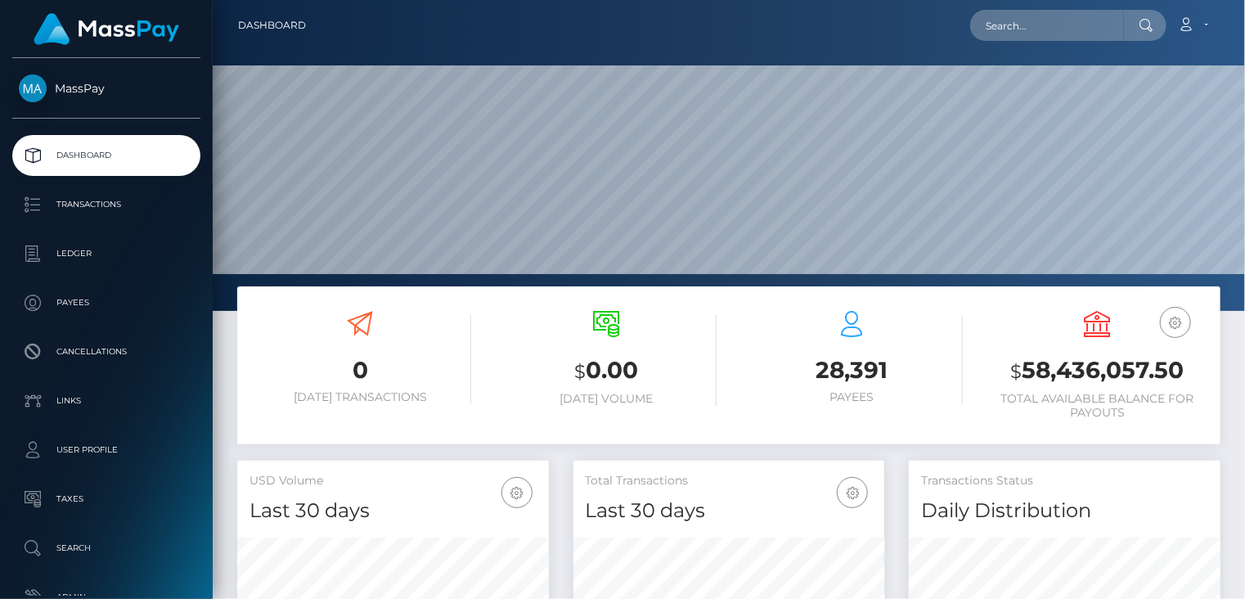
scroll to position [290, 311]
paste input "pout_iEw7ygYAqO0OL"
type input "pout_iEw7ygYAqO0OL"
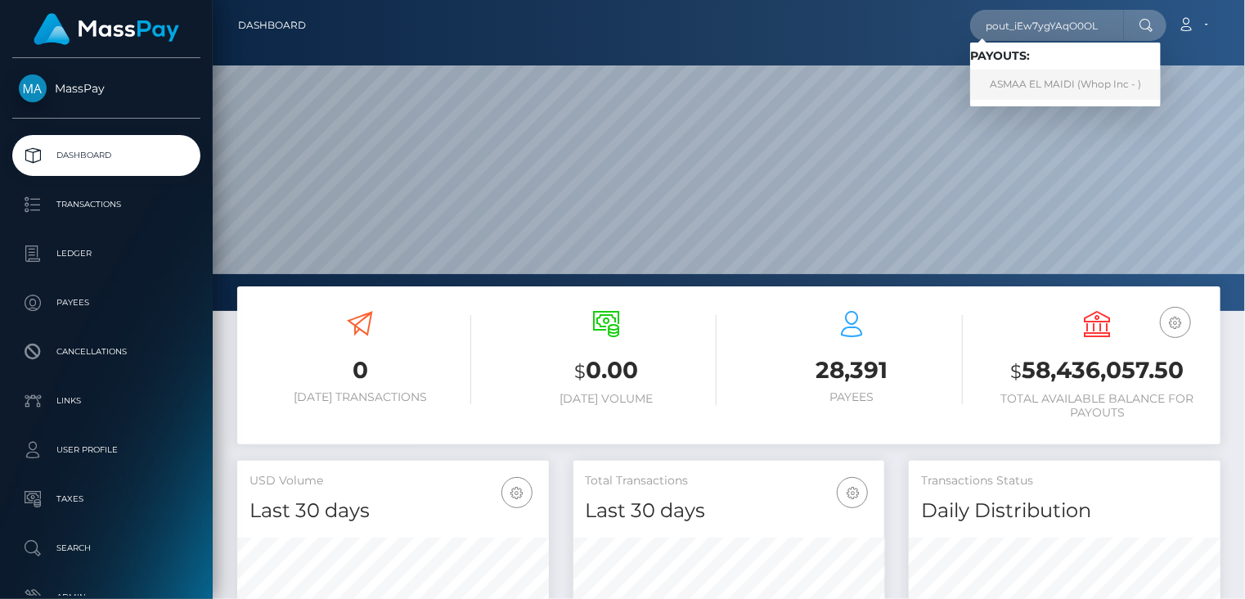
click at [1026, 83] on link "ASMAA EL MAIDI (Whop Inc - )" at bounding box center [1065, 85] width 191 height 30
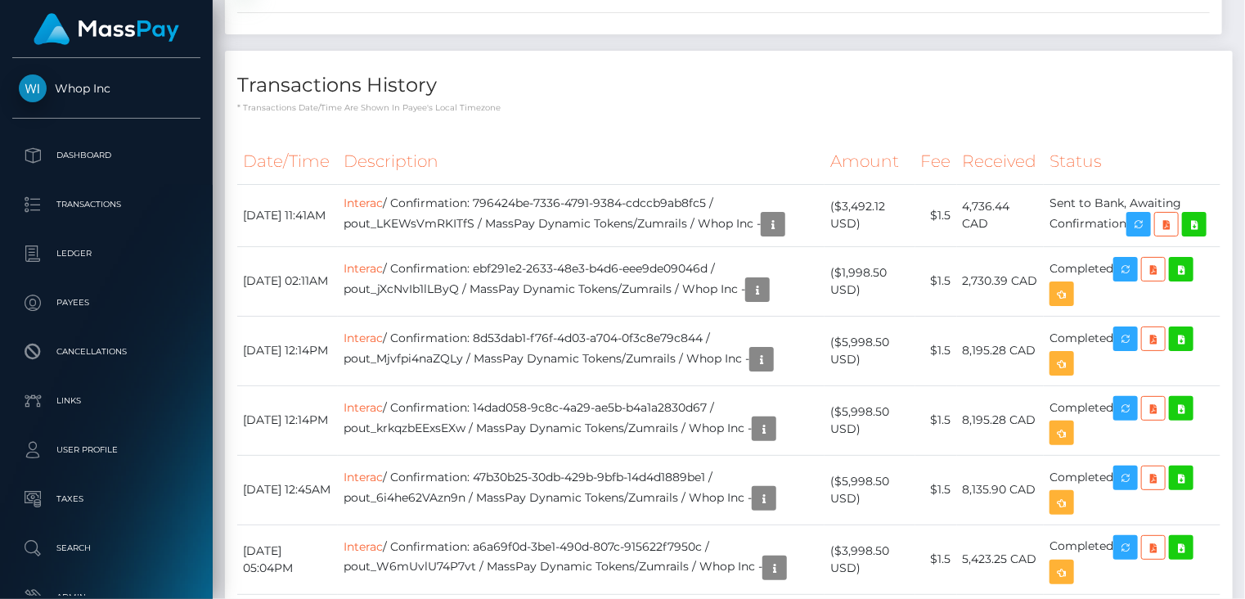
scroll to position [2182, 0]
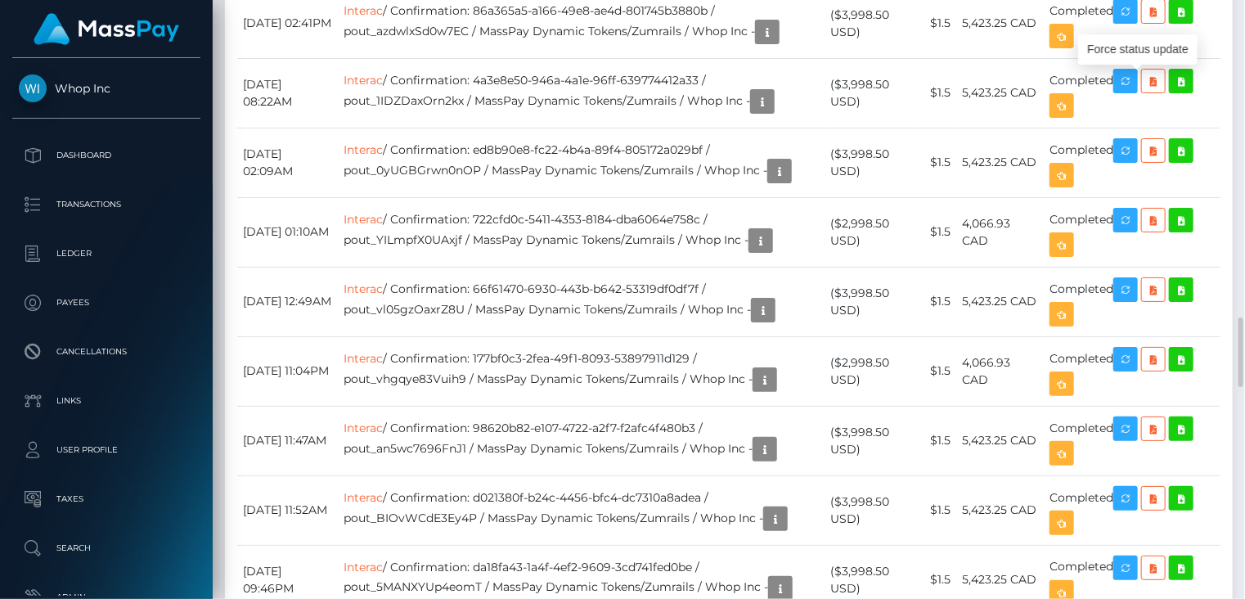
scroll to position [196, 311]
copy td "57709a248b4f4ce88029bf08d8d0a956"
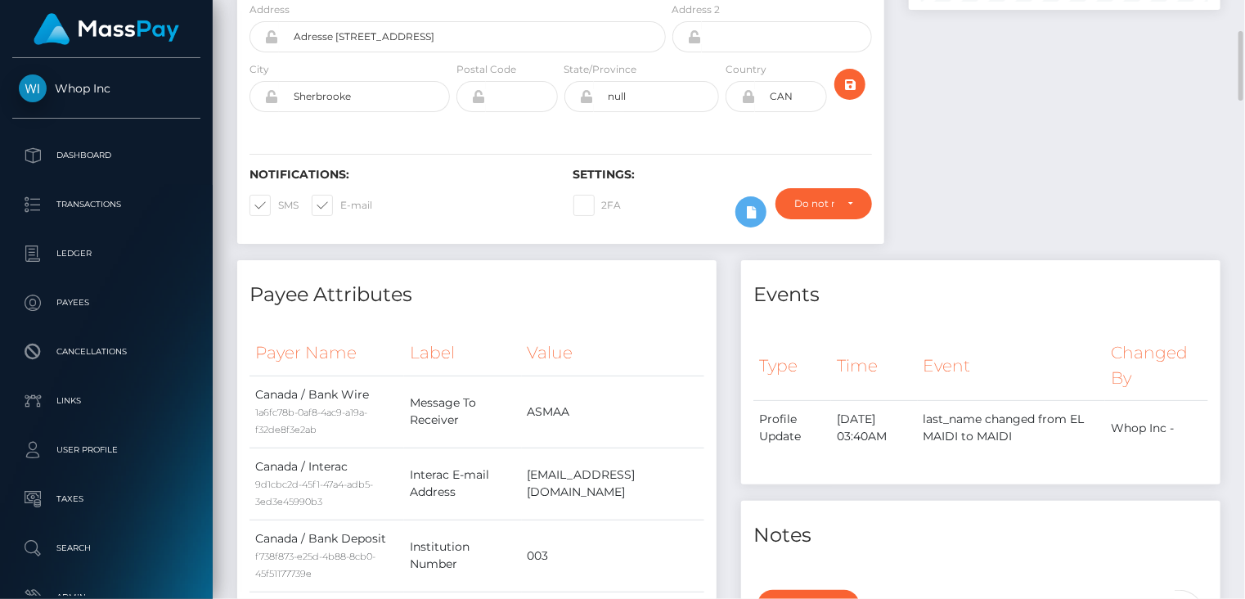
scroll to position [0, 0]
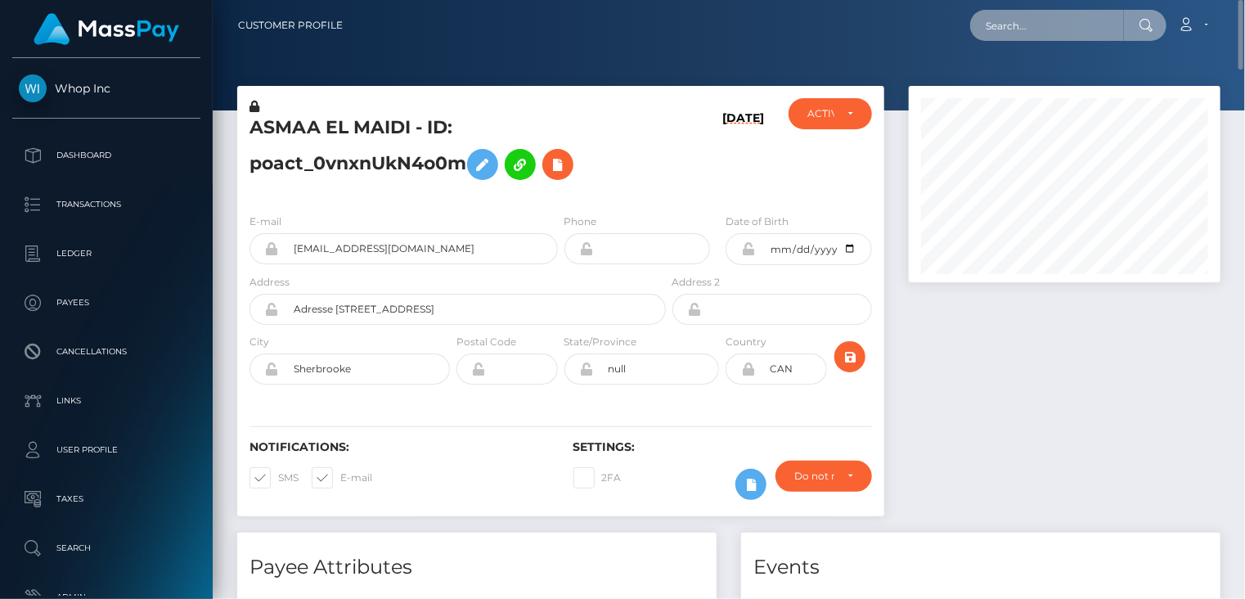
paste input "poact_MC8B1T4lo9J7"
type input "poact_MC8B1T4lo9J7"
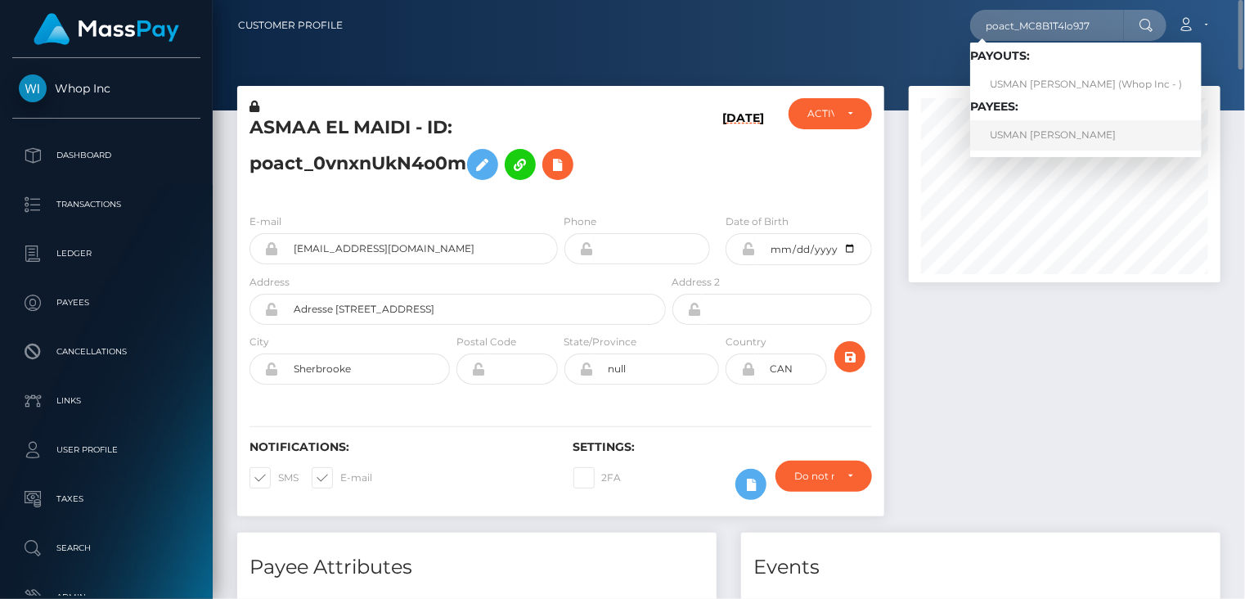
click at [1034, 146] on link "USMAN AHMAD ahmad" at bounding box center [1085, 135] width 231 height 30
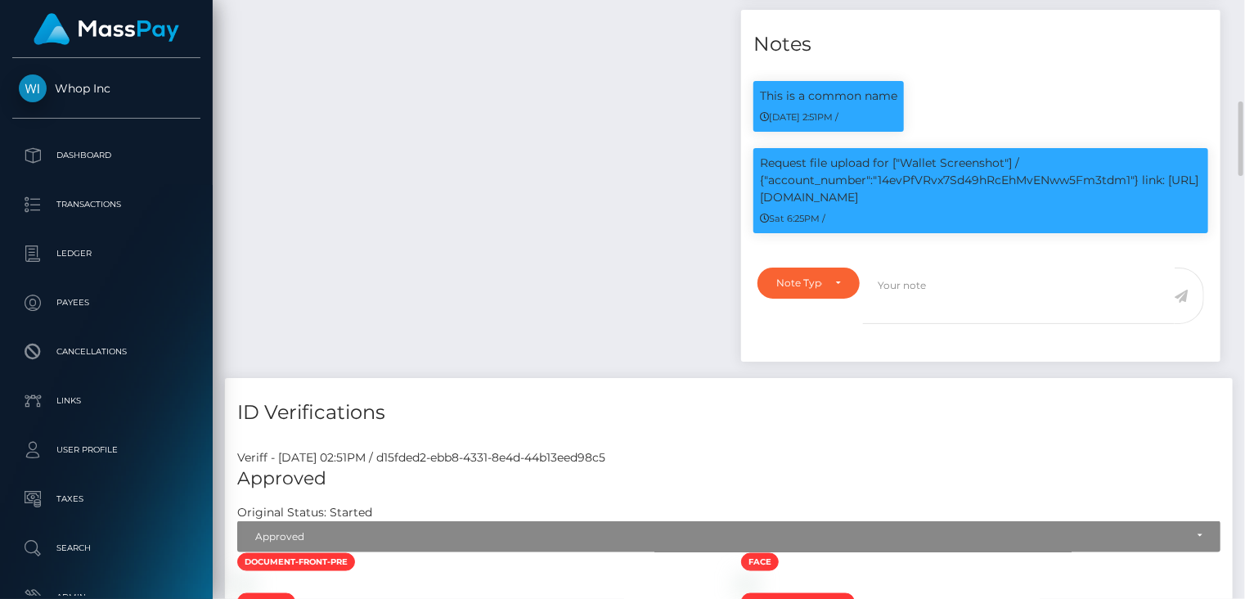
scroll to position [196, 311]
click at [967, 178] on p "Request file upload for ["Wallet Screenshot"] / {"account_number":"14evPfVRvx7S…" at bounding box center [981, 181] width 442 height 52
copy p "14evPfVRvx7Sd49hRcEhMvENww5Fm3tdm1"
drag, startPoint x: 1145, startPoint y: 178, endPoint x: 1157, endPoint y: 189, distance: 16.8
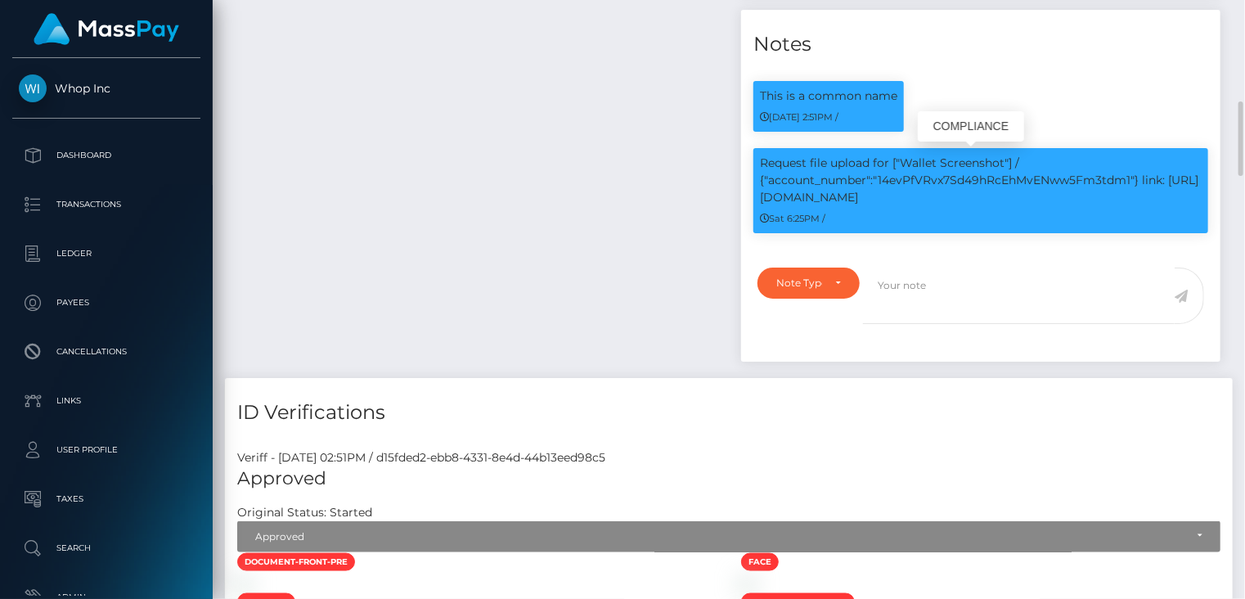
click at [1157, 189] on p "Request file upload for ["Wallet Screenshot"] / {"account_number":"14evPfVRvx7S…" at bounding box center [981, 181] width 442 height 52
copy p "link: https://l.maspay.io/skfnp"
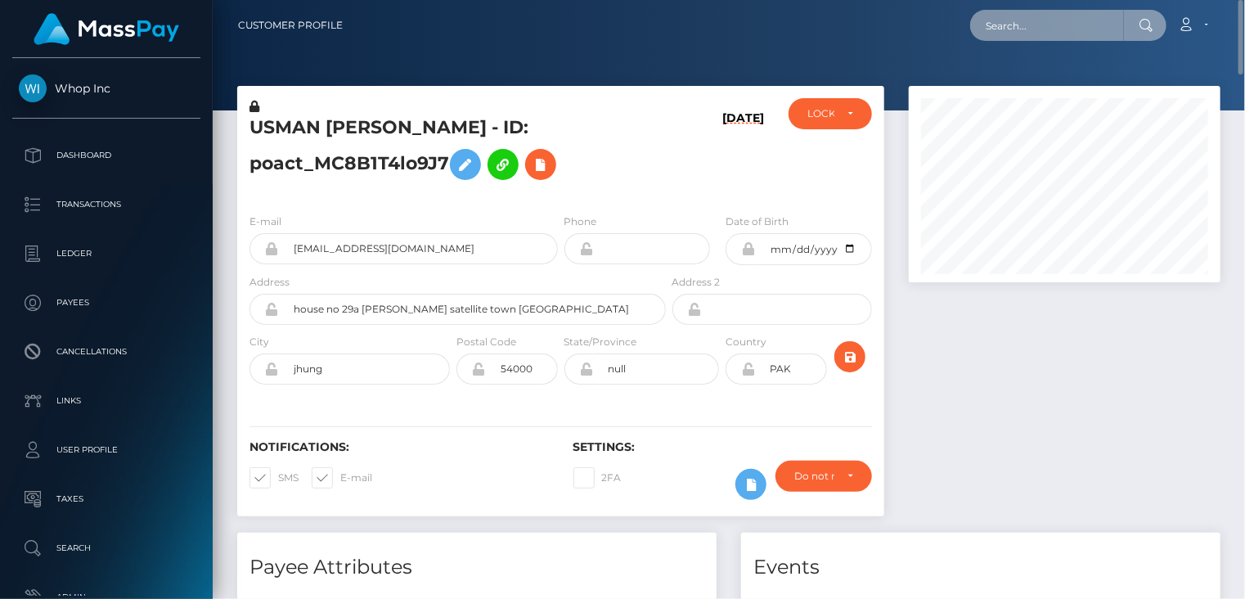
paste input "MSP27af80597bc1e3f"
type input "MSP27af80597bc1e3f"
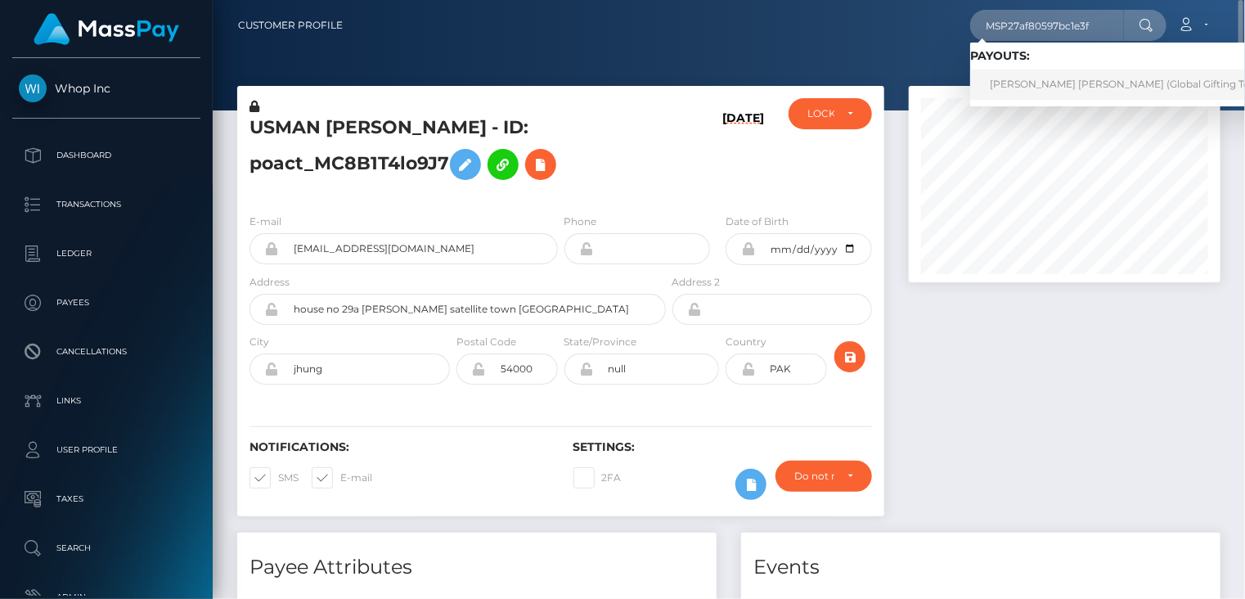
click at [1088, 82] on link "KELLY ALEJANDRA PINEDA CARRERO (Global Gifting Technologies Inc - Throne)" at bounding box center [1179, 85] width 418 height 30
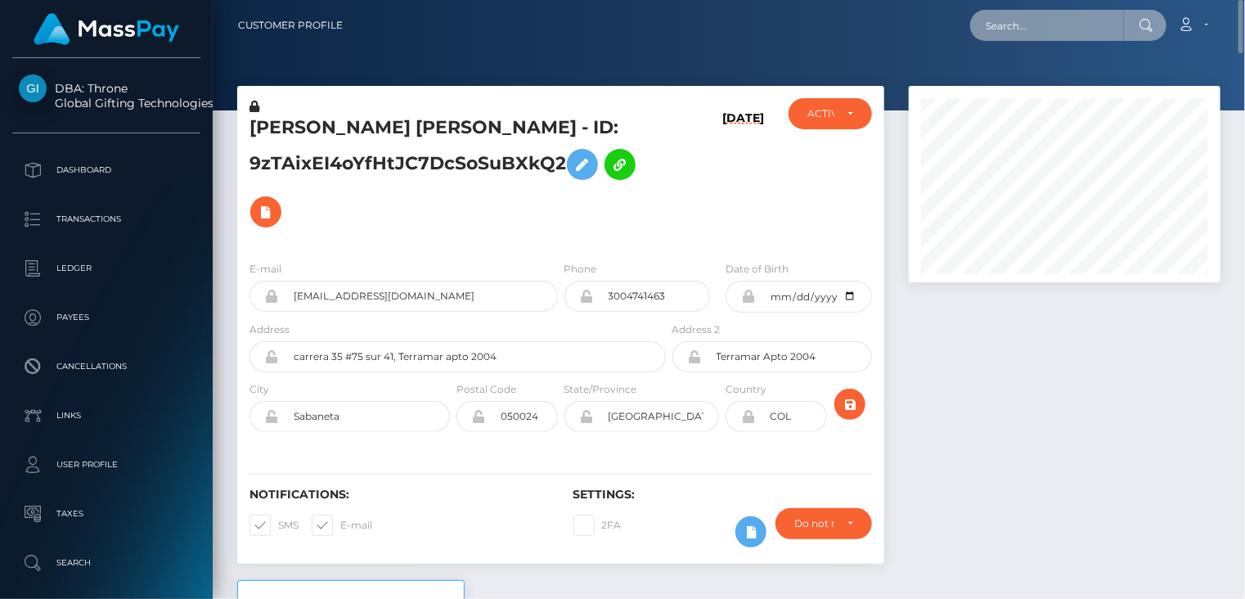
paste input "MSP2b13fd77cb01832"
type input "MSP2b13fd77cb01832"
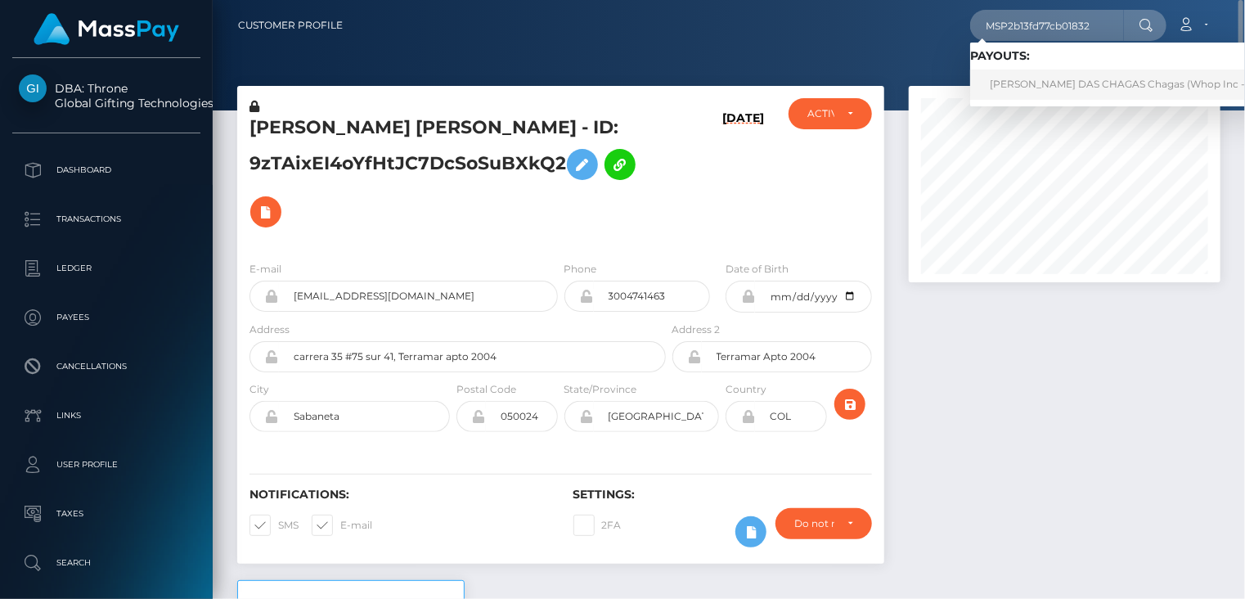
click at [1022, 92] on link "PEREIRA DAS CHAGAS Chagas (Whop Inc - )" at bounding box center [1120, 85] width 300 height 30
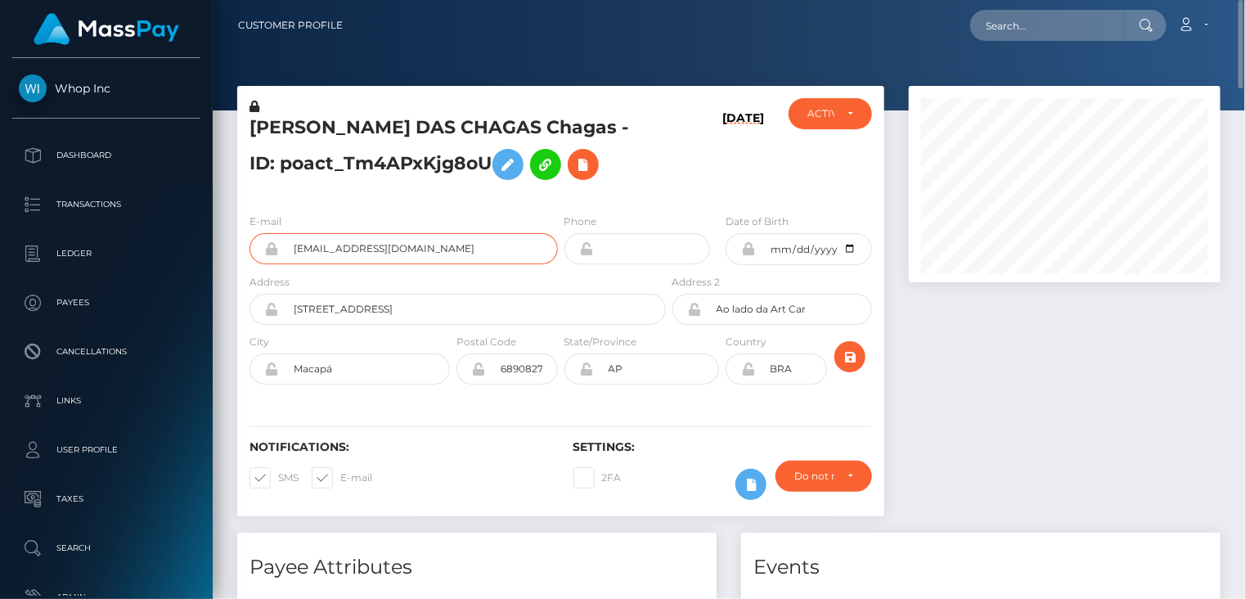
click at [361, 251] on input "[EMAIL_ADDRESS][DOMAIN_NAME]" at bounding box center [418, 248] width 279 height 31
click at [300, 124] on h5 "[PERSON_NAME] DAS CHAGAS Chagas - ID: poact_Tm4APxKjg8oU" at bounding box center [452, 151] width 407 height 73
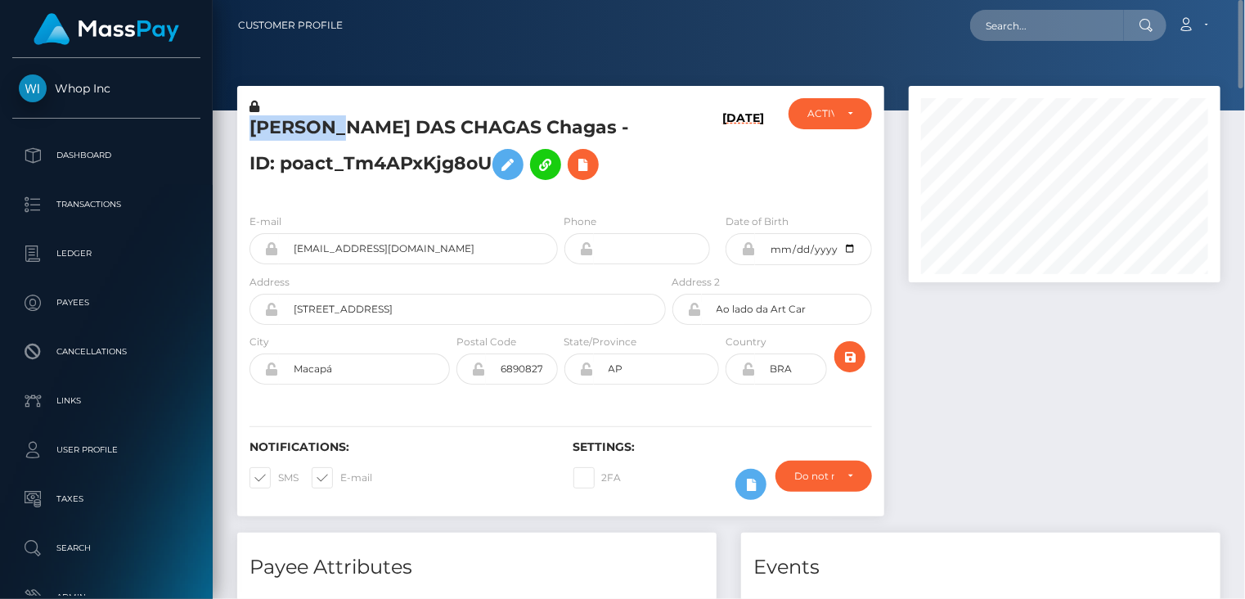
copy h5 "[PERSON_NAME]"
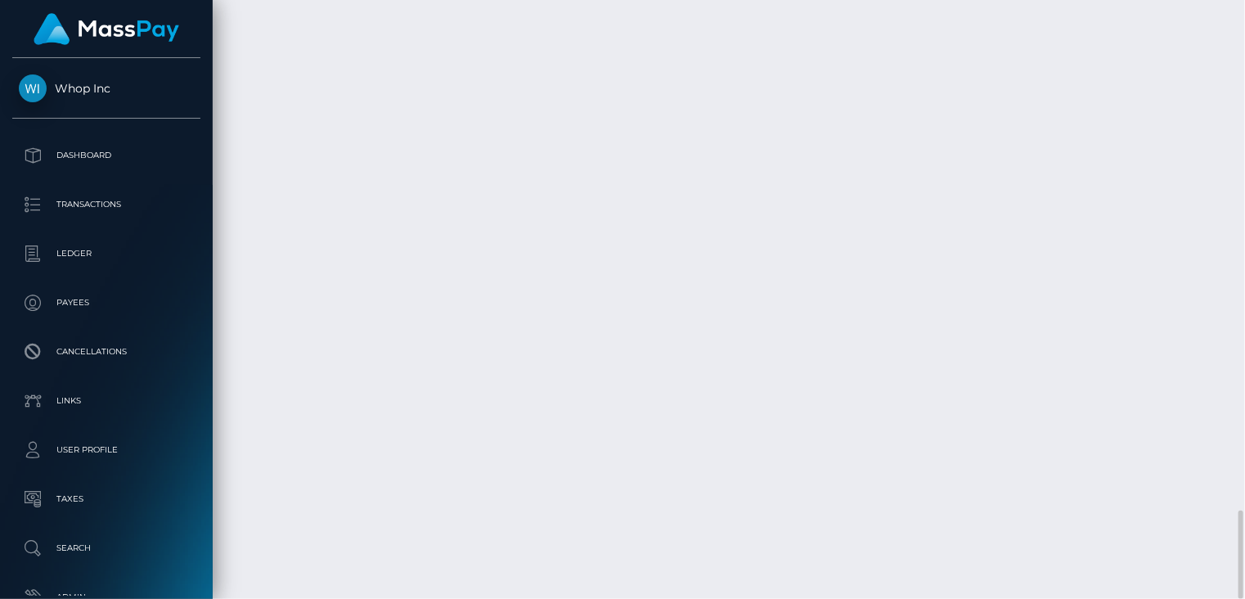
scroll to position [196, 311]
drag, startPoint x: 553, startPoint y: 421, endPoint x: 573, endPoint y: 423, distance: 19.7
drag, startPoint x: 556, startPoint y: 426, endPoint x: 779, endPoint y: 416, distance: 222.7
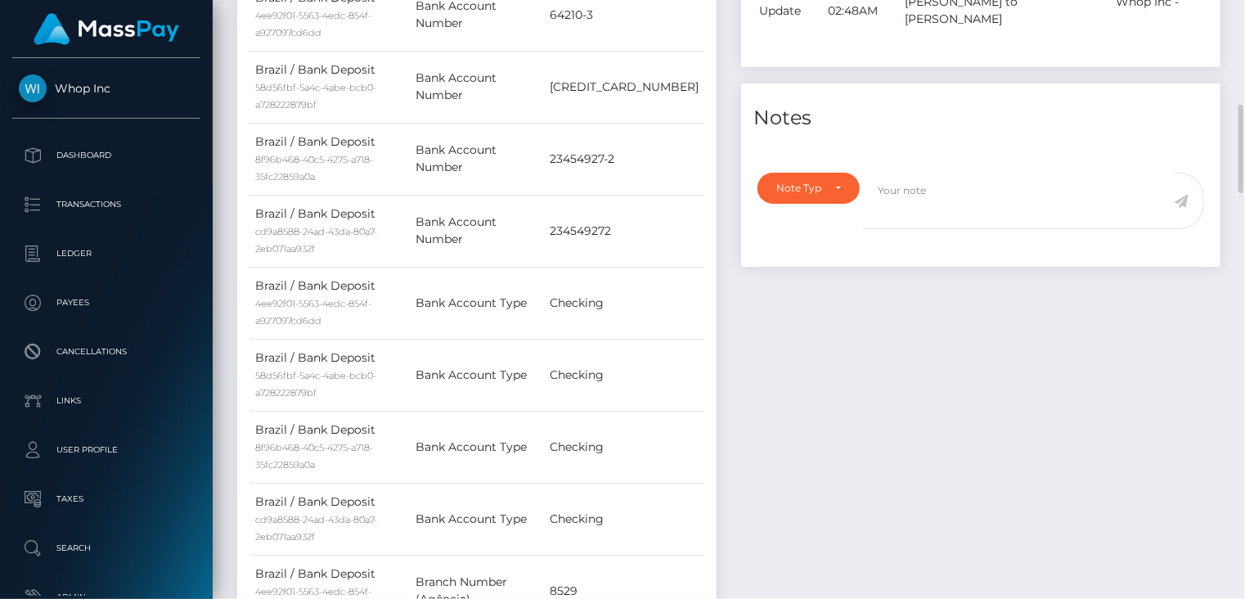
scroll to position [0, 0]
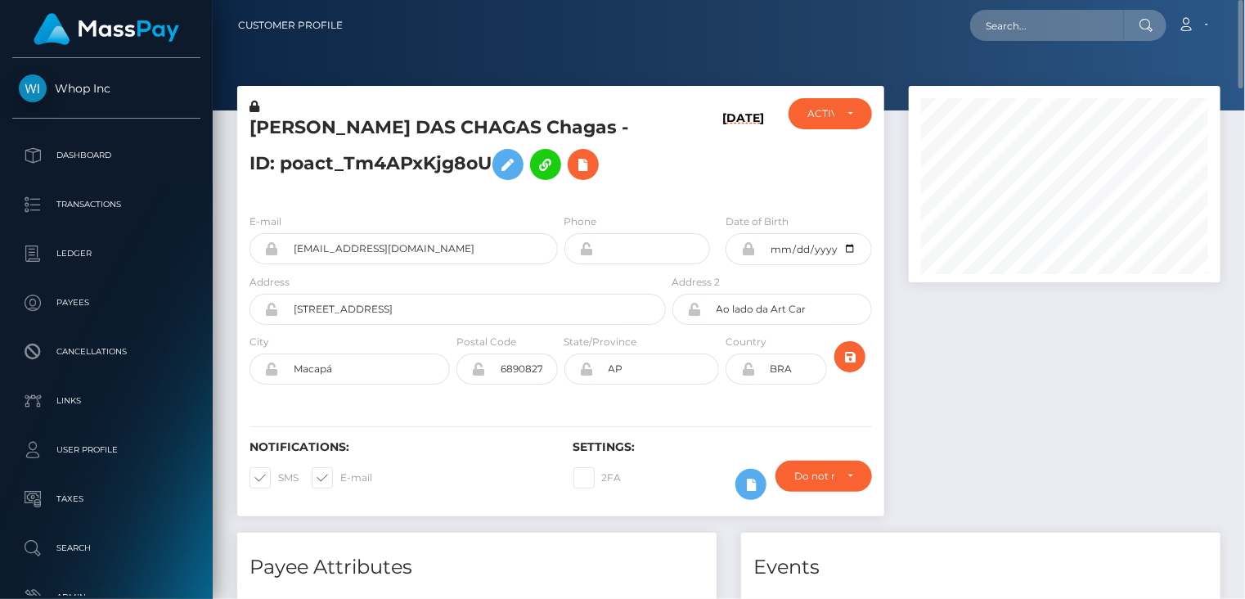
click at [386, 131] on h5 "PEREIRA DAS CHAGAS Chagas - ID: poact_Tm4APxKjg8oU" at bounding box center [452, 151] width 407 height 73
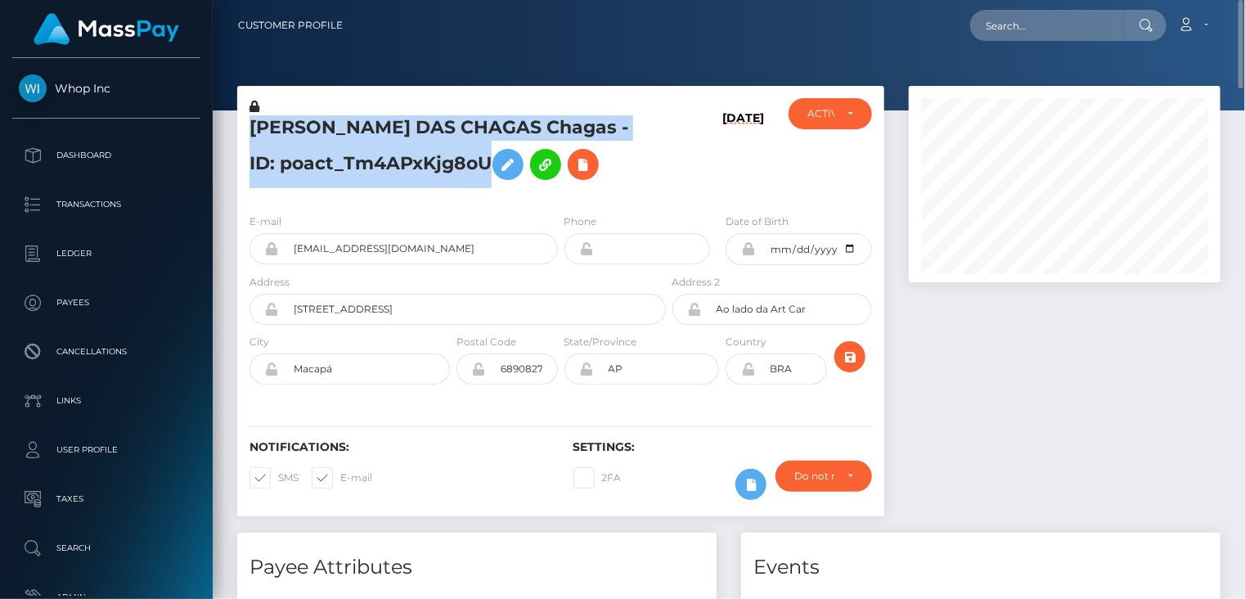
copy h5 "PEREIRA DAS CHAGAS Chagas - ID: poact_Tm4APxKjg8oU"
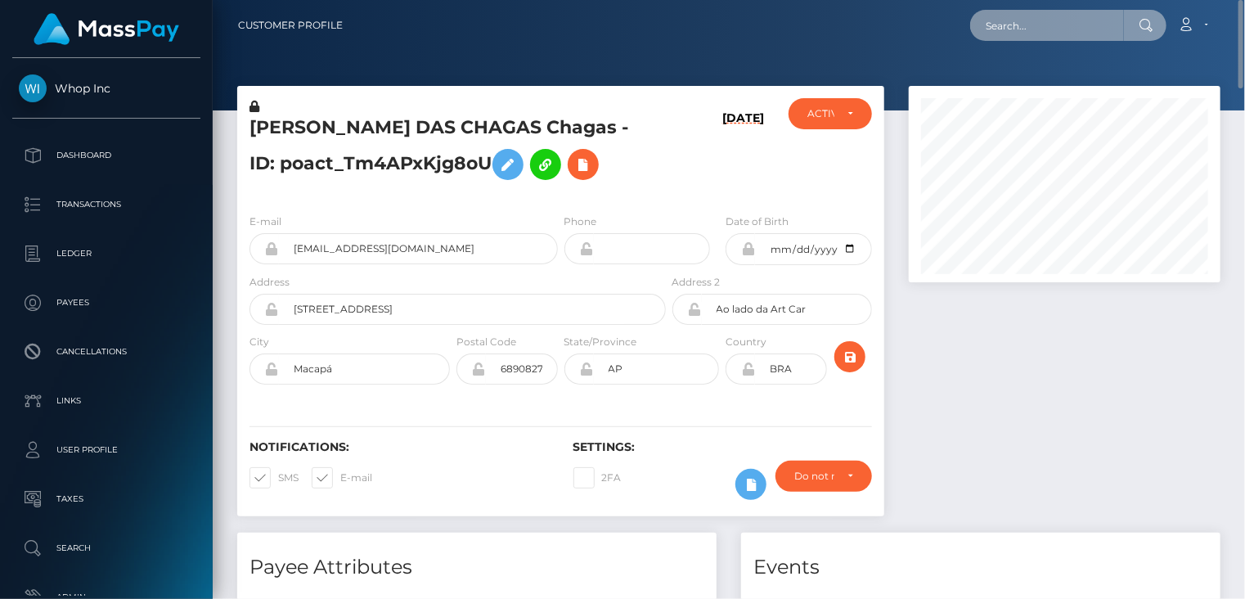
paste input "MSP2fdcdfabfc313e8"
type input "MSP2fdcdfabfc313e8"
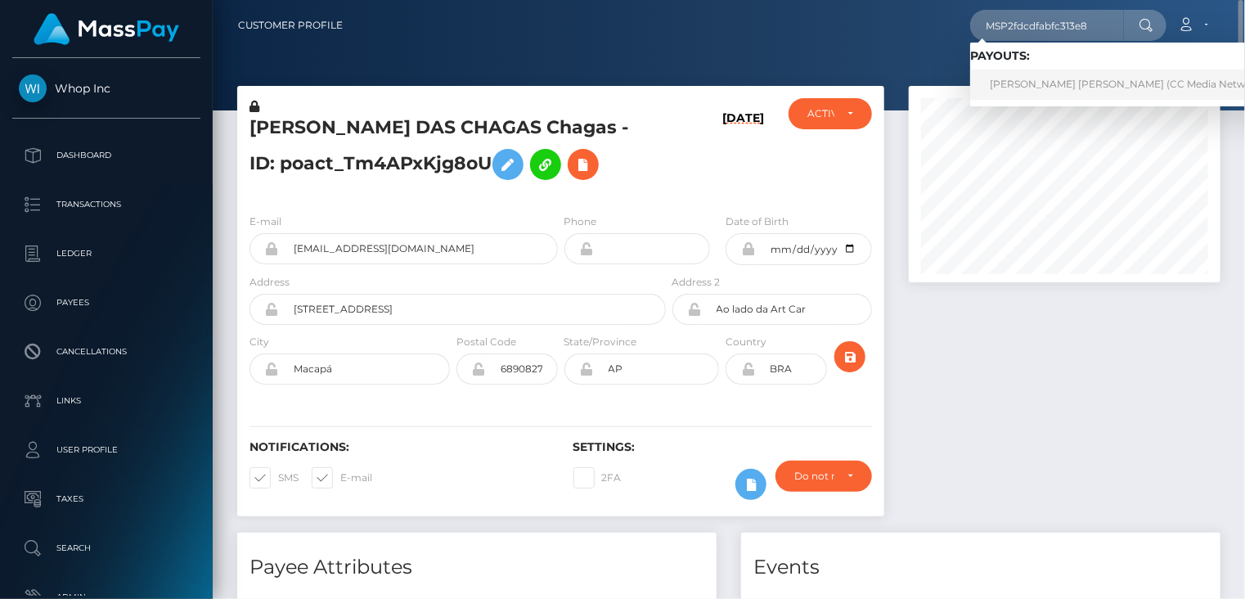
click at [1063, 85] on link "Yeny Lorena Vinasco Mina (CC Media Network - CamContacts)" at bounding box center [1166, 85] width 393 height 30
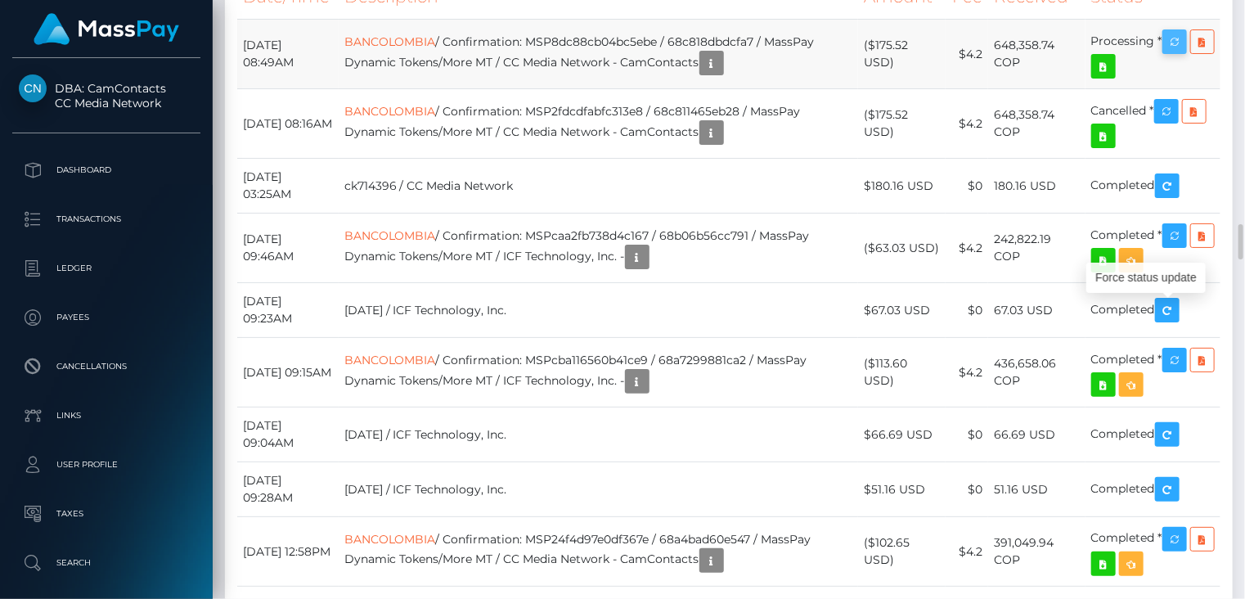
scroll to position [196, 311]
click at [1184, 52] on icon "button" at bounding box center [1175, 42] width 20 height 20
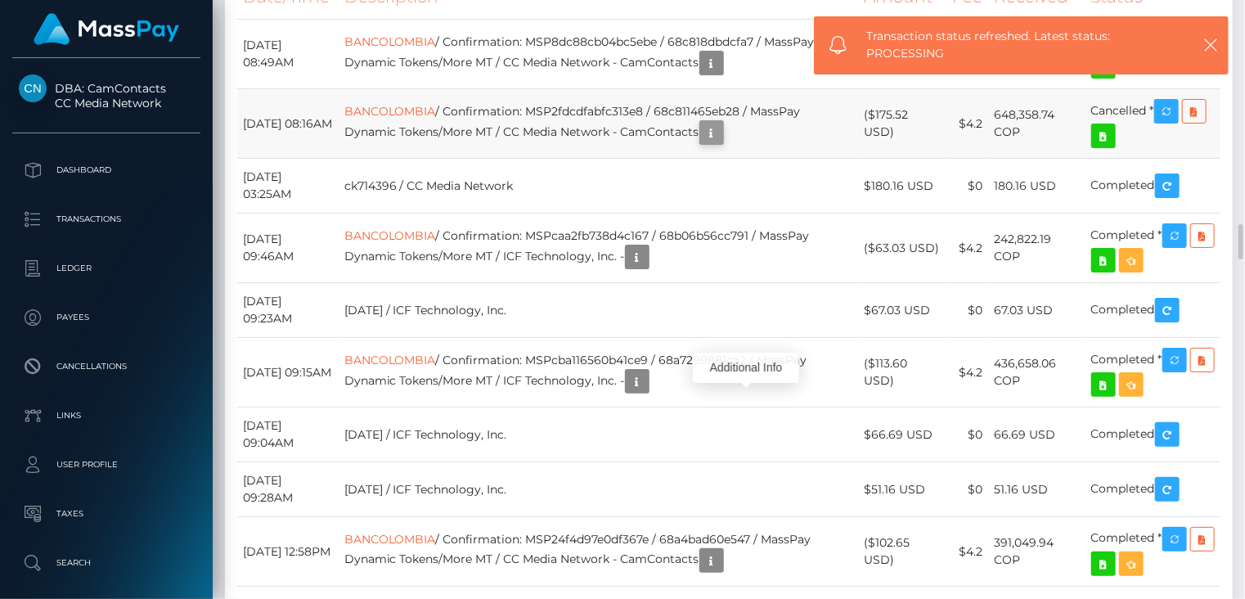
click at [721, 143] on icon "button" at bounding box center [712, 133] width 20 height 20
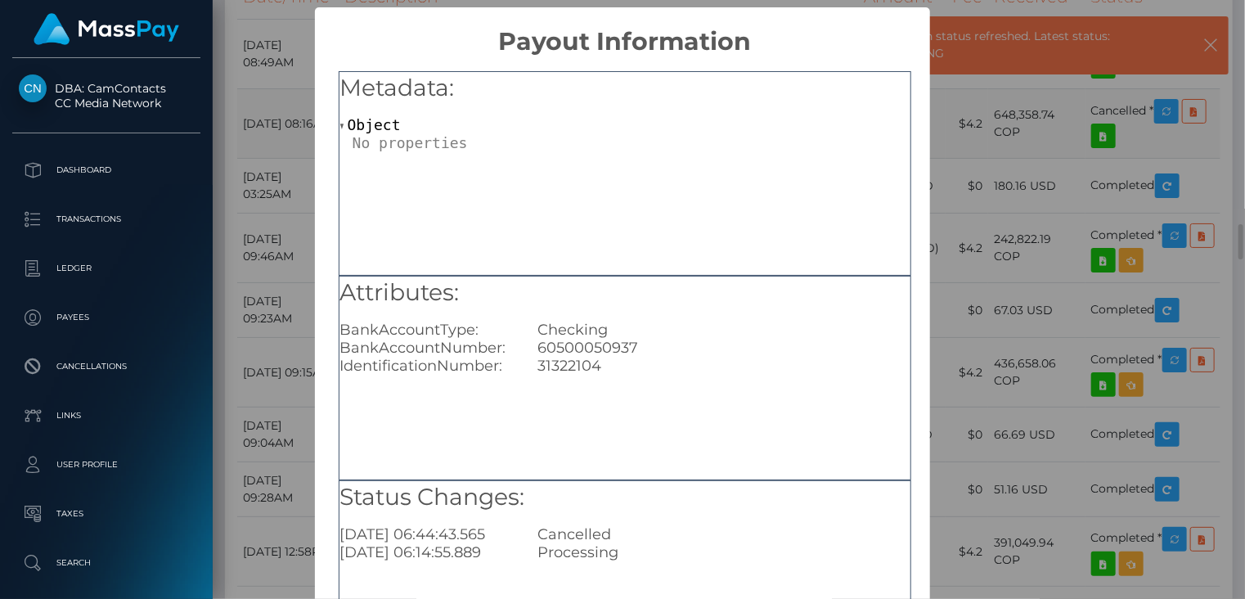
click at [742, 409] on div "Attributes: BankAccountType: Checking BankAccountNumber: [FINANCIAL_ID] Identif…" at bounding box center [625, 378] width 573 height 204
click at [959, 169] on div "× Payout Information Metadata: Object Attributes: BankAccountType: Checking Ban…" at bounding box center [622, 299] width 1245 height 599
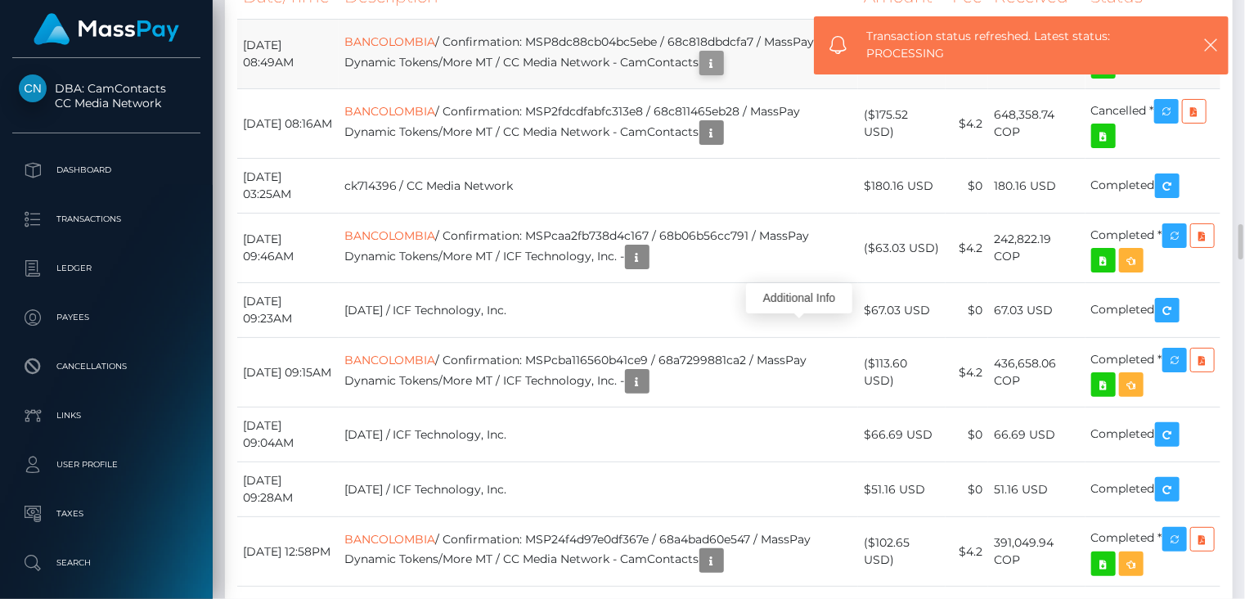
click at [721, 74] on icon "button" at bounding box center [712, 63] width 20 height 20
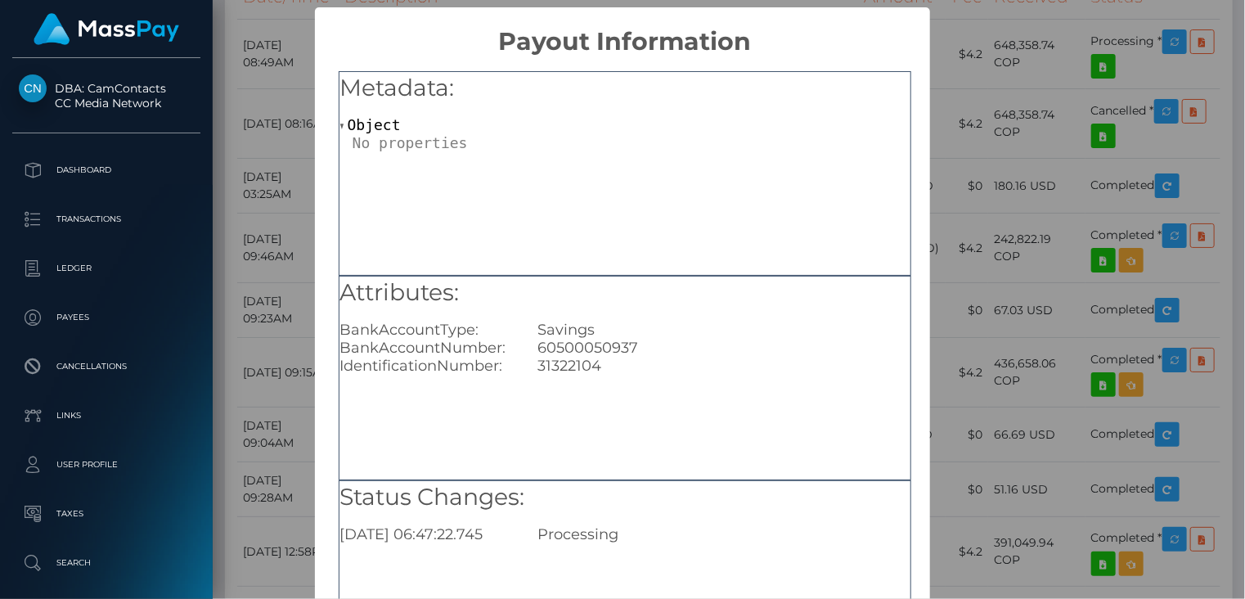
click at [1118, 200] on div "× Payout Information Metadata: Object Attributes: BankAccountType: Savings Bank…" at bounding box center [622, 299] width 1245 height 599
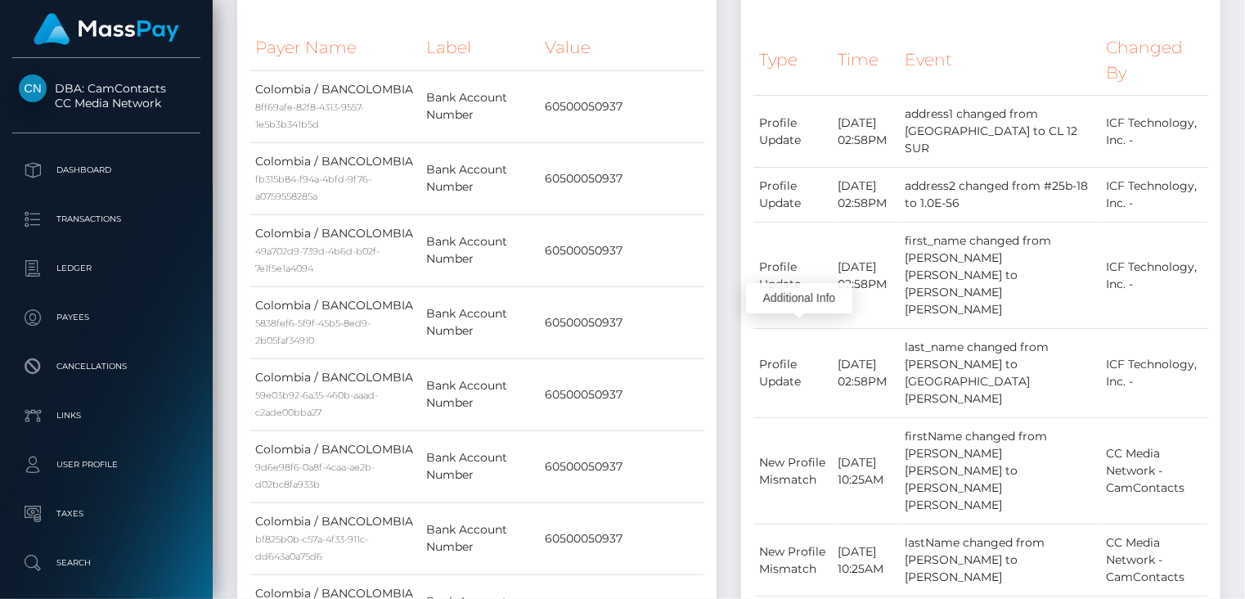
scroll to position [0, 0]
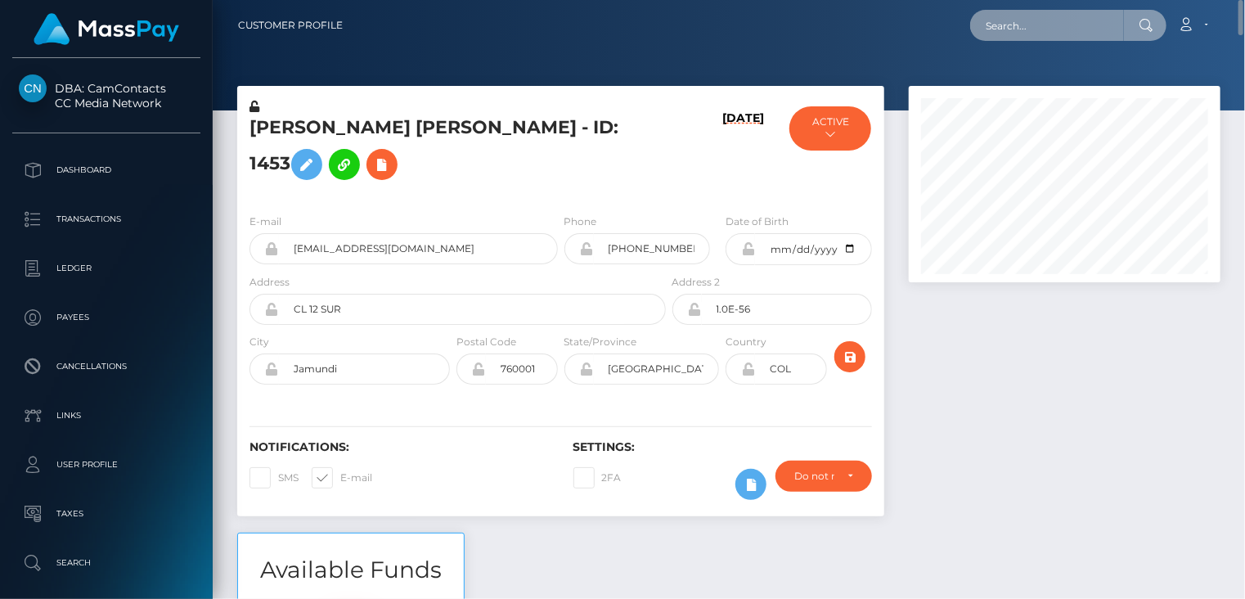
paste input "MSP9e9164c725e7c48"
type input "MSP9e9164c725e7c48"
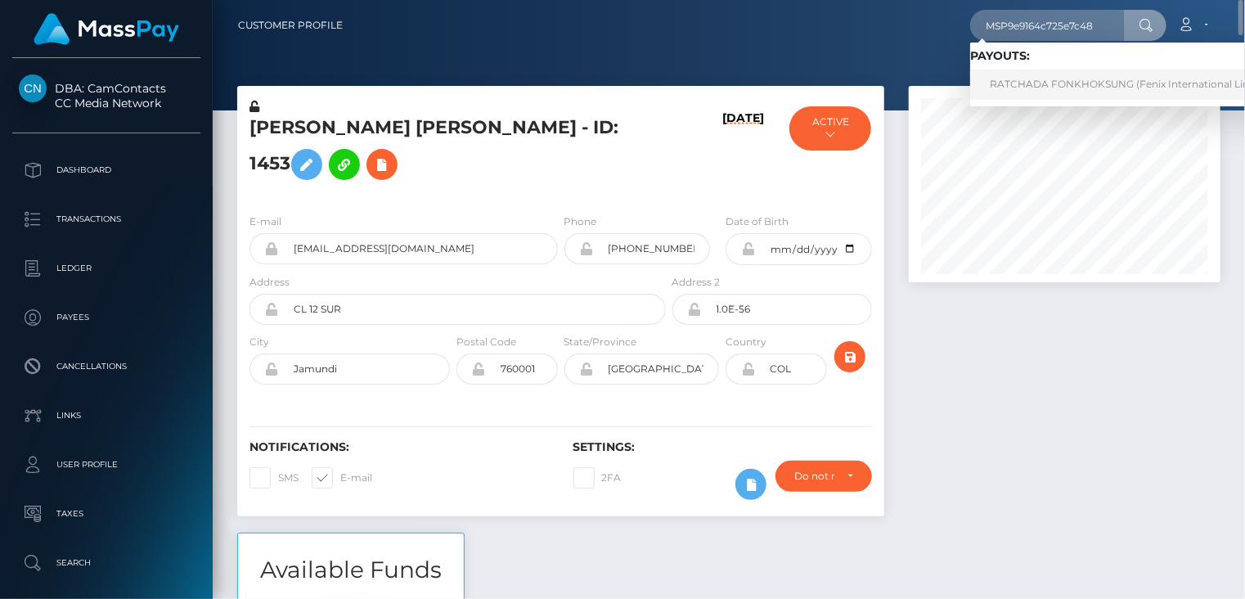
click at [1065, 86] on link "RATCHADA FONKHOKSUNG (Fenix International Limited - )" at bounding box center [1137, 85] width 334 height 30
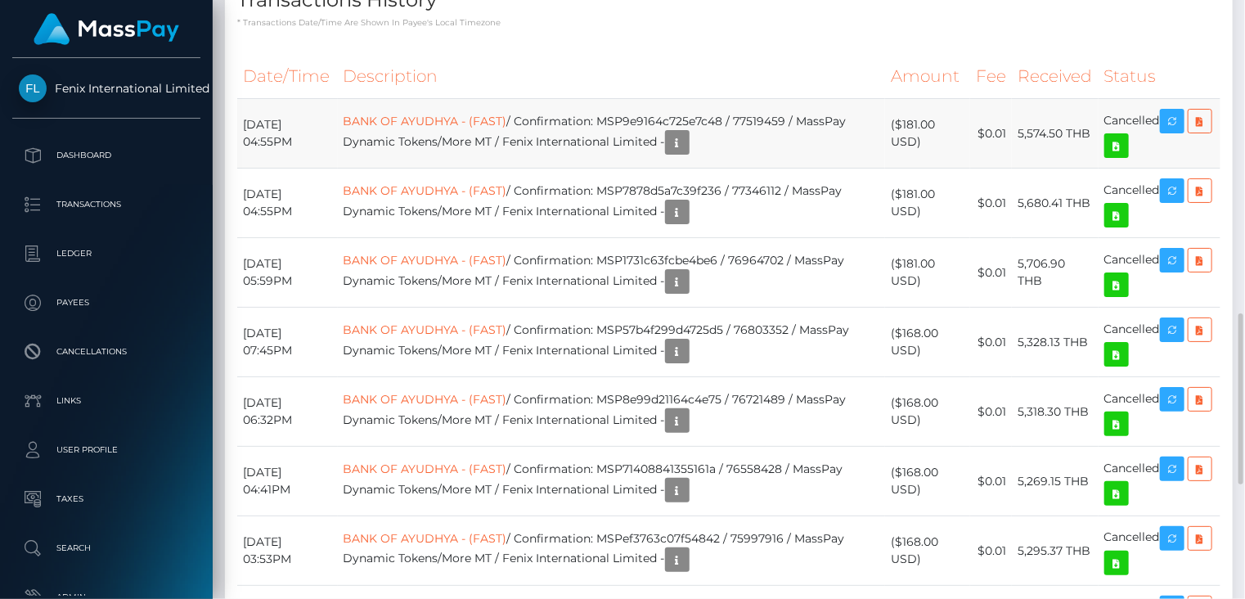
scroll to position [196, 311]
drag, startPoint x: 622, startPoint y: 118, endPoint x: 808, endPoint y: 120, distance: 185.7
click at [808, 120] on td "BANK OF AYUDHYA - (FAST) / Confirmation: MSP9e9164c725e7c48 / 77519459 / MassPa…" at bounding box center [611, 134] width 547 height 70
copy td "MSP9e9164c725e7c48 / 77519459"
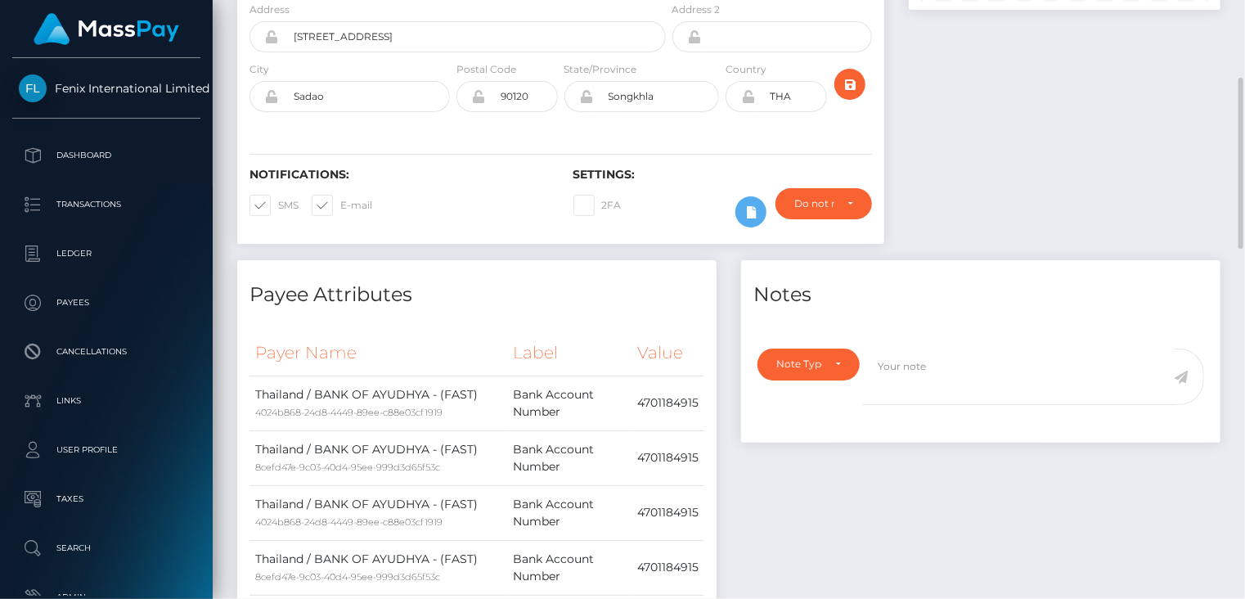
scroll to position [0, 0]
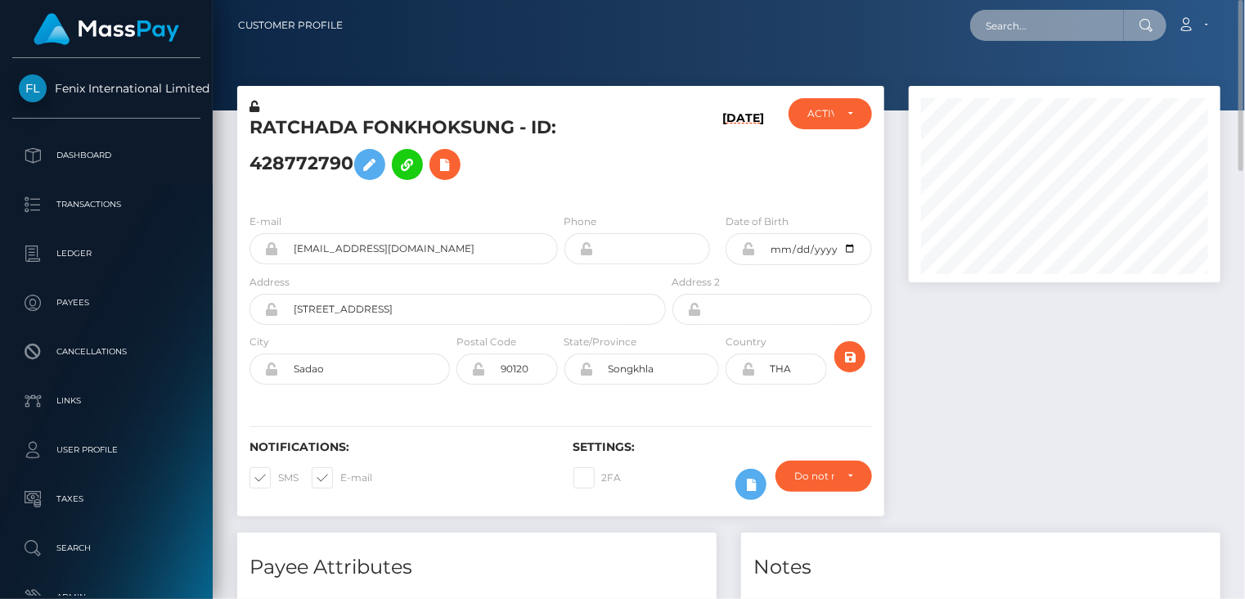
paste input "pout_VCX3IXrsZUUJo"
drag, startPoint x: 1101, startPoint y: 29, endPoint x: 969, endPoint y: 50, distance: 134.2
click at [969, 50] on nav "Customer Profile pout_VCX3IXrsZUUJo Loading... Loading..." at bounding box center [729, 25] width 1032 height 51
paste input "ae5475b6-89a5-11f0-8023-0266f44cc279"
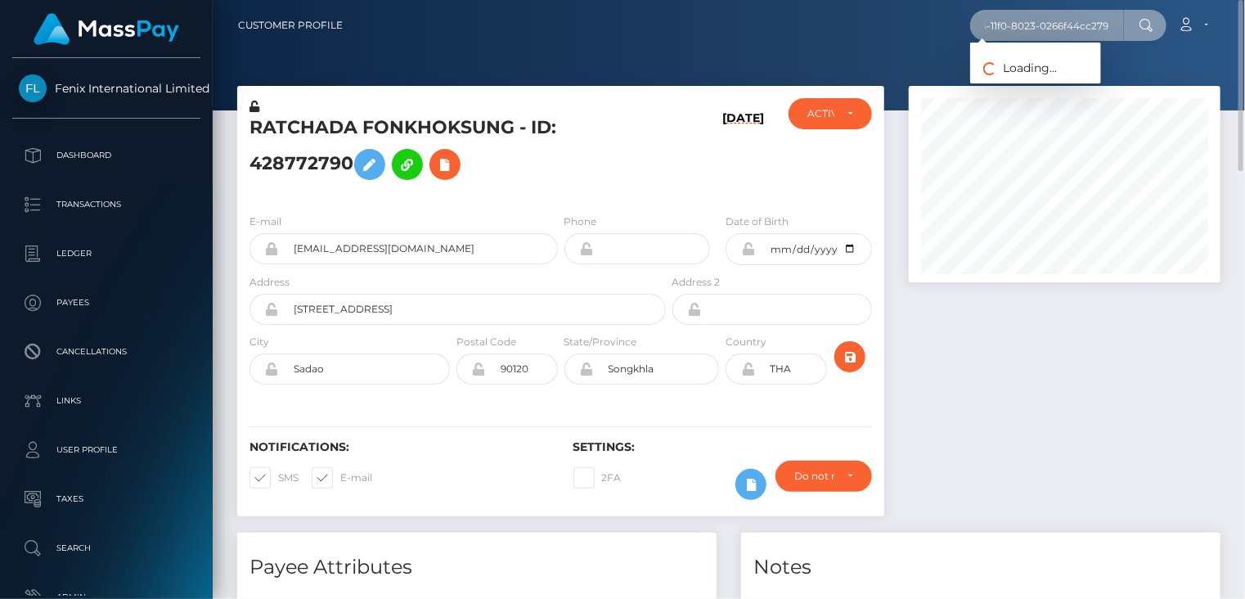
type input "ae5475b6-89a5-11f0-8023-0266f44cc279"
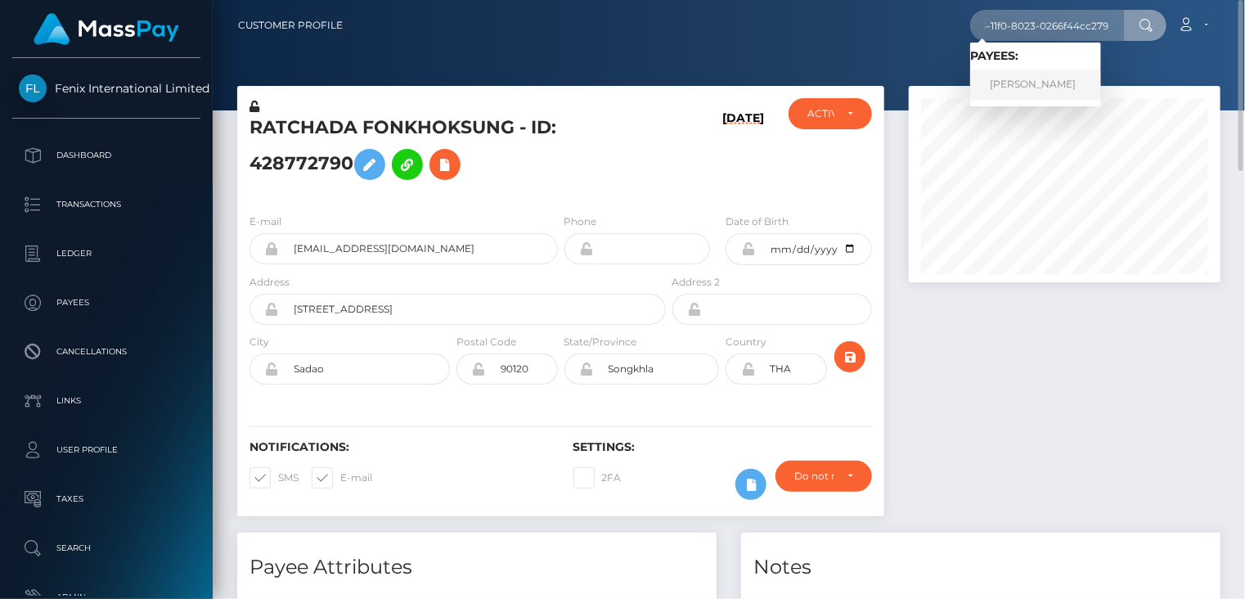
click at [1014, 80] on link "Jack Frechette" at bounding box center [1035, 85] width 131 height 30
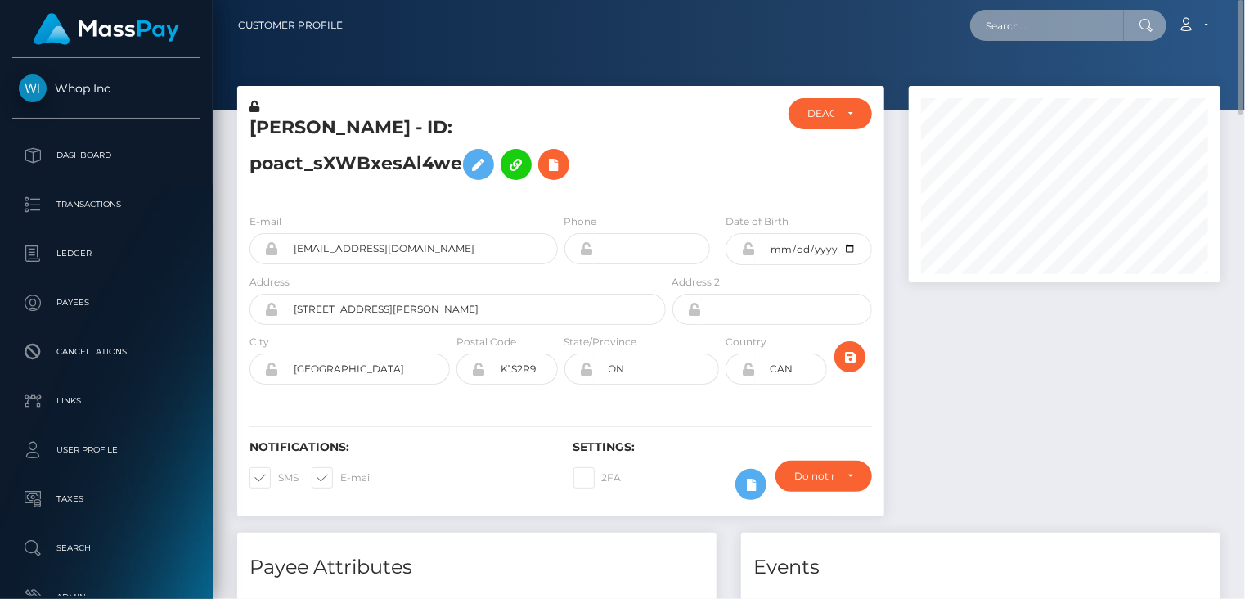
paste input "MSP23fa45afdc9d194"
type input "MSP23fa45afdc9d194"
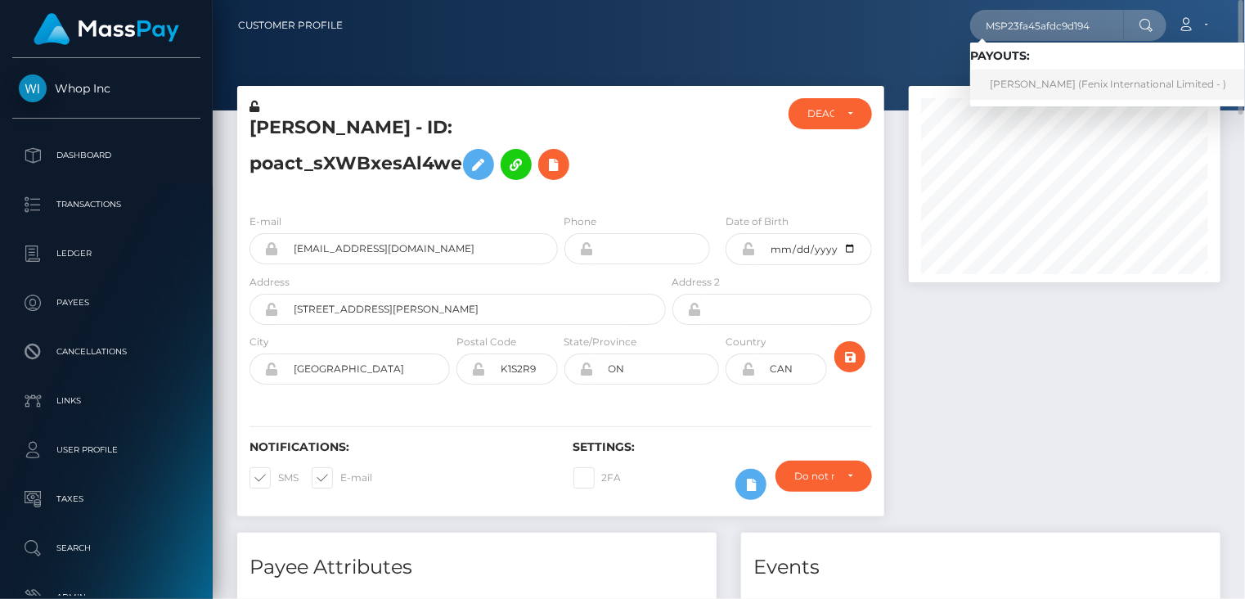
drag, startPoint x: 998, startPoint y: 83, endPoint x: 707, endPoint y: 61, distance: 292.0
click at [996, 82] on link "[PERSON_NAME] (Fenix International Limited - )" at bounding box center [1108, 85] width 276 height 30
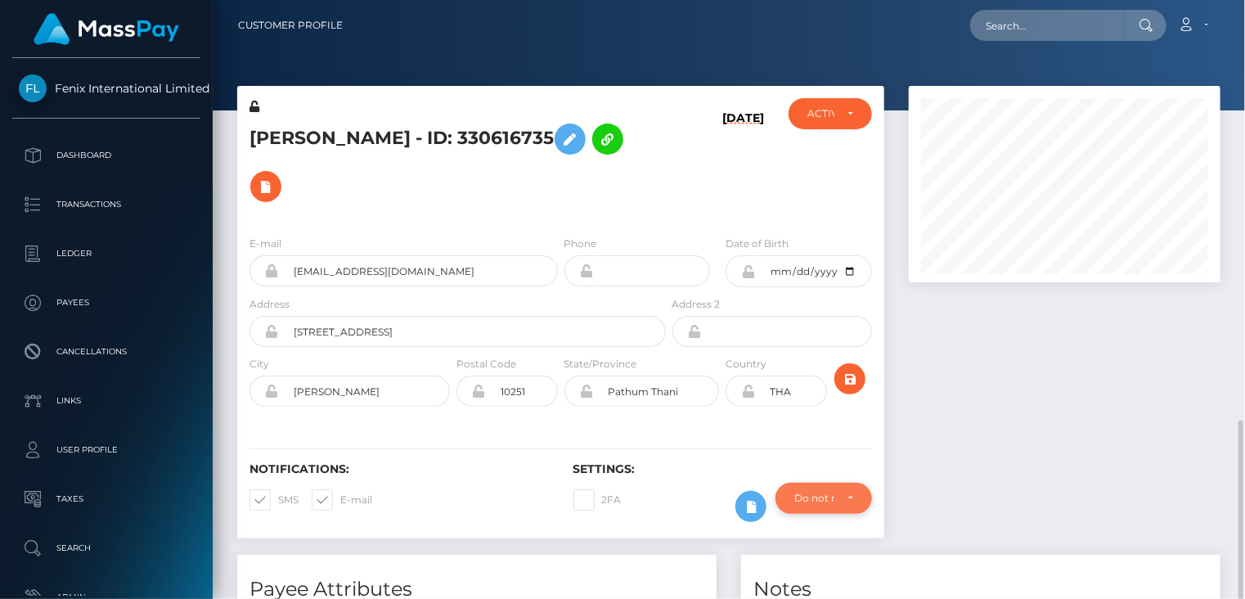
scroll to position [501, 0]
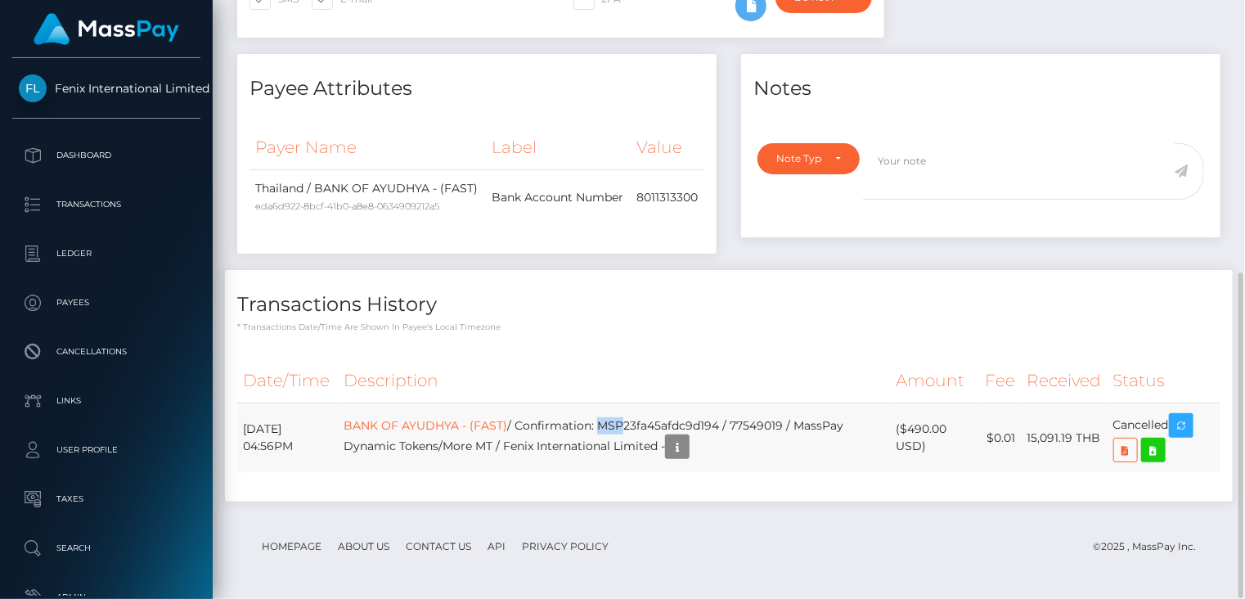
drag, startPoint x: 630, startPoint y: 426, endPoint x: 653, endPoint y: 427, distance: 22.9
click at [653, 427] on td "BANK OF AYUDHYA - (FAST) / Confirmation: MSP23fa45afdc9d194 / 77549019 / MassPa…" at bounding box center [614, 438] width 552 height 70
click at [618, 427] on td "BANK OF AYUDHYA - (FAST) / Confirmation: MSP23fa45afdc9d194 / 77549019 / MassPa…" at bounding box center [614, 438] width 552 height 70
drag, startPoint x: 635, startPoint y: 424, endPoint x: 816, endPoint y: 415, distance: 181.8
click at [816, 415] on td "BANK OF AYUDHYA - (FAST) / Confirmation: MSP23fa45afdc9d194 / 77549019 / MassPa…" at bounding box center [614, 438] width 552 height 70
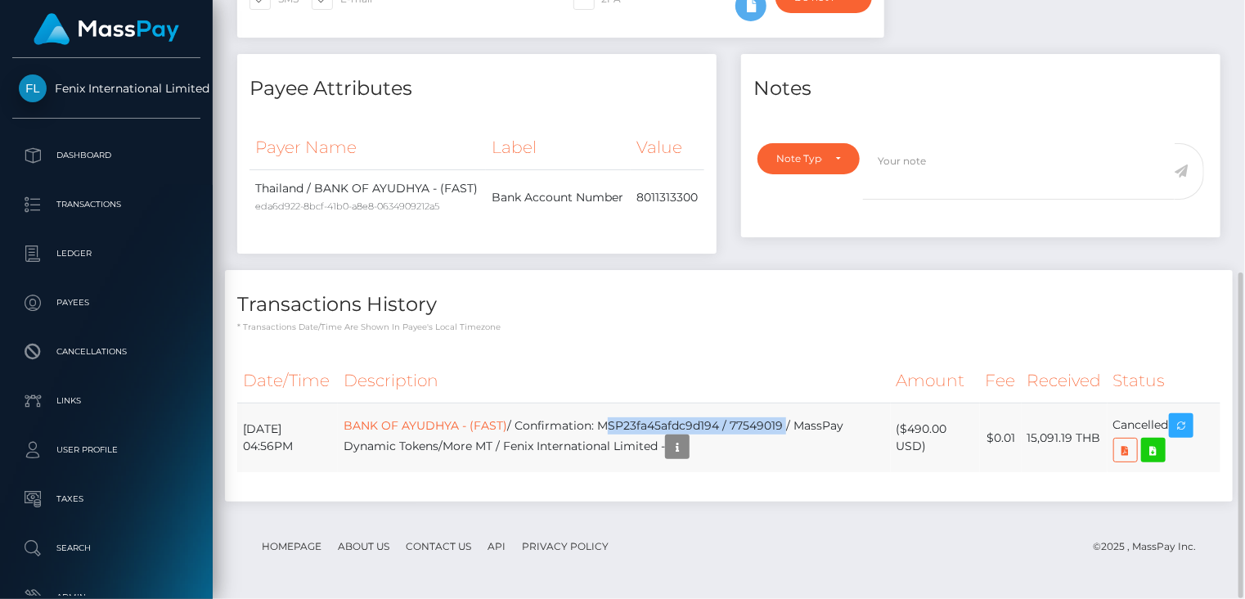
copy td "MSP23fa45afdc9d194 / 77549019"
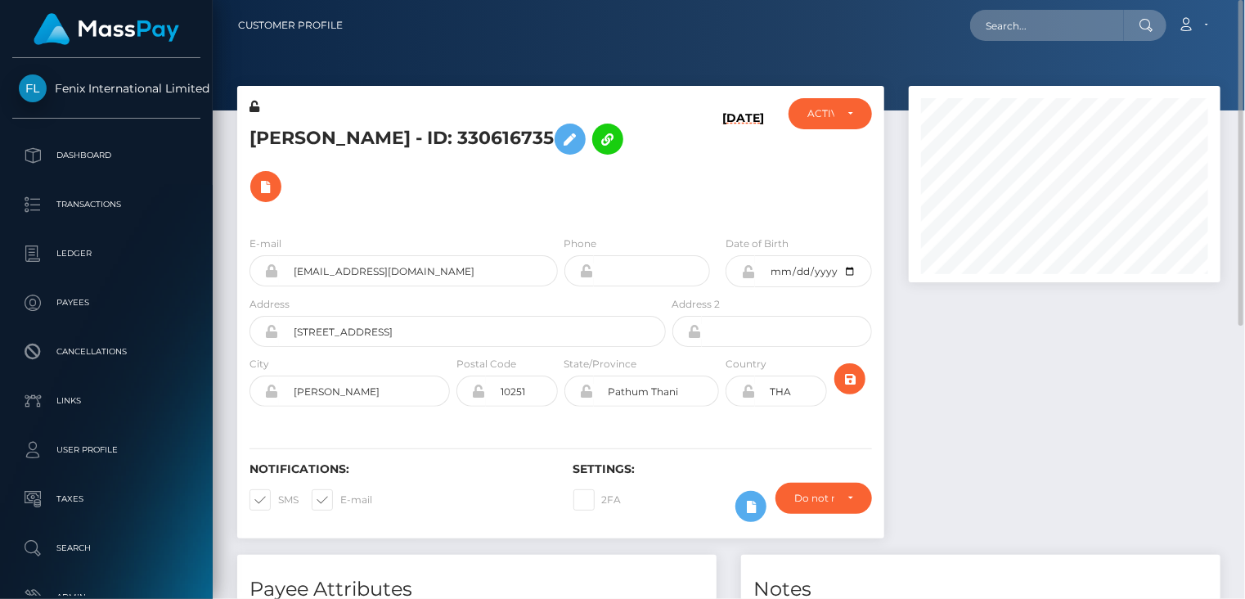
click at [351, 142] on h5 "JALIYA WICHAISRI - ID: 330616735" at bounding box center [452, 162] width 407 height 95
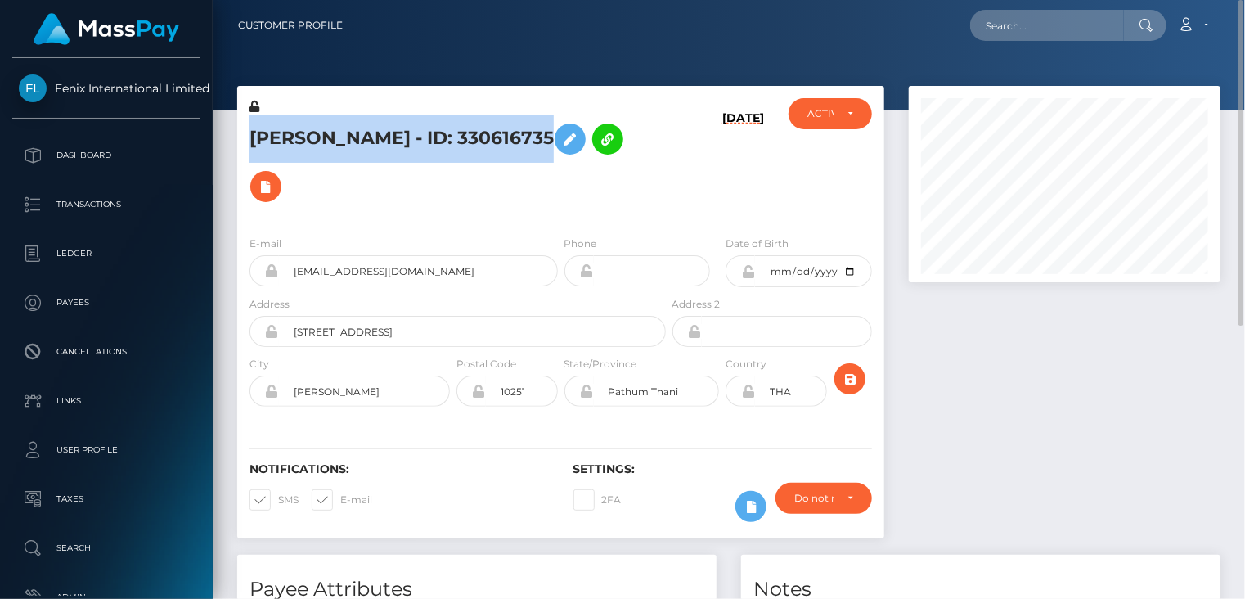
click at [351, 142] on h5 "JALIYA WICHAISRI - ID: 330616735" at bounding box center [452, 162] width 407 height 95
copy h5 "JALIYA WICHAISRI - ID: 330616735"
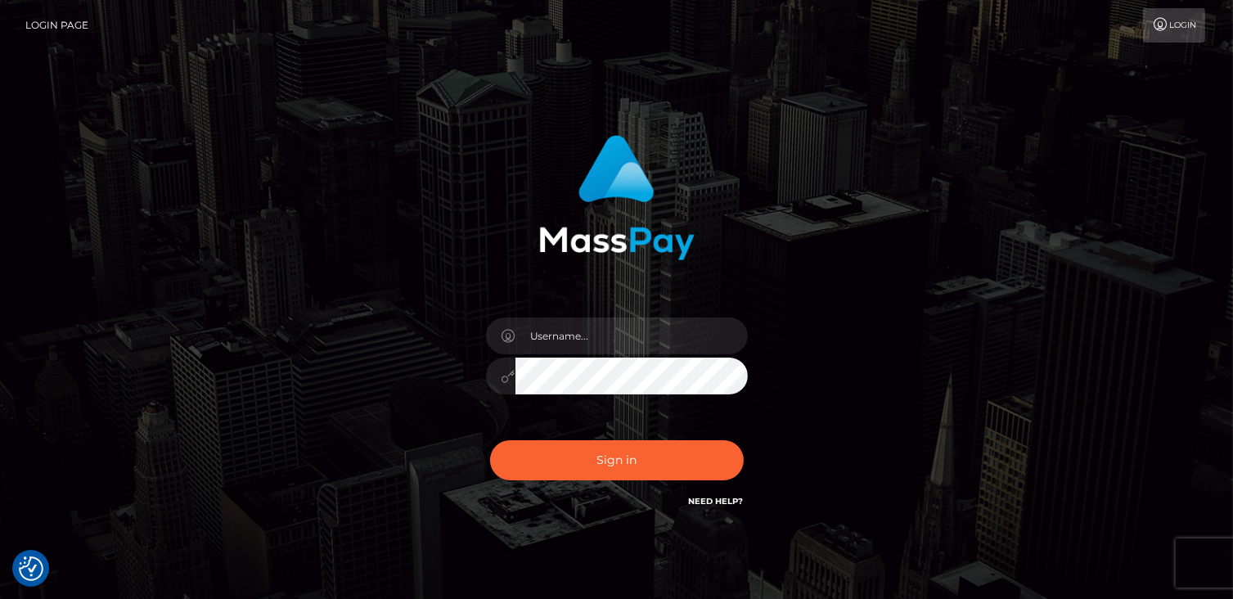
checkbox input "true"
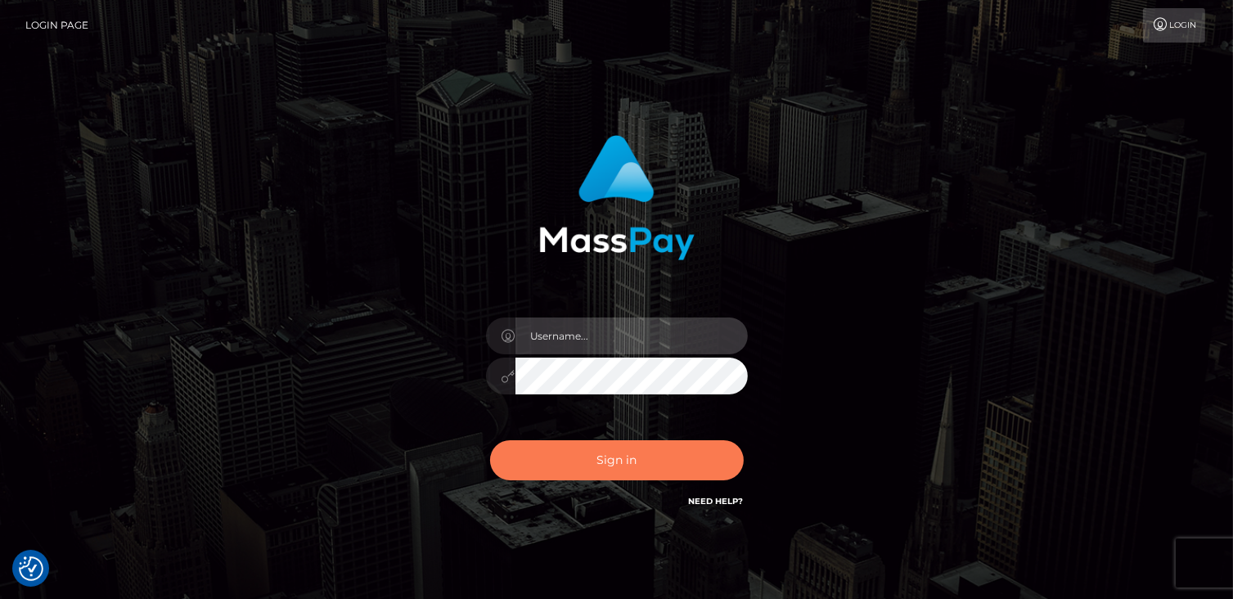
type input "catalinad"
click at [654, 461] on button "Sign in" at bounding box center [617, 460] width 254 height 40
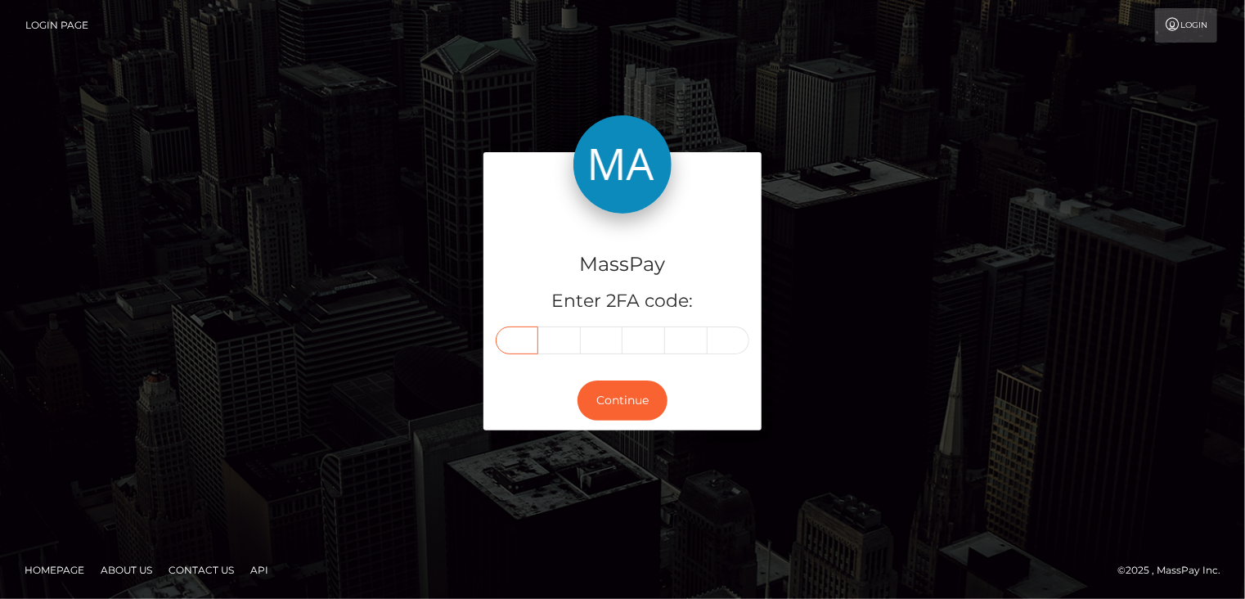
click at [528, 332] on input "text" at bounding box center [517, 340] width 43 height 28
click at [518, 337] on input "text" at bounding box center [517, 340] width 43 height 28
type input "9"
type input "1"
type input "0"
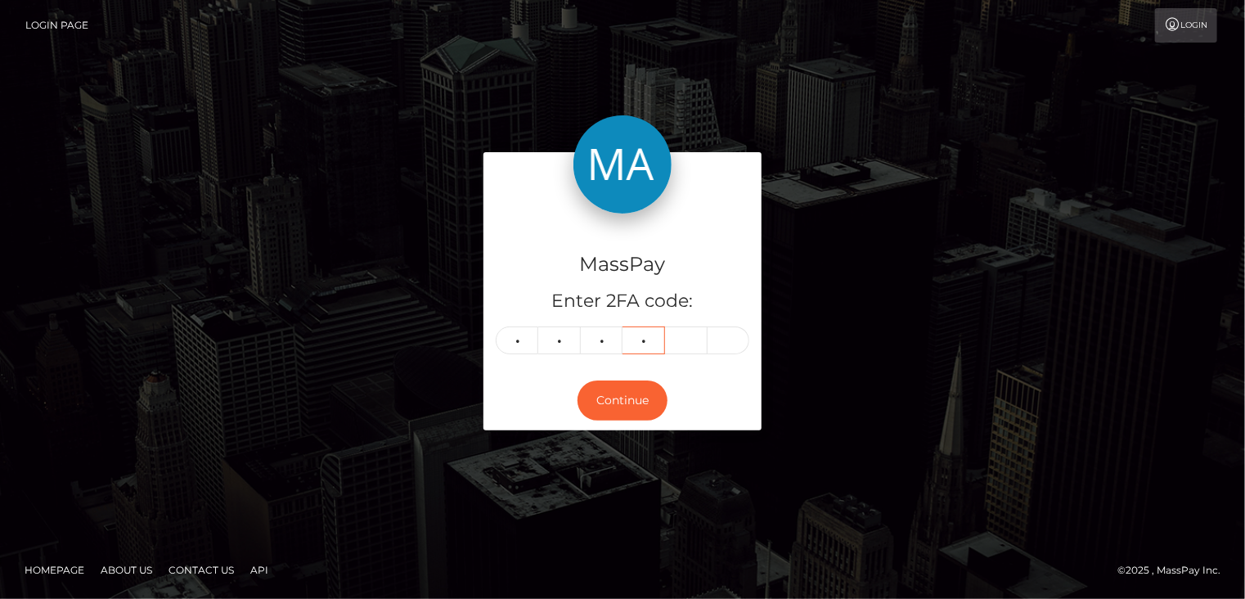
type input "9"
type input "8"
type input "9"
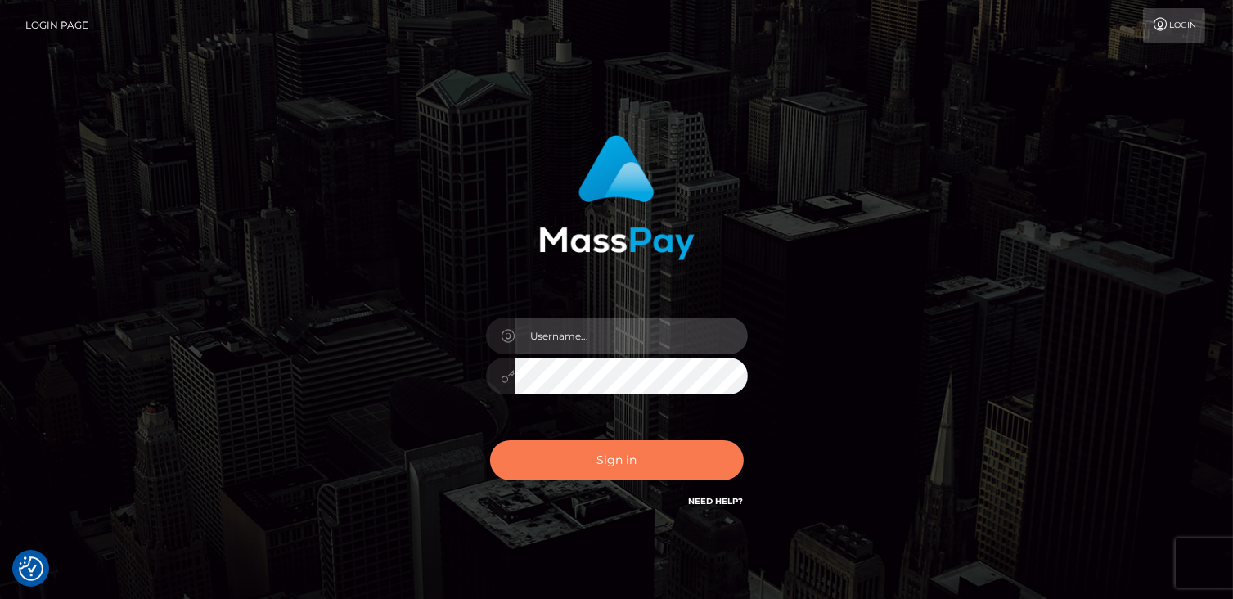
type input "catalinad"
click at [616, 463] on button "Sign in" at bounding box center [617, 460] width 254 height 40
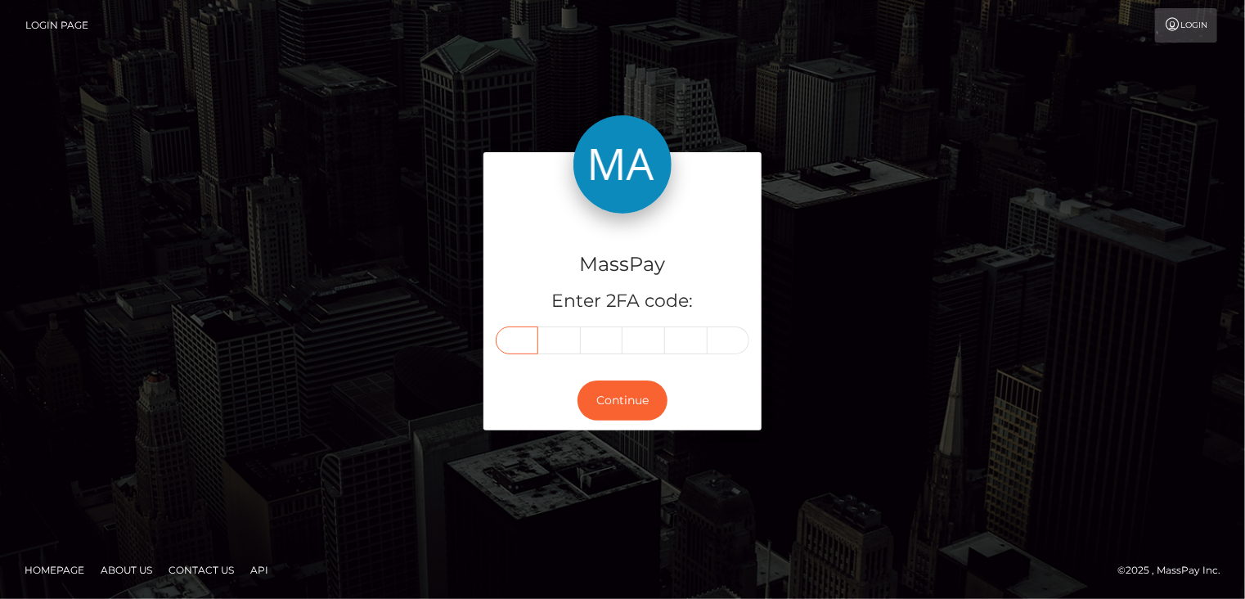
click at [528, 343] on input "text" at bounding box center [517, 340] width 43 height 28
type input "9"
type input "1"
type input "0"
type input "9"
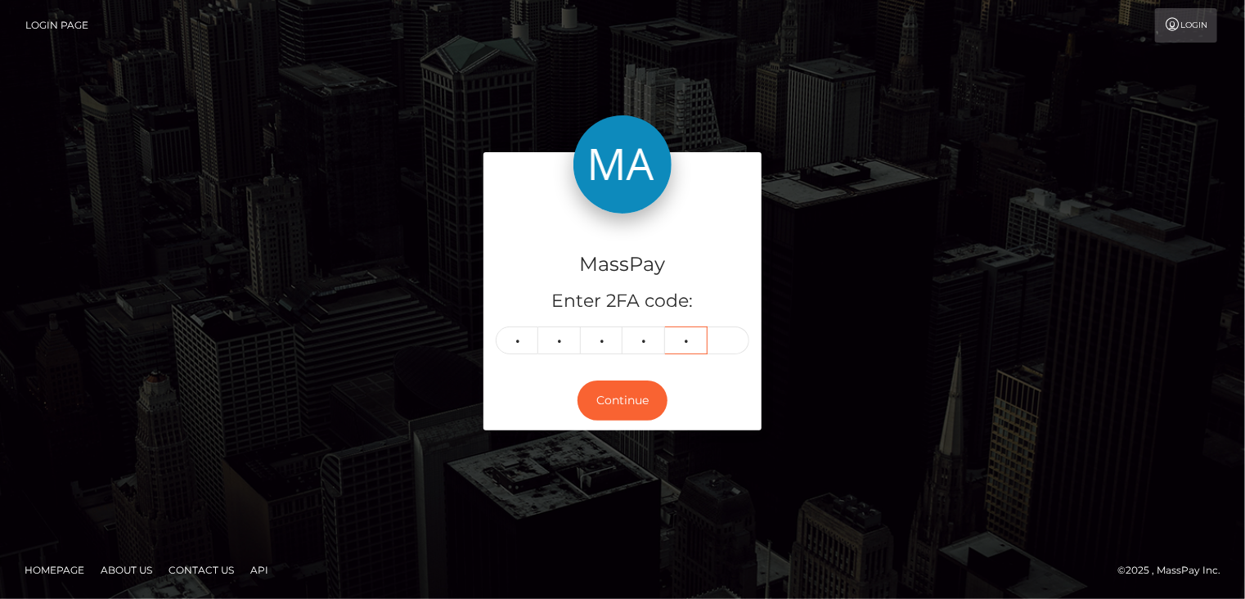
type input "8"
type input "9"
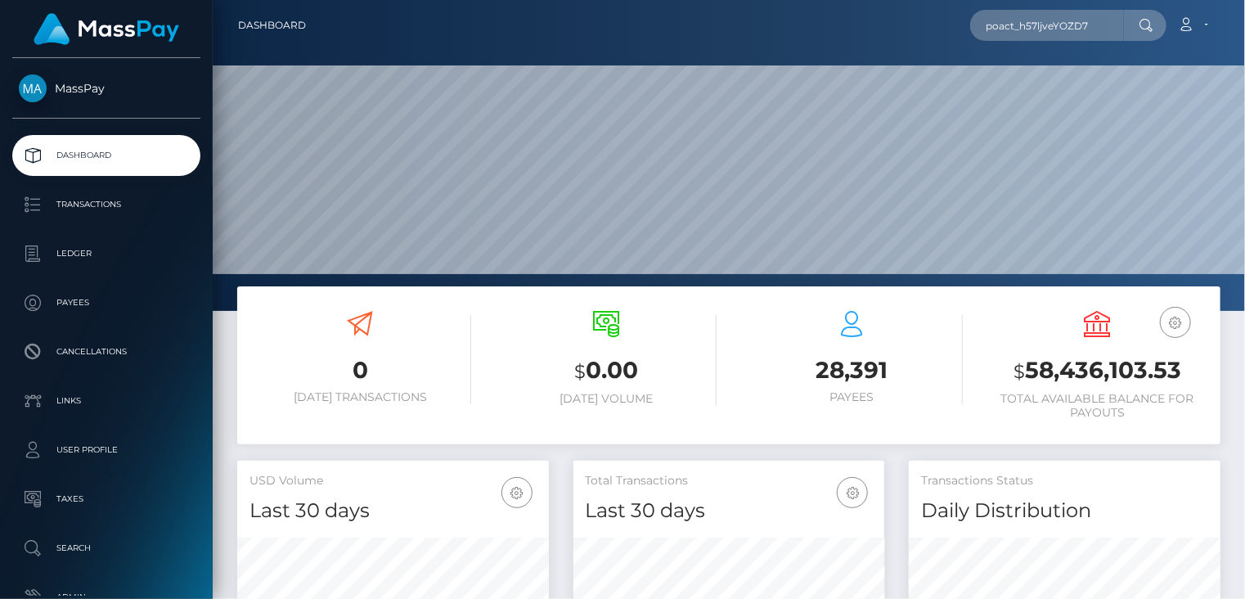
scroll to position [290, 311]
type input "poact_h57ljveYOZD7"
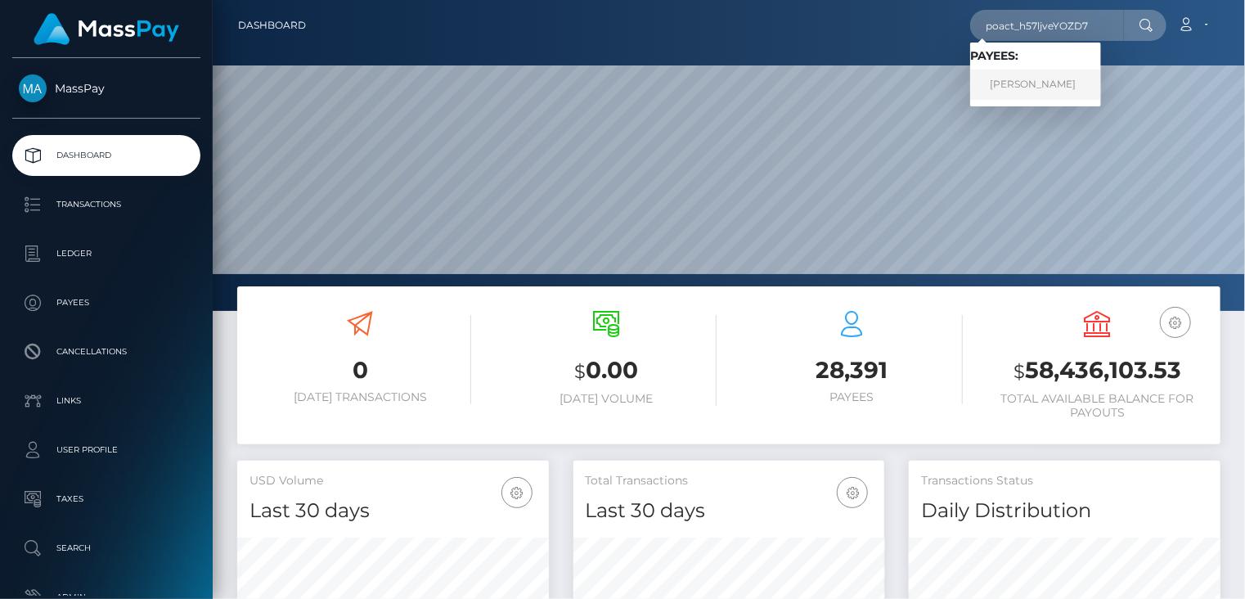
click at [1026, 93] on link "JULIO ZAMBRANO" at bounding box center [1035, 85] width 131 height 30
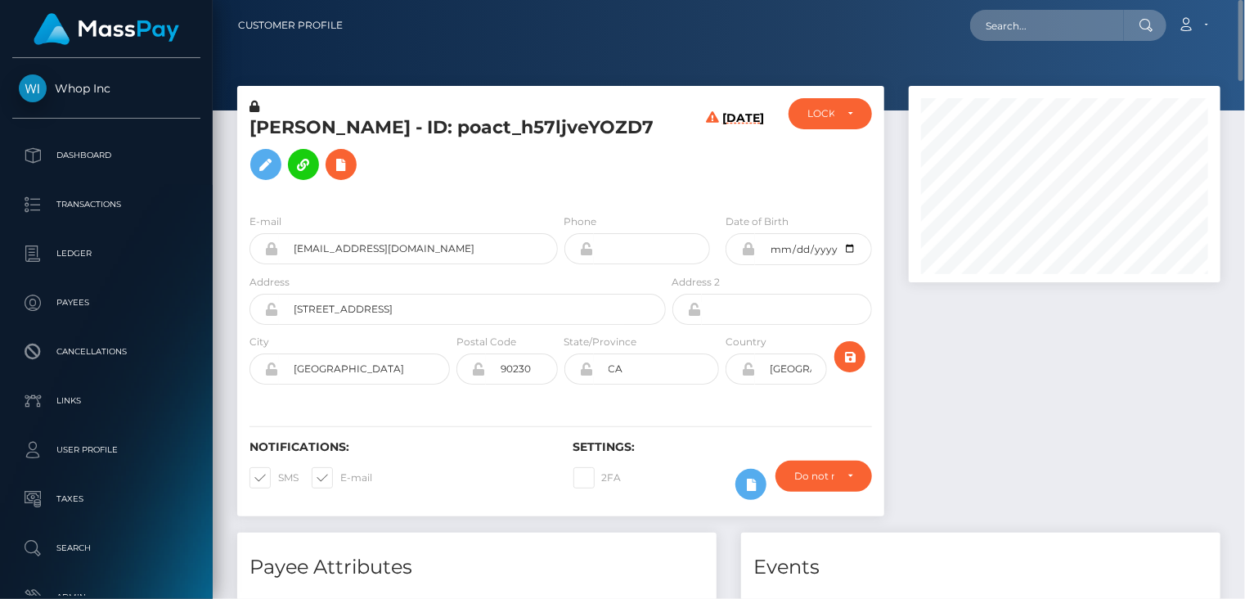
click at [386, 132] on h5 "[PERSON_NAME] - ID: poact_h57ljveYOZD7" at bounding box center [452, 151] width 407 height 73
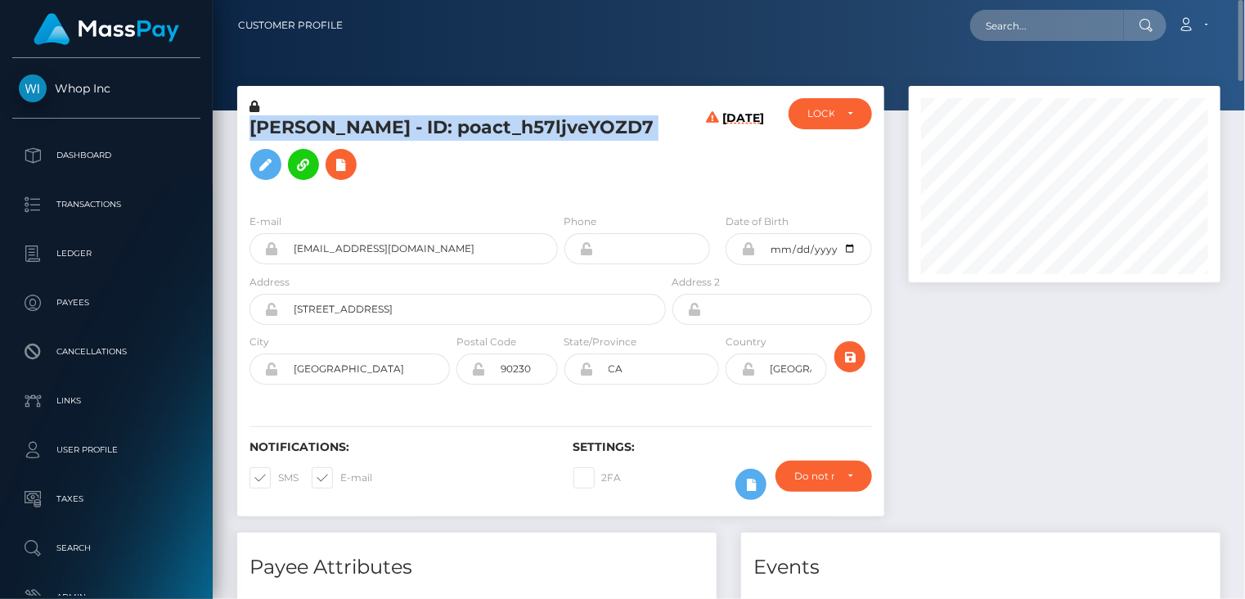
copy h5 "[PERSON_NAME] - ID: poact_h57ljveYOZD7"
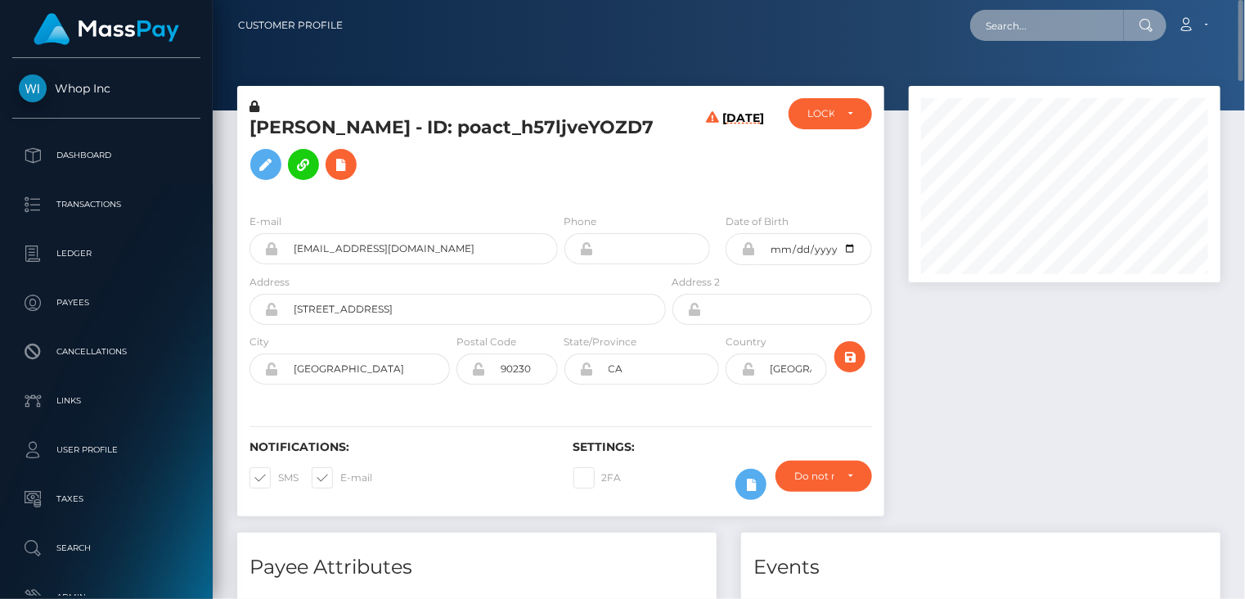
paste input "bb6a2a67-1494-4ec4-9834-b352015899f1"
type input "bb6a2a67-1494-4ec4-9834-b352015899f1"
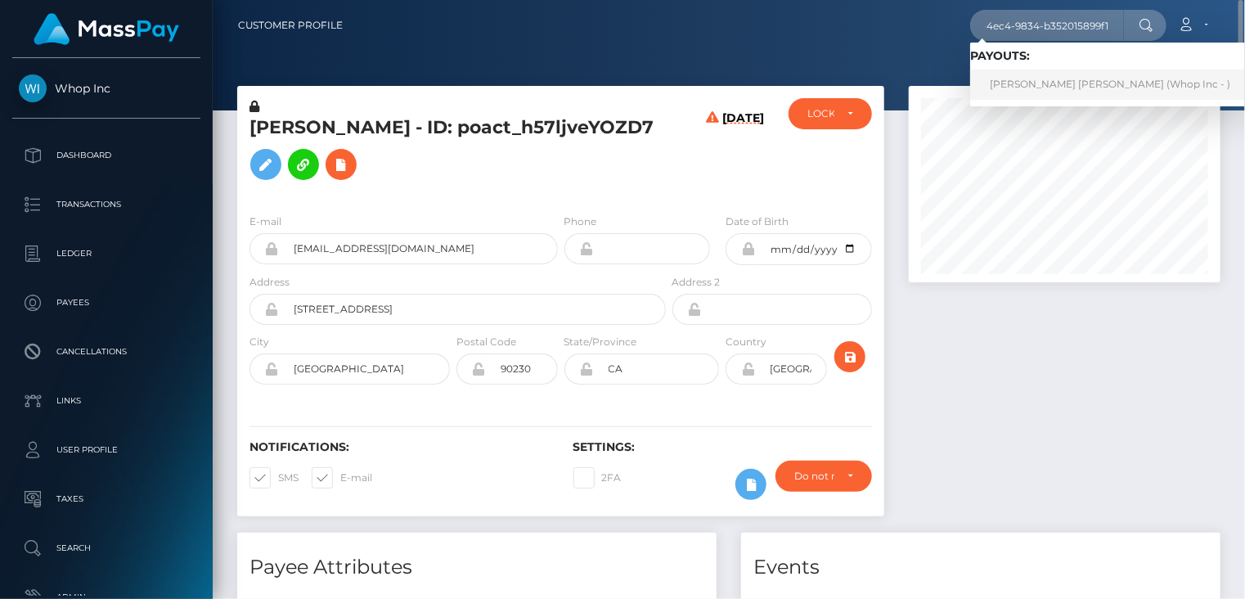
scroll to position [0, 0]
click at [1090, 89] on link "[PERSON_NAME] [PERSON_NAME] (Whop Inc - )" at bounding box center [1110, 85] width 280 height 30
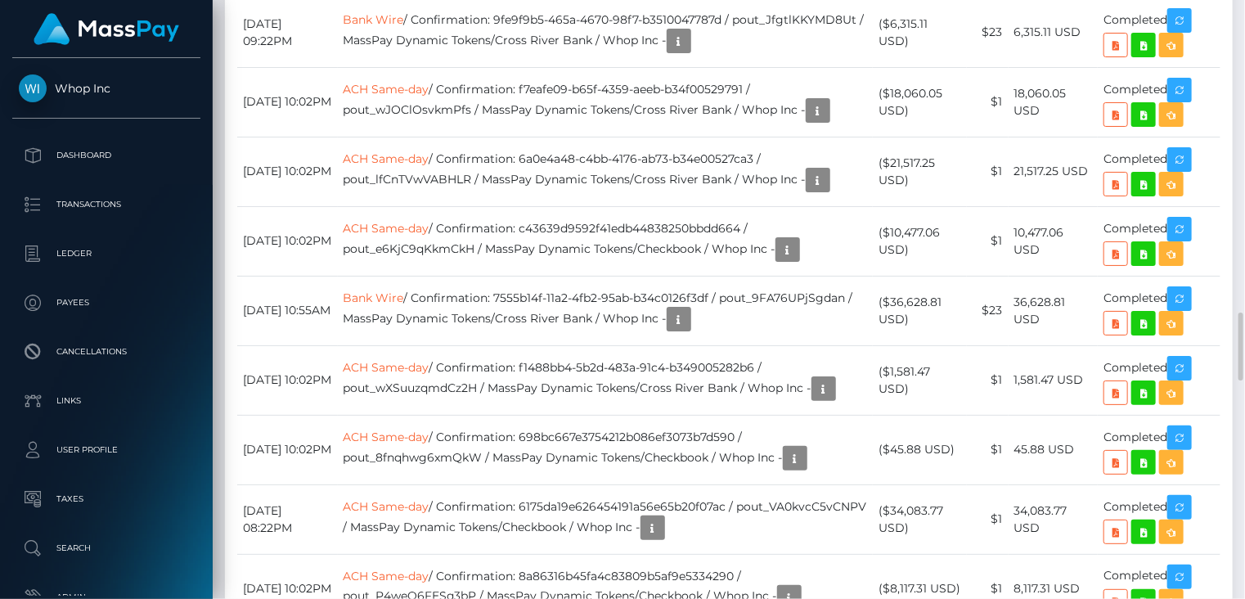
scroll to position [196, 311]
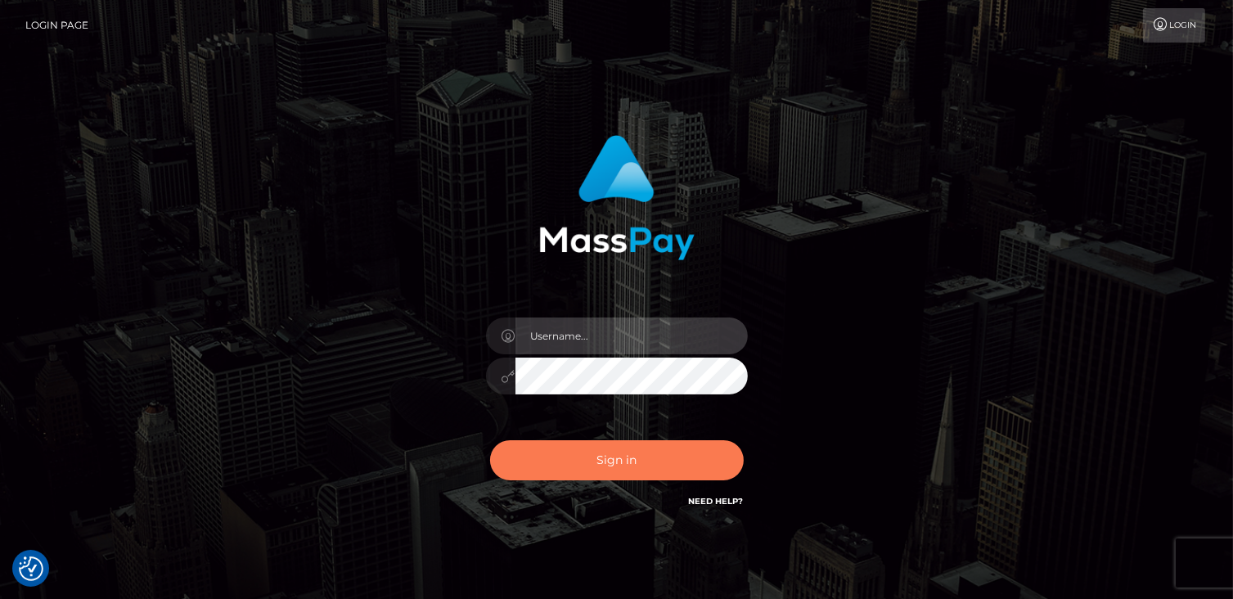
type input "catalinad"
click at [694, 466] on button "Sign in" at bounding box center [617, 460] width 254 height 40
type input "catalinad"
click at [599, 474] on button "Sign in" at bounding box center [617, 460] width 254 height 40
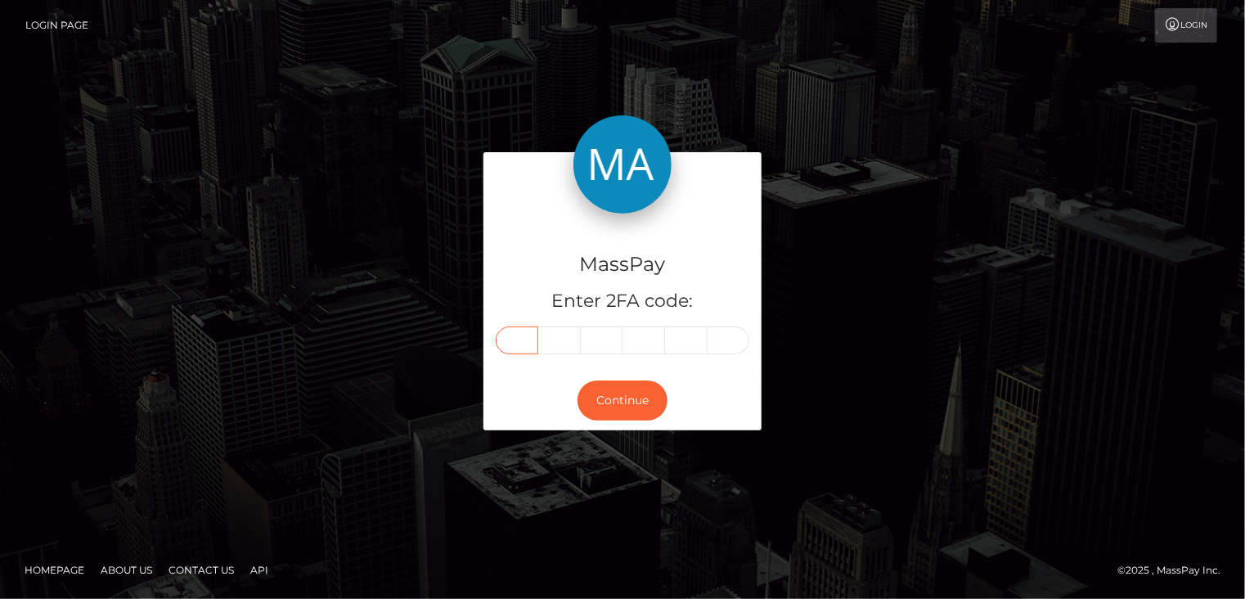
click at [510, 344] on input "text" at bounding box center [517, 340] width 43 height 28
type input "8"
type input "4"
type input "7"
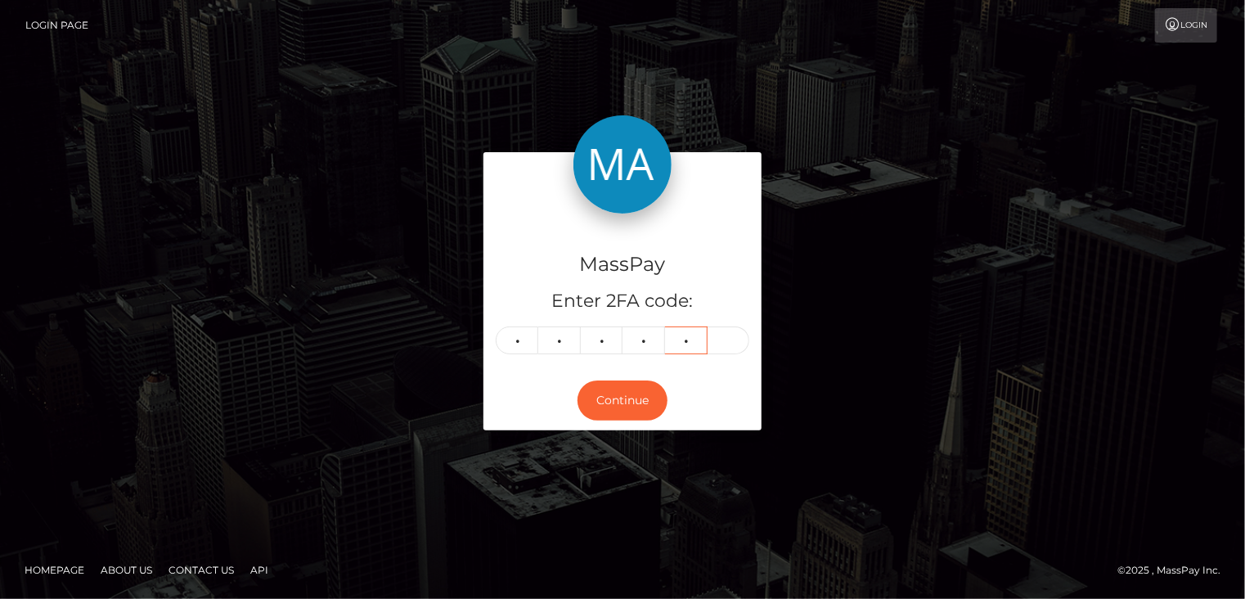
type input "3"
type input "8"
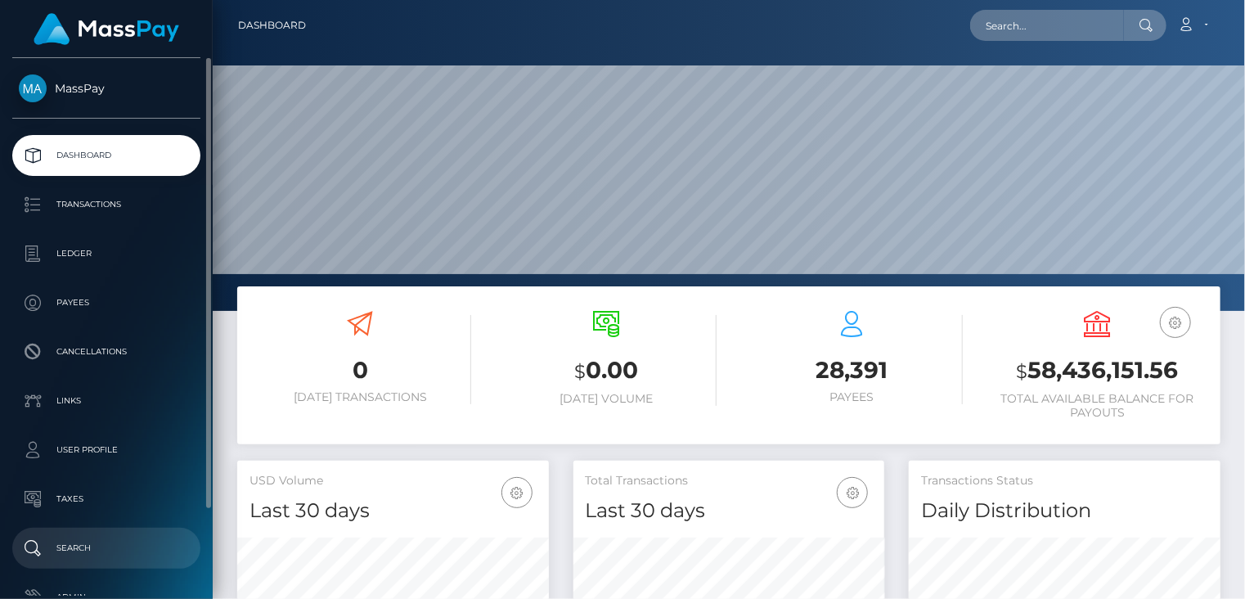
scroll to position [290, 311]
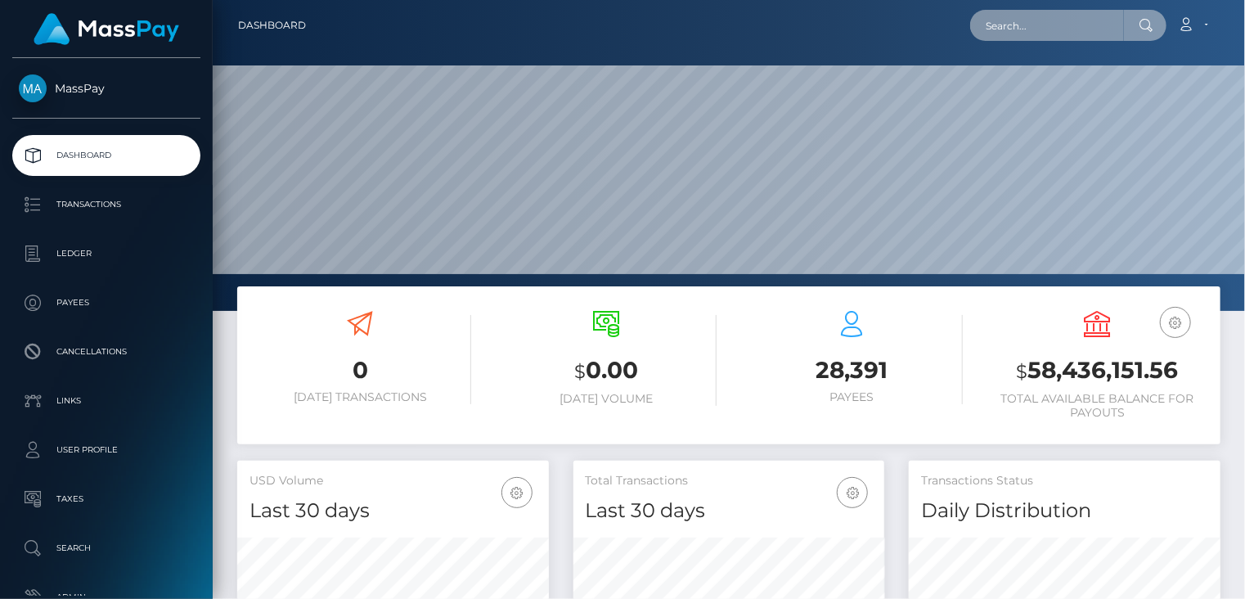
paste input "poact_o3jHXqLhRYFX"
type input "poact_o3jHXqLhRYFX"
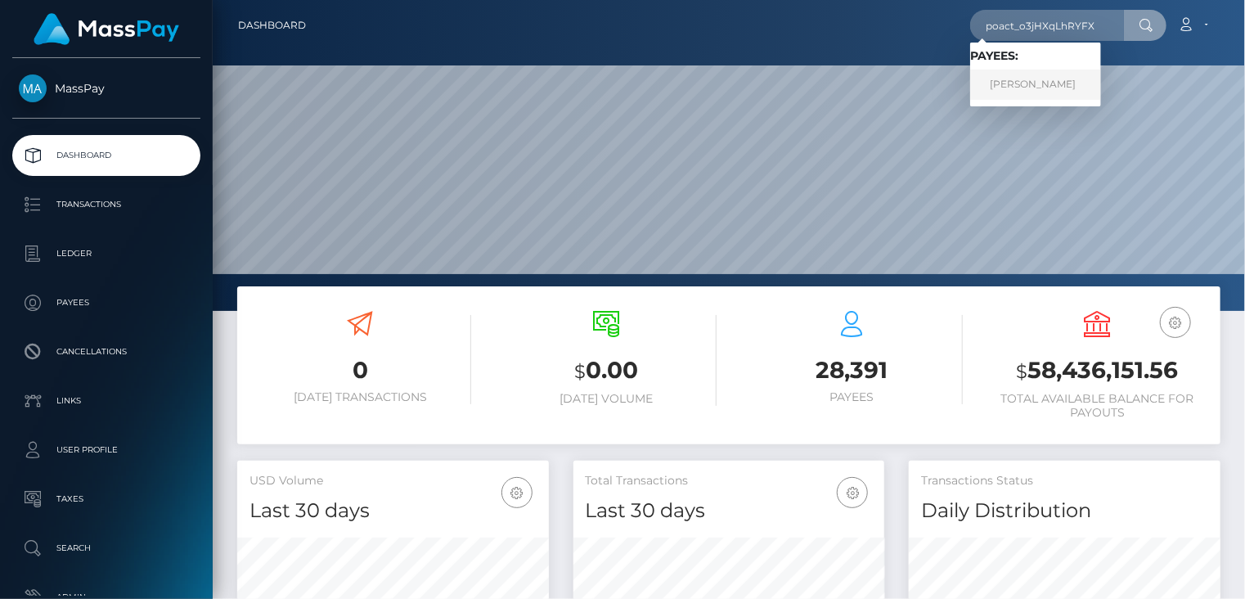
click at [1012, 95] on link "Aditya Chougule" at bounding box center [1035, 85] width 131 height 30
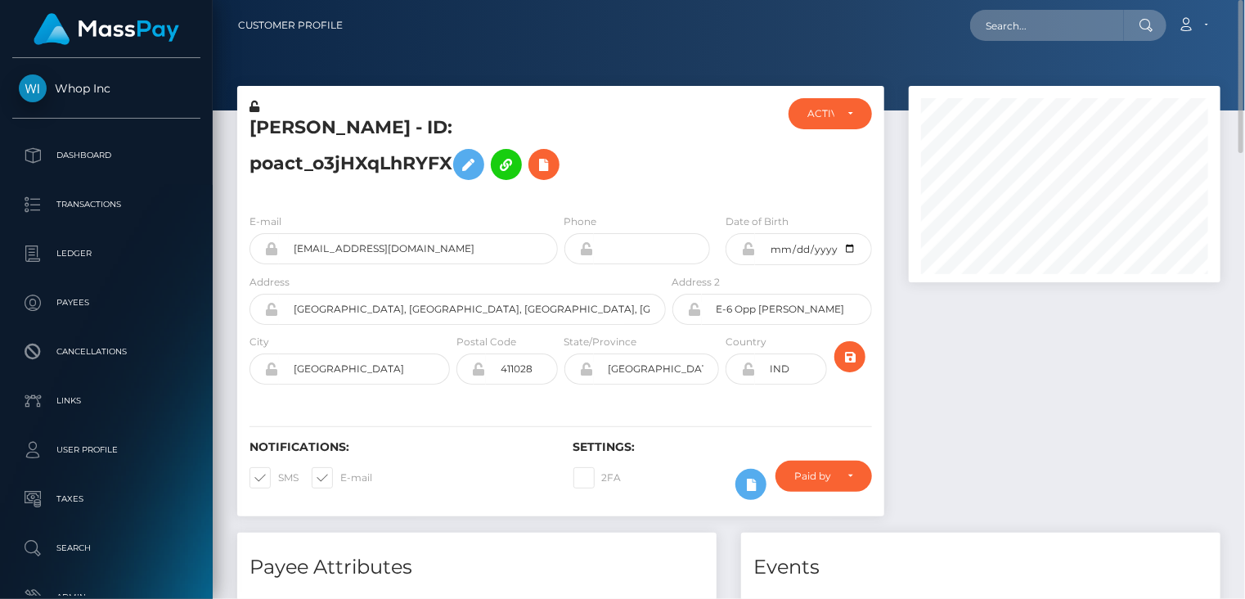
click at [380, 121] on h5 "[PERSON_NAME] - ID: poact_o3jHXqLhRYFX" at bounding box center [452, 151] width 407 height 73
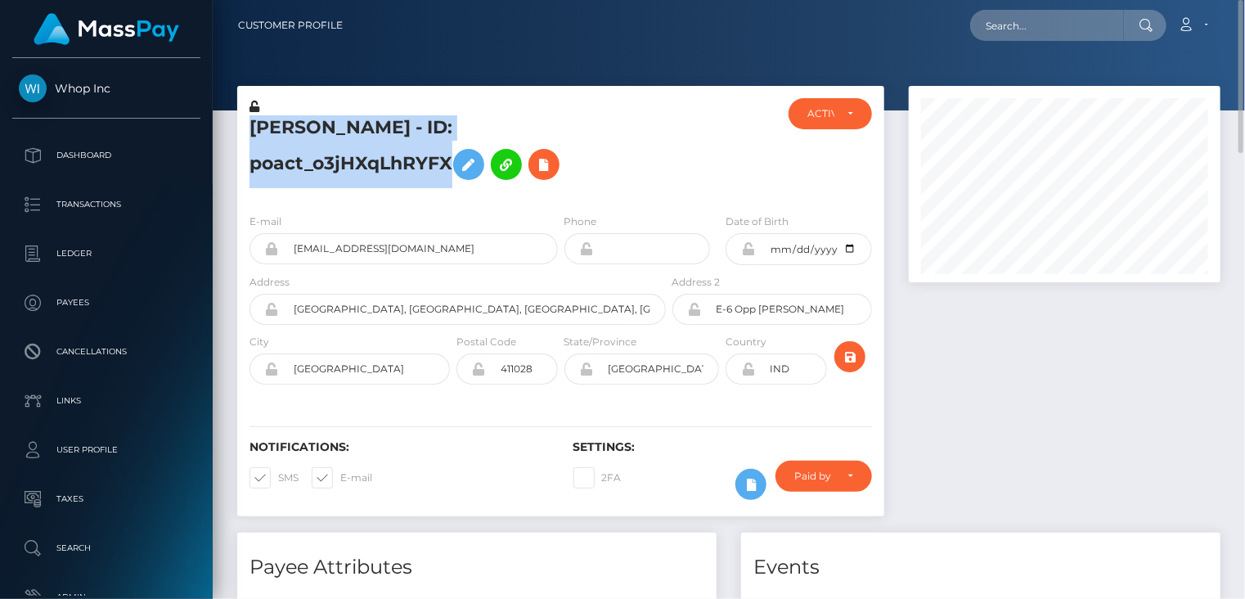
click at [380, 121] on h5 "[PERSON_NAME] - ID: poact_o3jHXqLhRYFX" at bounding box center [452, 151] width 407 height 73
copy h5 "Aditya Chougule - ID: poact_o3jHXqLhRYFX"
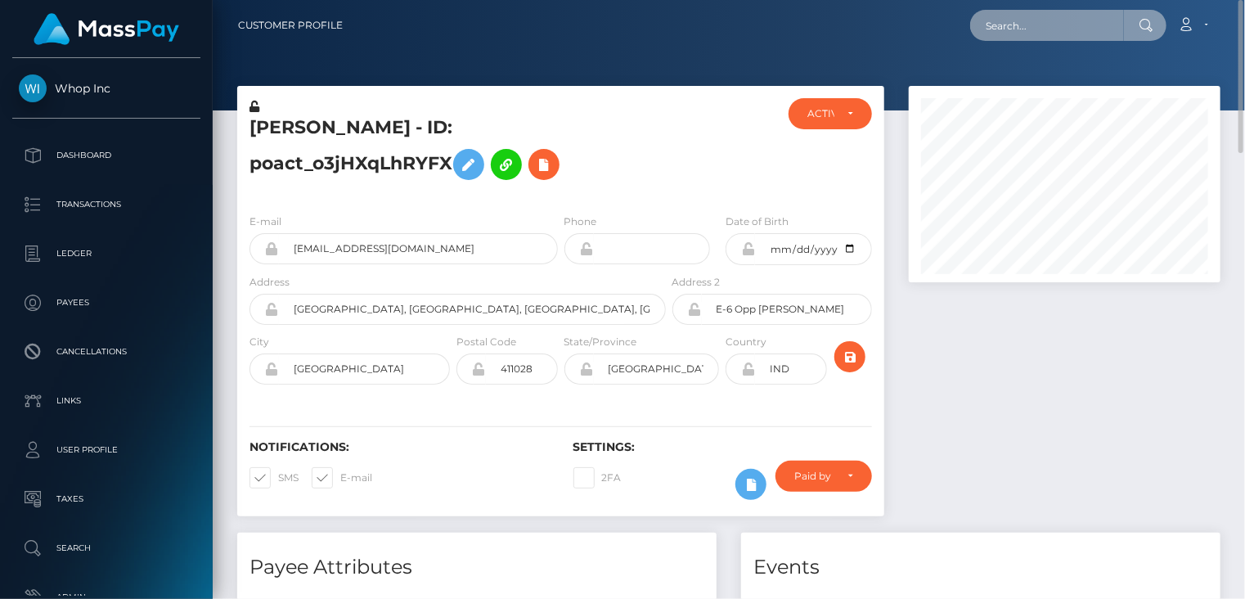
paste input "pieterodessa@gmail.com"
type input "pieterodessa@gmail.com"
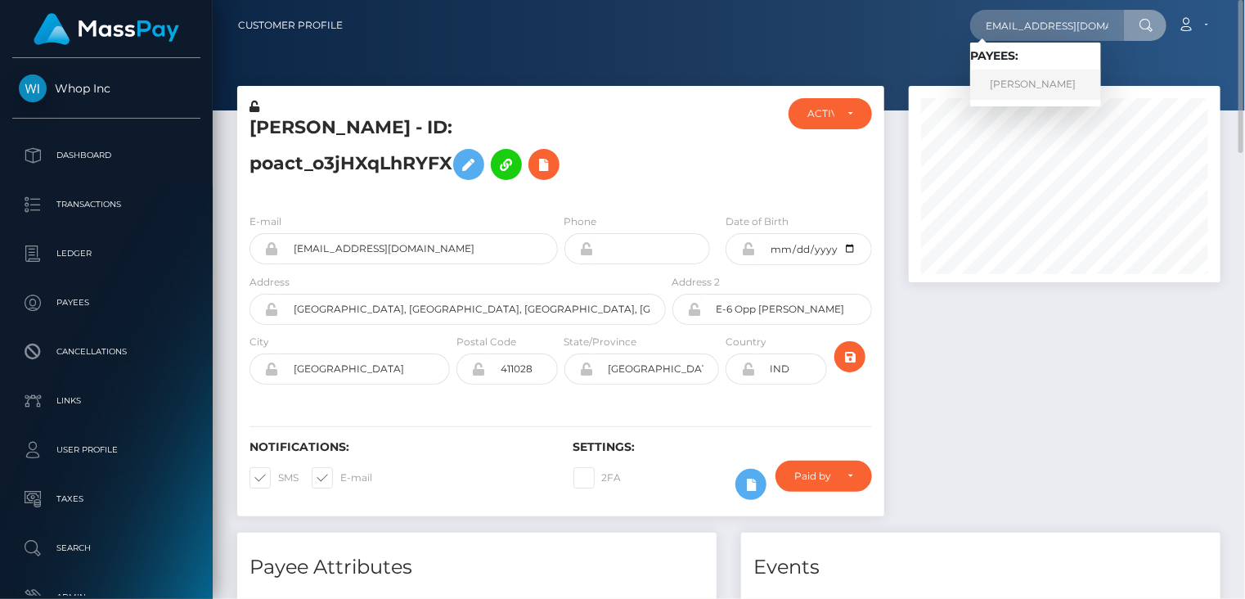
scroll to position [0, 0]
click at [1018, 82] on link "PIETER VAN ZYL PIENAAR" at bounding box center [1035, 85] width 131 height 30
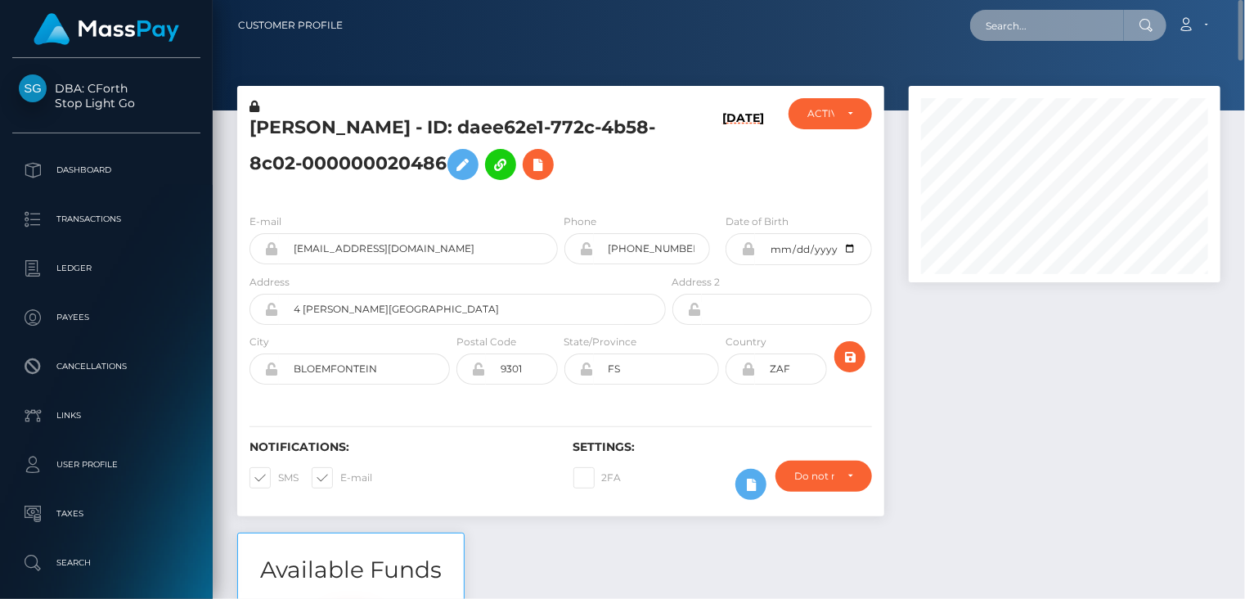
paste input "dropunting@gmail.com"
type input "dropunting@gmail.com"
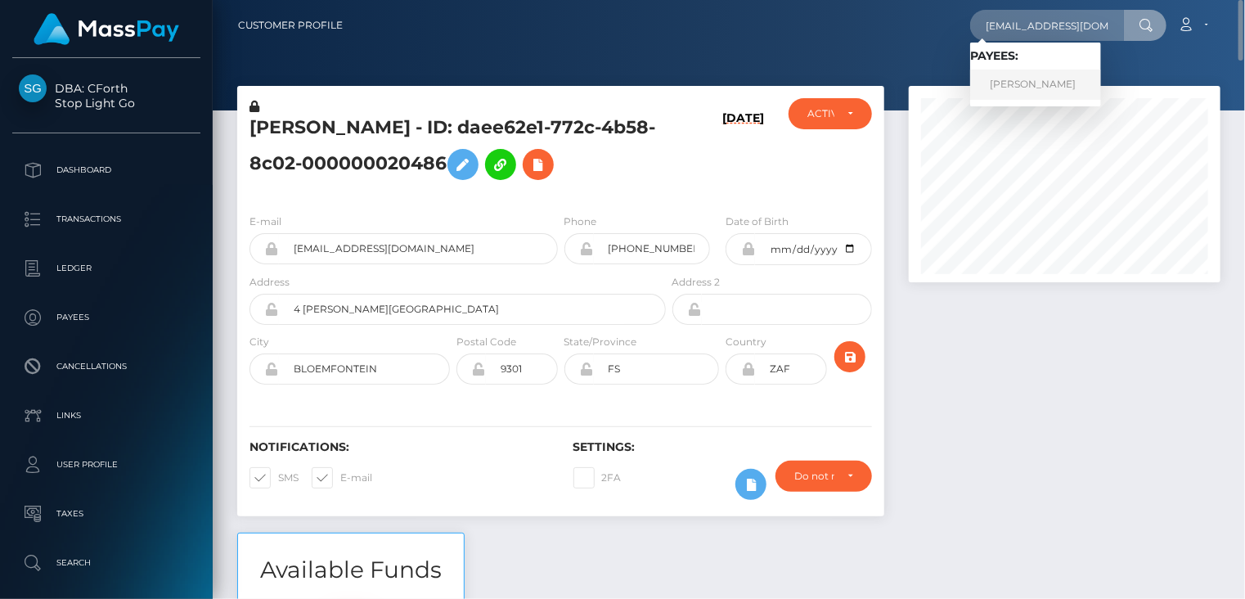
click at [1034, 92] on link "BRETT RONALD HIDGCOCK" at bounding box center [1035, 85] width 131 height 30
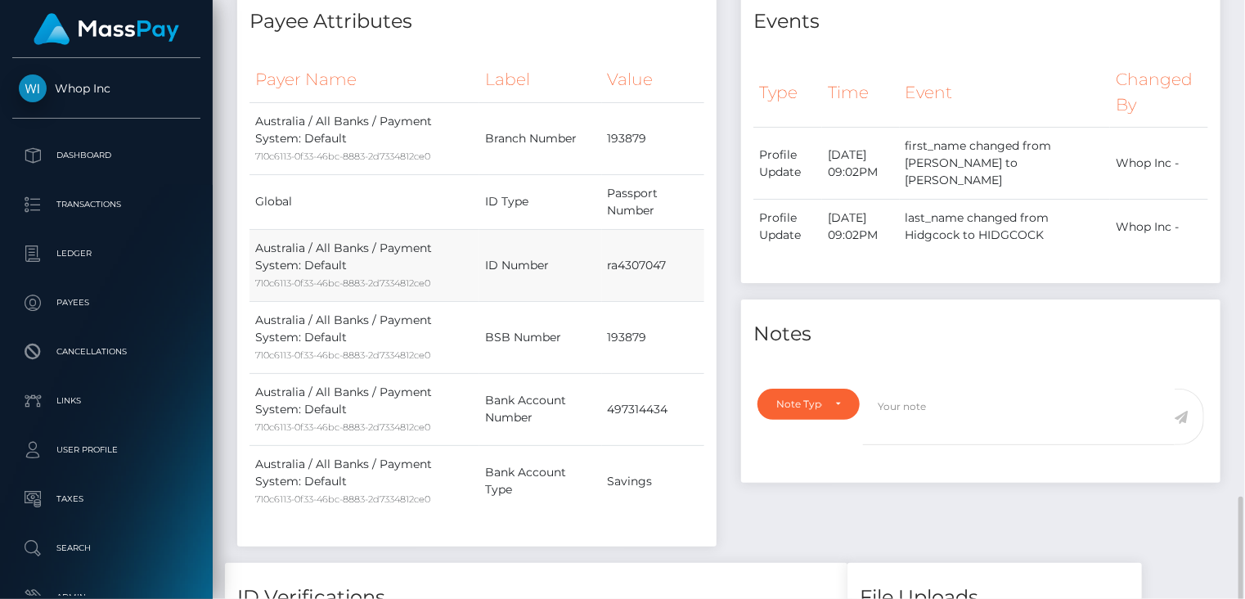
scroll to position [818, 0]
